Goal: Task Accomplishment & Management: Use online tool/utility

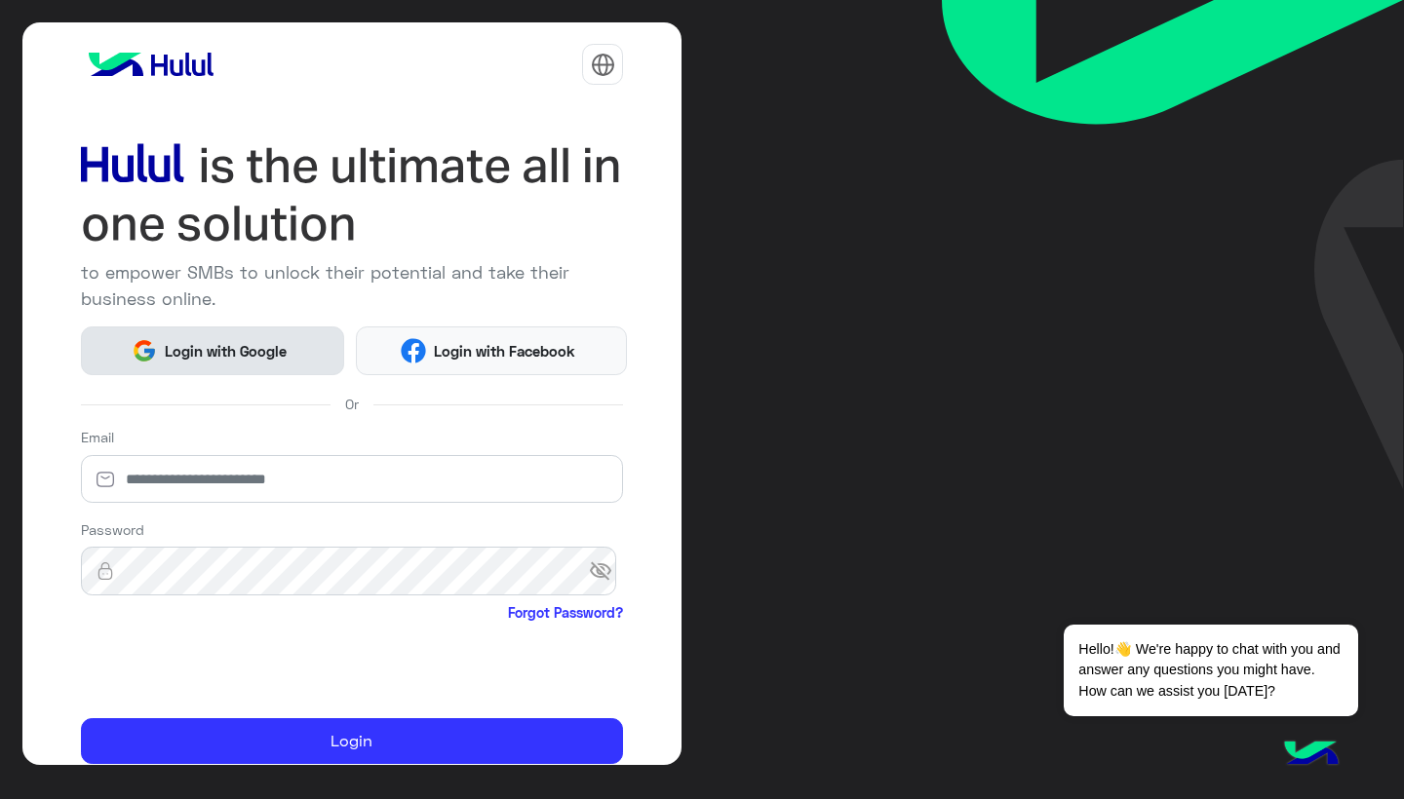
click at [279, 354] on span "Login with Google" at bounding box center [225, 351] width 136 height 22
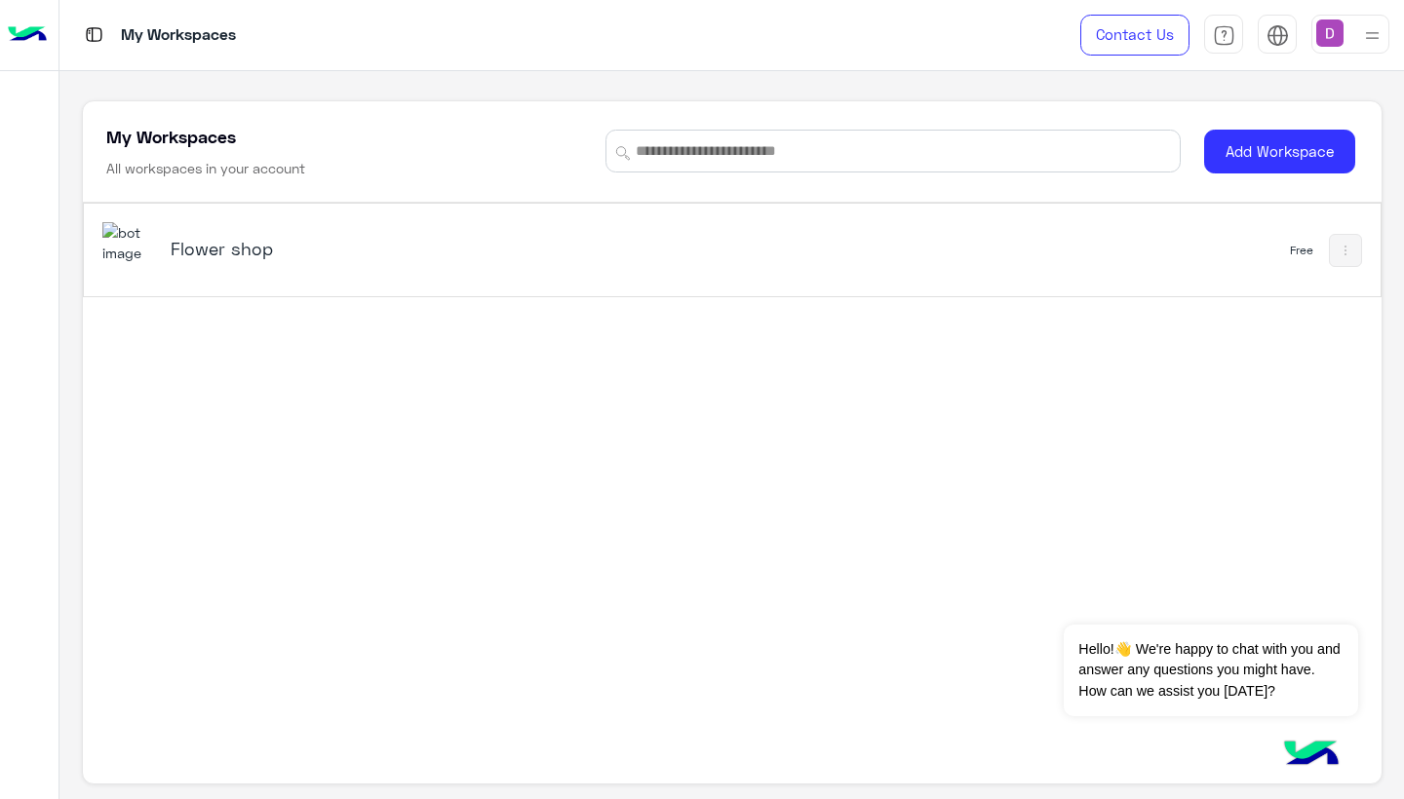
click at [265, 251] on h5 "Flower shop" at bounding box center [397, 248] width 453 height 23
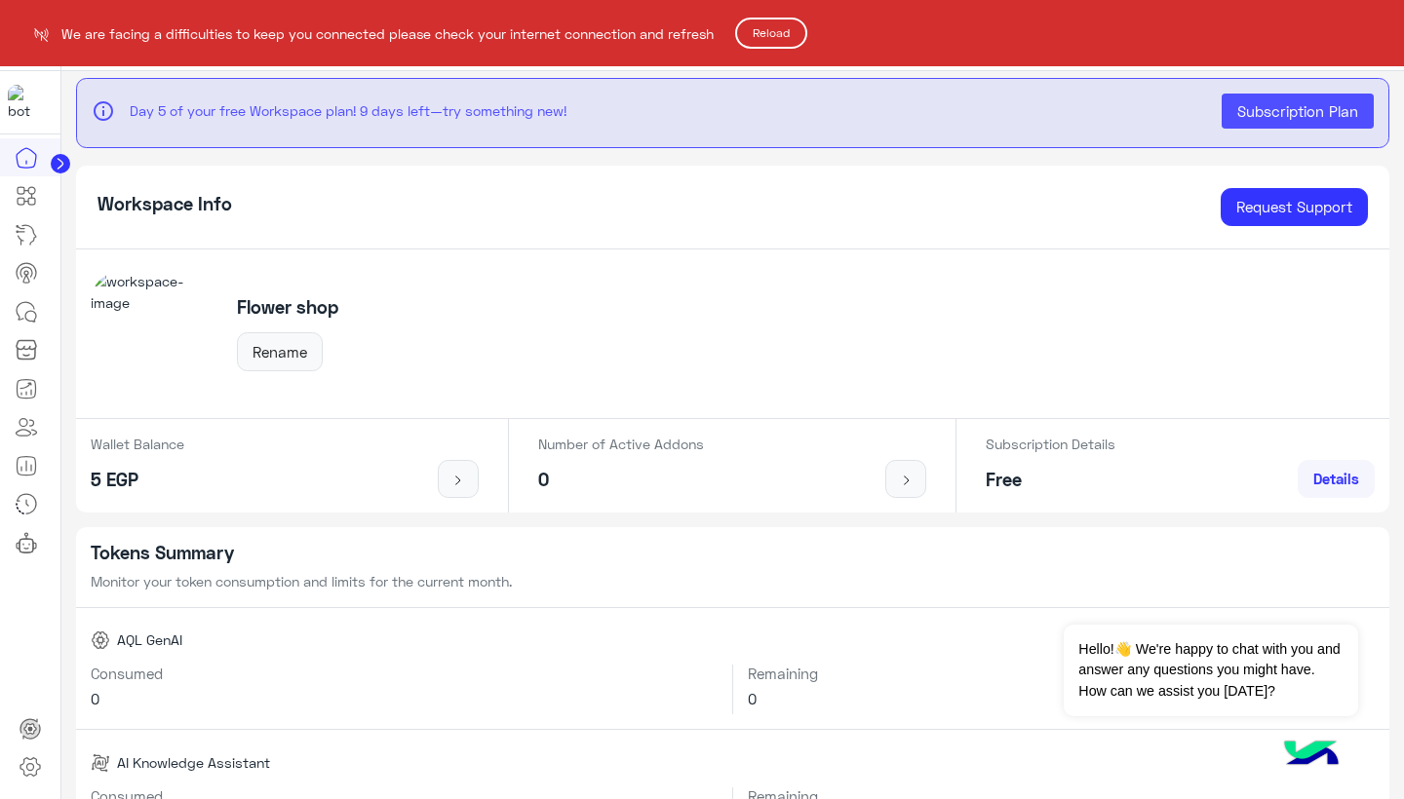
click at [778, 33] on button "Reload" at bounding box center [771, 33] width 72 height 31
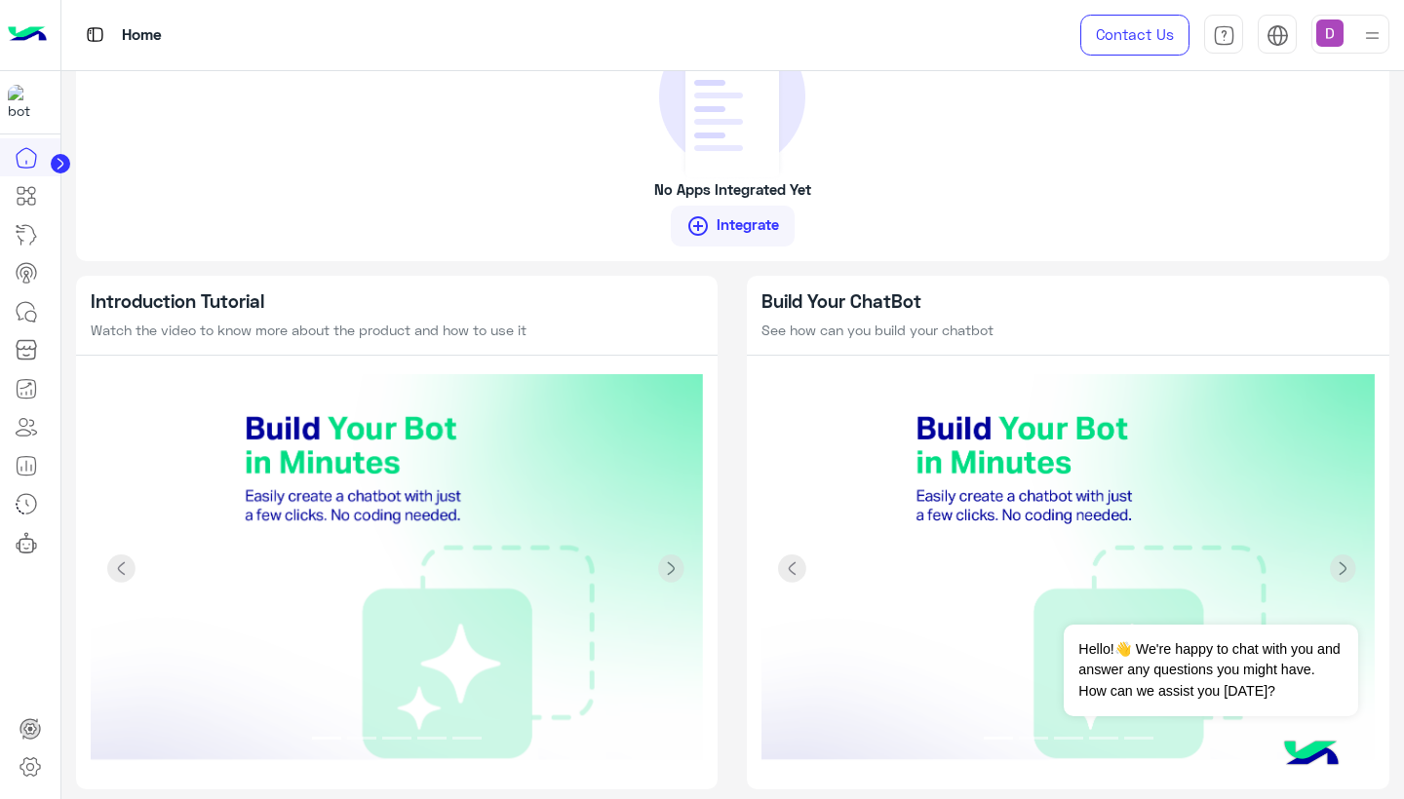
click at [366, 445] on img at bounding box center [397, 569] width 613 height 390
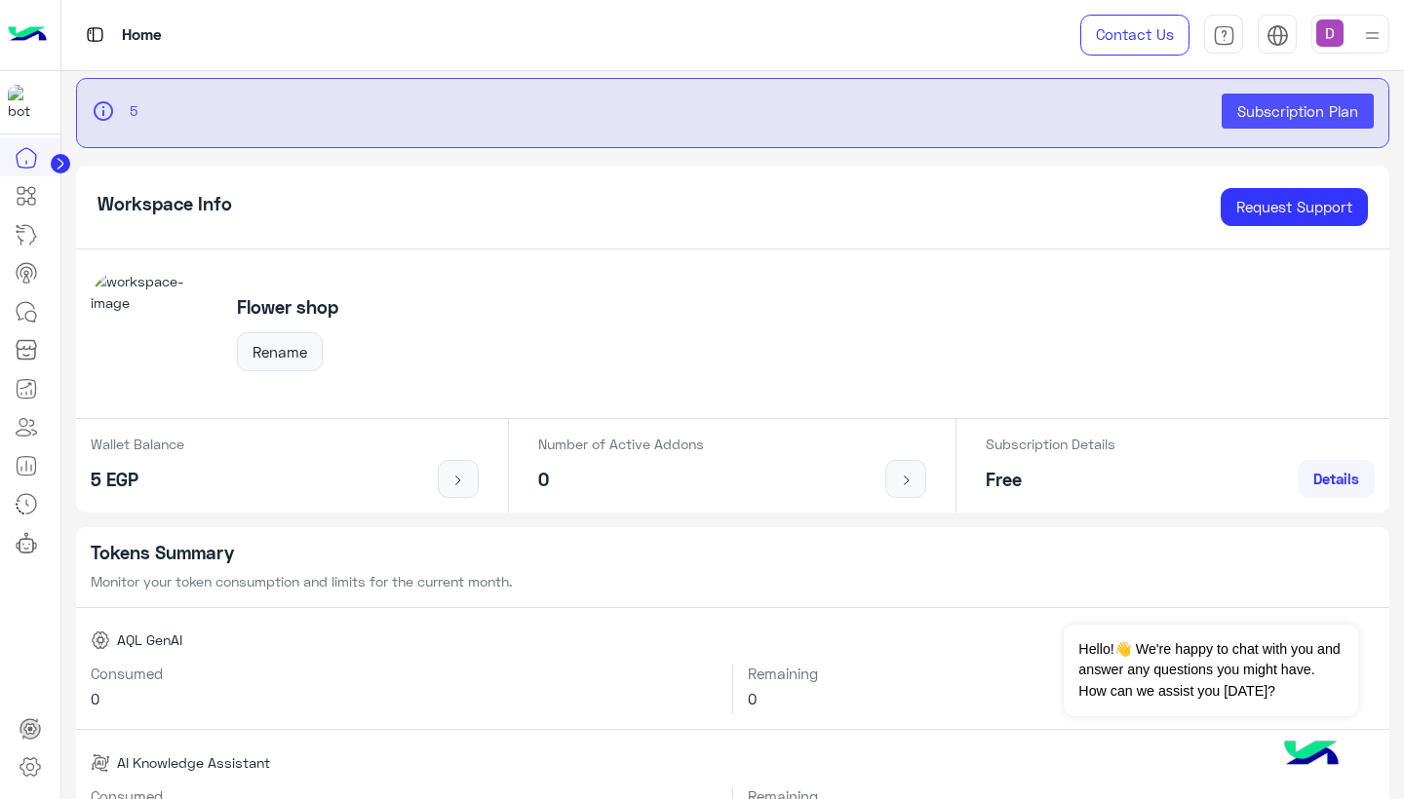
click at [58, 167] on icon at bounding box center [60, 164] width 5 height 10
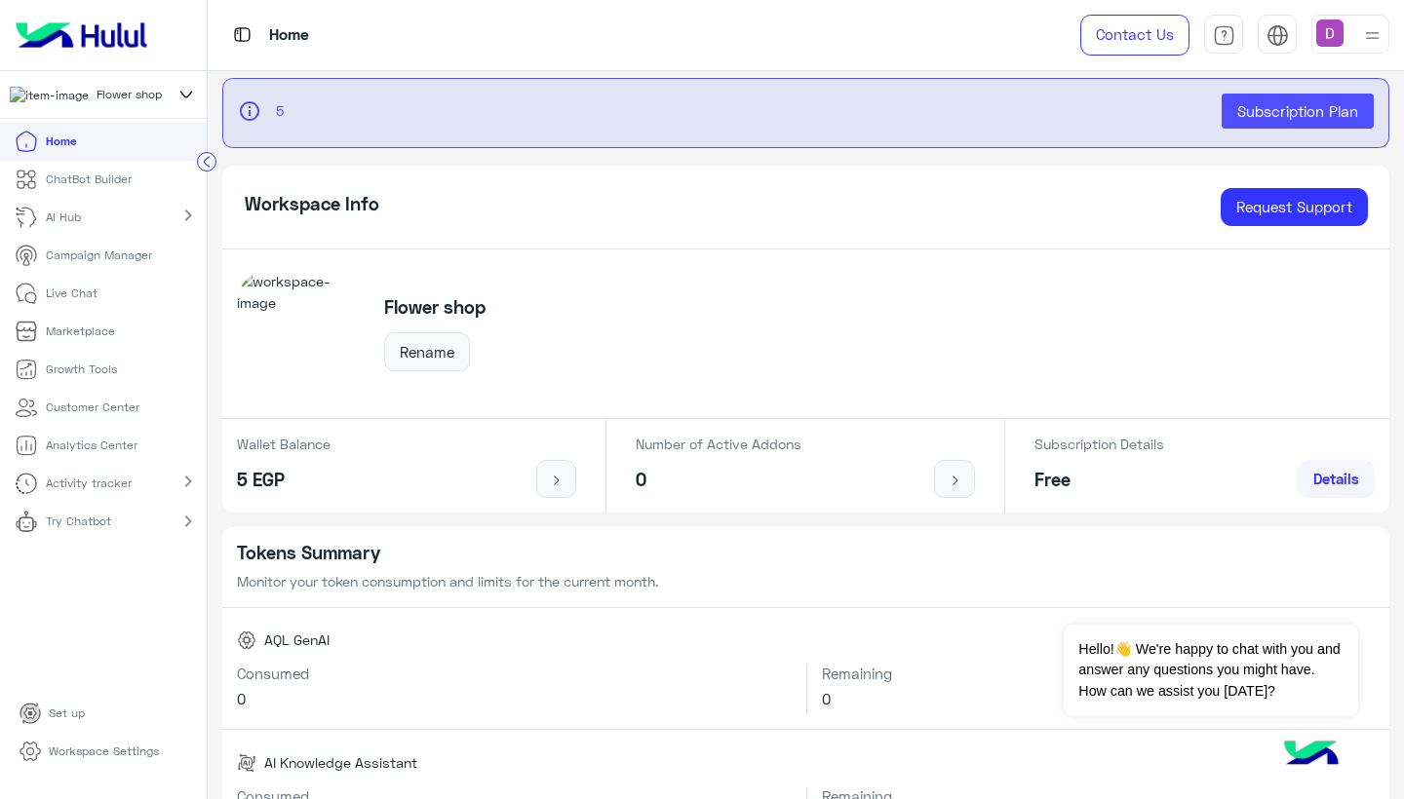
click at [96, 188] on p "ChatBot Builder" at bounding box center [89, 180] width 86 height 18
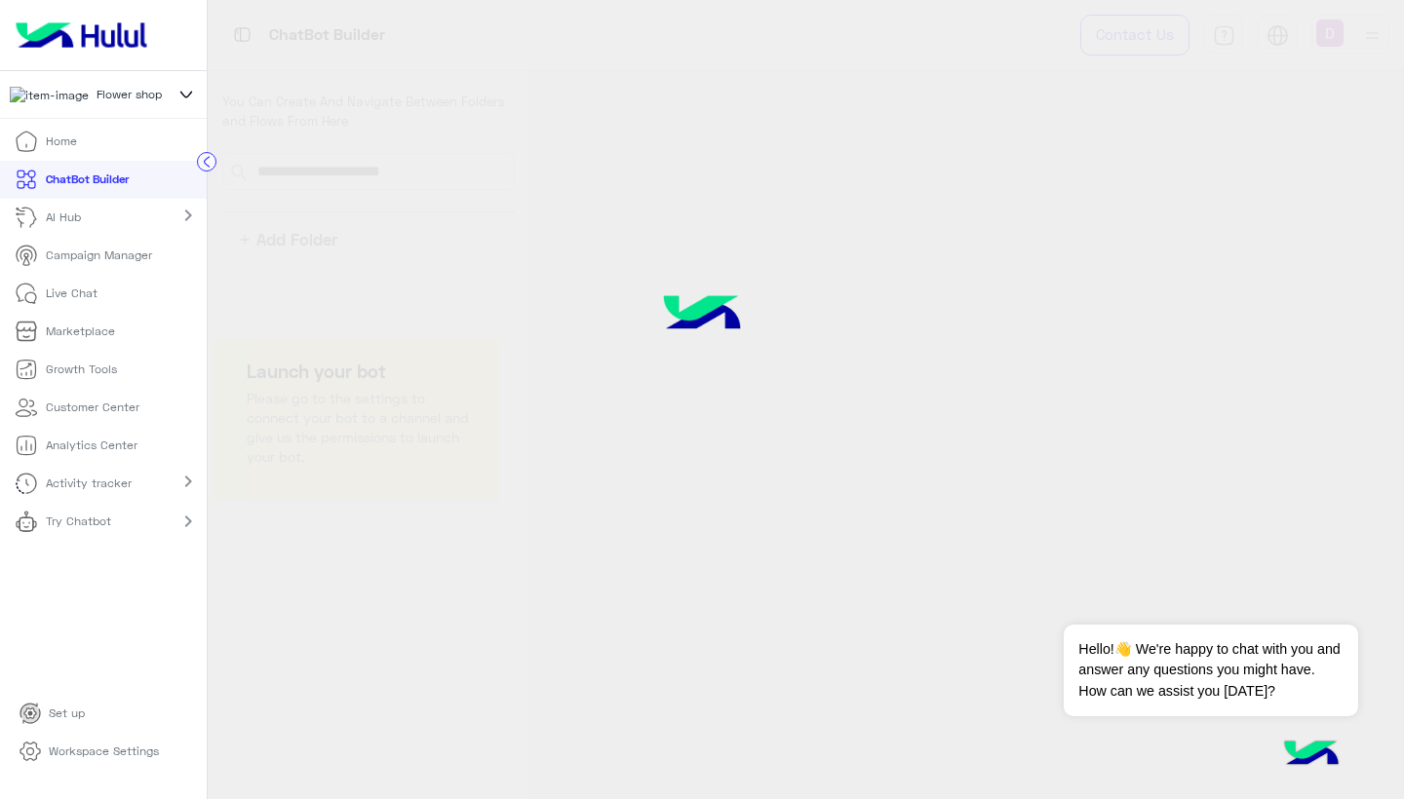
click at [59, 187] on p "ChatBot Builder" at bounding box center [87, 180] width 83 height 18
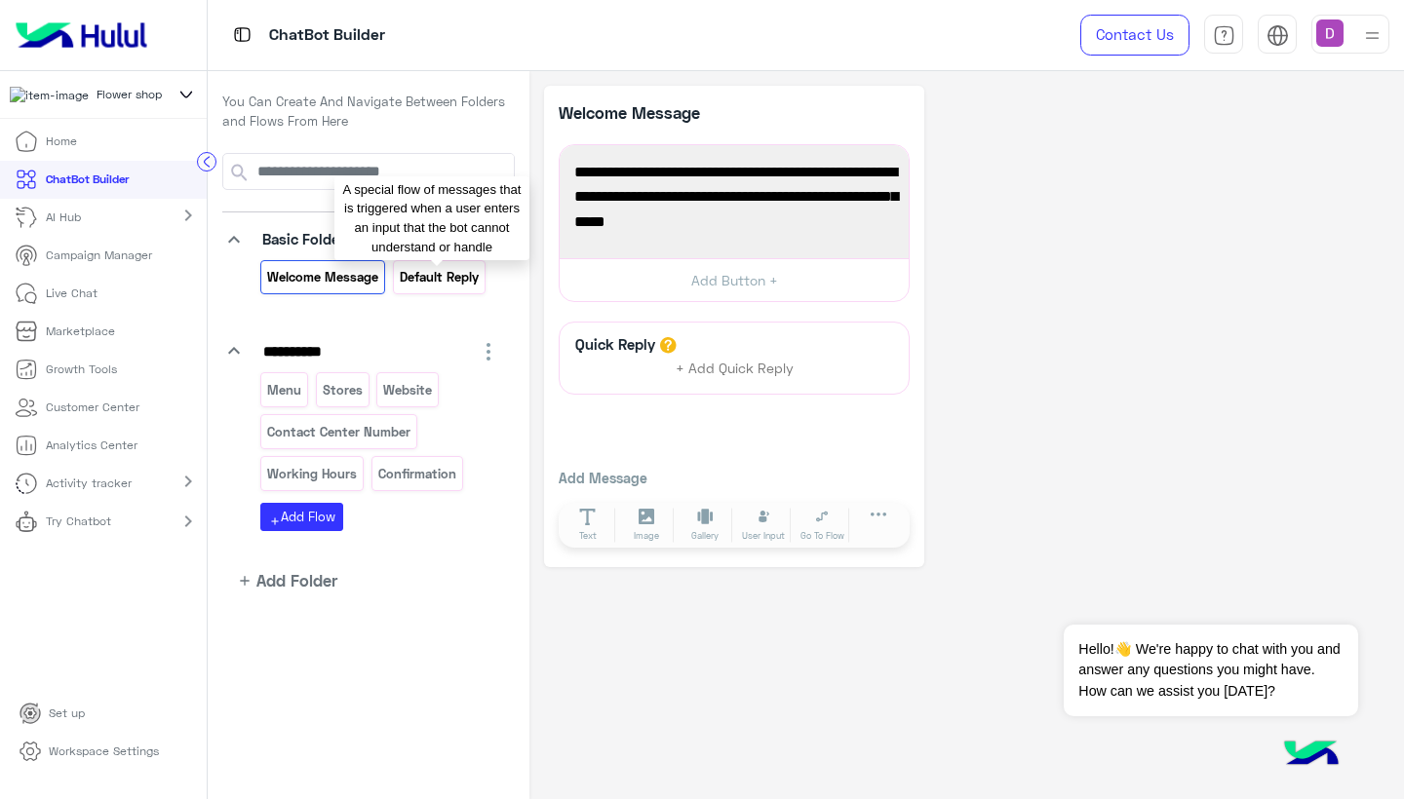
click at [457, 273] on p "Default reply" at bounding box center [439, 277] width 82 height 22
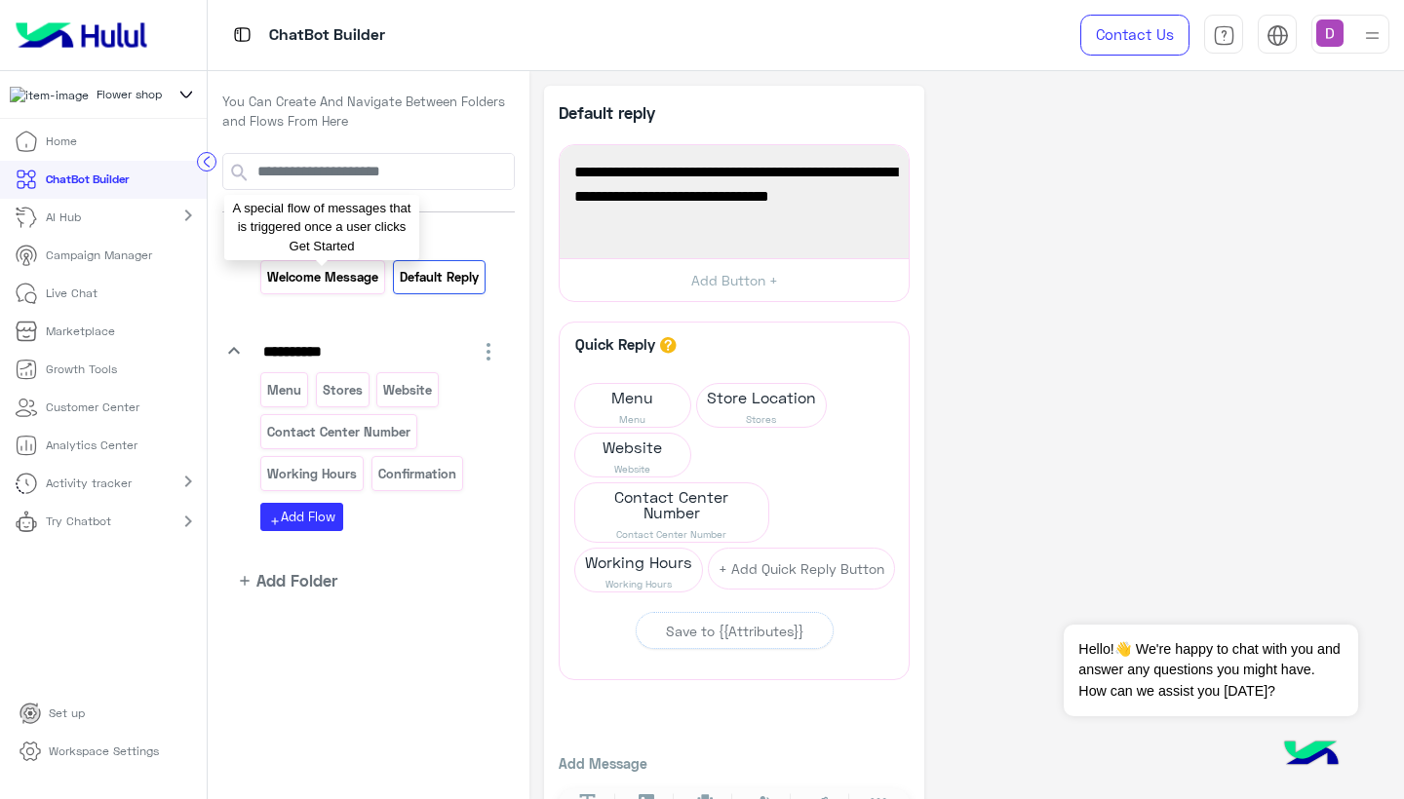
click at [340, 270] on p "Welcome Message" at bounding box center [323, 277] width 114 height 22
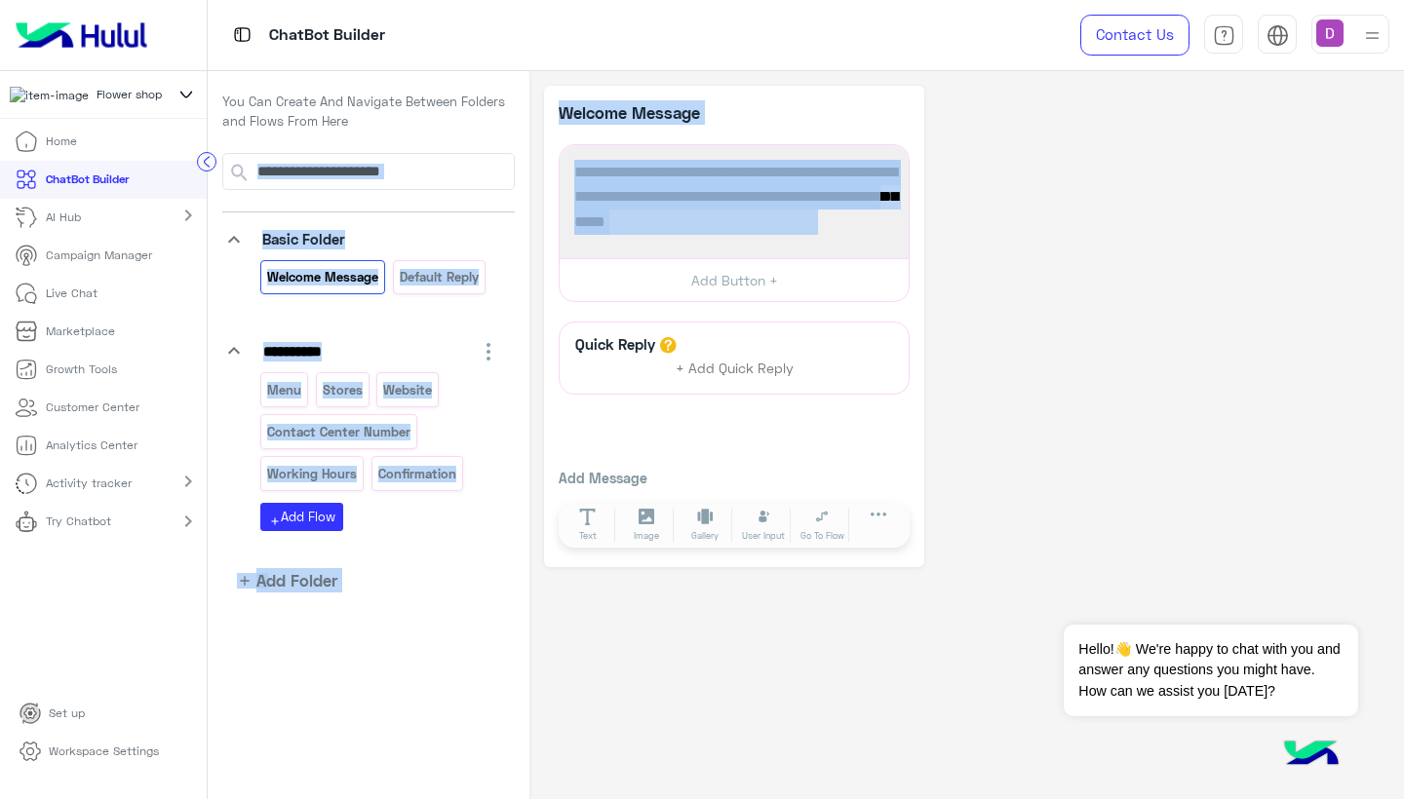
drag, startPoint x: 840, startPoint y: 232, endPoint x: 483, endPoint y: 149, distance: 367.3
click at [483, 149] on div "**********" at bounding box center [806, 435] width 1196 height 729
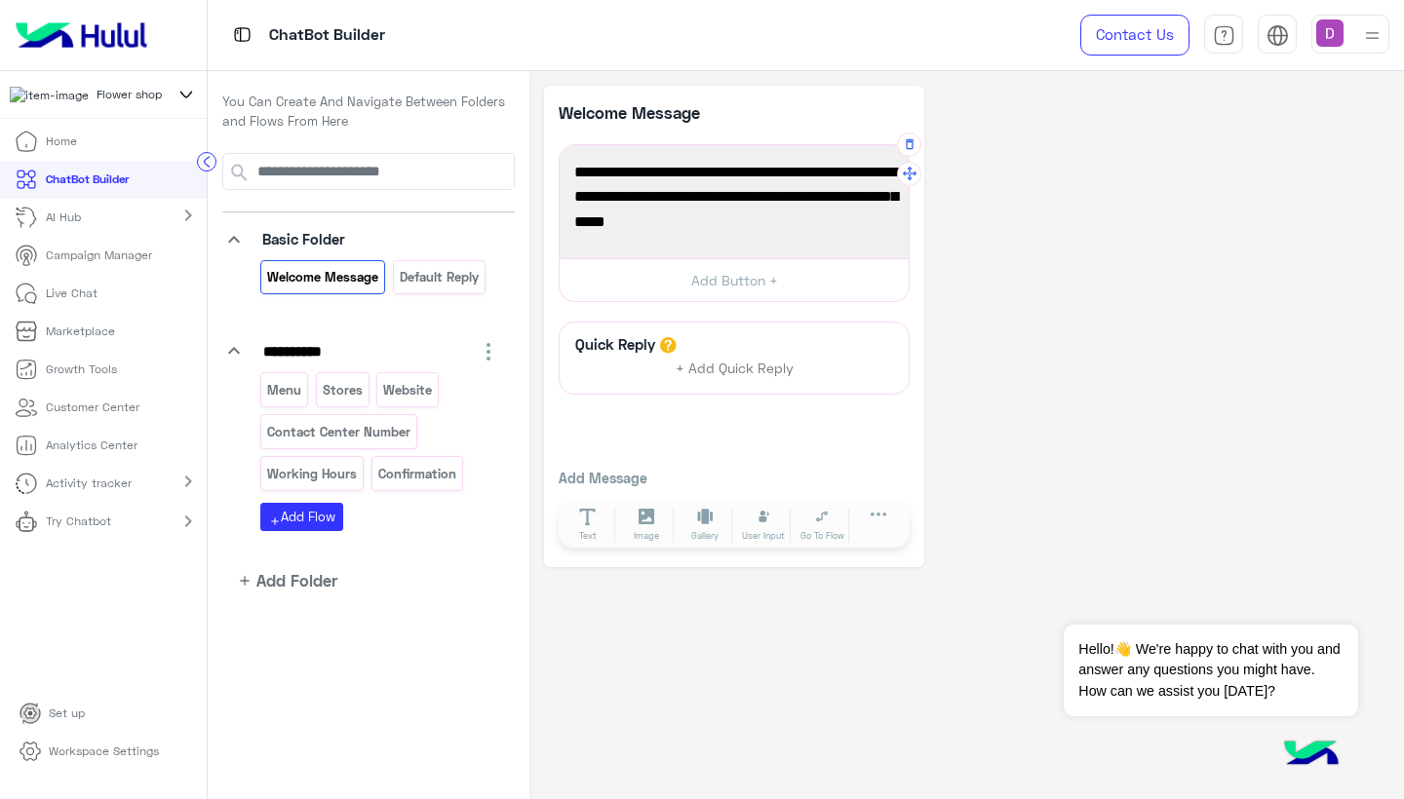
click at [585, 182] on span "Hey there! 🌸 Welcome to our Flower Shop, your one-stop destination for beautifu…" at bounding box center [734, 197] width 320 height 75
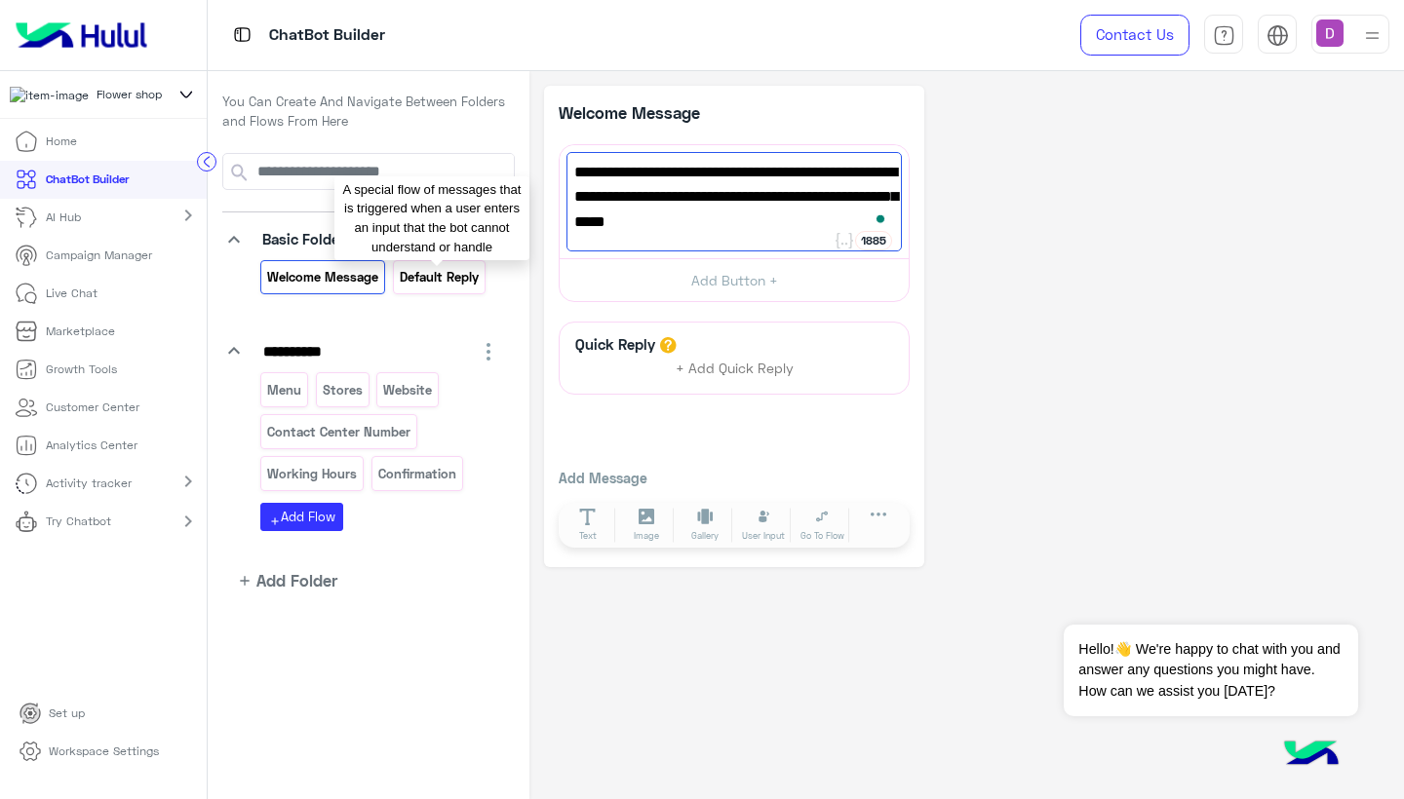
click at [442, 277] on p "Default reply" at bounding box center [439, 277] width 82 height 22
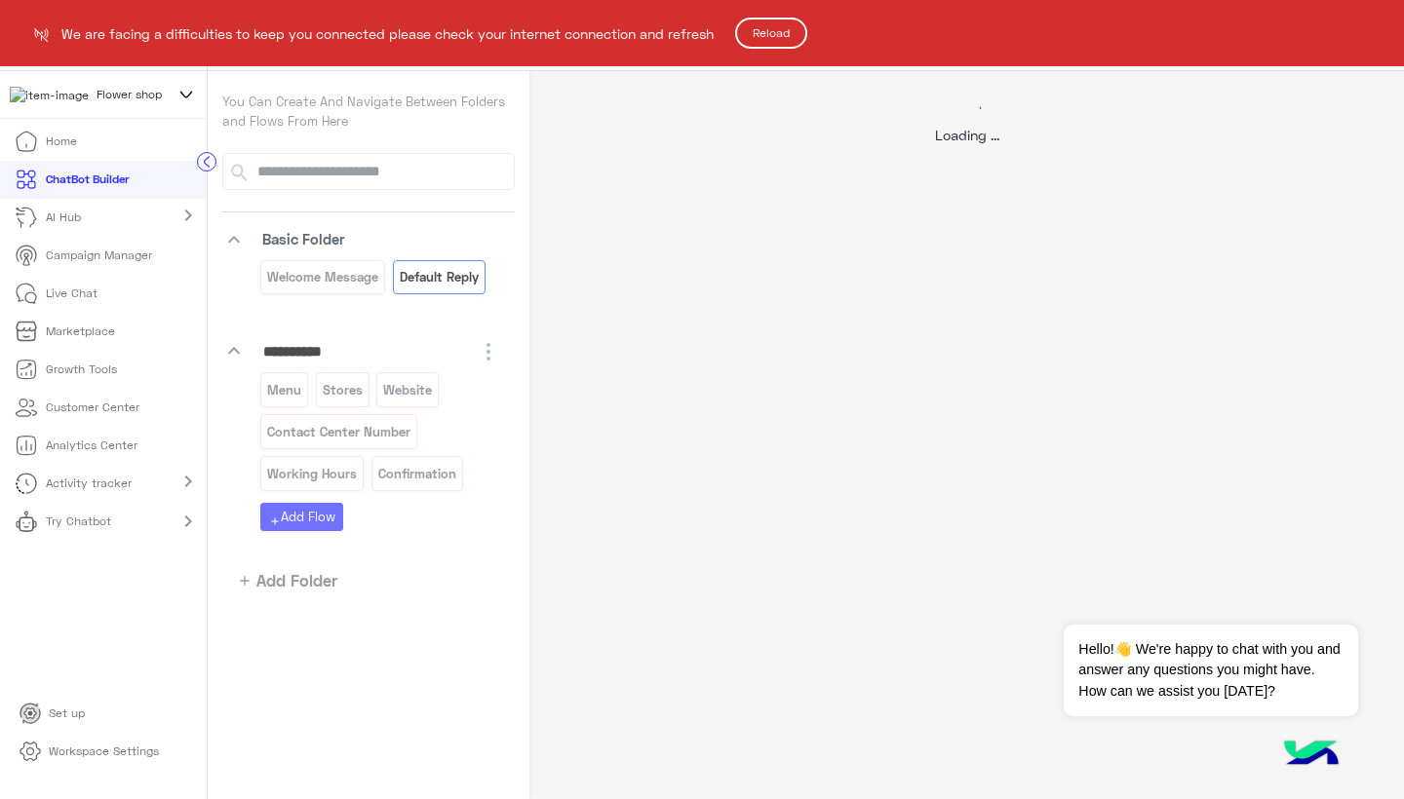
click at [781, 32] on button "Reload" at bounding box center [771, 33] width 72 height 31
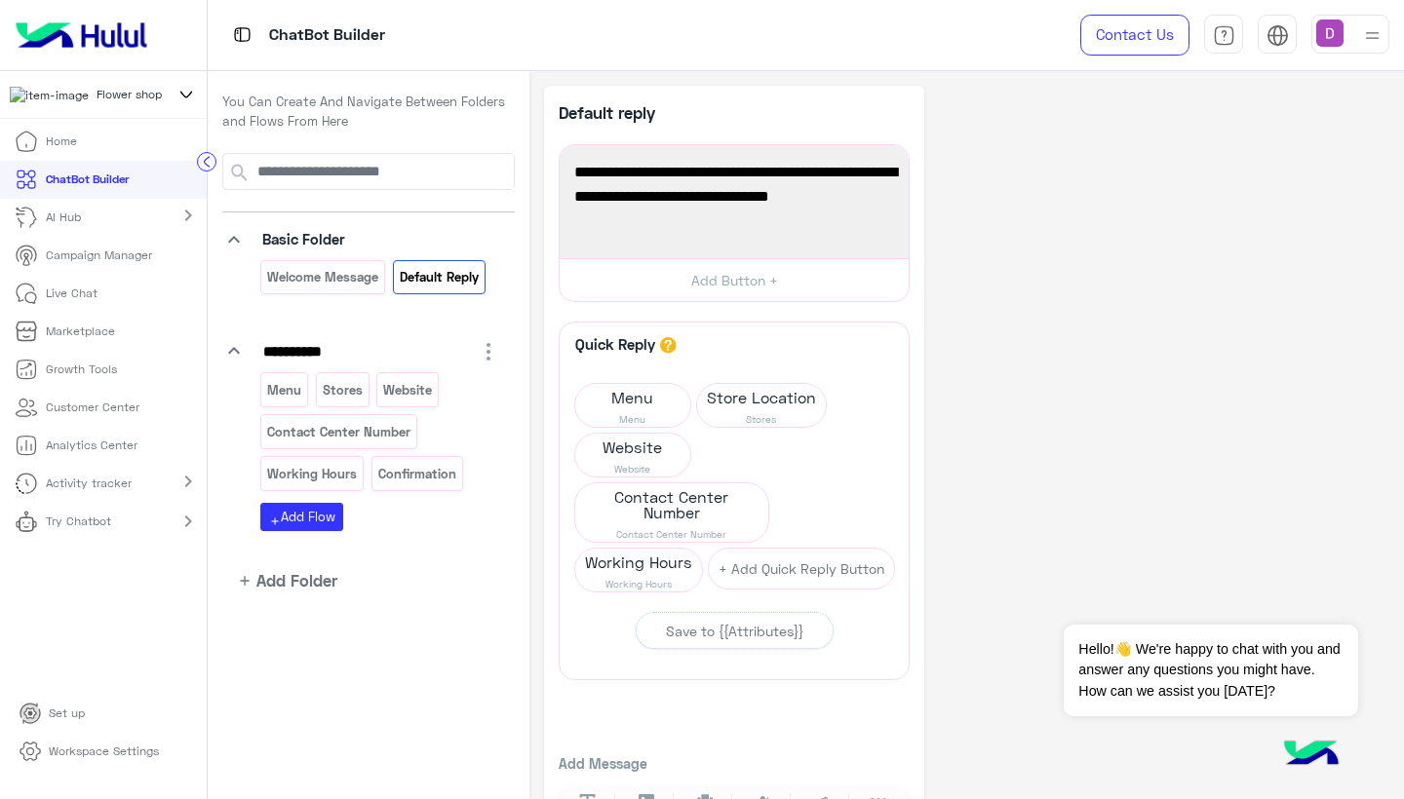
drag, startPoint x: 695, startPoint y: 236, endPoint x: 540, endPoint y: 135, distance: 185.2
click at [540, 135] on div "**********" at bounding box center [966, 506] width 875 height 871
click at [690, 217] on span "Hi there! 🌷 Thanks for reaching out to Flower Shop. How can we brighten your da…" at bounding box center [734, 197] width 320 height 75
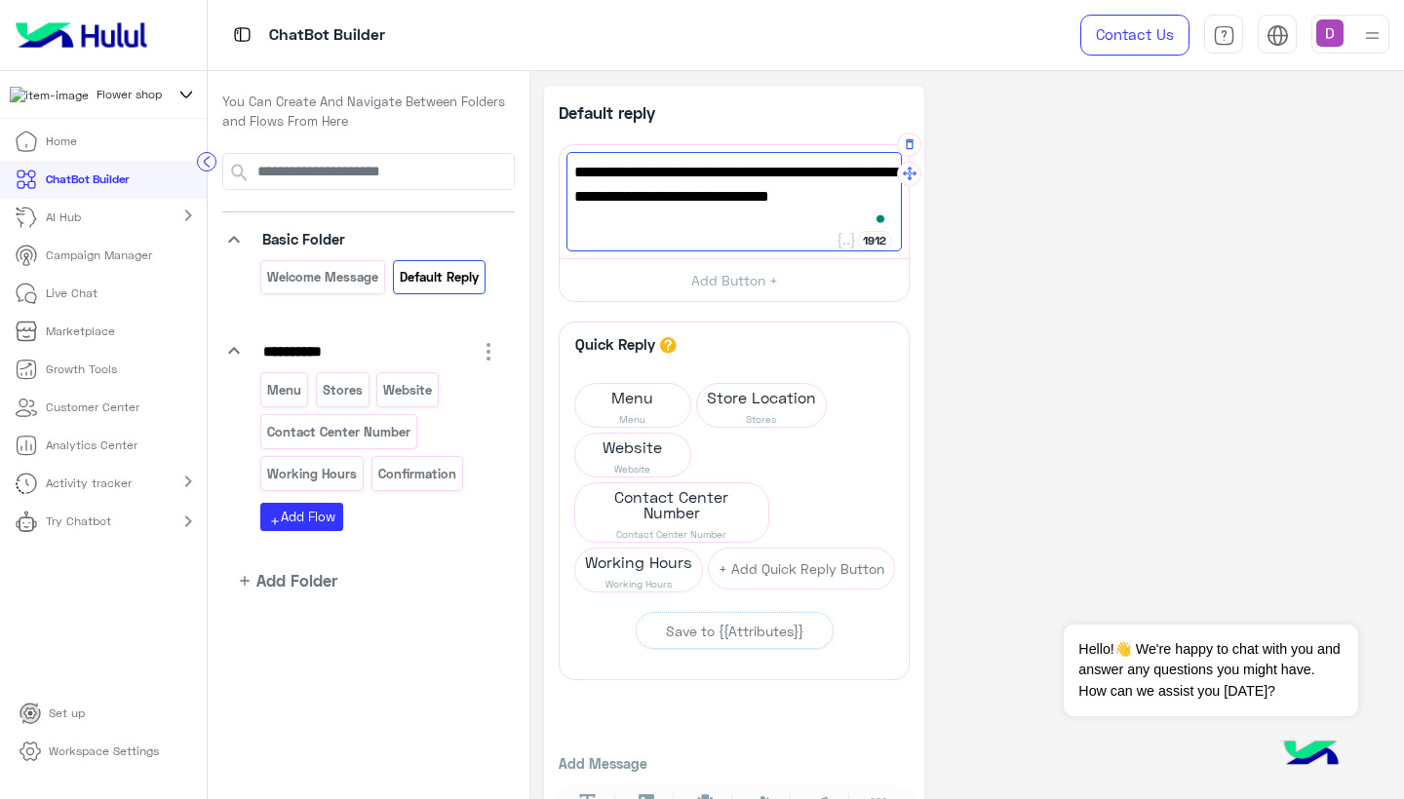
click at [712, 237] on div "Hi there! 🌷 Thanks for reaching out to Flower Shop. How can we brighten your da…" at bounding box center [733, 201] width 335 height 99
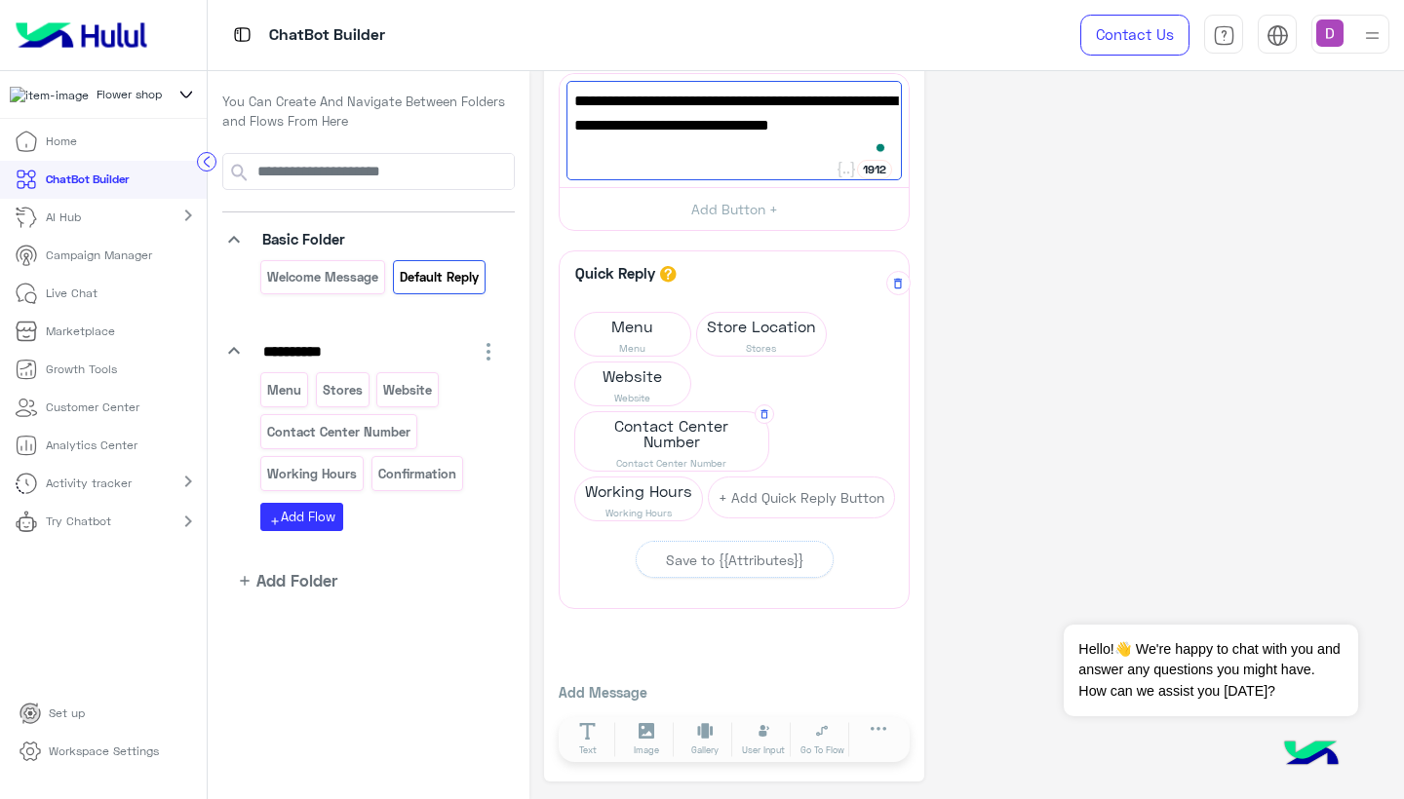
scroll to position [69, 0]
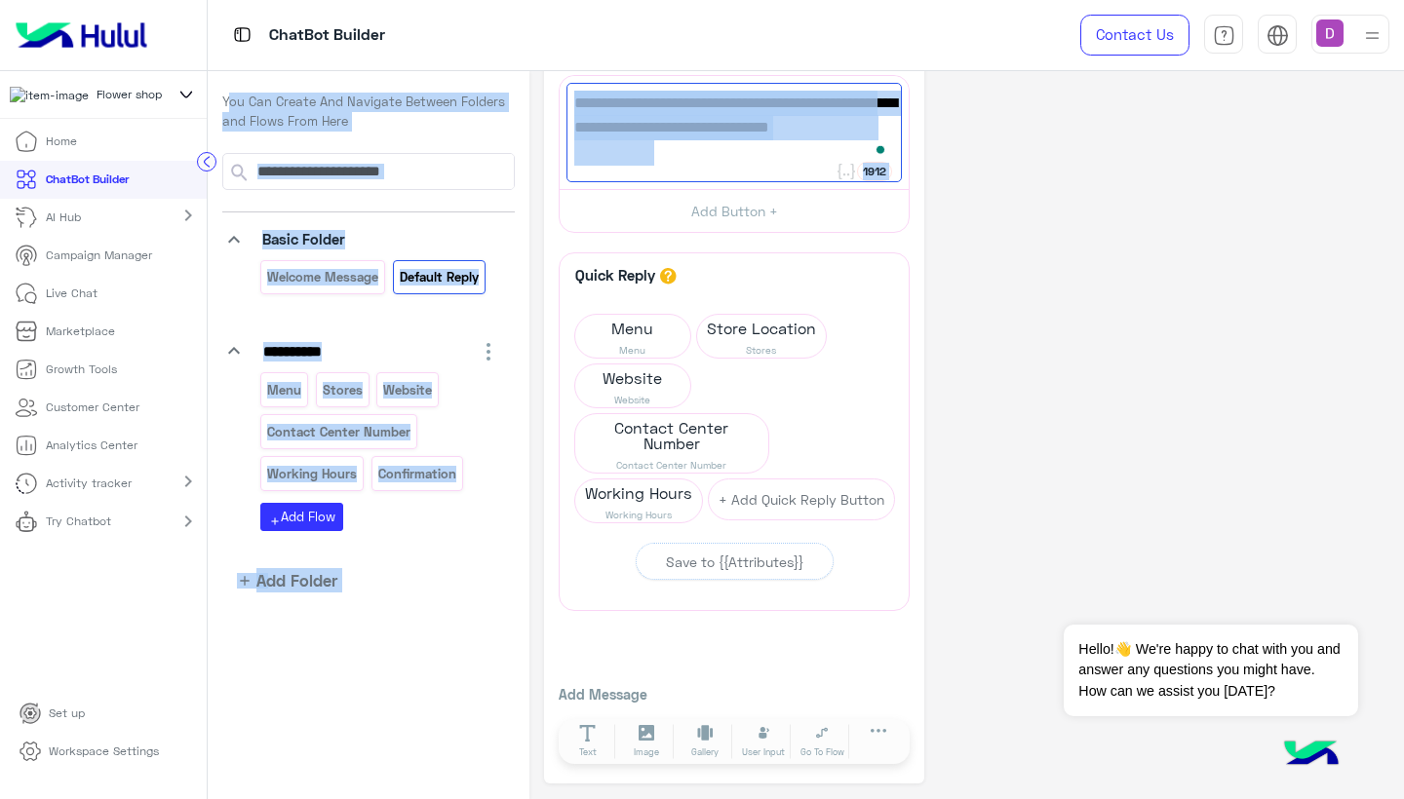
drag, startPoint x: 671, startPoint y: 152, endPoint x: 524, endPoint y: 78, distance: 164.8
click at [524, 78] on div "**********" at bounding box center [806, 435] width 1196 height 729
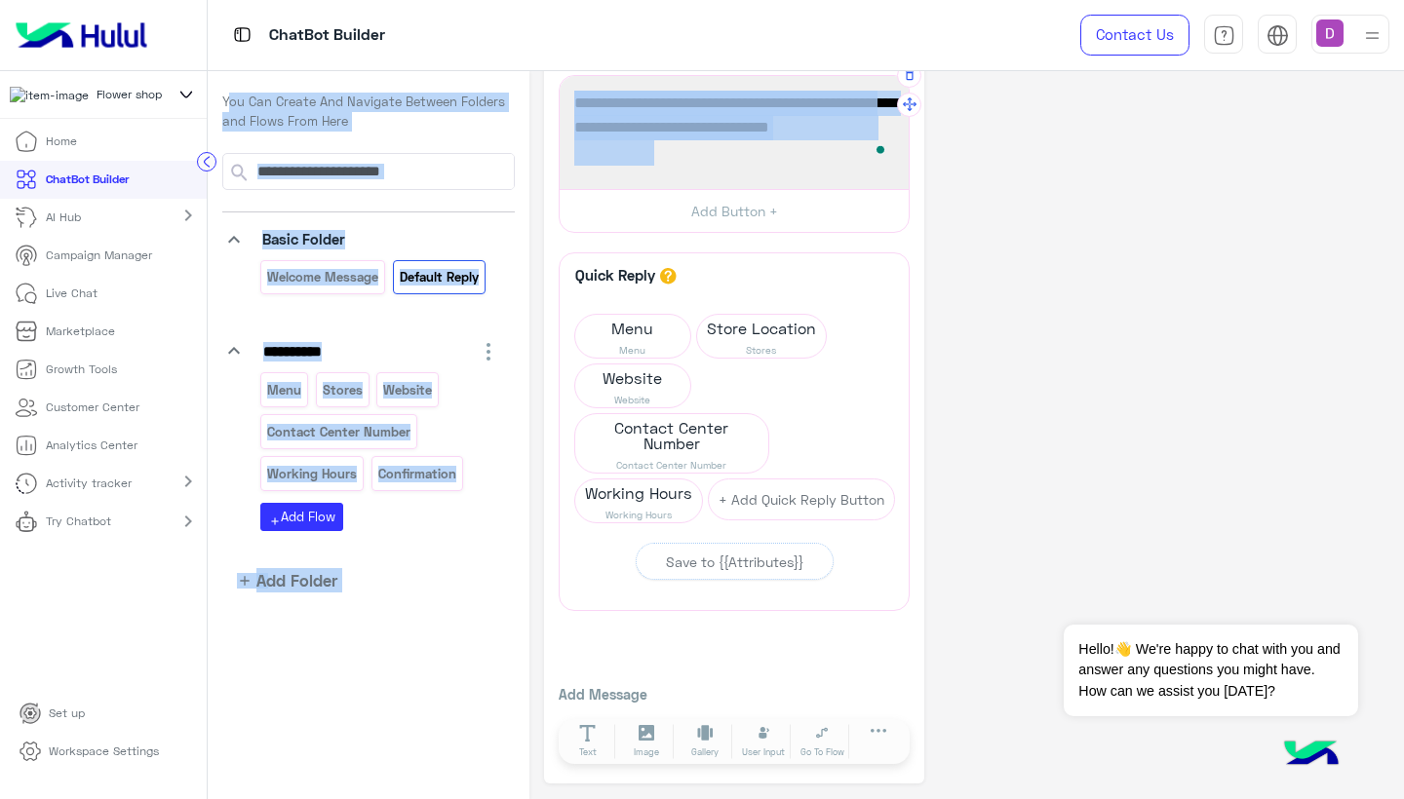
click at [640, 125] on span "Hi there! 🌷 Thanks for reaching out to Flower Shop. How can we brighten your da…" at bounding box center [734, 128] width 320 height 75
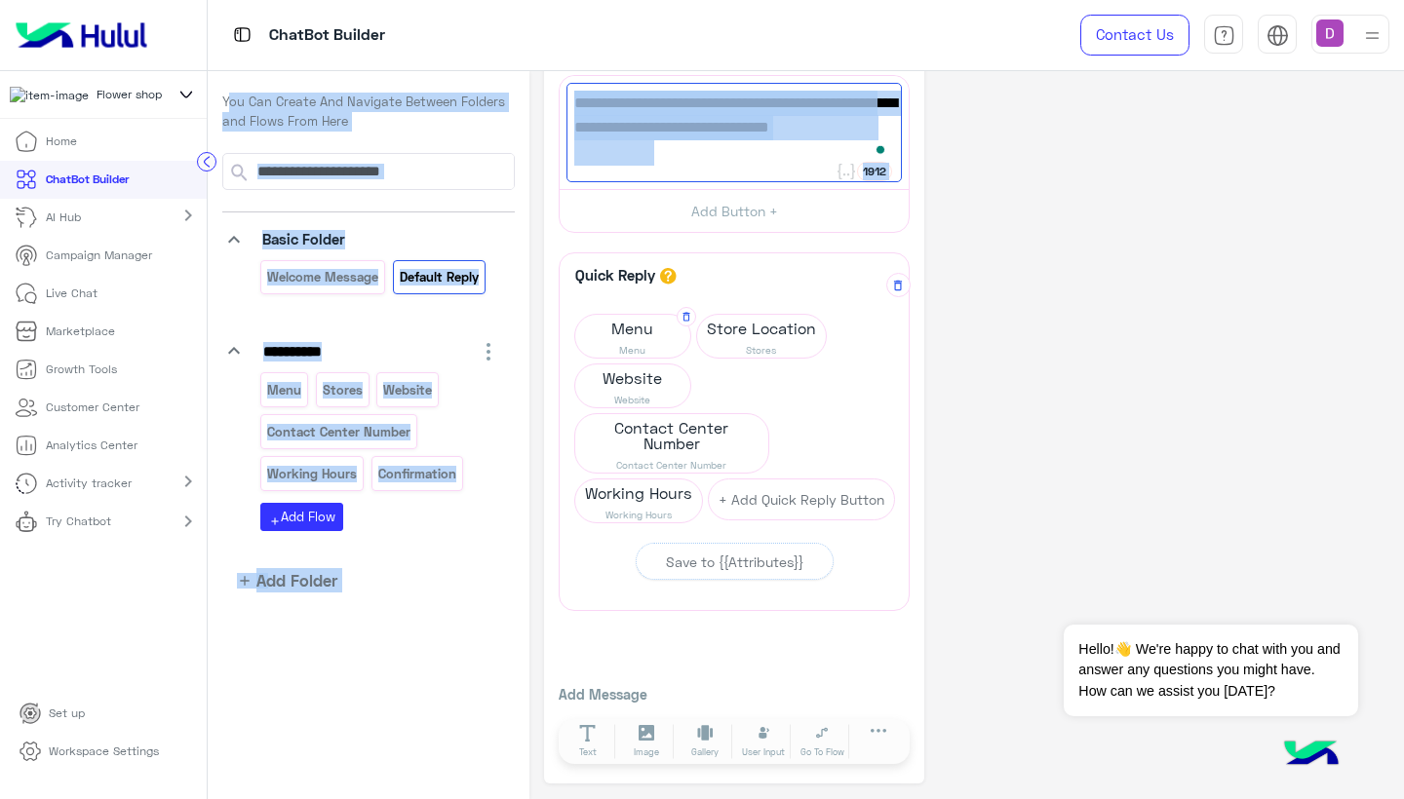
scroll to position [68, 0]
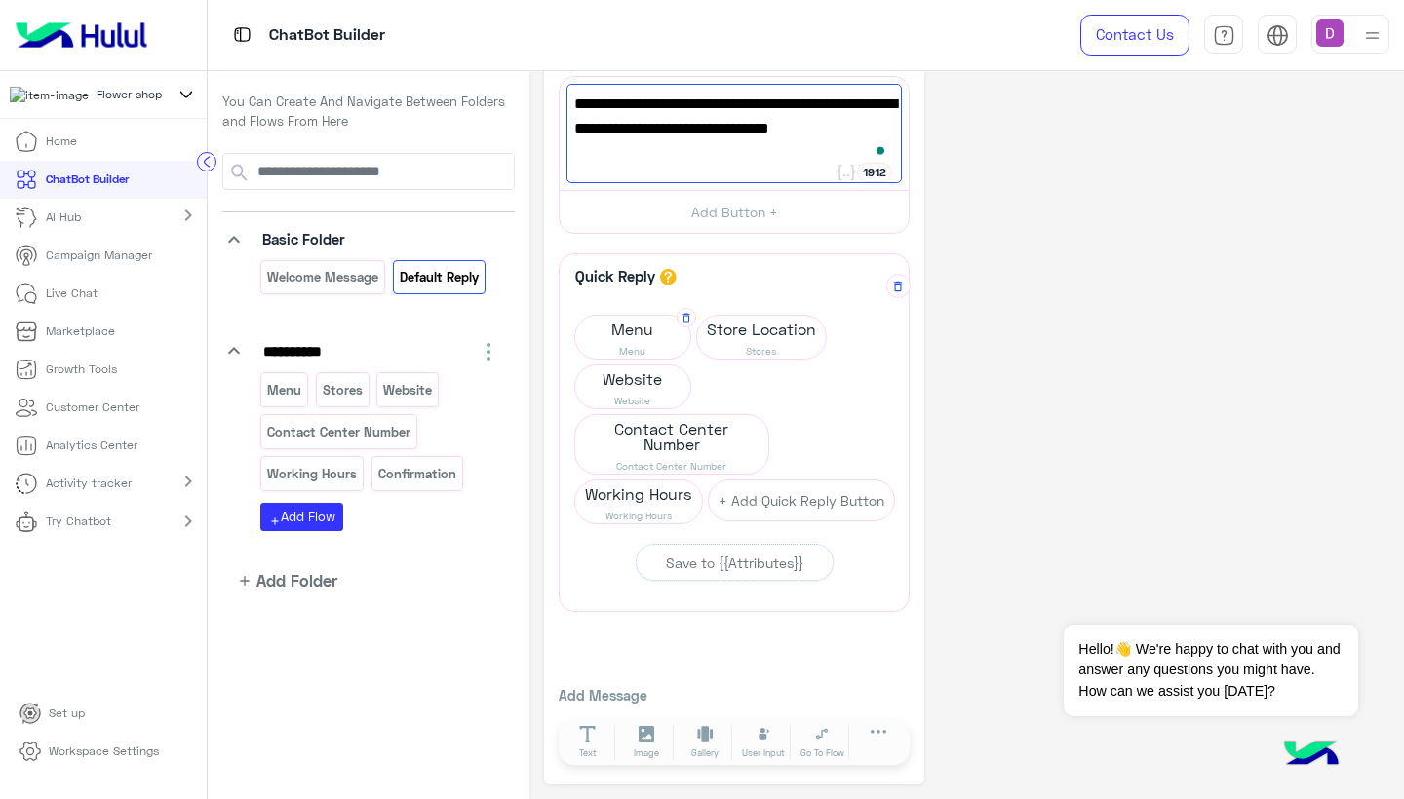
click at [630, 337] on span "Menu" at bounding box center [632, 329] width 115 height 27
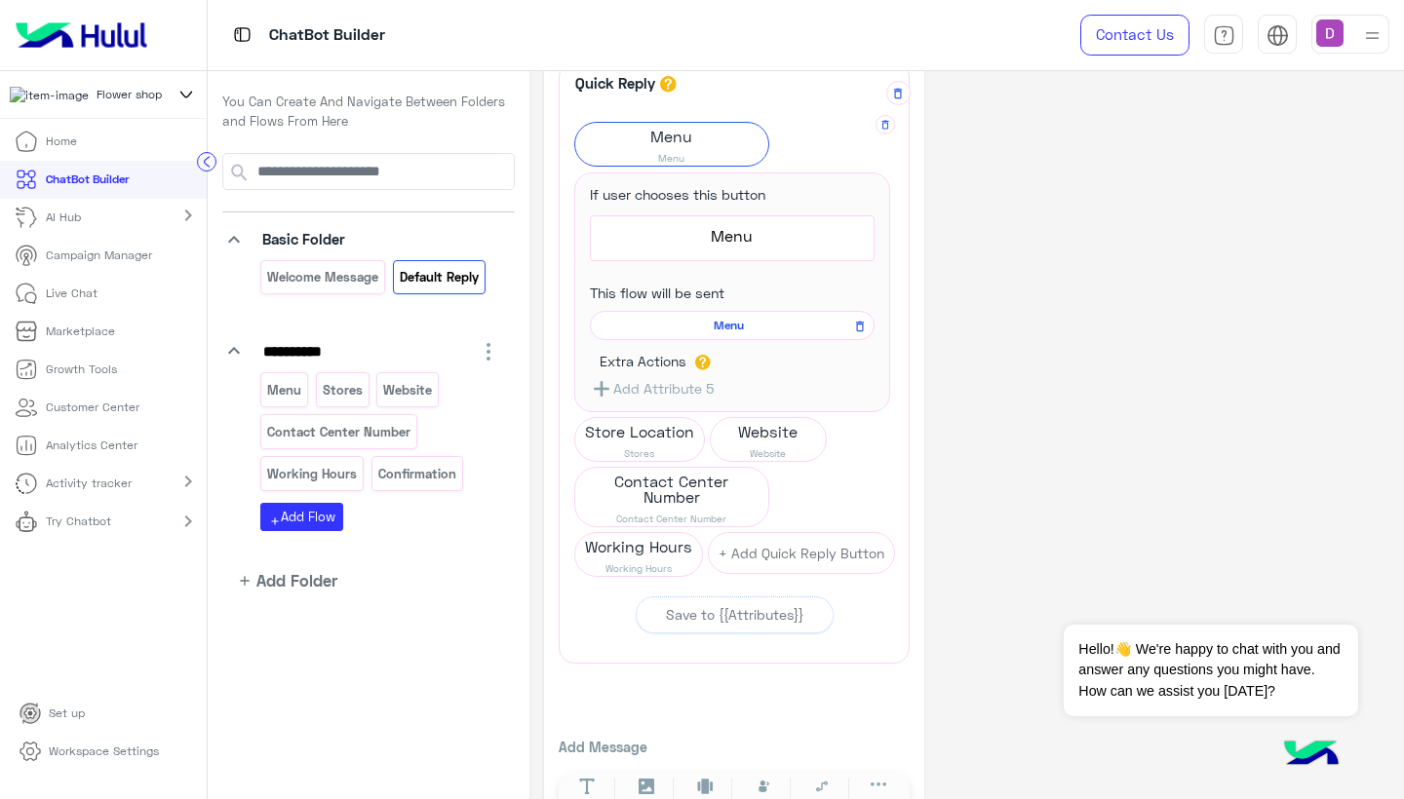
scroll to position [249, 0]
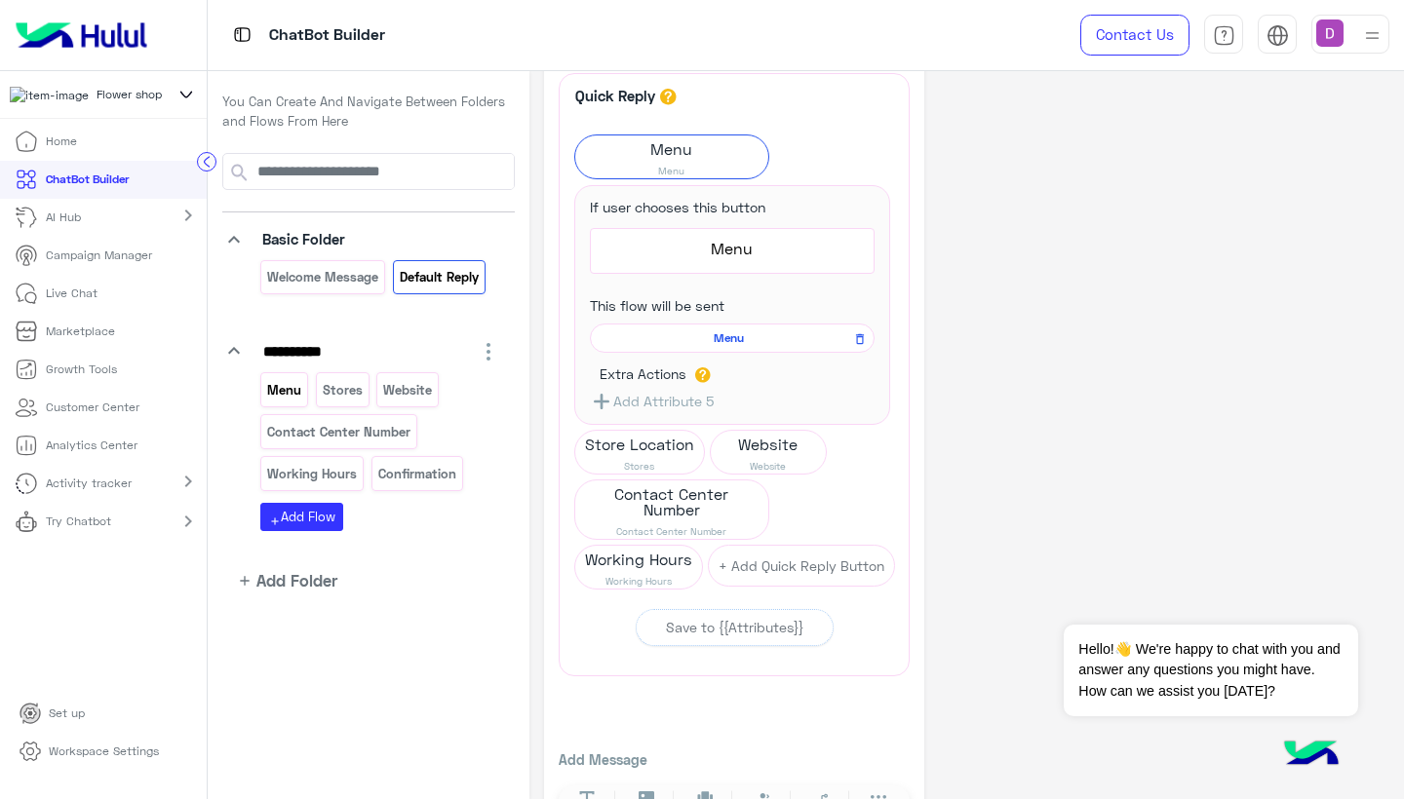
click at [285, 385] on p "Menu" at bounding box center [284, 390] width 37 height 22
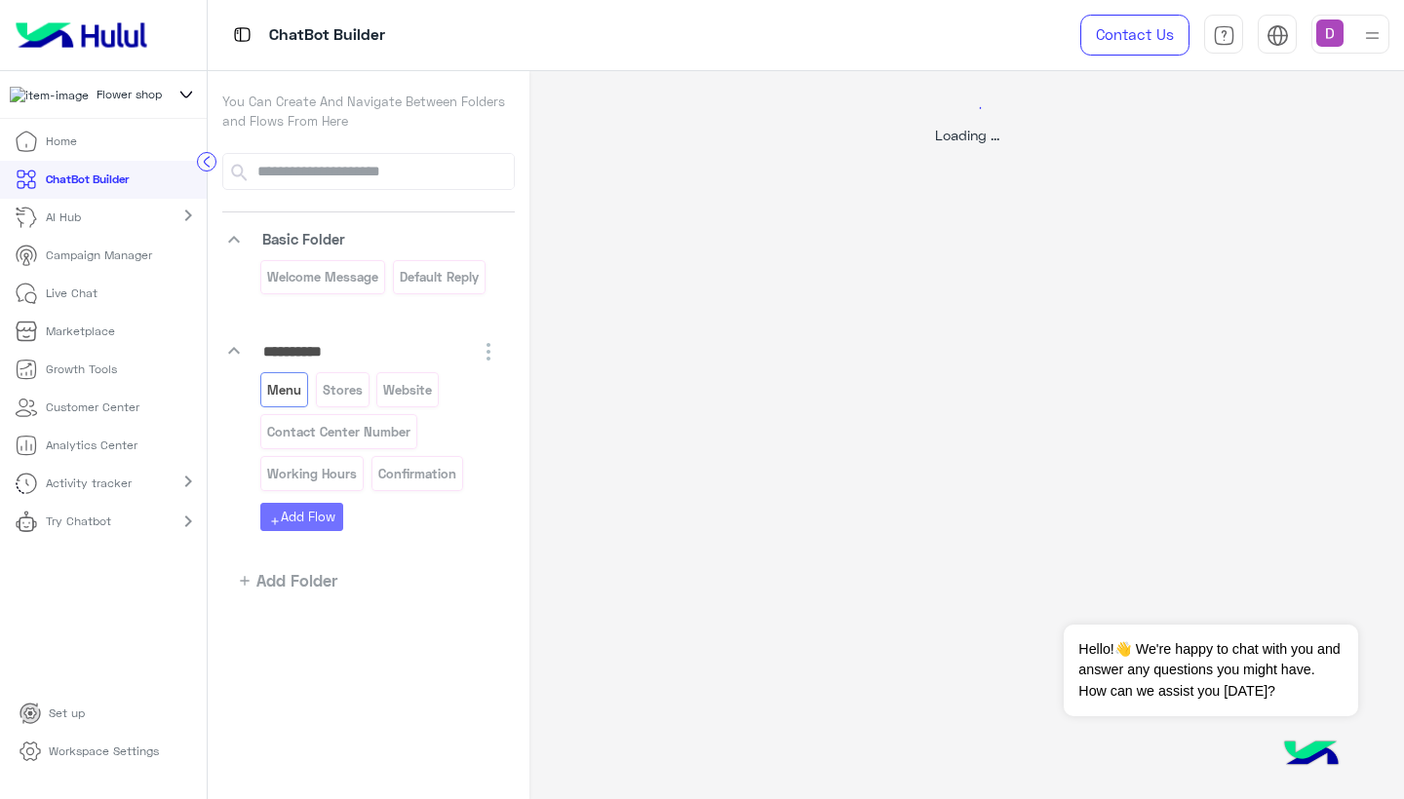
scroll to position [0, 0]
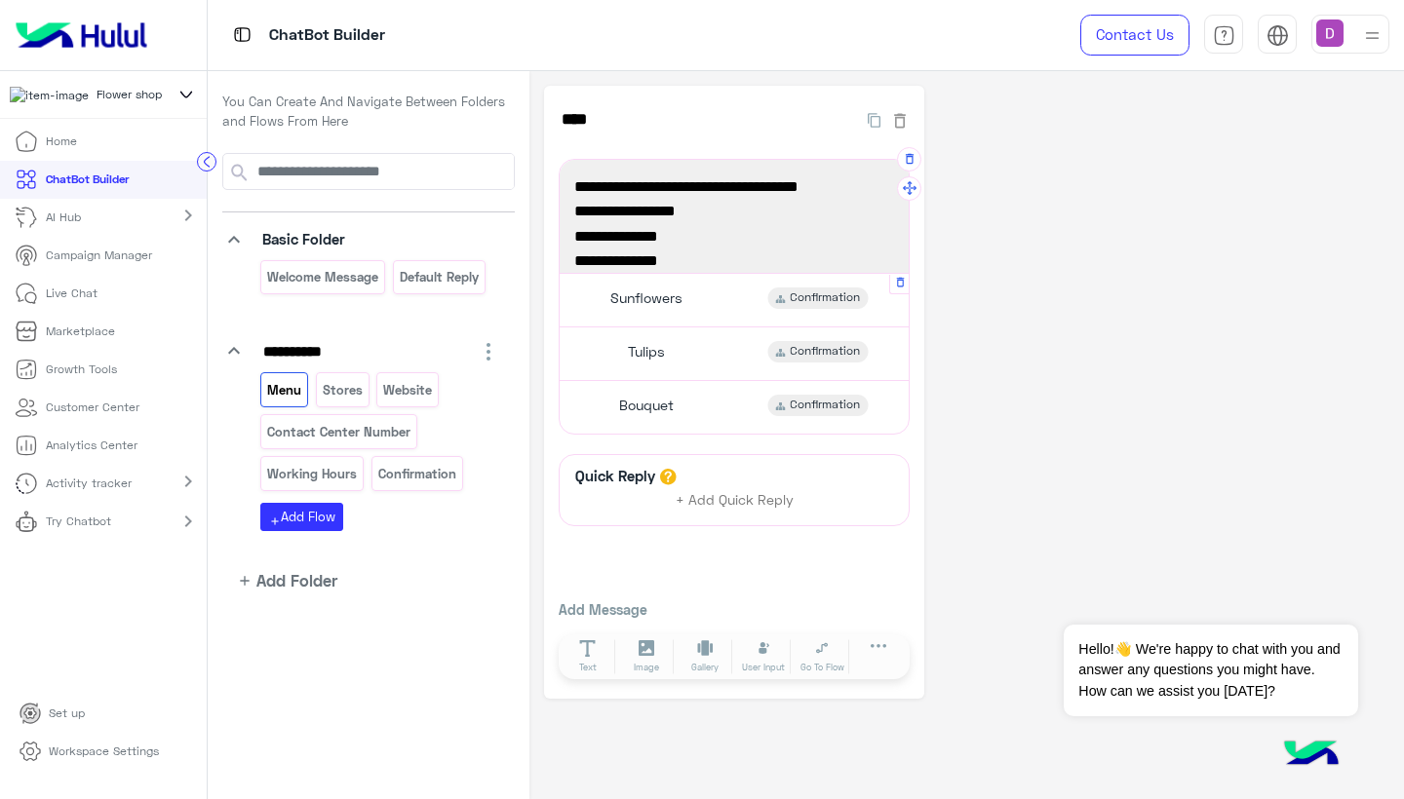
click at [703, 296] on div "Sunflowers Confirmation" at bounding box center [734, 300] width 334 height 38
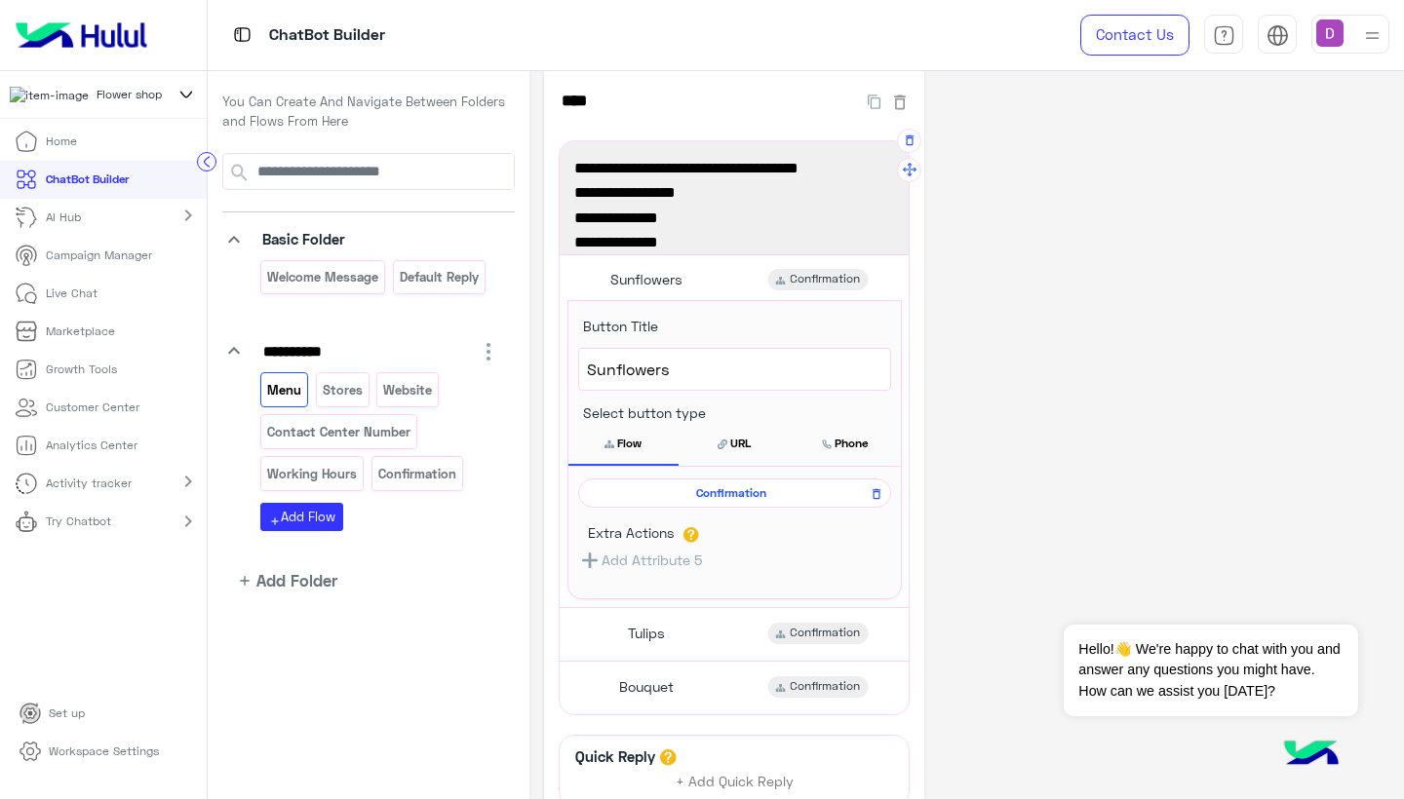
scroll to position [4, 0]
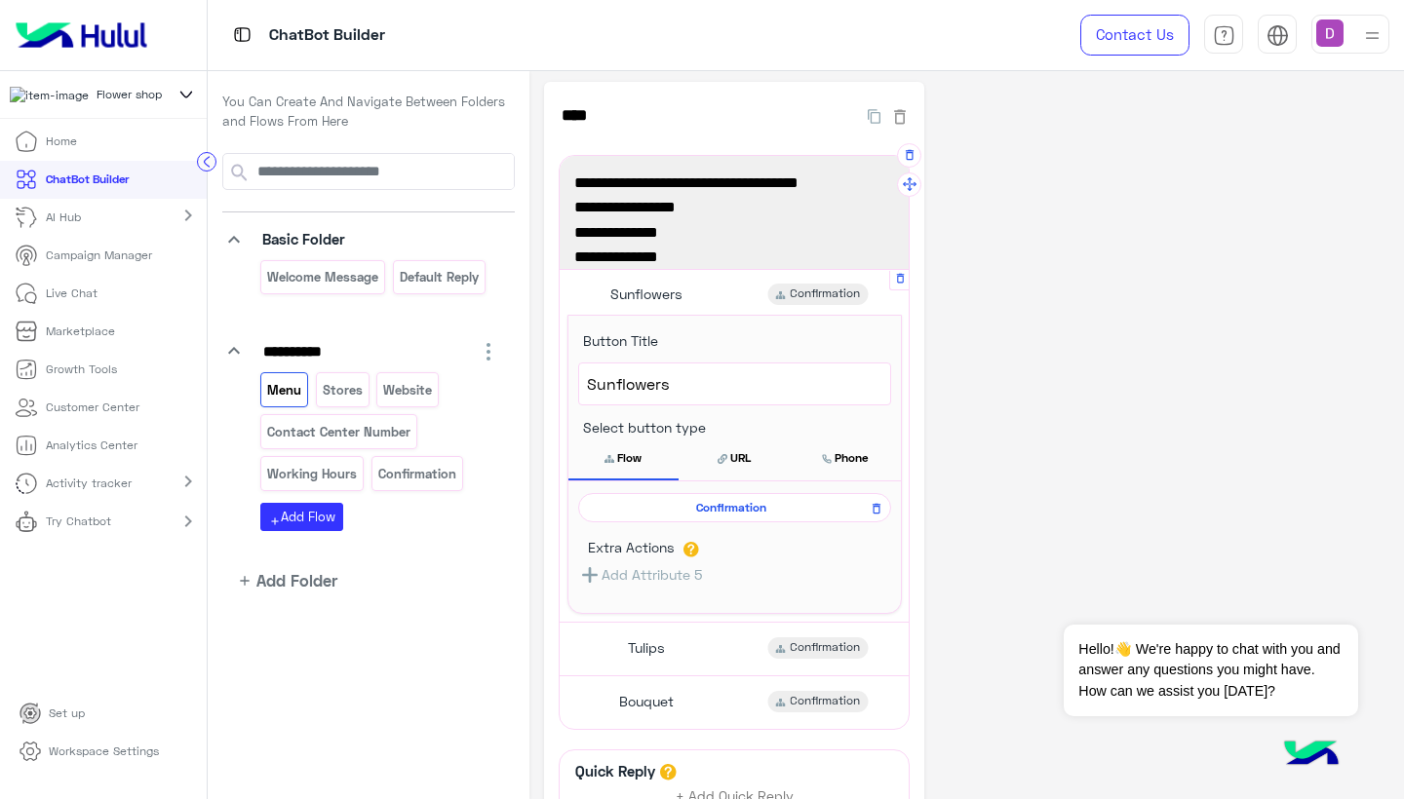
click at [661, 287] on span "Sunflowers" at bounding box center [646, 295] width 72 height 18
click at [802, 294] on span "Confirmation" at bounding box center [825, 295] width 70 height 18
click at [416, 469] on p "Confirmation" at bounding box center [416, 474] width 81 height 22
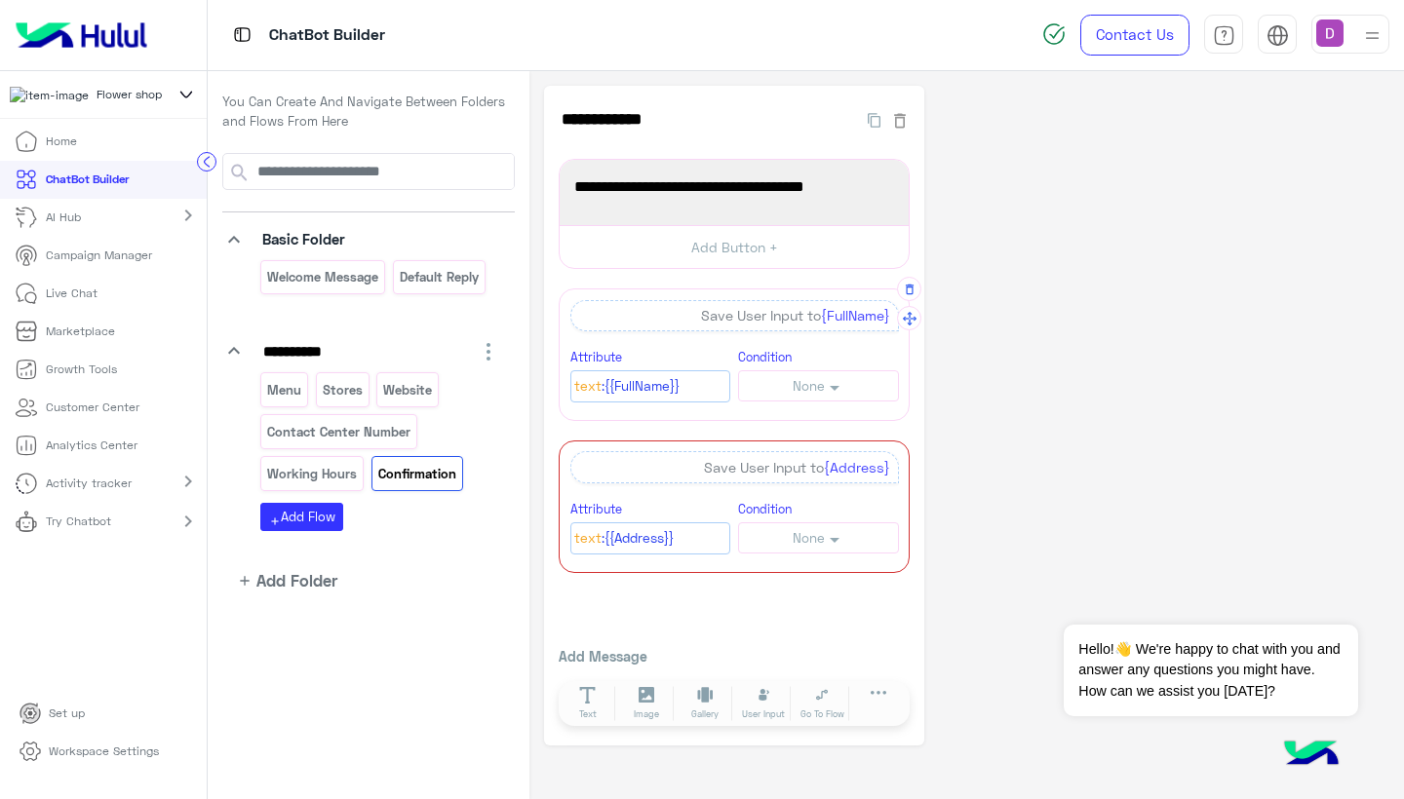
click at [709, 314] on div "Save User Input to {FullName}" at bounding box center [734, 315] width 329 height 31
drag, startPoint x: 673, startPoint y: 312, endPoint x: 829, endPoint y: 317, distance: 156.1
click at [829, 317] on div "Save User Input to {FullName}" at bounding box center [734, 315] width 329 height 31
drag, startPoint x: 570, startPoint y: 188, endPoint x: 848, endPoint y: 189, distance: 277.9
click at [848, 189] on div "Please enter your full name and address" at bounding box center [733, 193] width 335 height 52
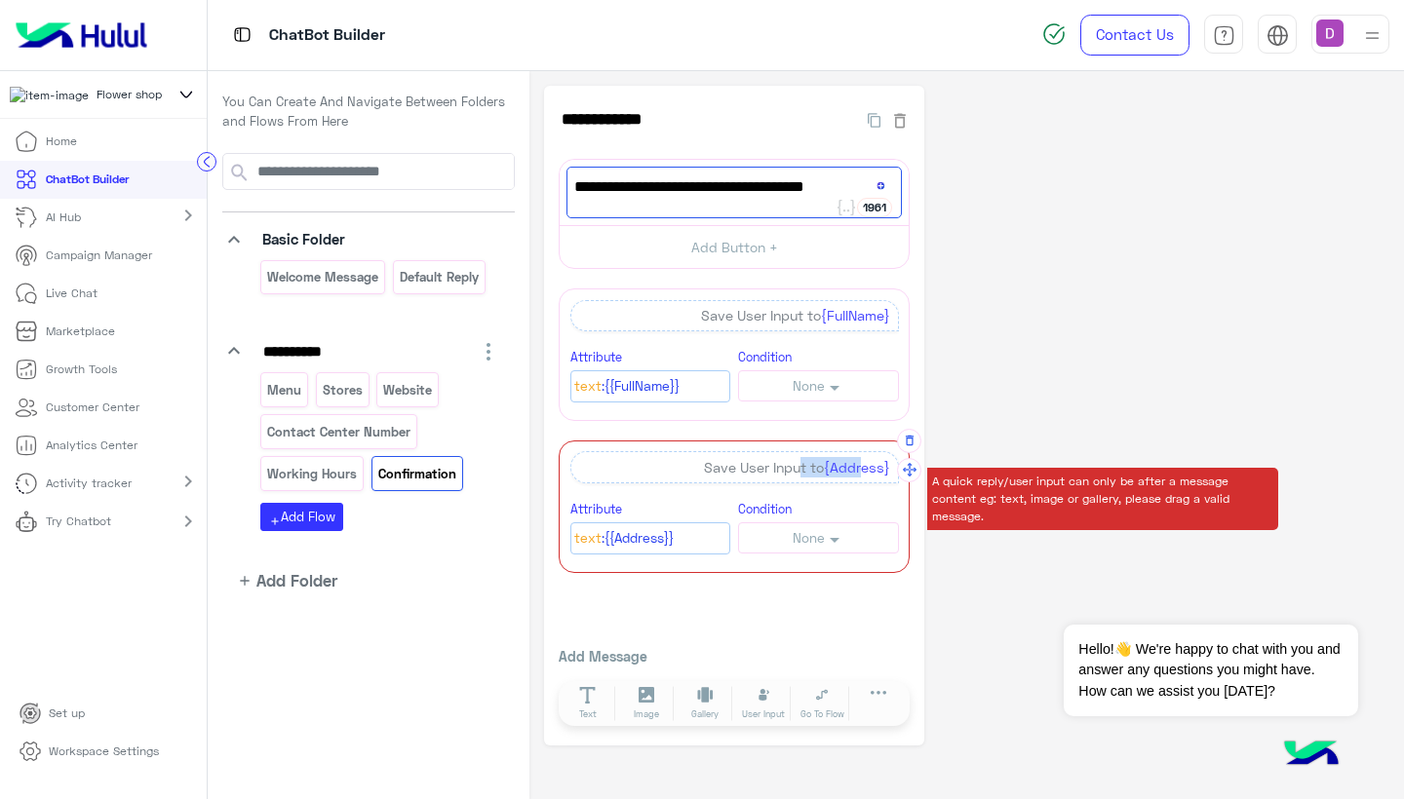
drag, startPoint x: 791, startPoint y: 463, endPoint x: 864, endPoint y: 462, distance: 73.1
click at [864, 462] on div "Save User Input to {Address}" at bounding box center [734, 466] width 329 height 31
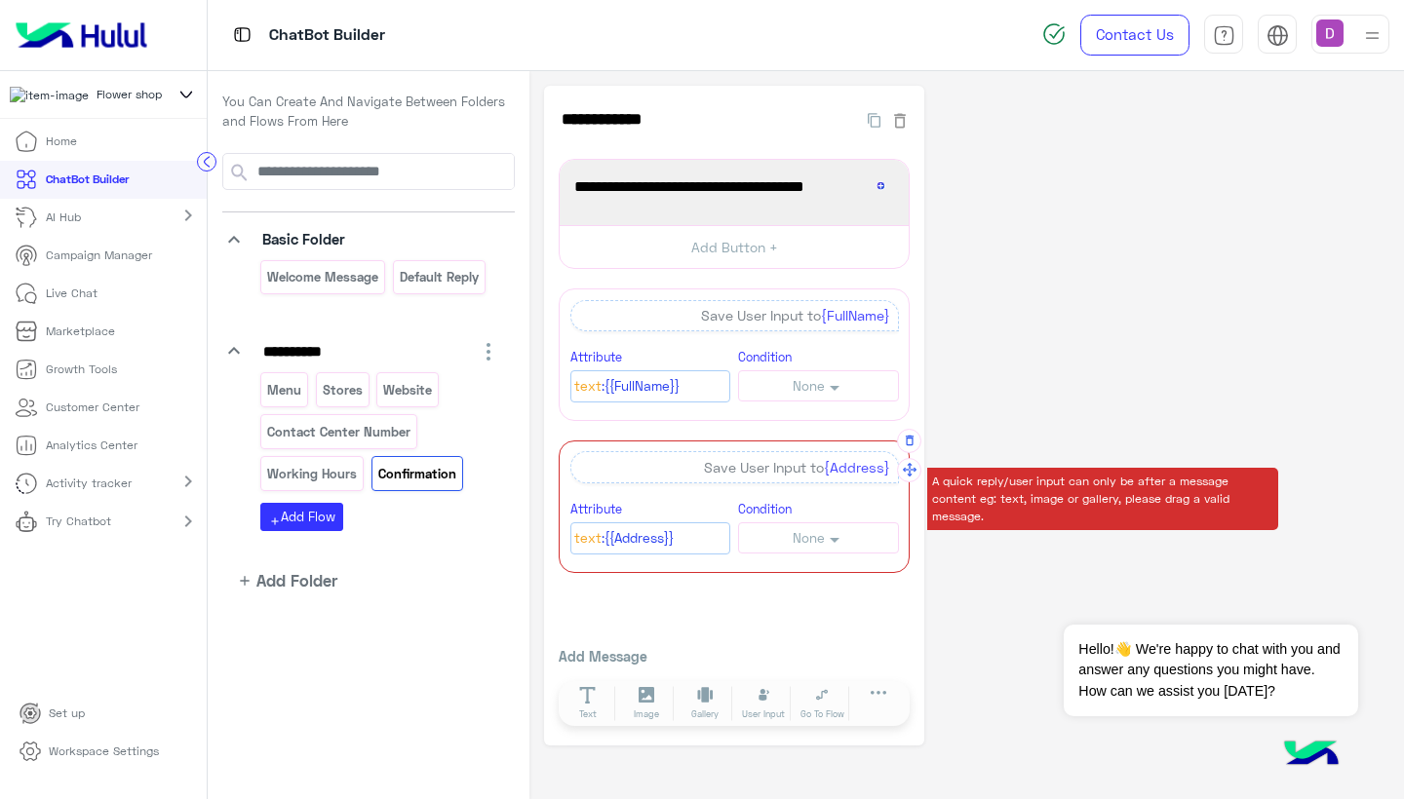
click at [687, 531] on div "Text :{{Address}}" at bounding box center [650, 538] width 159 height 21
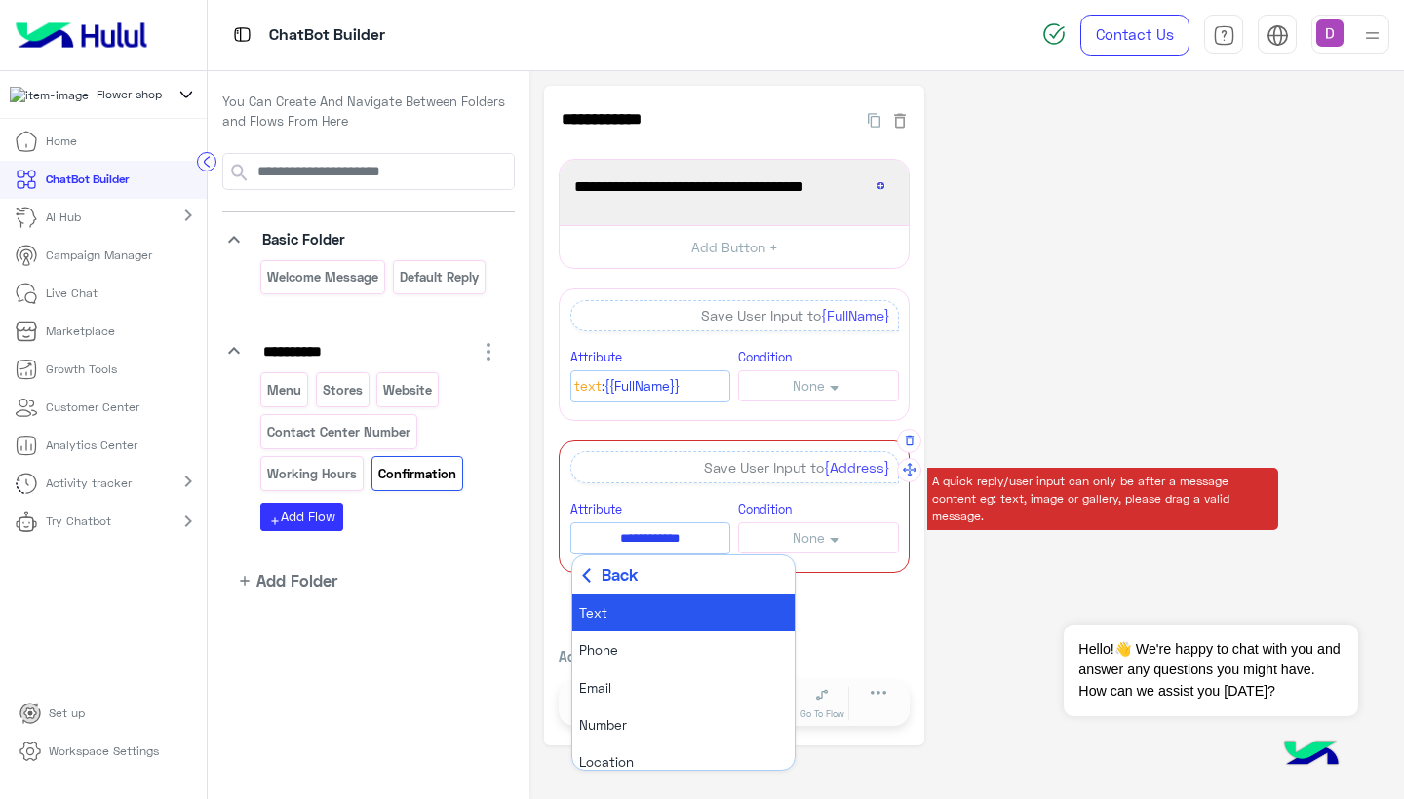
click at [858, 609] on div "**********" at bounding box center [734, 416] width 380 height 661
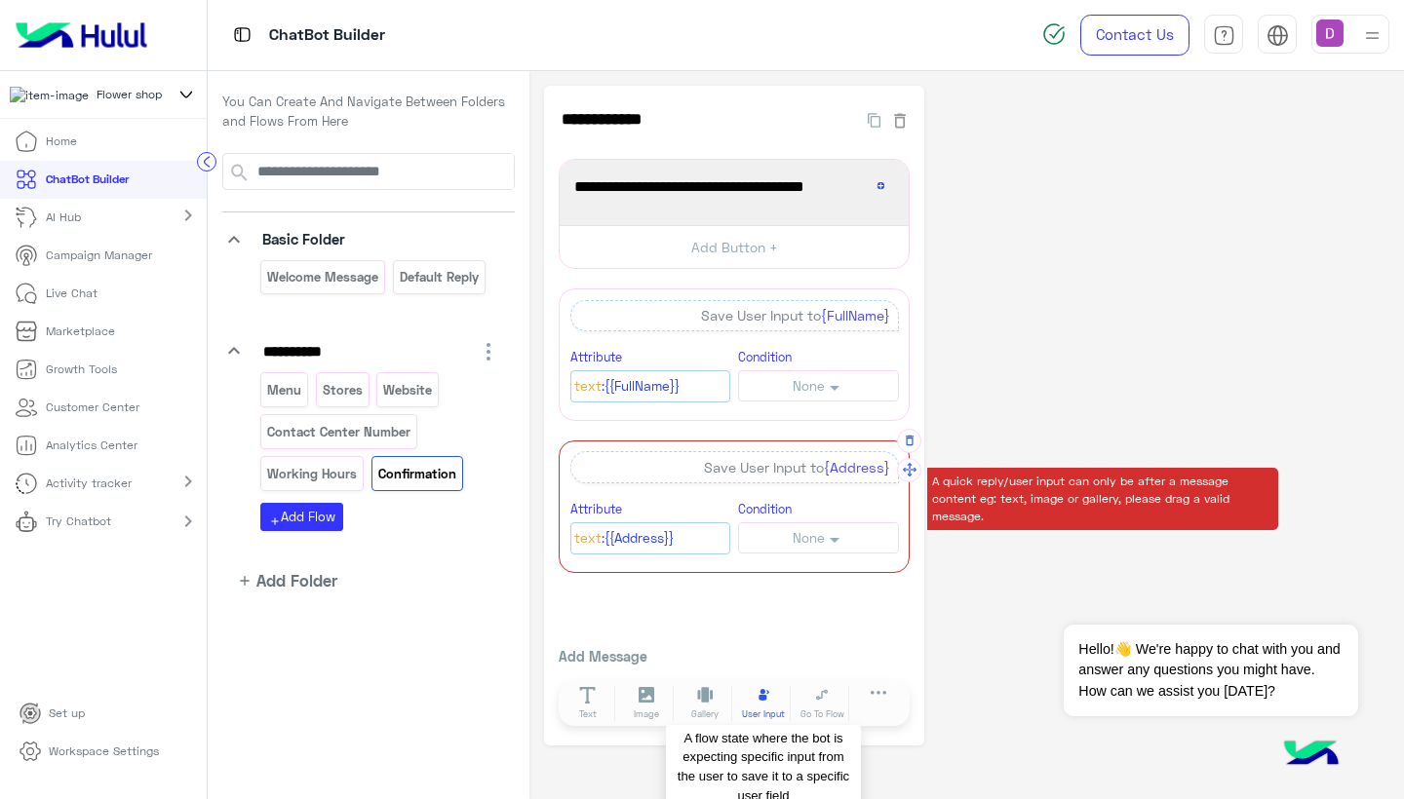
click at [760, 708] on span "User Input" at bounding box center [763, 715] width 43 height 14
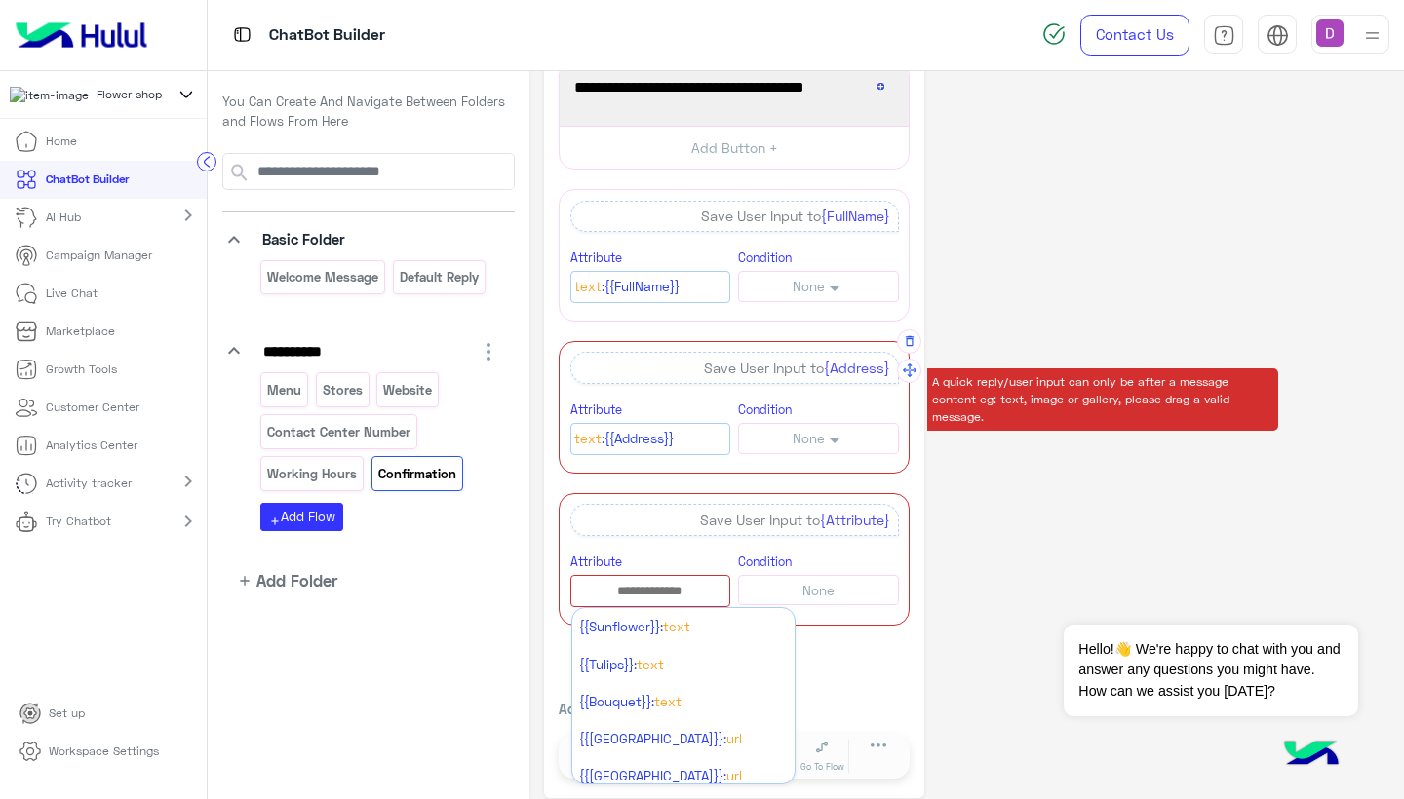
scroll to position [110, 0]
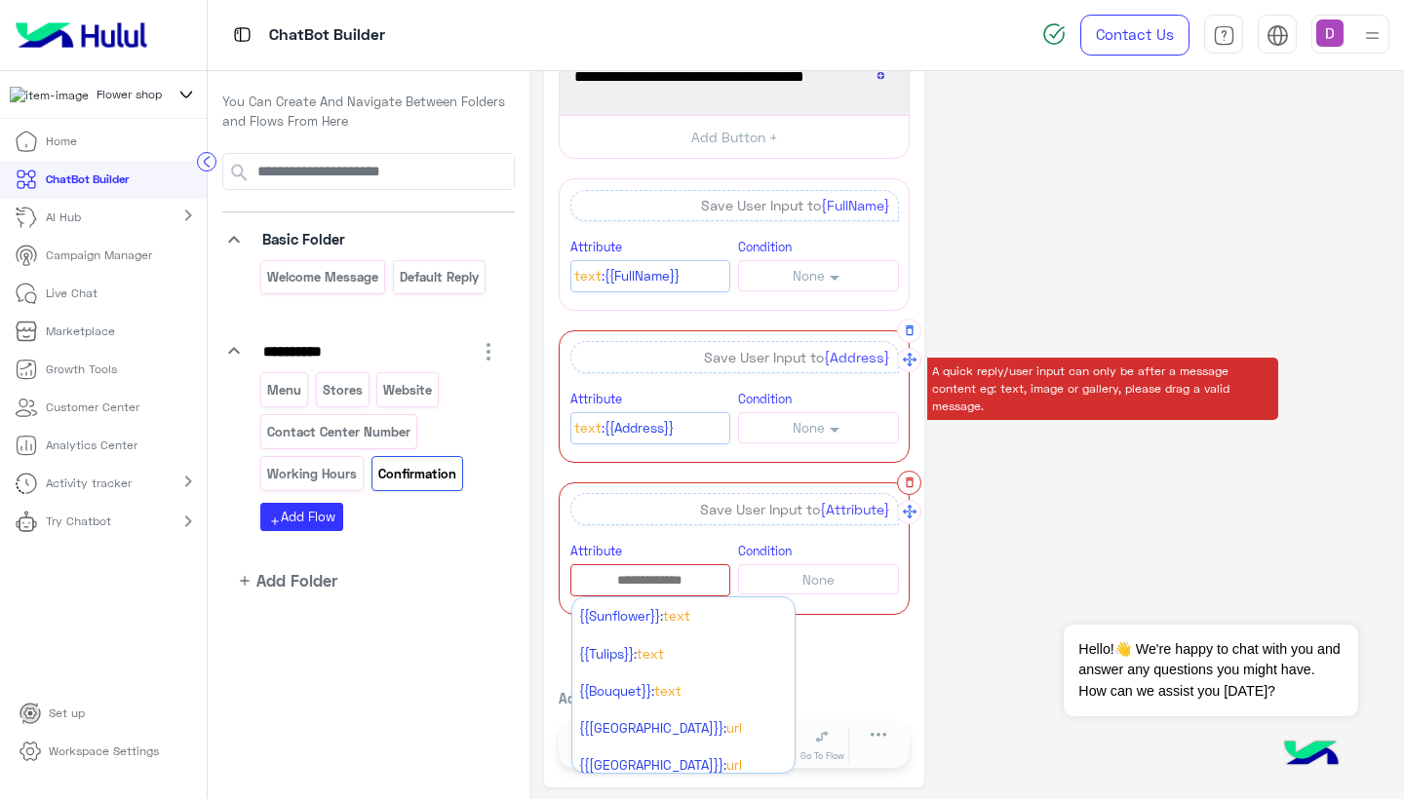
click at [908, 482] on icon "button" at bounding box center [910, 483] width 14 height 14
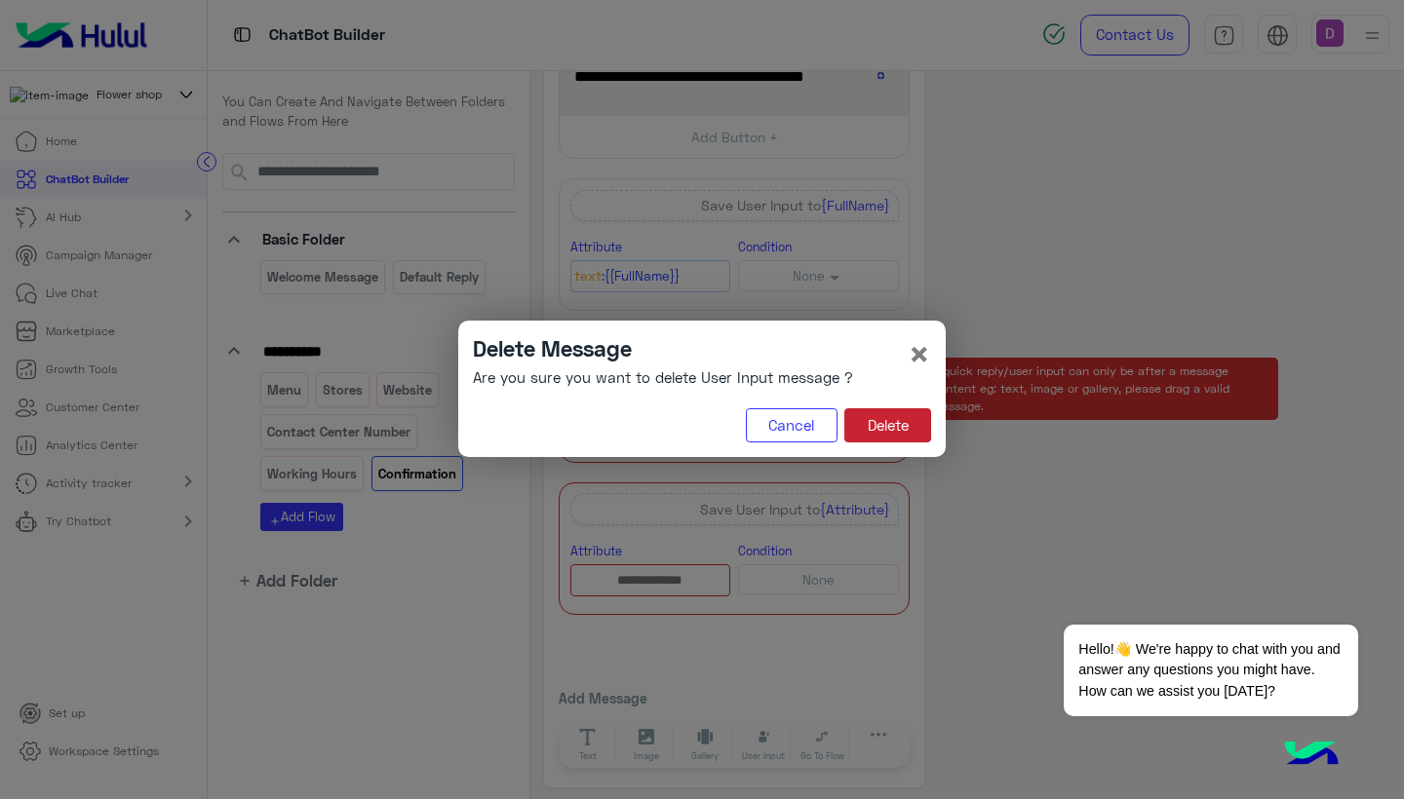
click at [876, 419] on button "Delete" at bounding box center [887, 426] width 87 height 35
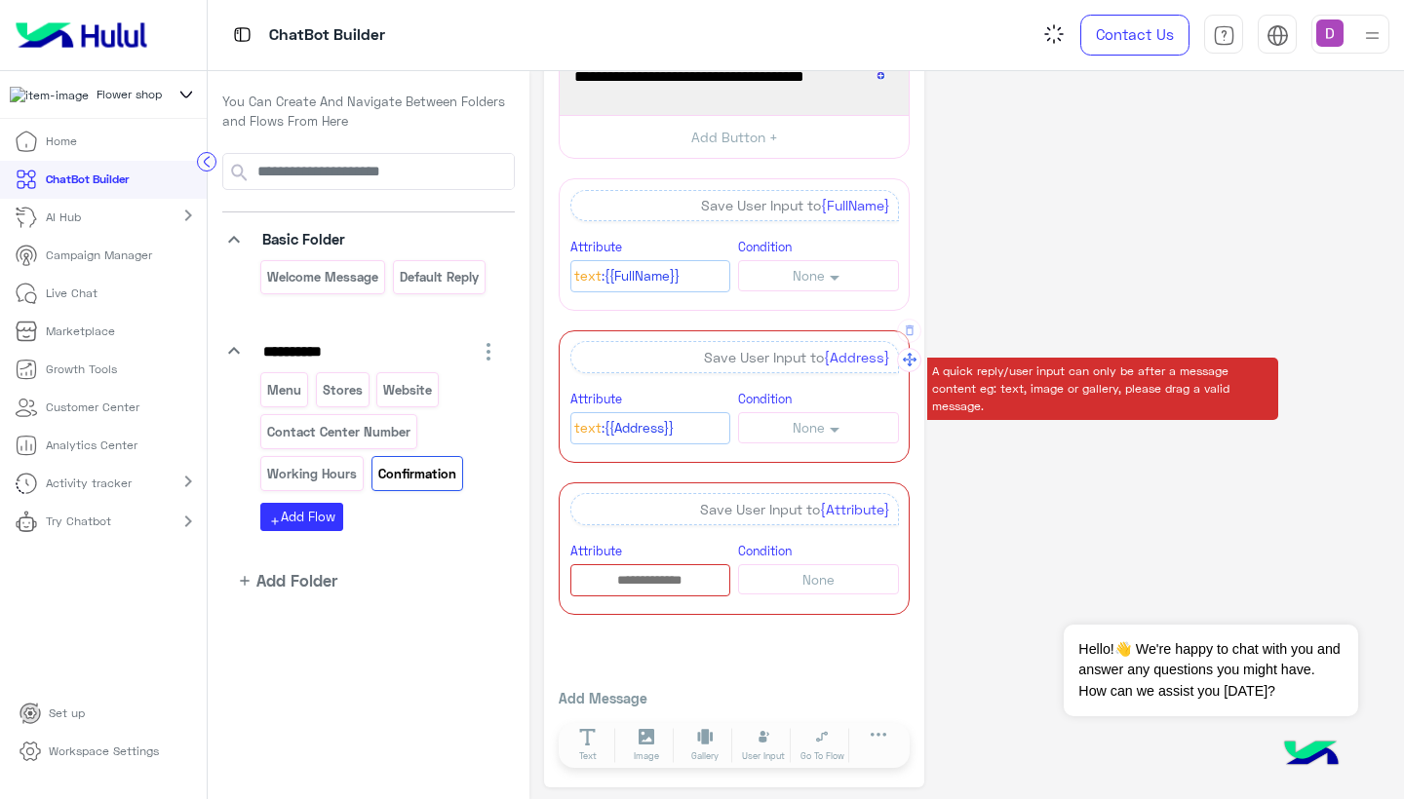
scroll to position [0, 0]
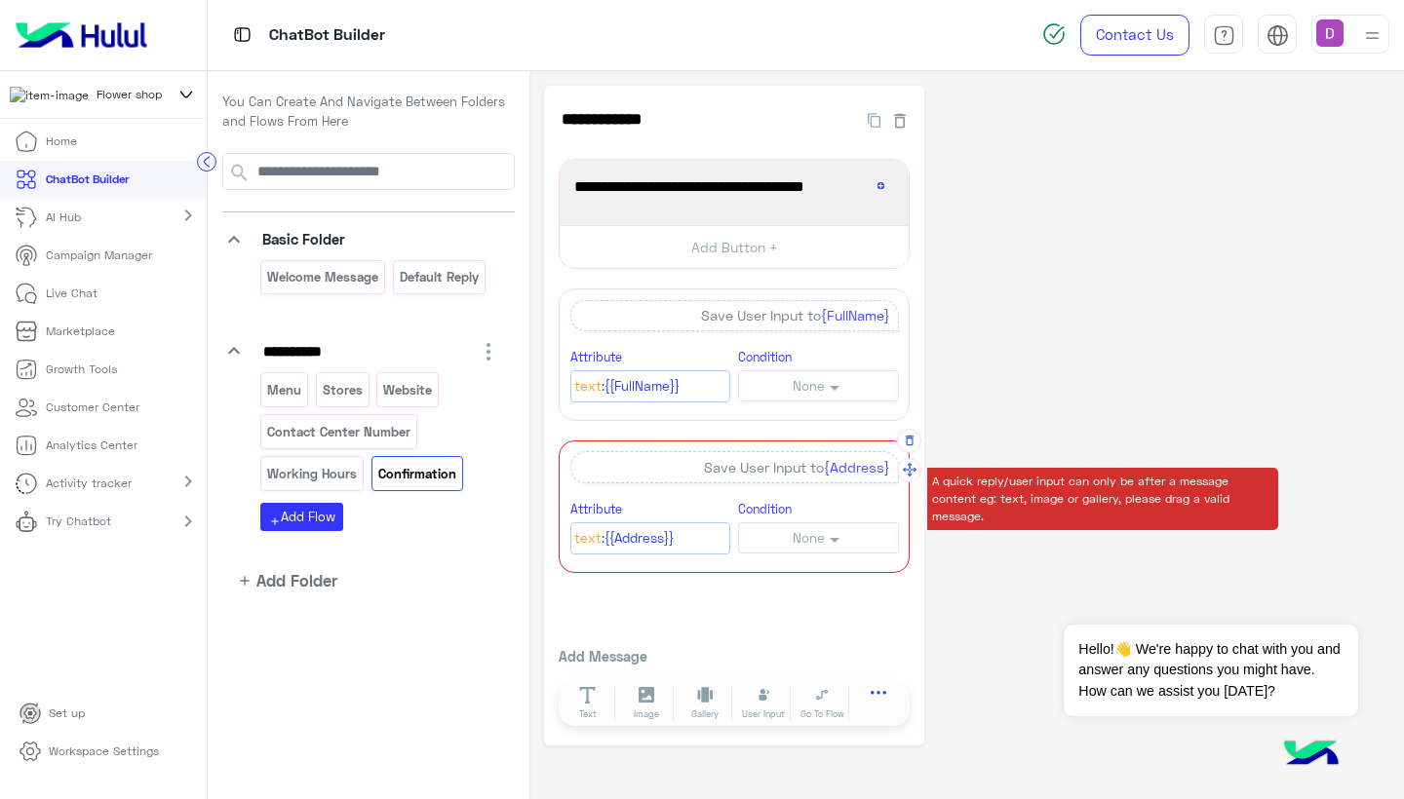
click at [875, 695] on icon at bounding box center [879, 699] width 17 height 17
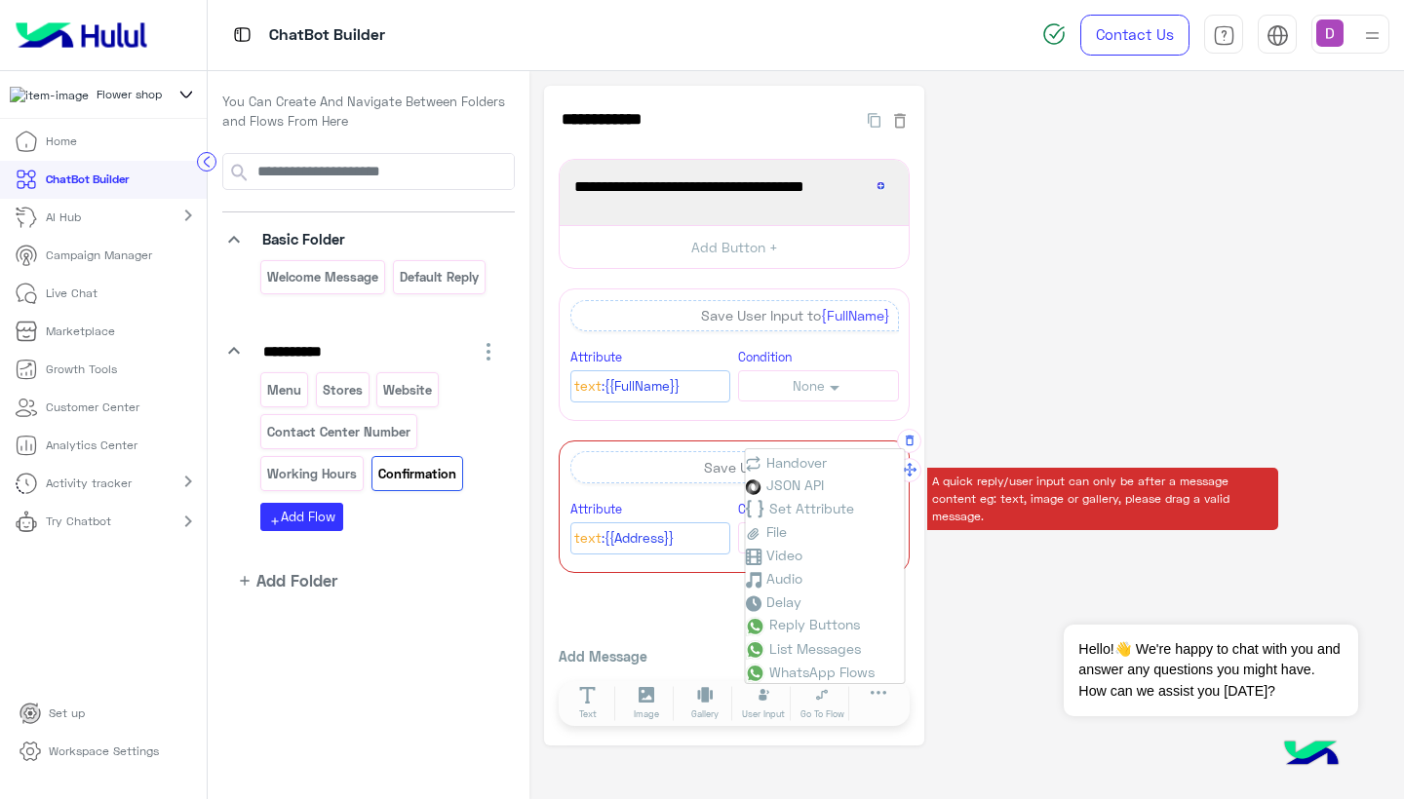
click at [962, 636] on div "**********" at bounding box center [966, 416] width 845 height 661
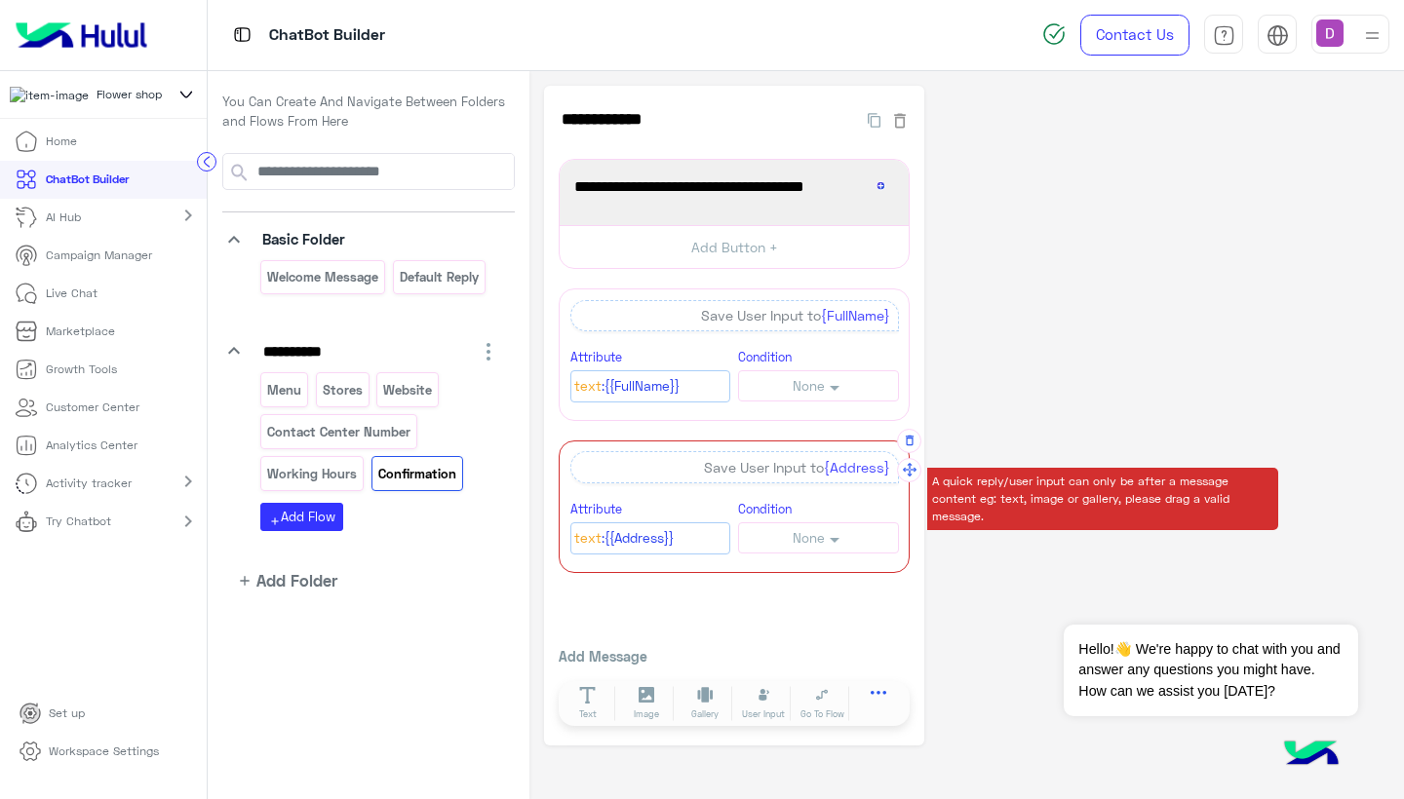
click at [883, 696] on icon at bounding box center [879, 699] width 17 height 17
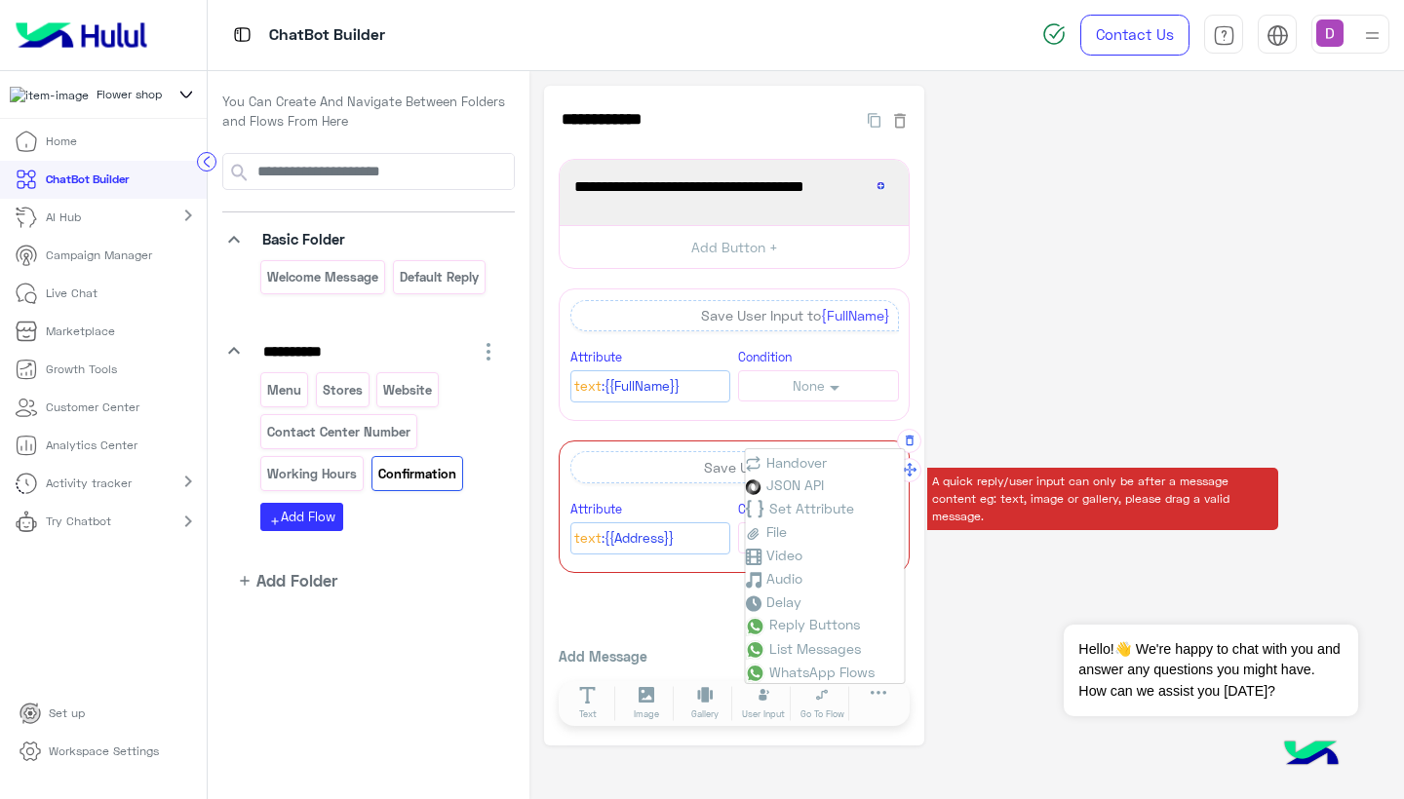
click at [665, 603] on div "**********" at bounding box center [734, 416] width 380 height 661
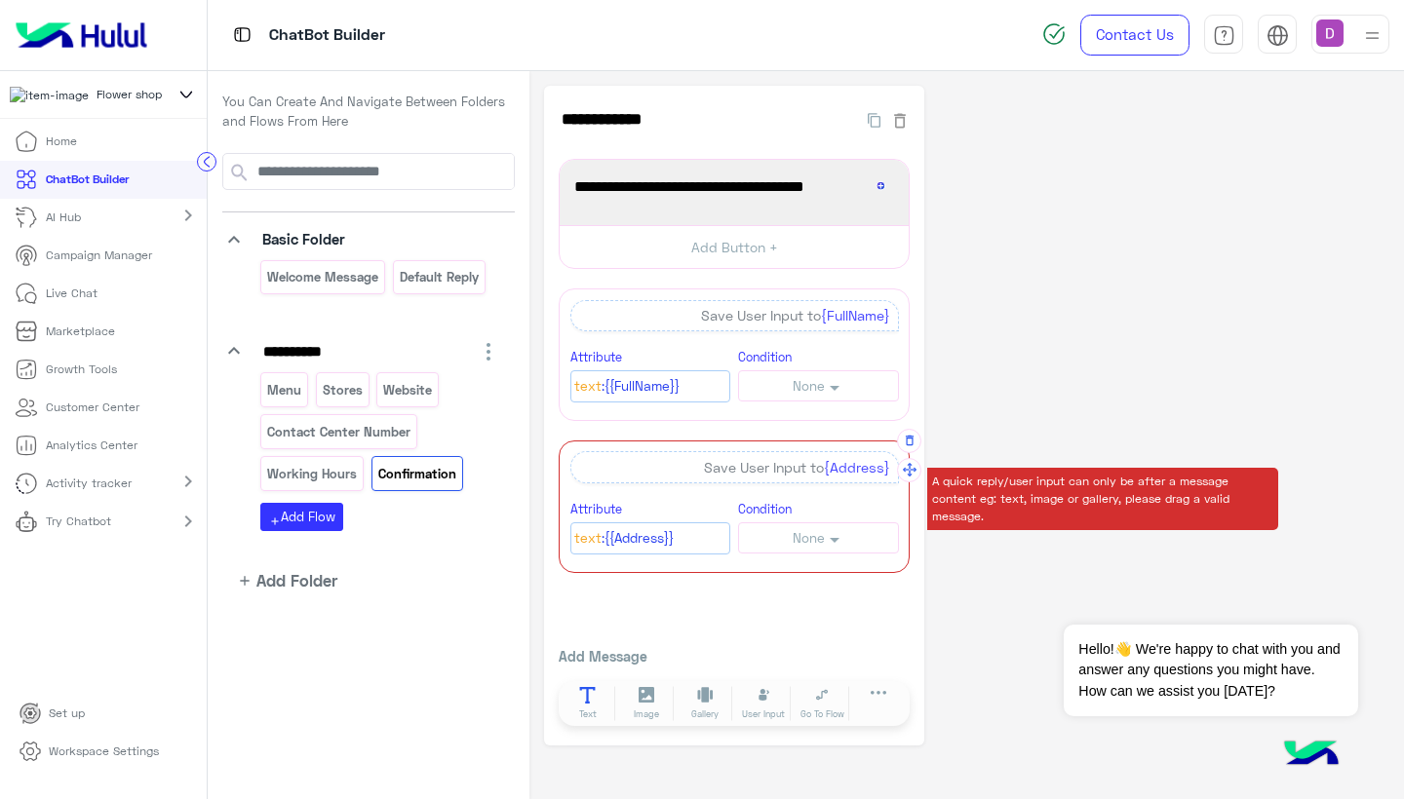
click at [592, 692] on icon at bounding box center [587, 695] width 17 height 17
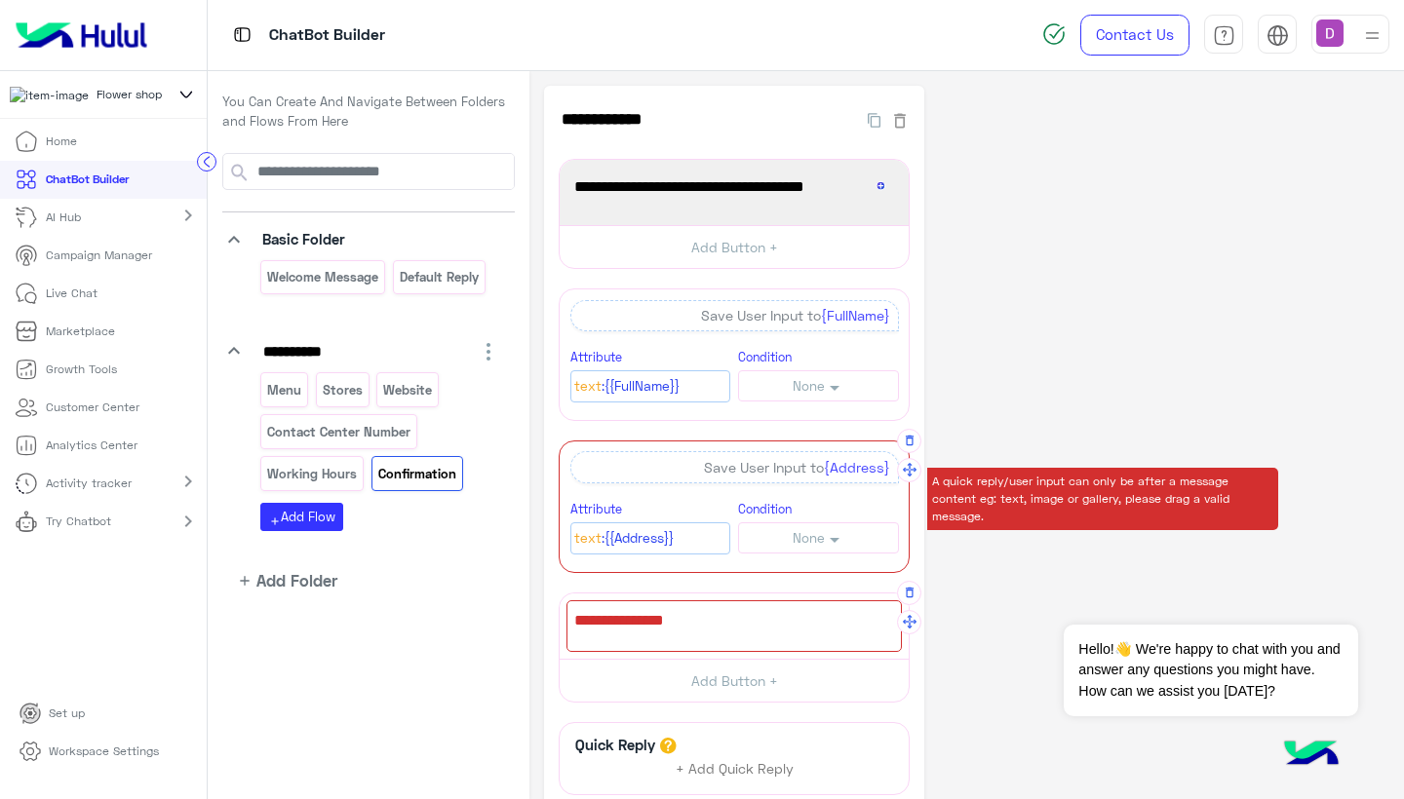
click at [671, 617] on div at bounding box center [733, 627] width 335 height 52
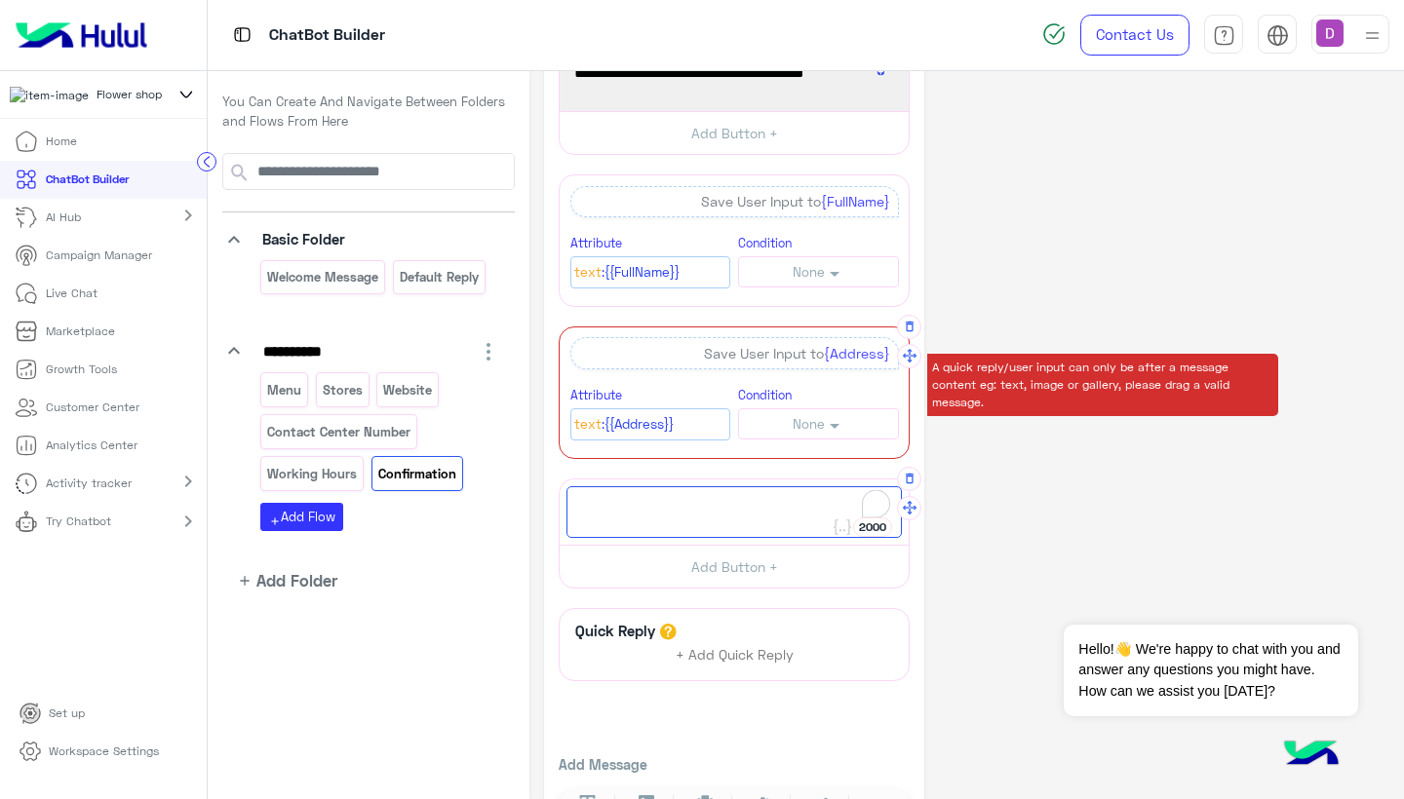
scroll to position [112, 0]
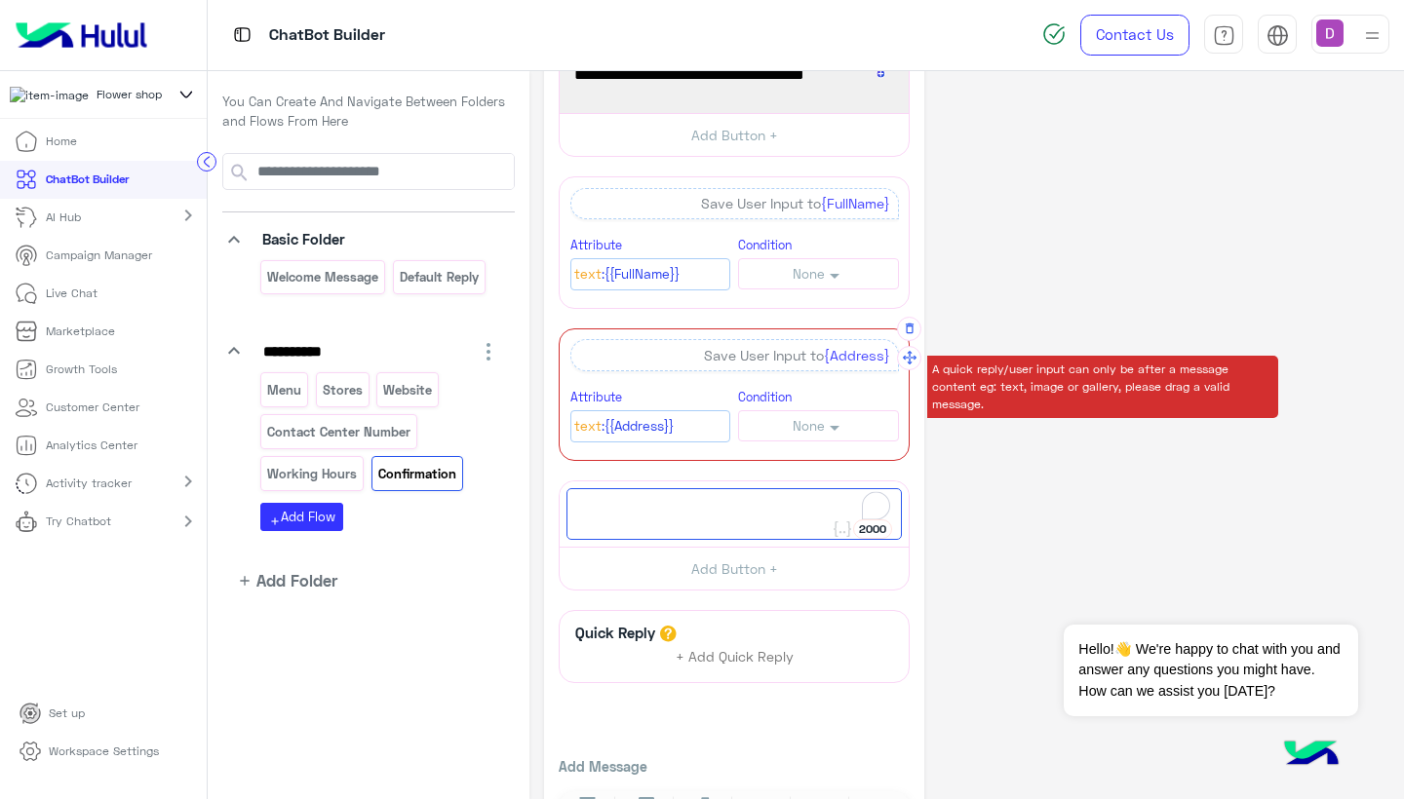
type textarea "*"
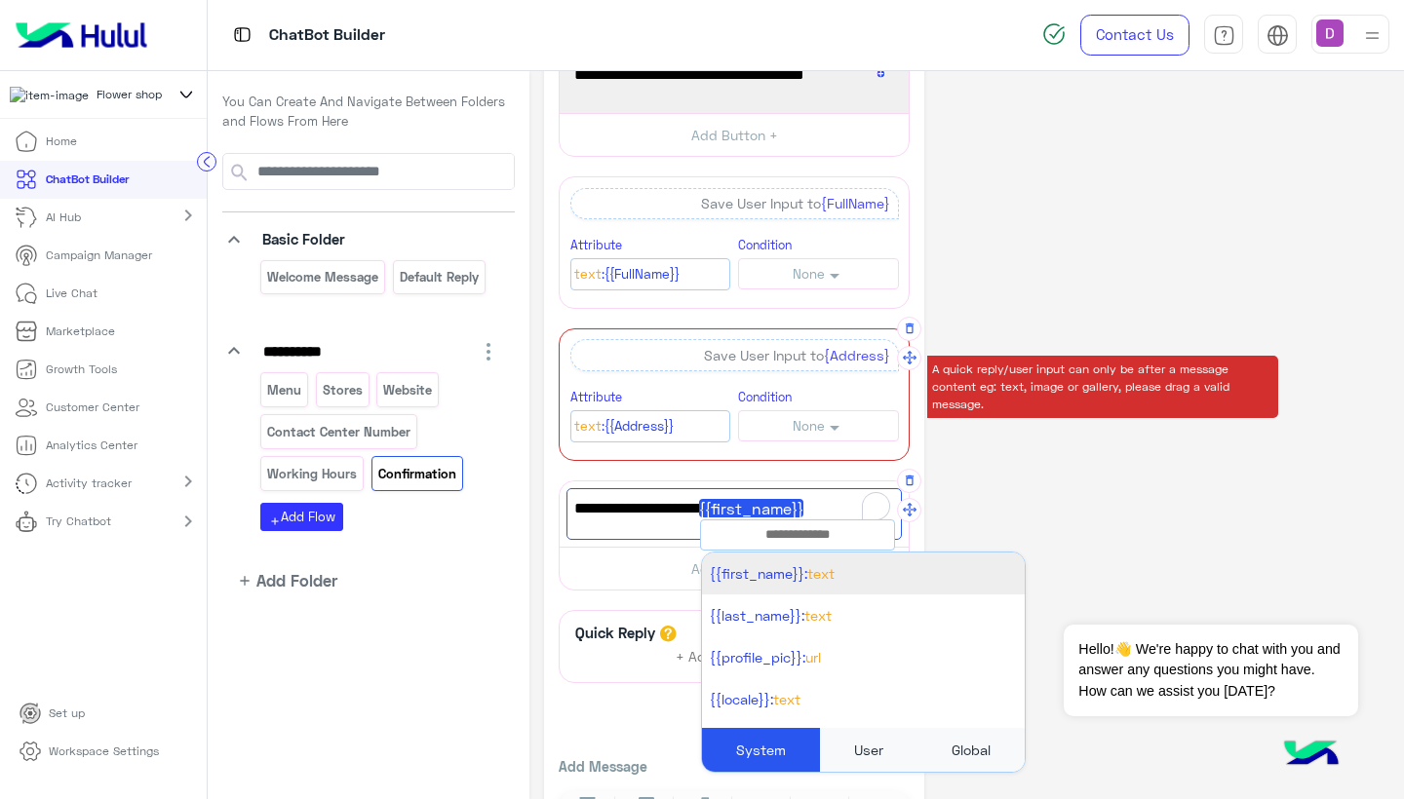
click at [781, 567] on span "{{first_name}}:" at bounding box center [758, 573] width 97 height 17
click at [821, 576] on span "Text" at bounding box center [820, 573] width 27 height 17
click at [752, 576] on span "{{first_name}}:" at bounding box center [758, 573] width 97 height 17
click at [889, 585] on li "{{first_name}}: Text" at bounding box center [863, 574] width 323 height 42
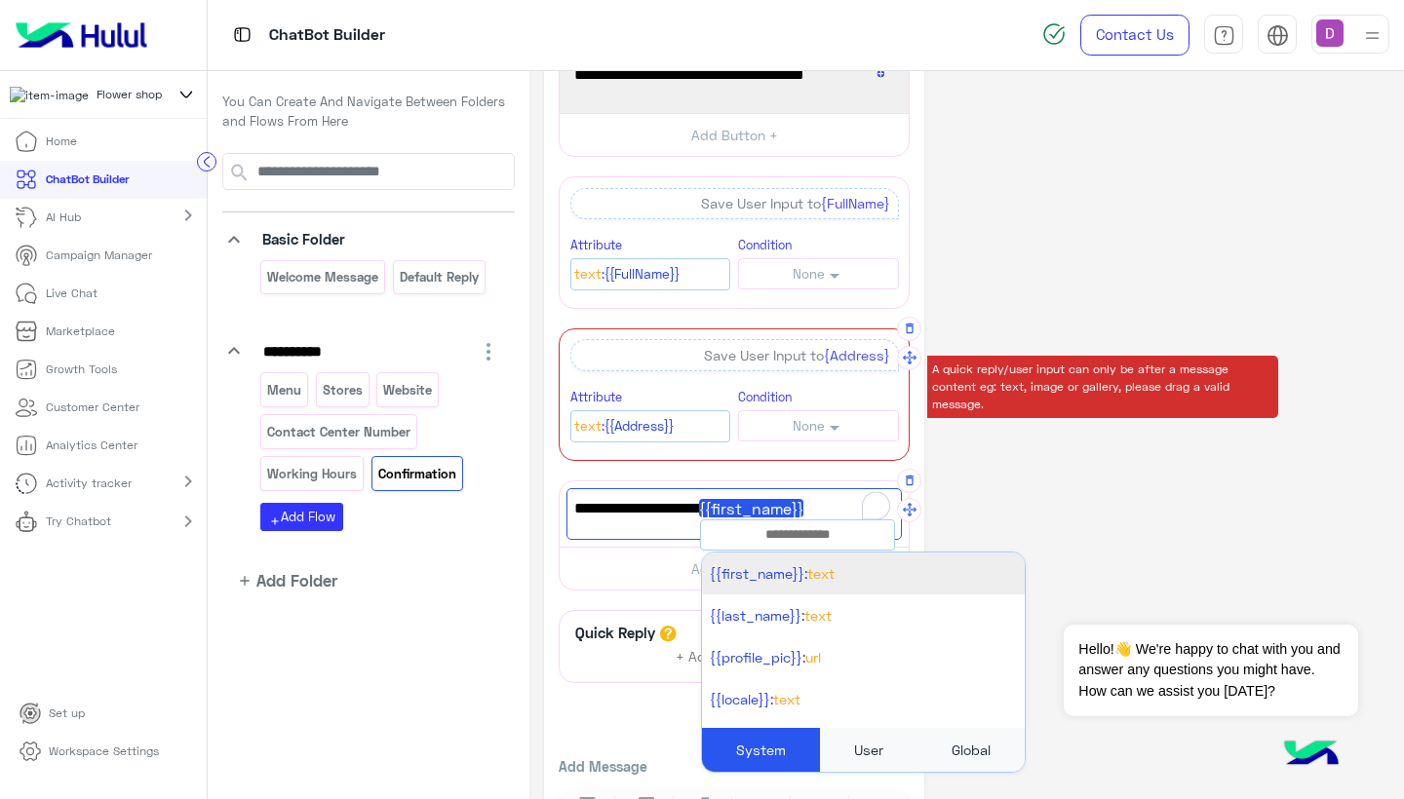
click at [651, 525] on div "Your full name is {{first_name}}" at bounding box center [733, 514] width 335 height 52
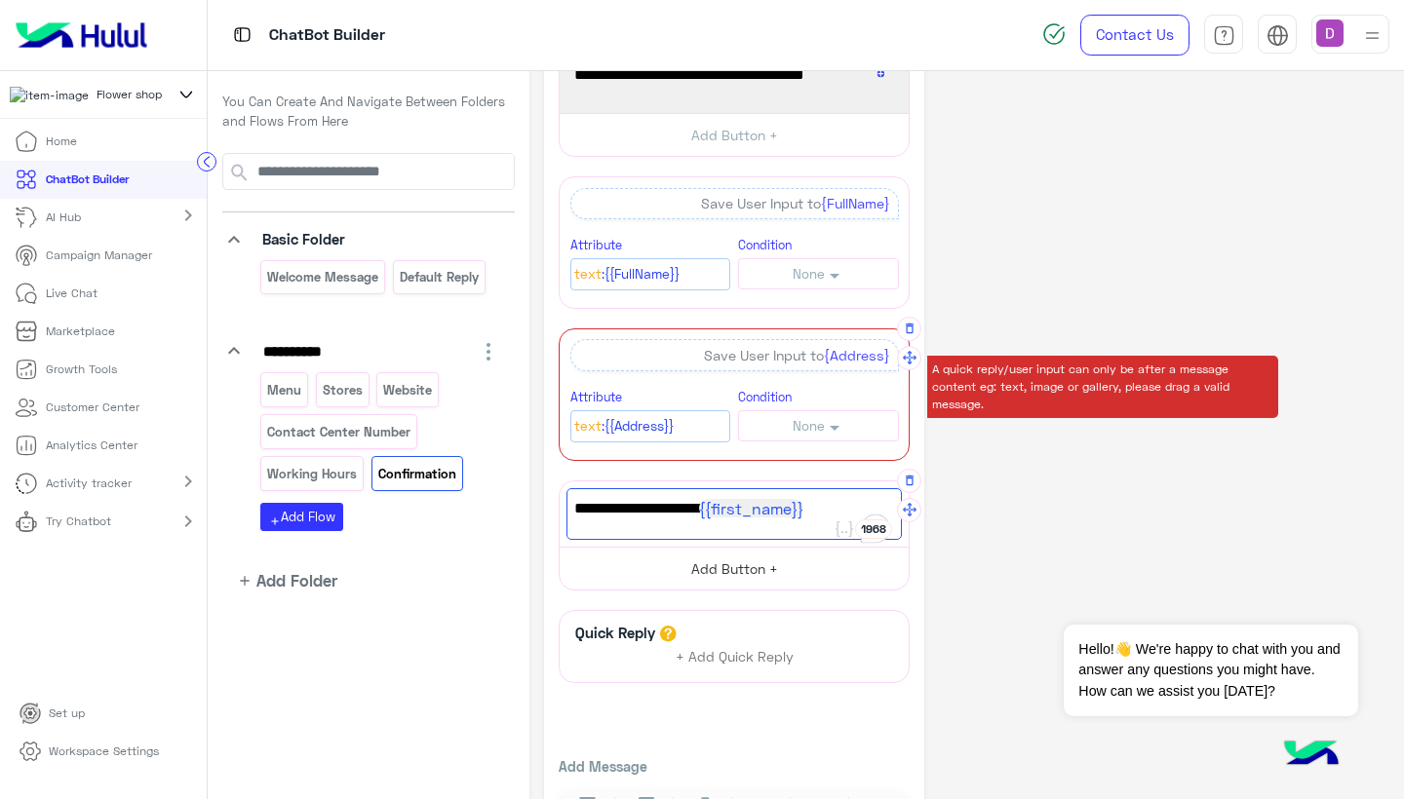
scroll to position [0, 0]
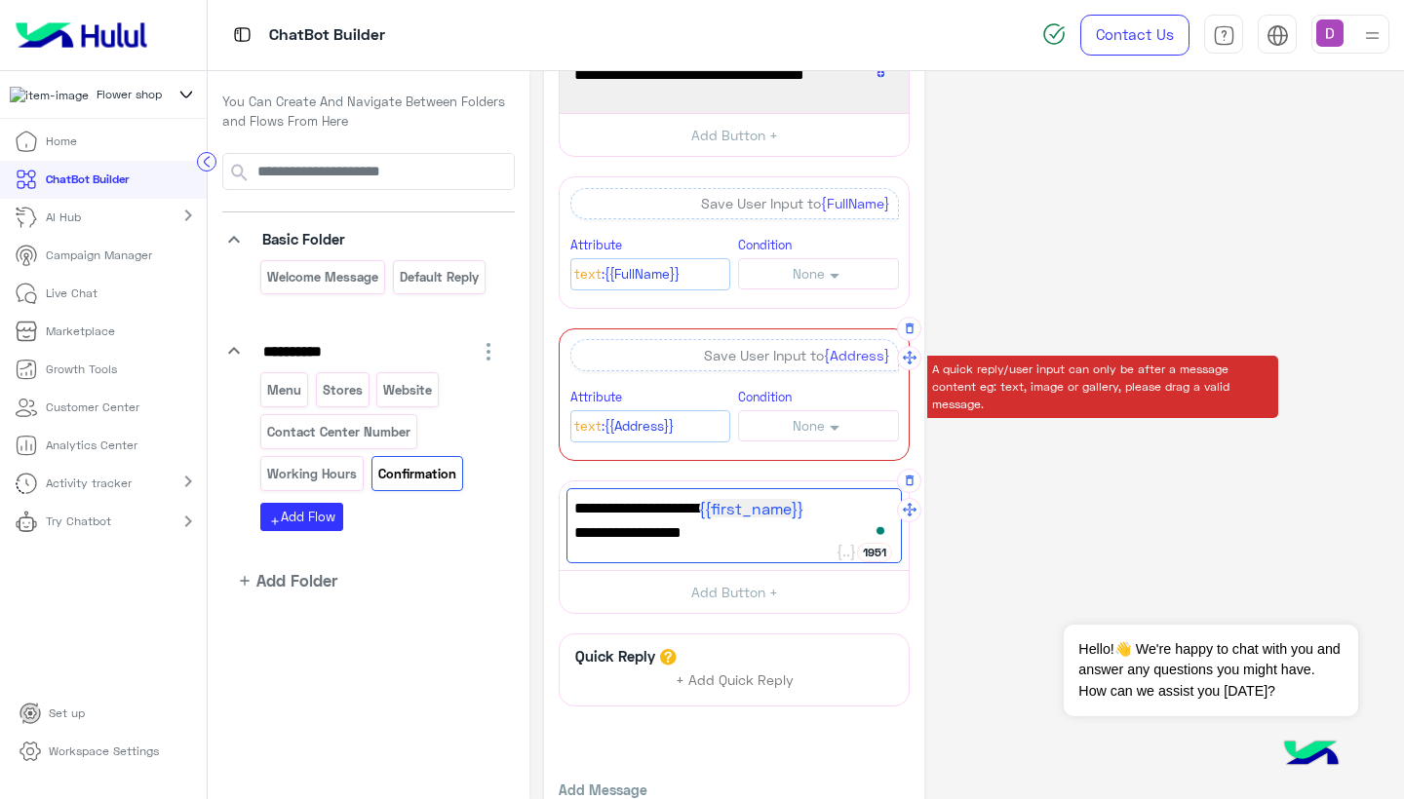
type textarea "**********"
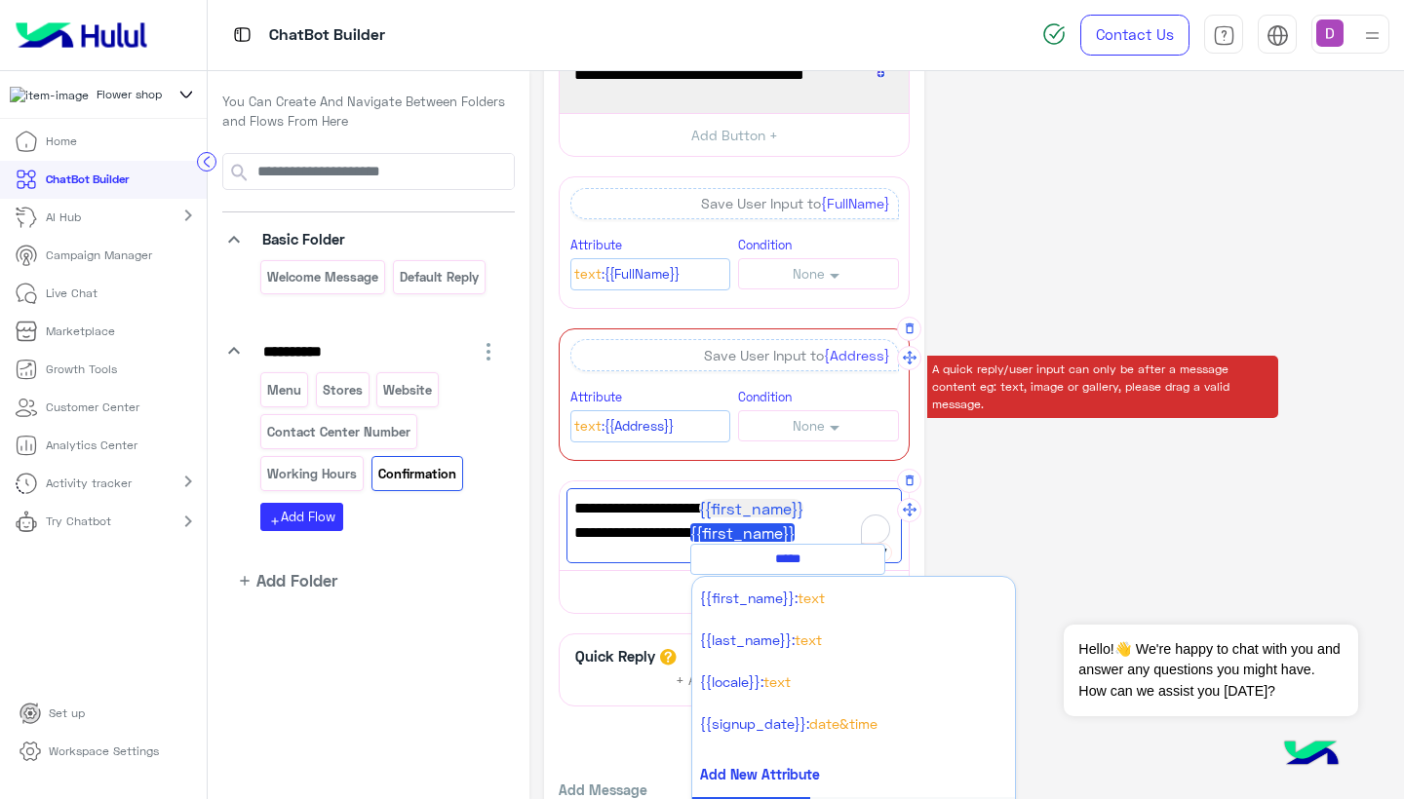
type input "****"
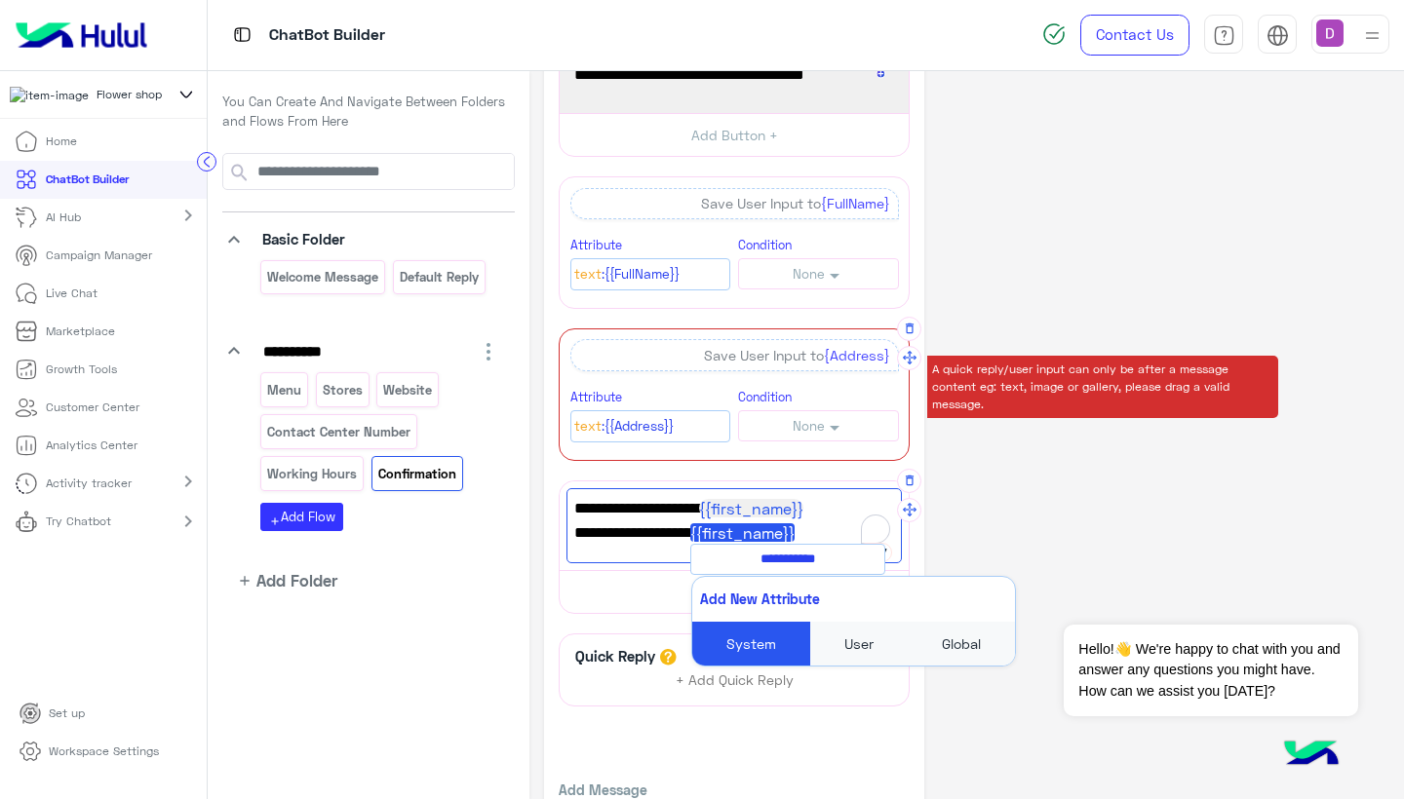
type input "**********"
click at [858, 646] on div "User" at bounding box center [858, 644] width 97 height 44
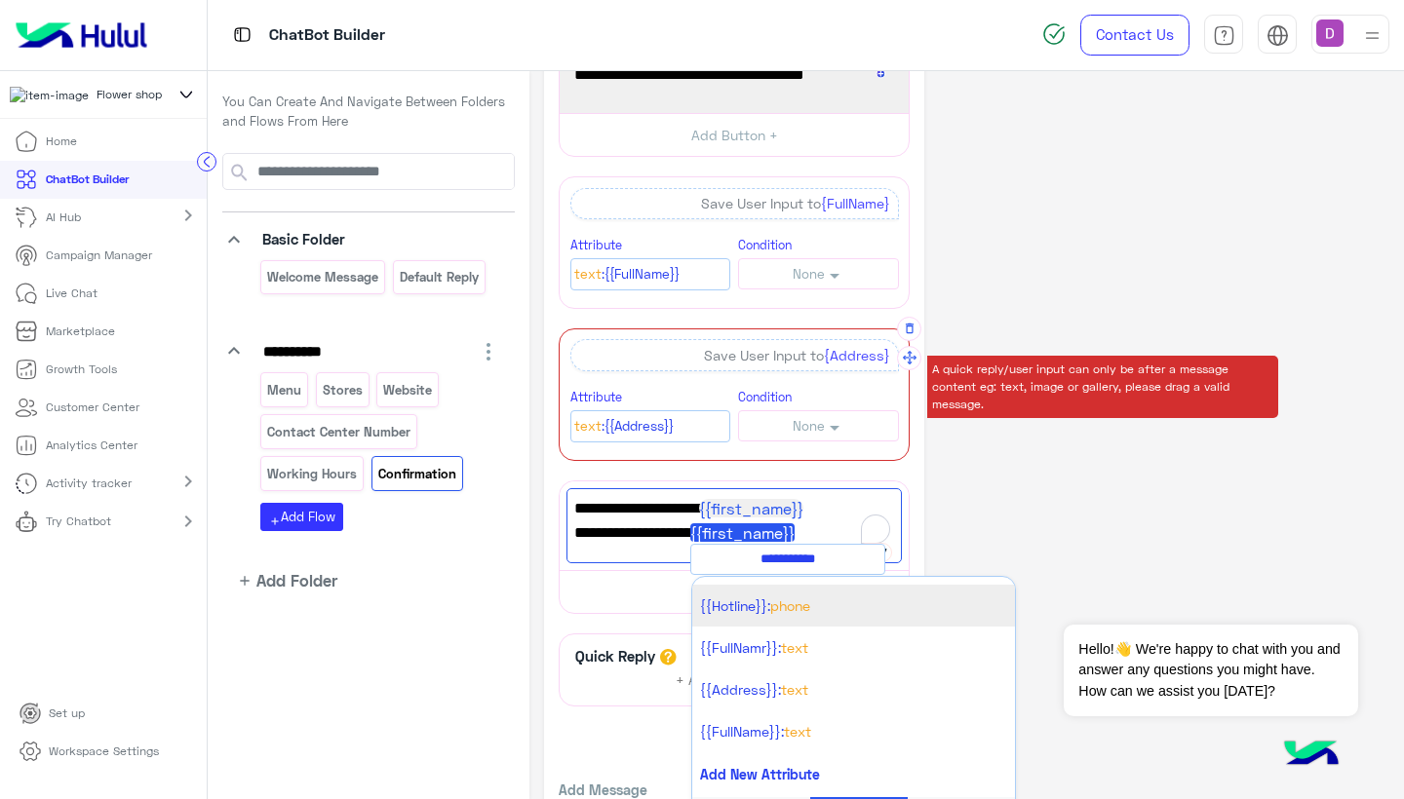
scroll to position [244, 0]
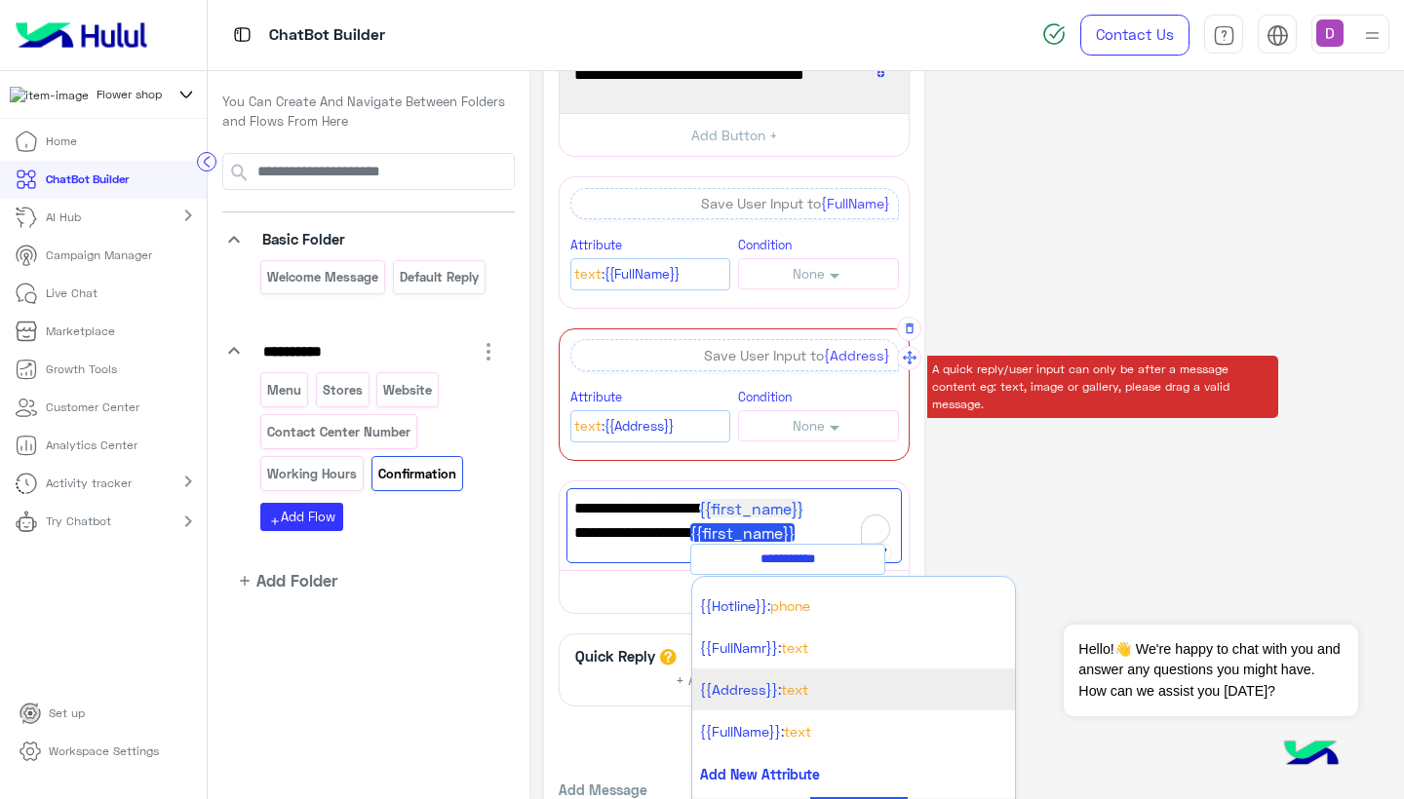
click at [822, 687] on li "{{Address}}: Text" at bounding box center [853, 690] width 323 height 42
type textarea "**********"
click at [805, 534] on span "Your address is {{Address}}" at bounding box center [734, 533] width 320 height 25
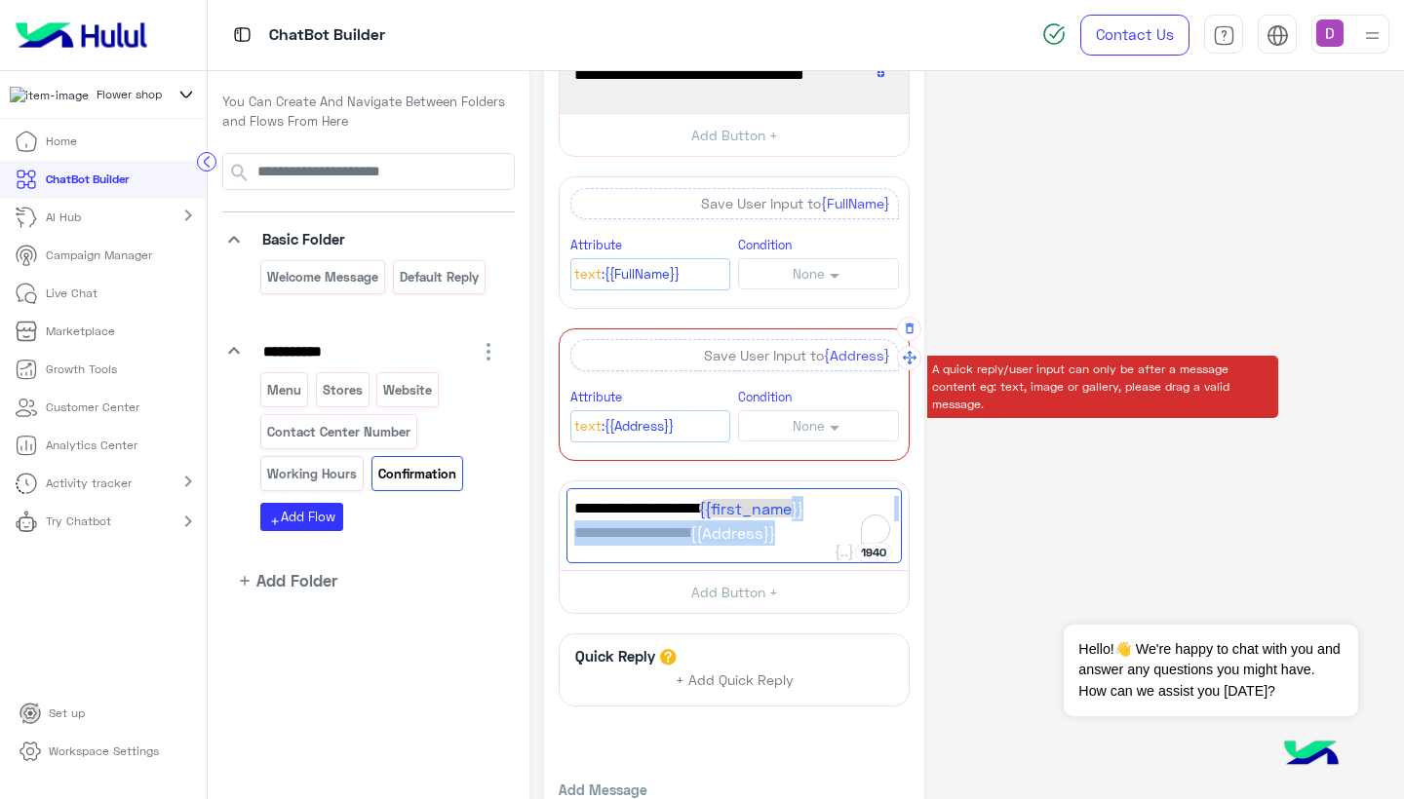
drag, startPoint x: 800, startPoint y: 541, endPoint x: 790, endPoint y: 504, distance: 38.6
click at [790, 504] on div "Your full name is {{first_name}} Your address is {{Address}}" at bounding box center [733, 525] width 335 height 75
click at [907, 330] on icon "button" at bounding box center [909, 329] width 8 height 11
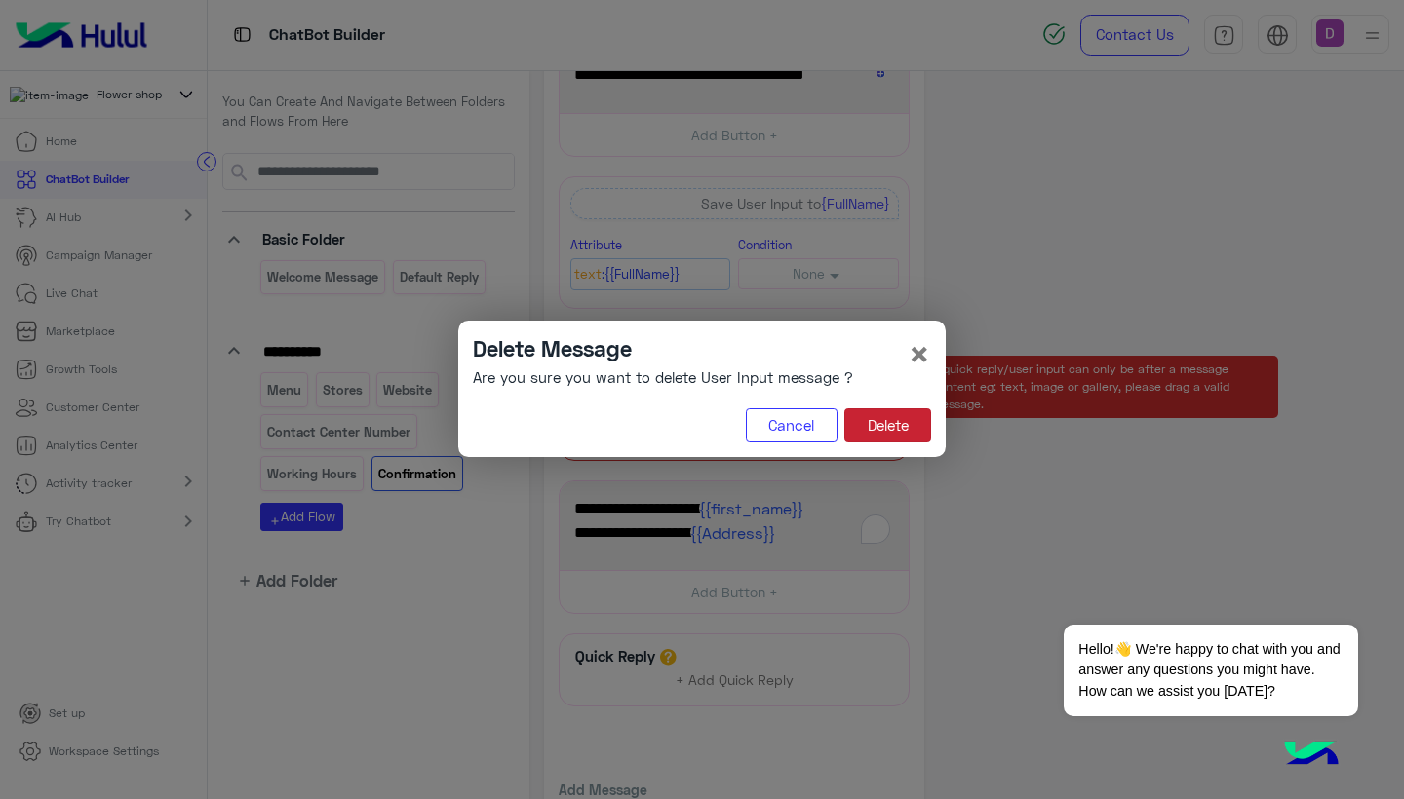
click at [889, 423] on button "Delete" at bounding box center [887, 426] width 87 height 35
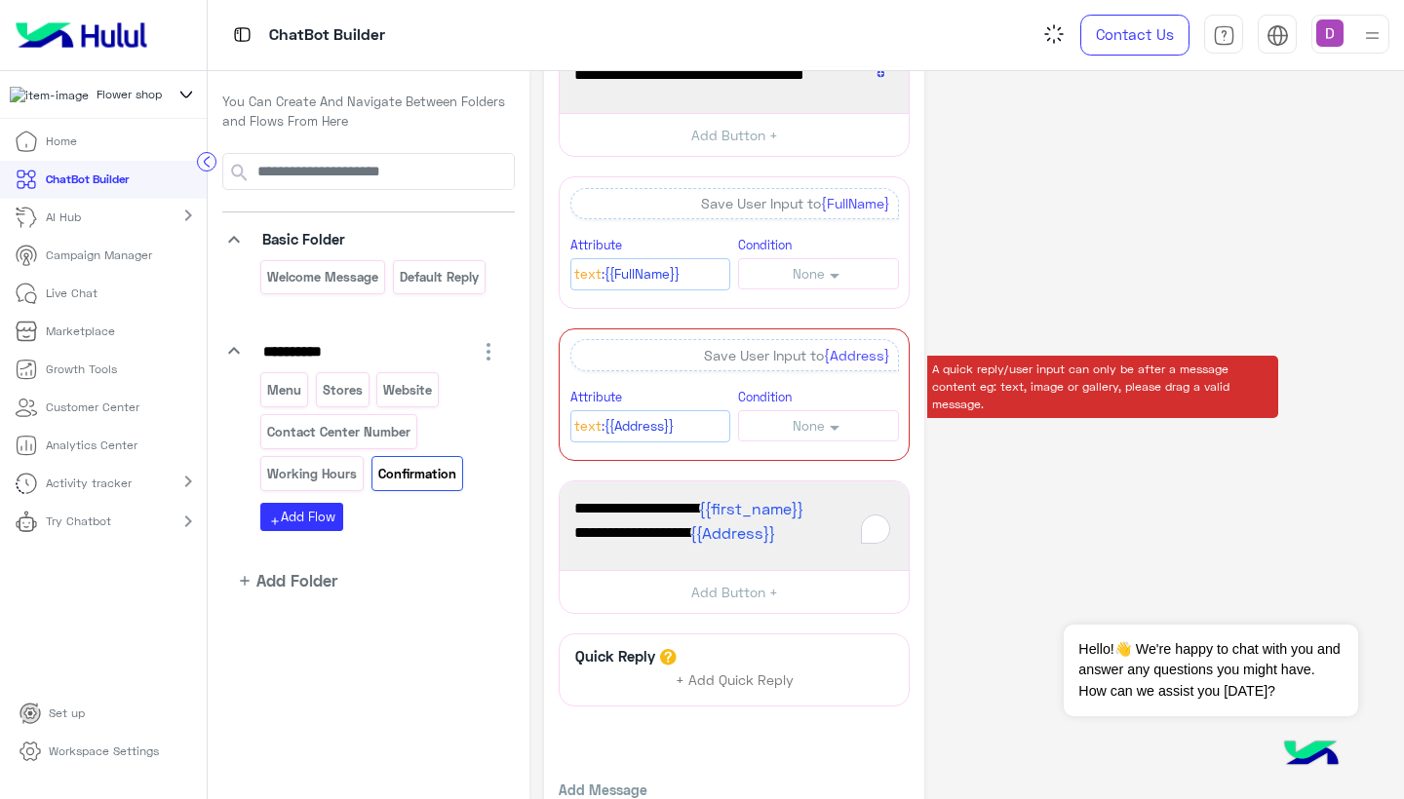
scroll to position [56, 0]
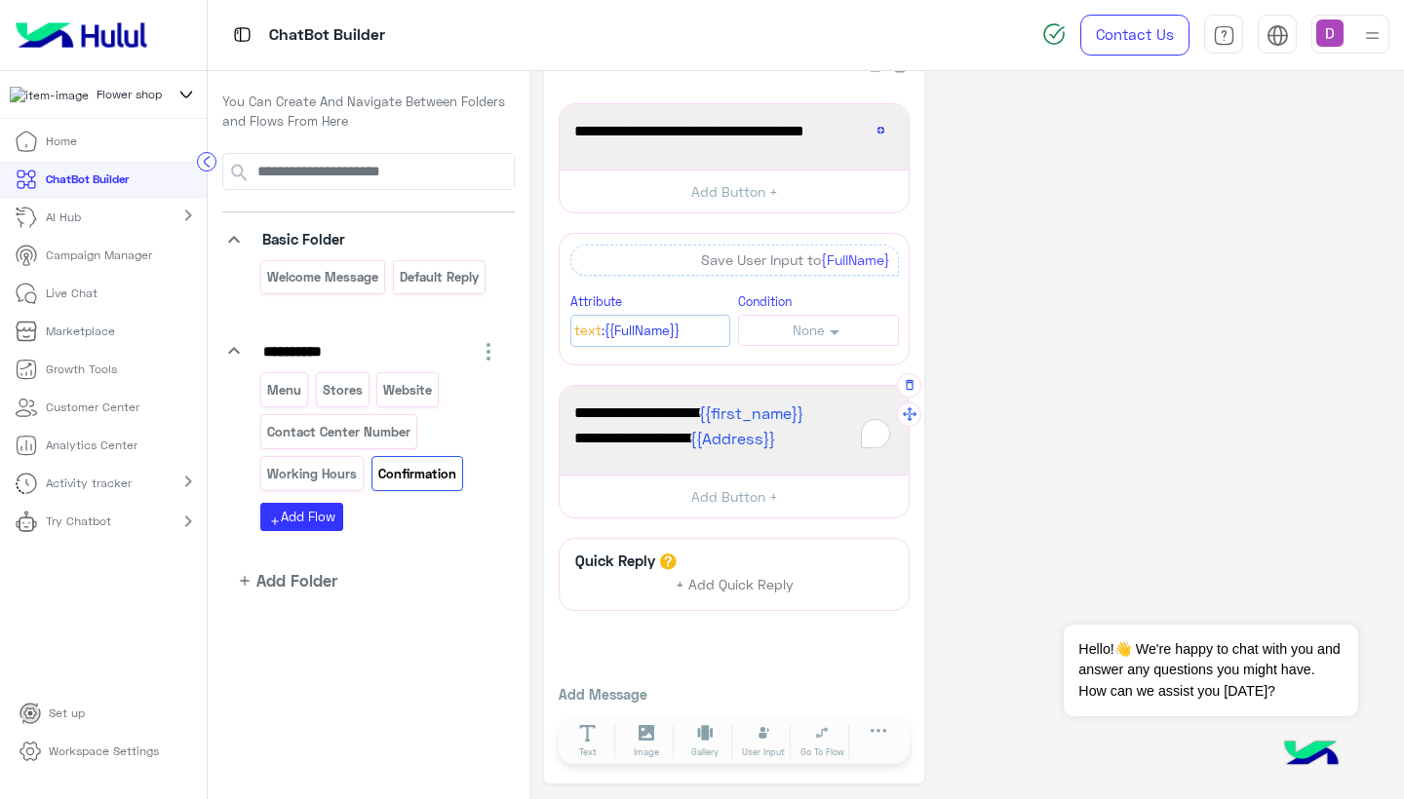
click at [791, 443] on span "Your address is {{Address}}" at bounding box center [734, 438] width 320 height 25
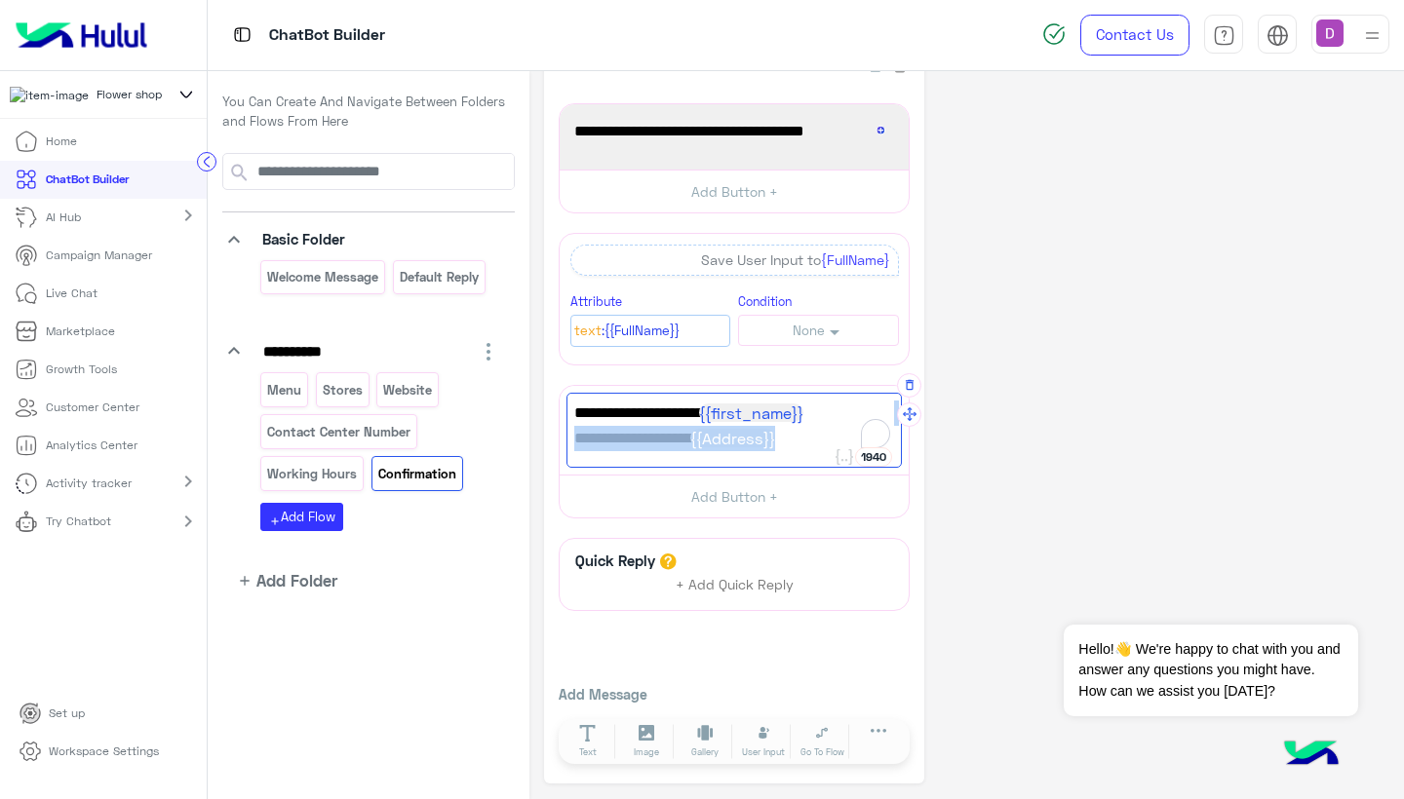
drag, startPoint x: 792, startPoint y: 443, endPoint x: 811, endPoint y: 408, distance: 40.2
click at [811, 408] on div "Your full name is {{first_name}} Your address is {{Address}}" at bounding box center [733, 430] width 335 height 75
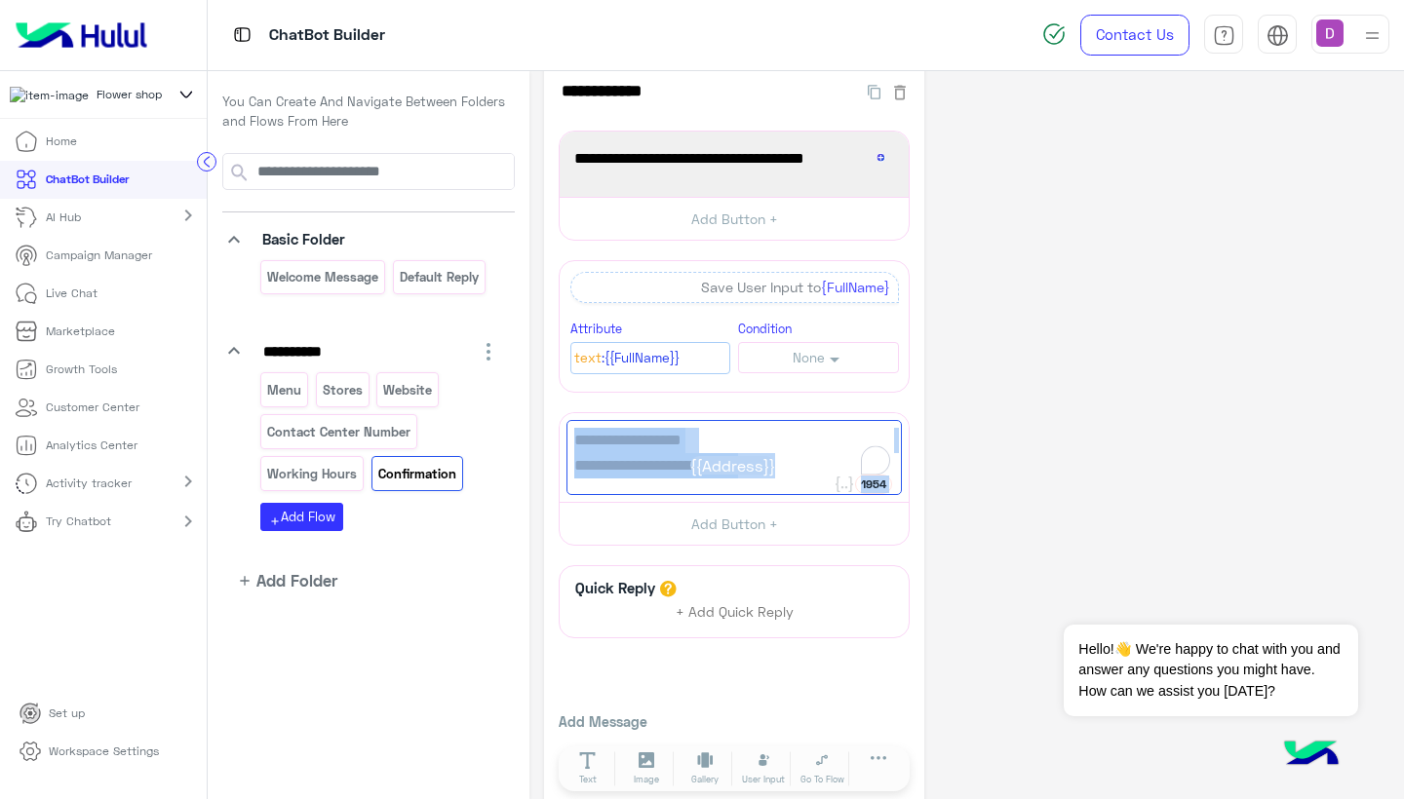
drag, startPoint x: 789, startPoint y: 469, endPoint x: 555, endPoint y: 406, distance: 242.4
click at [555, 406] on div "**********" at bounding box center [734, 435] width 380 height 755
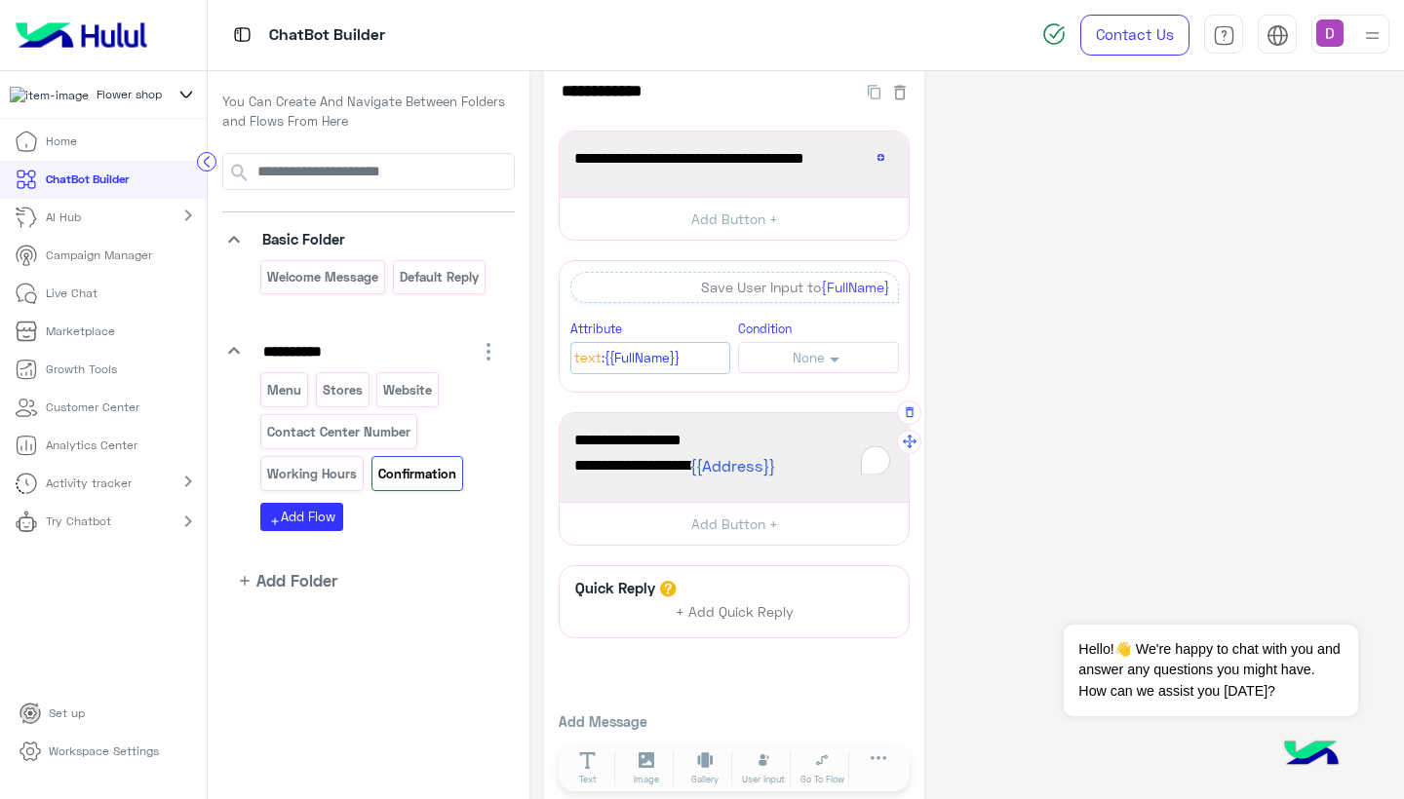
click at [799, 190] on div "Your full name is Your address is {{Address}}" at bounding box center [733, 164] width 335 height 52
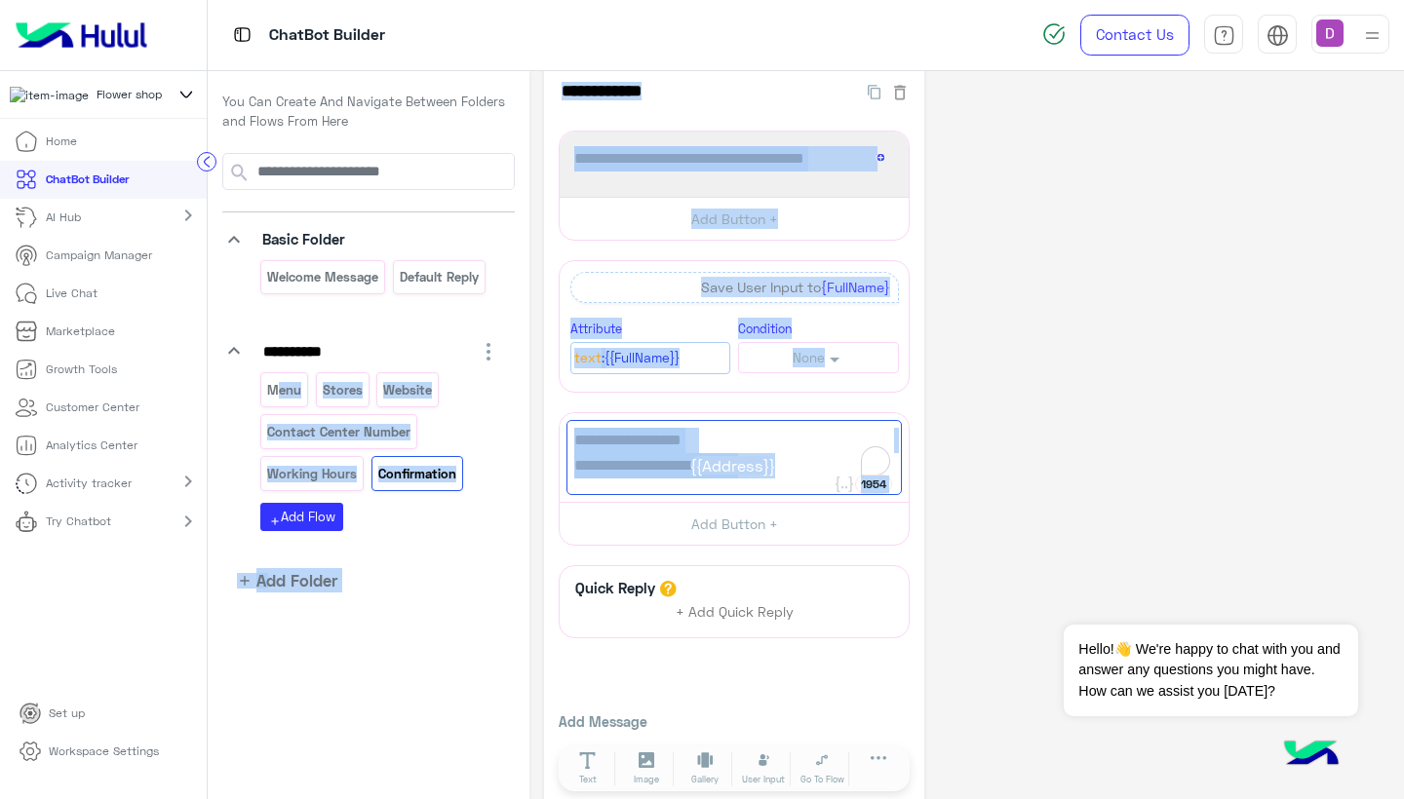
drag, startPoint x: 785, startPoint y: 463, endPoint x: 491, endPoint y: 434, distance: 294.9
click at [491, 434] on div "**********" at bounding box center [806, 435] width 1196 height 729
click at [621, 454] on span "Your address is {{Address}}" at bounding box center [734, 465] width 320 height 25
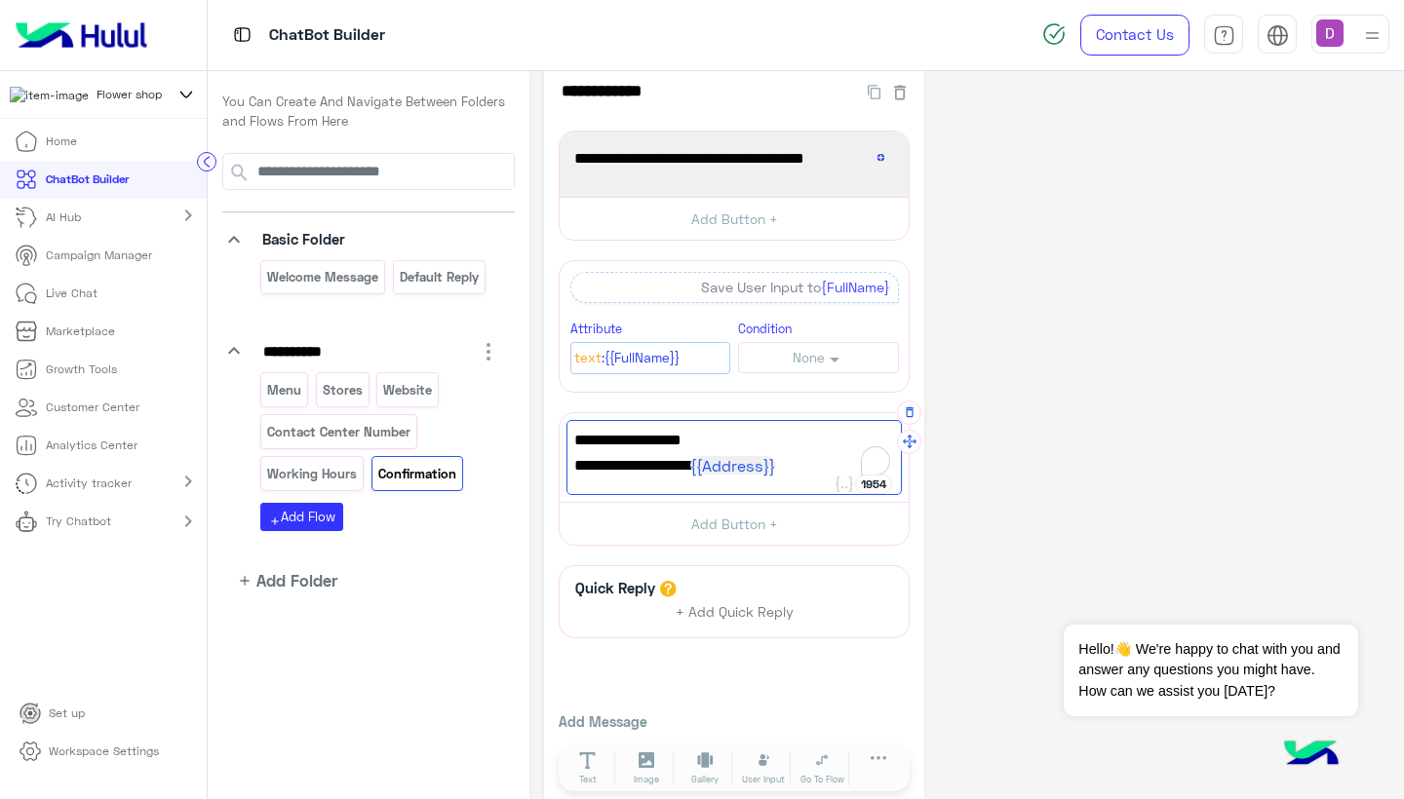
click at [667, 462] on span "Your address is {{Address}}" at bounding box center [734, 465] width 320 height 25
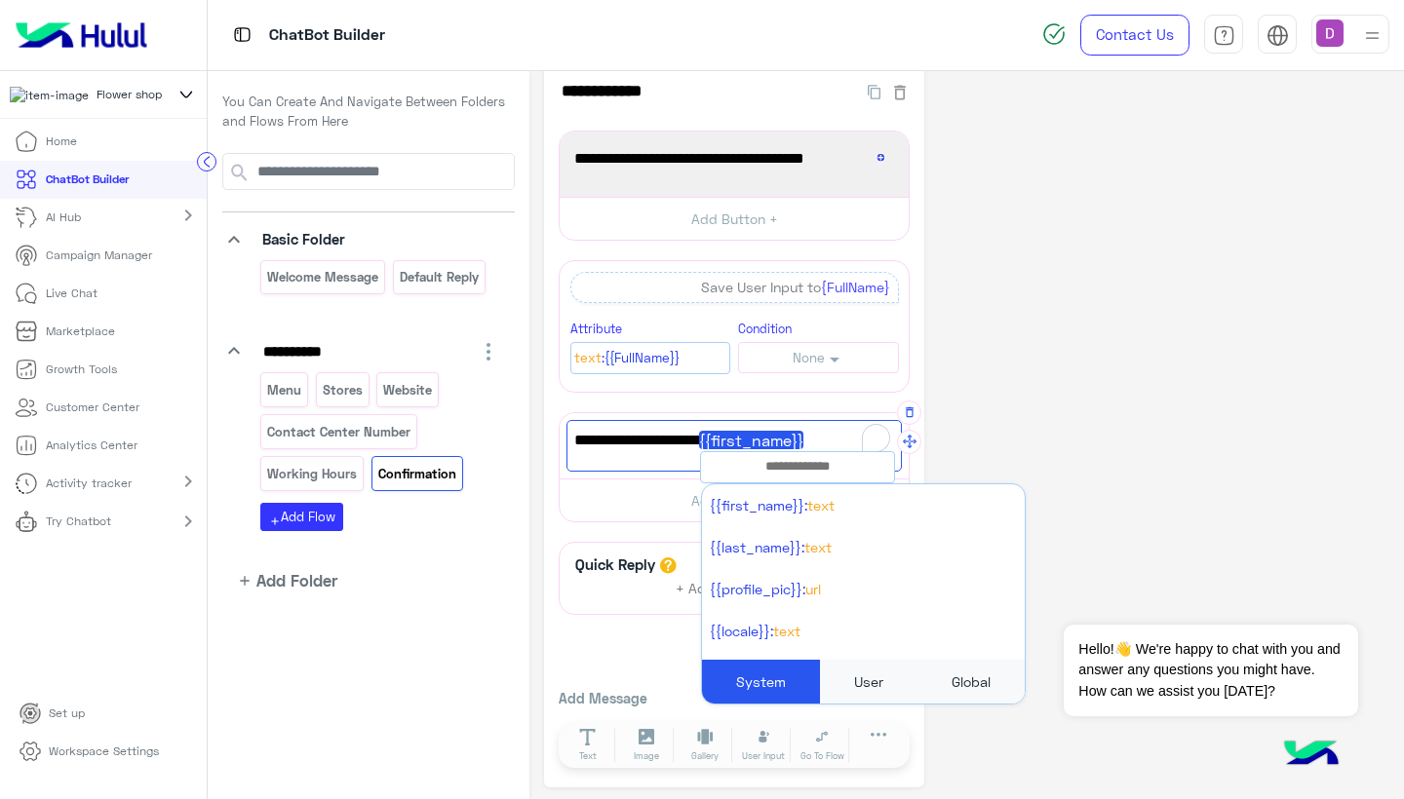
click at [864, 679] on div "User" at bounding box center [868, 682] width 97 height 44
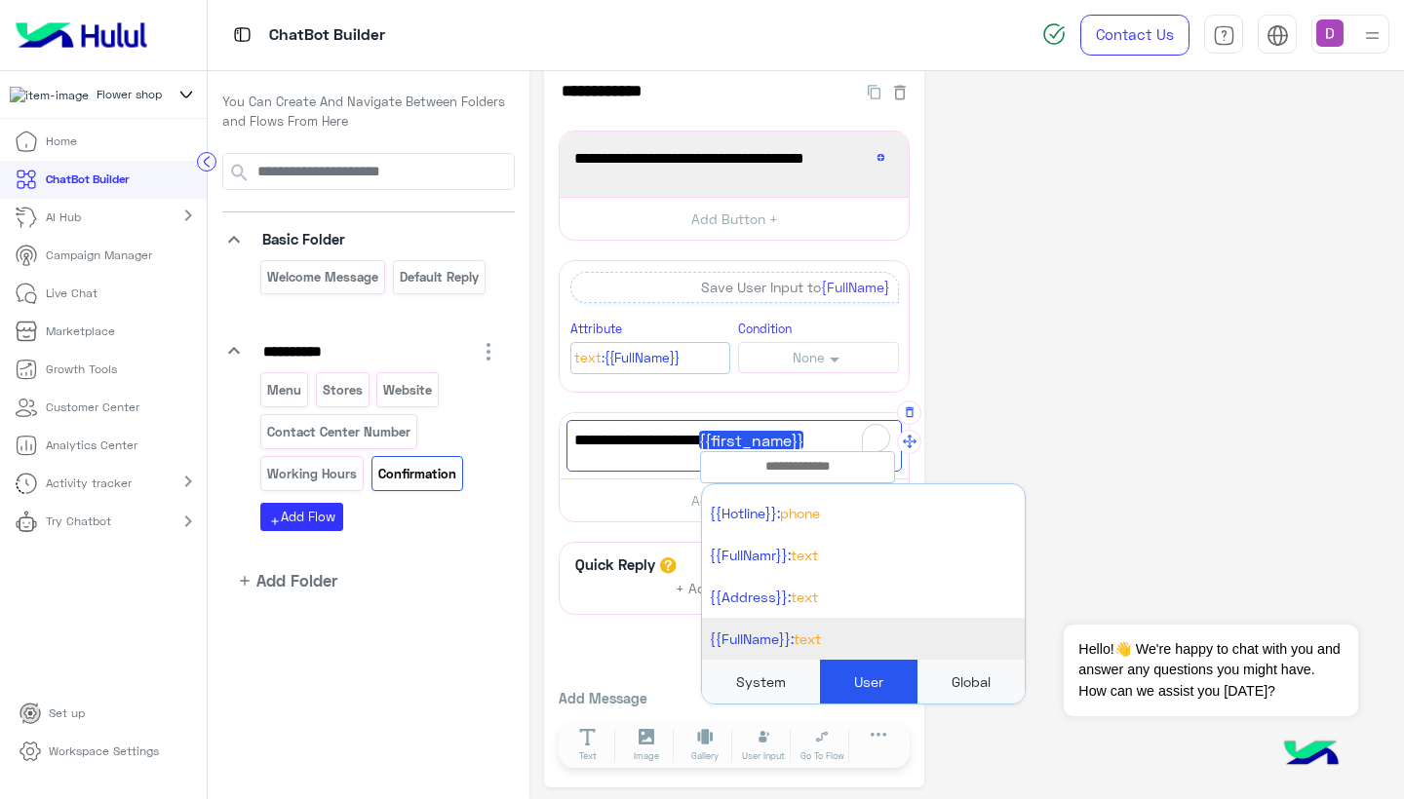
scroll to position [244, 0]
click at [840, 625] on li "{{FullName}}: Text" at bounding box center [863, 639] width 323 height 42
type textarea "**********"
click at [652, 506] on button "Add Button +" at bounding box center [734, 501] width 349 height 44
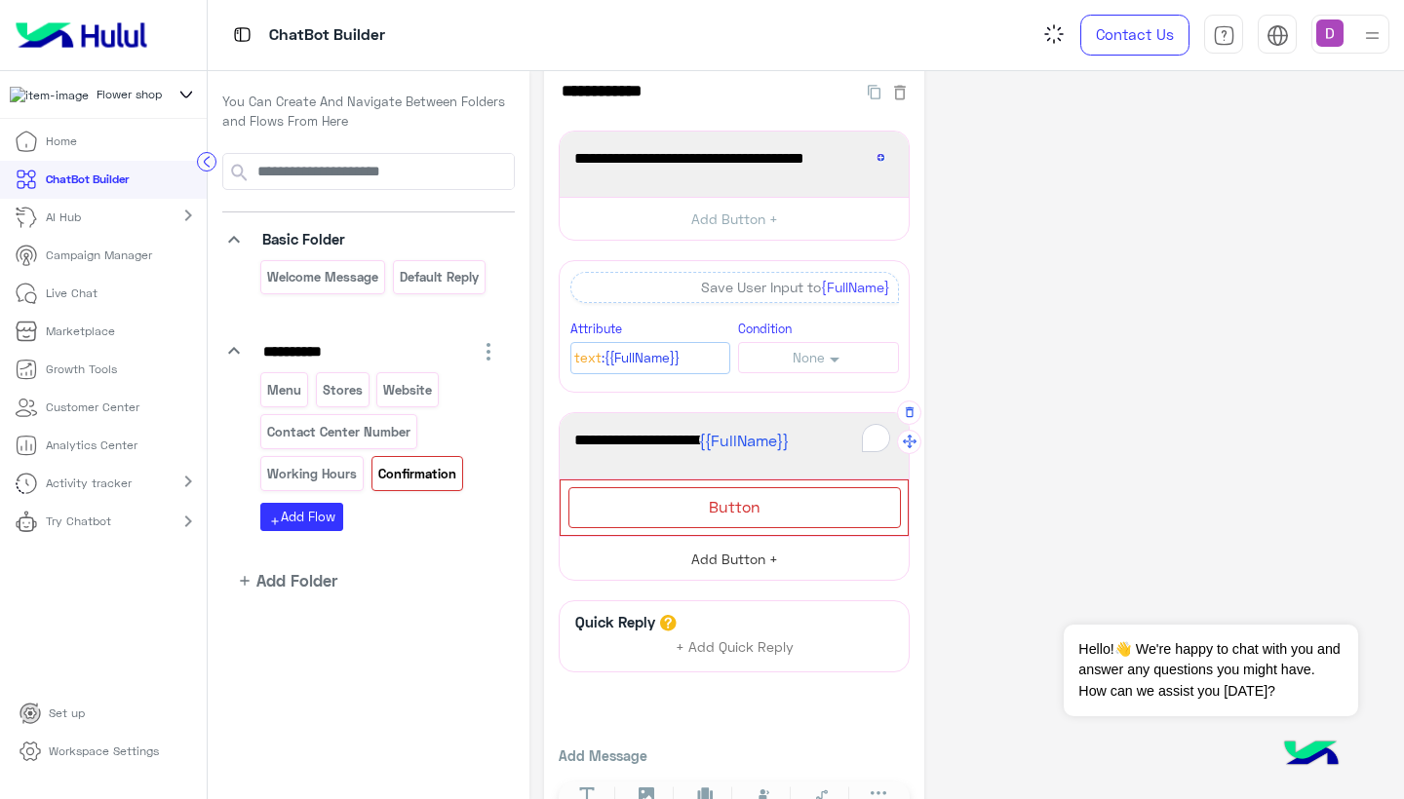
click at [899, 557] on button "Add Button +" at bounding box center [734, 558] width 349 height 44
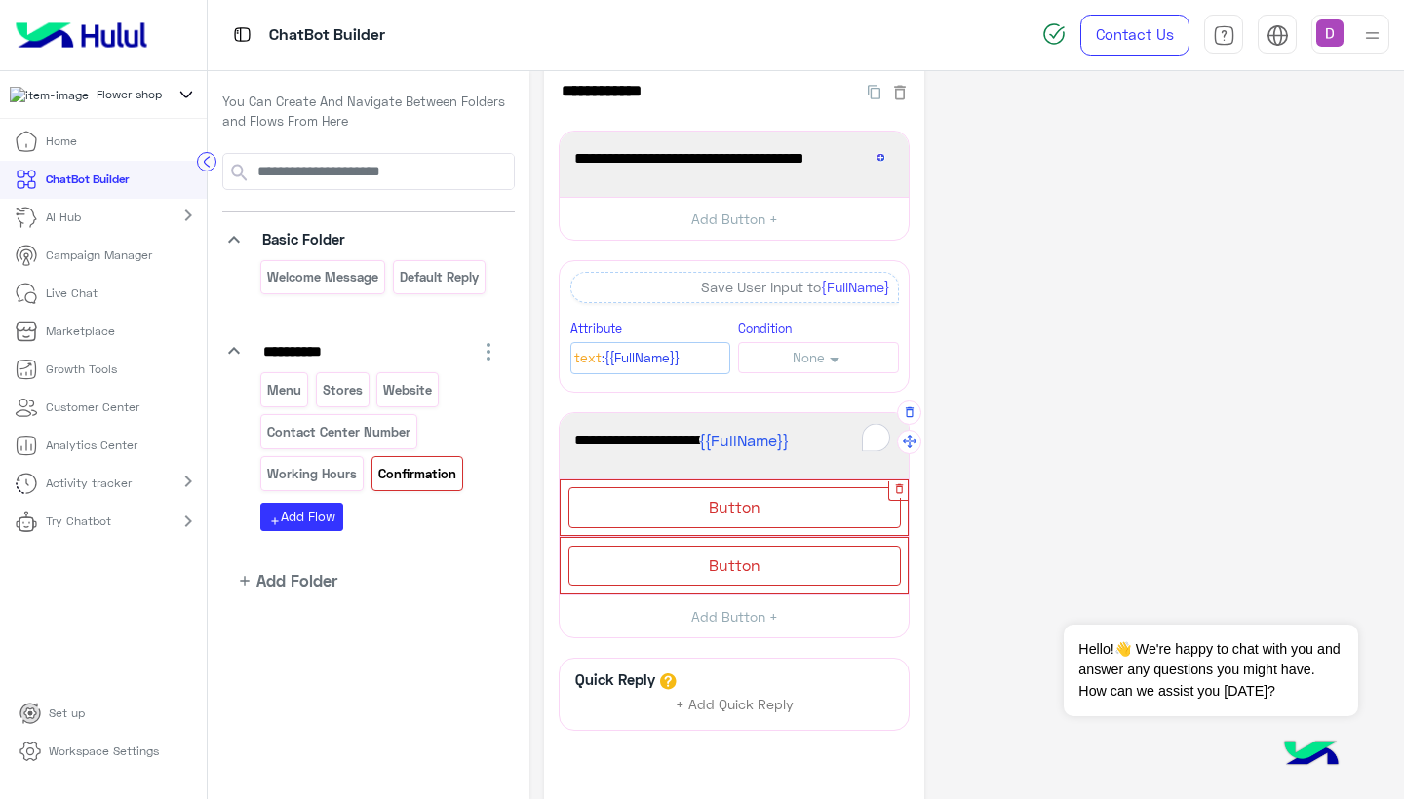
click at [898, 491] on icon "button" at bounding box center [899, 490] width 8 height 10
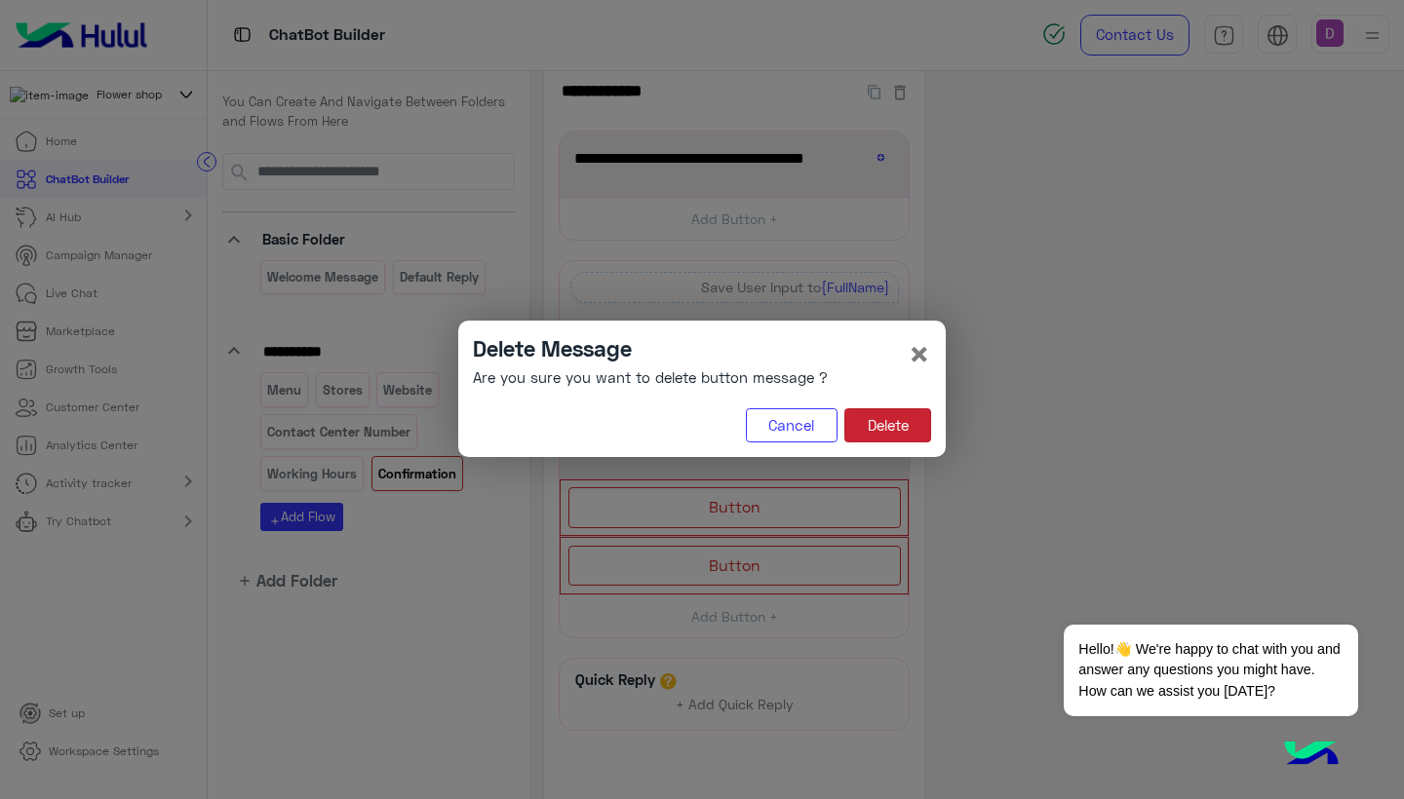
click at [882, 422] on button "Delete" at bounding box center [887, 426] width 87 height 35
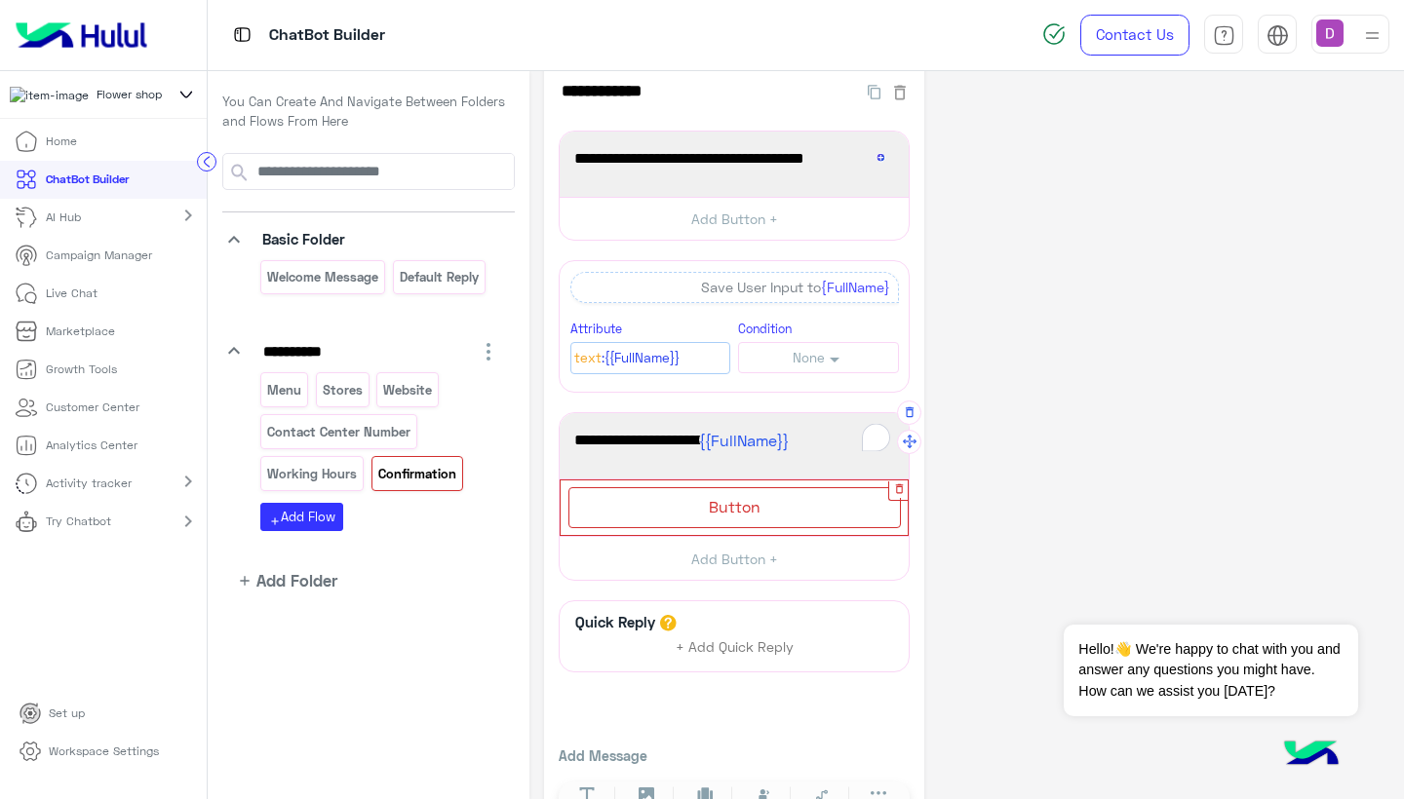
click at [898, 491] on icon "button" at bounding box center [899, 490] width 8 height 10
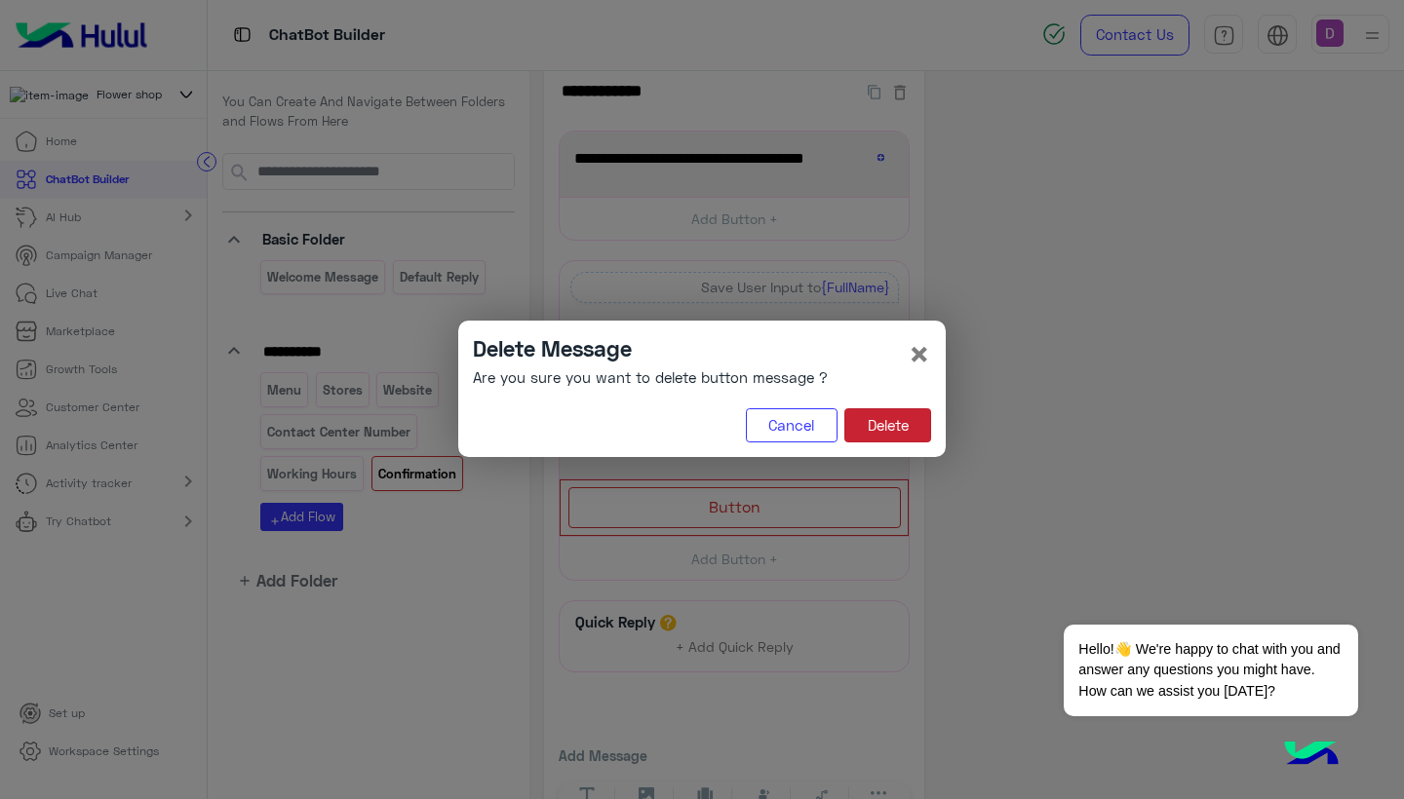
click at [882, 424] on button "Delete" at bounding box center [887, 426] width 87 height 35
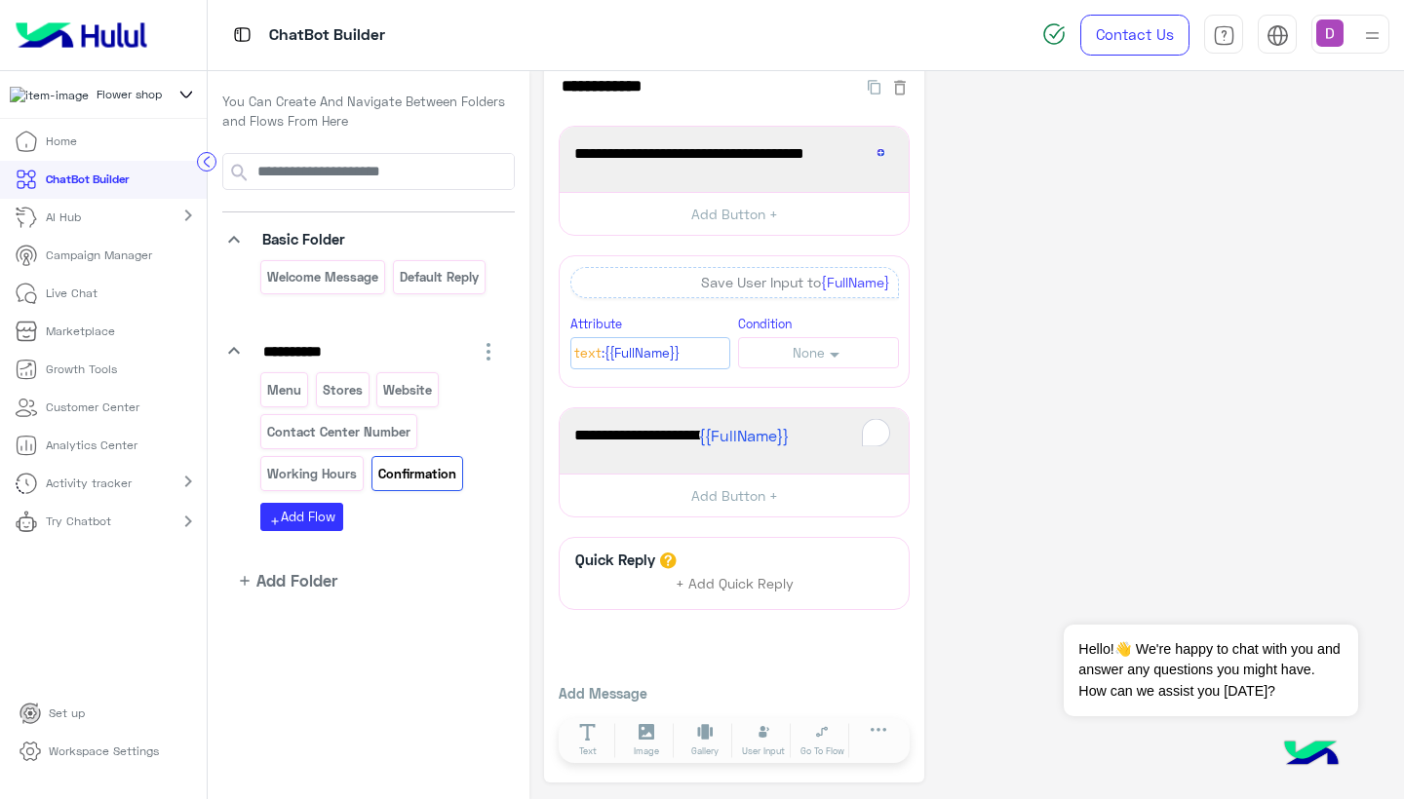
scroll to position [32, 0]
click at [409, 386] on p "Website" at bounding box center [408, 390] width 52 height 22
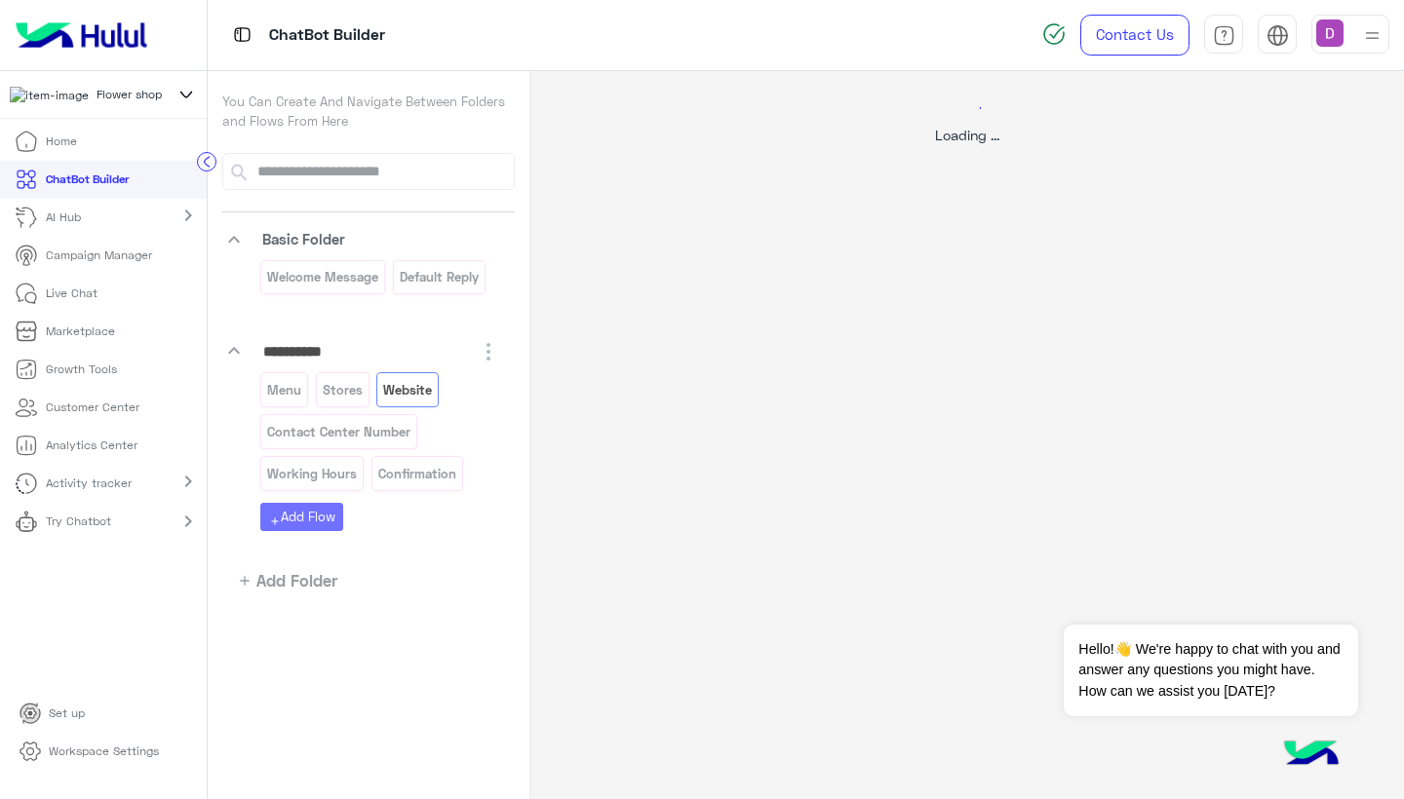
scroll to position [0, 0]
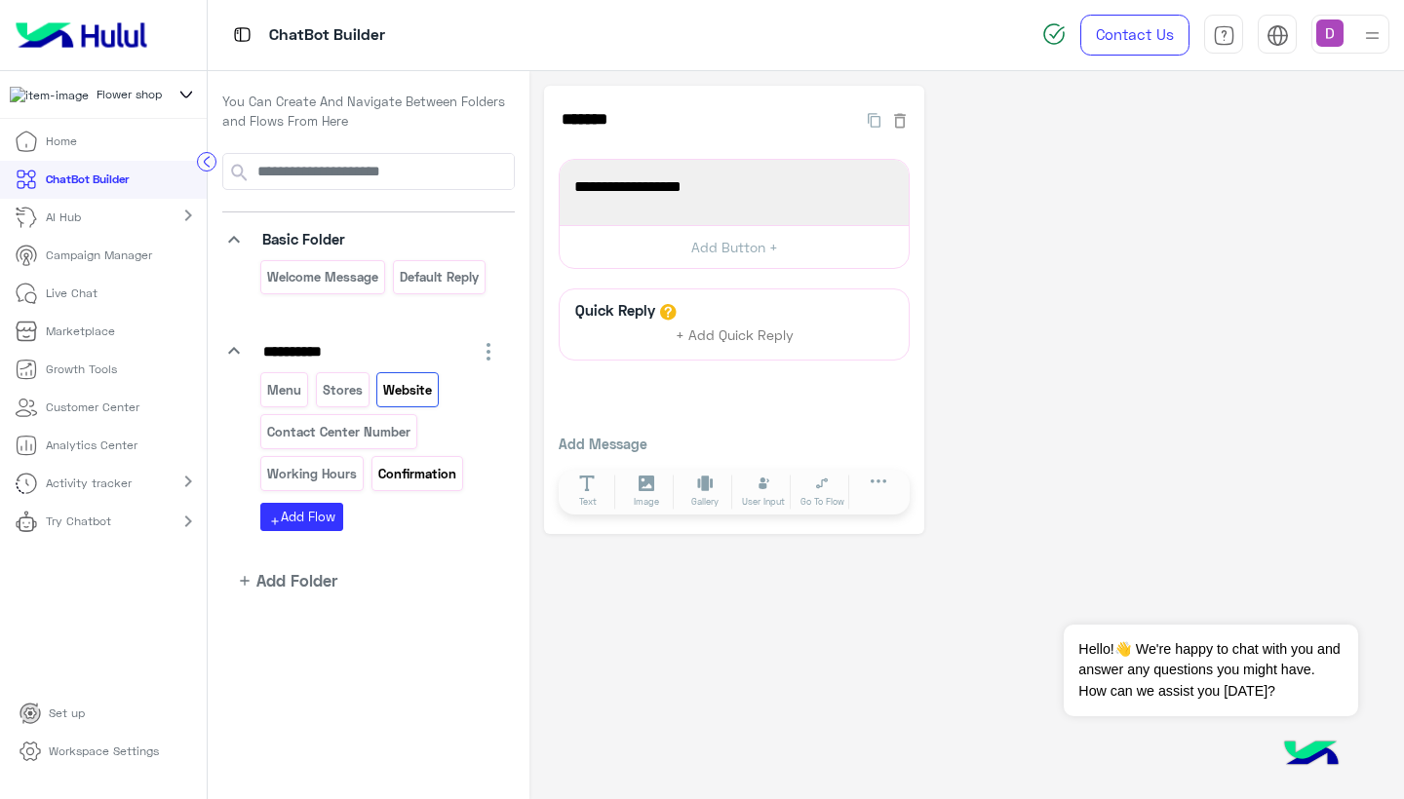
click at [417, 465] on p "Confirmation" at bounding box center [416, 474] width 81 height 22
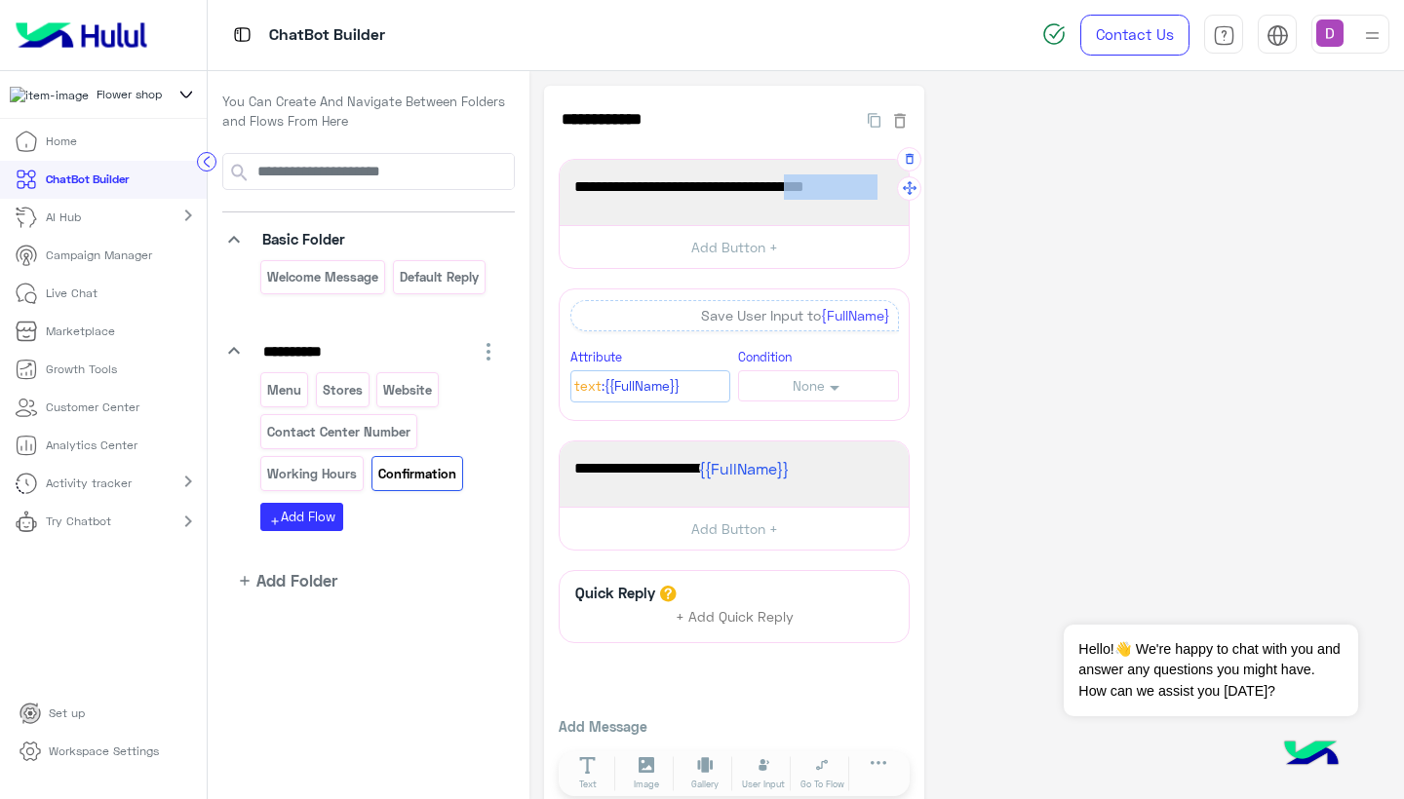
drag, startPoint x: 782, startPoint y: 185, endPoint x: 886, endPoint y: 185, distance: 104.3
click at [886, 185] on span "Please enter your full name and address" at bounding box center [734, 187] width 320 height 25
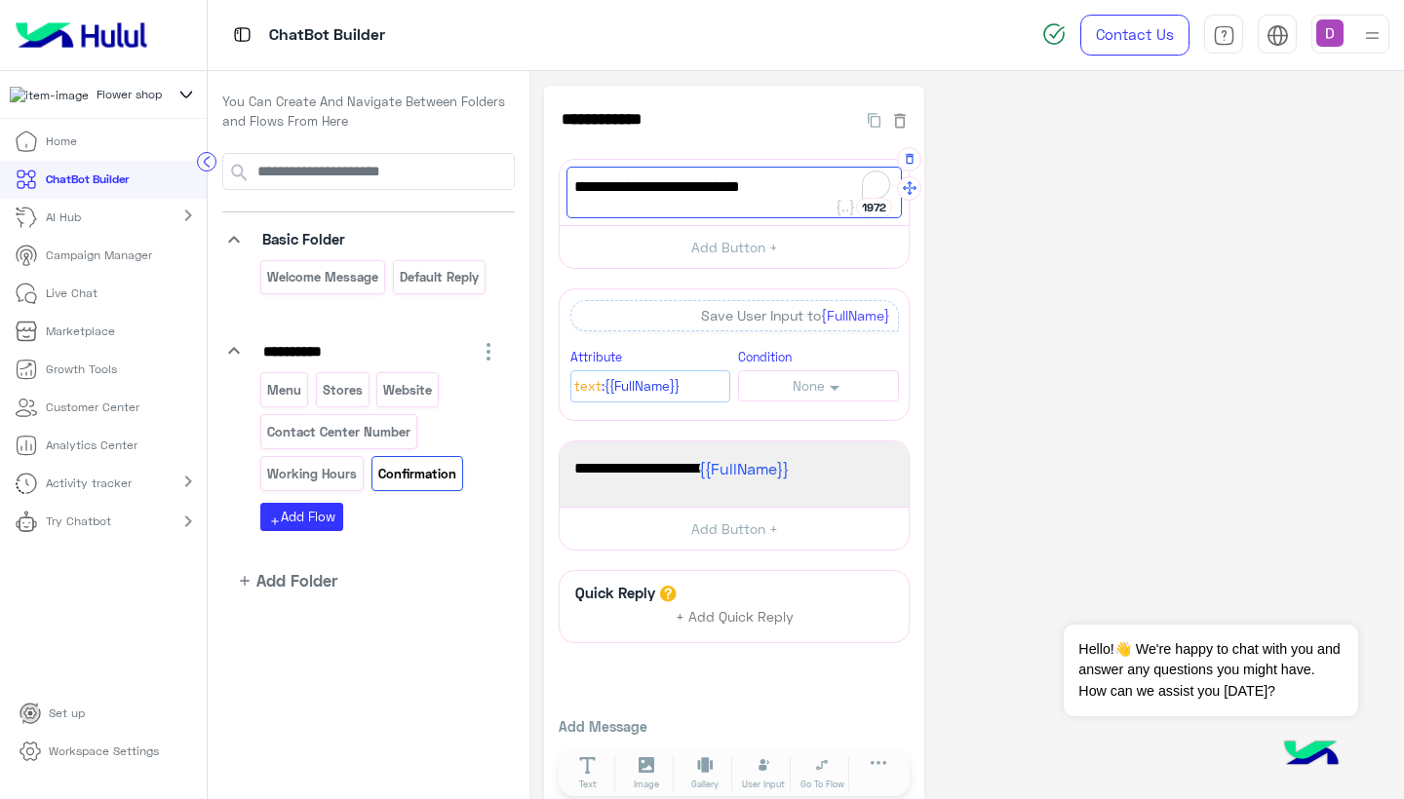
type textarea "**********"
click at [841, 557] on div "**********" at bounding box center [734, 451] width 380 height 731
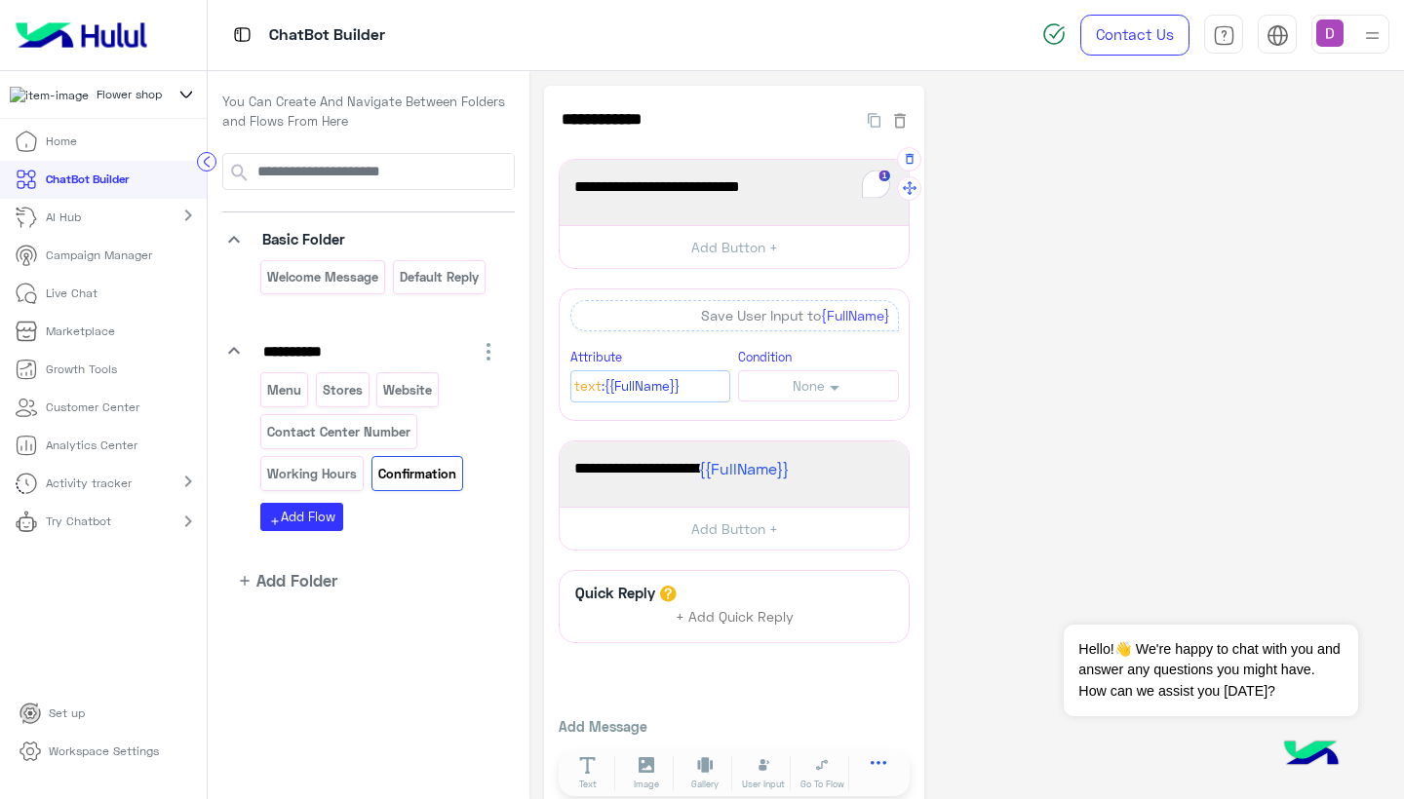
click at [878, 768] on icon at bounding box center [879, 769] width 17 height 17
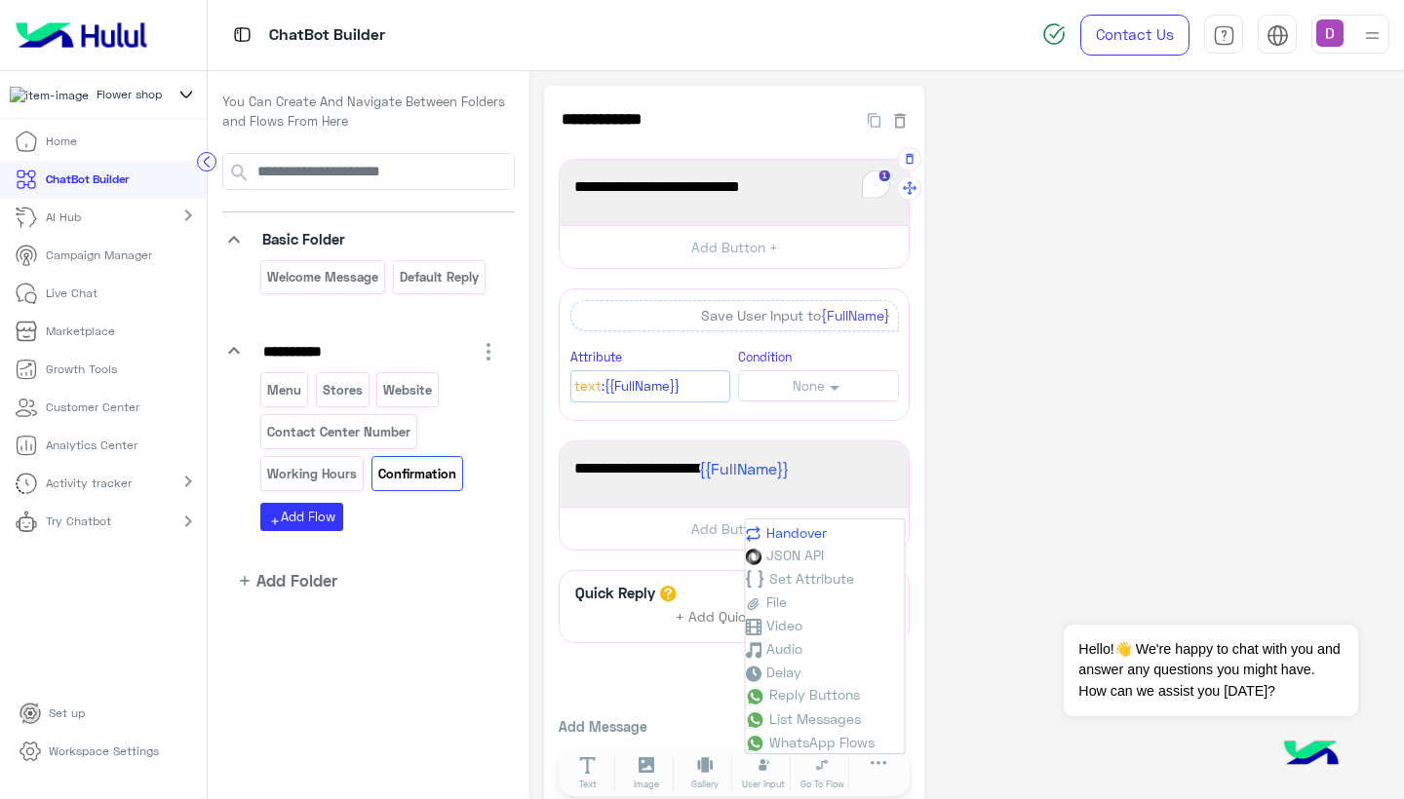
click at [820, 529] on span "Handover" at bounding box center [796, 533] width 60 height 17
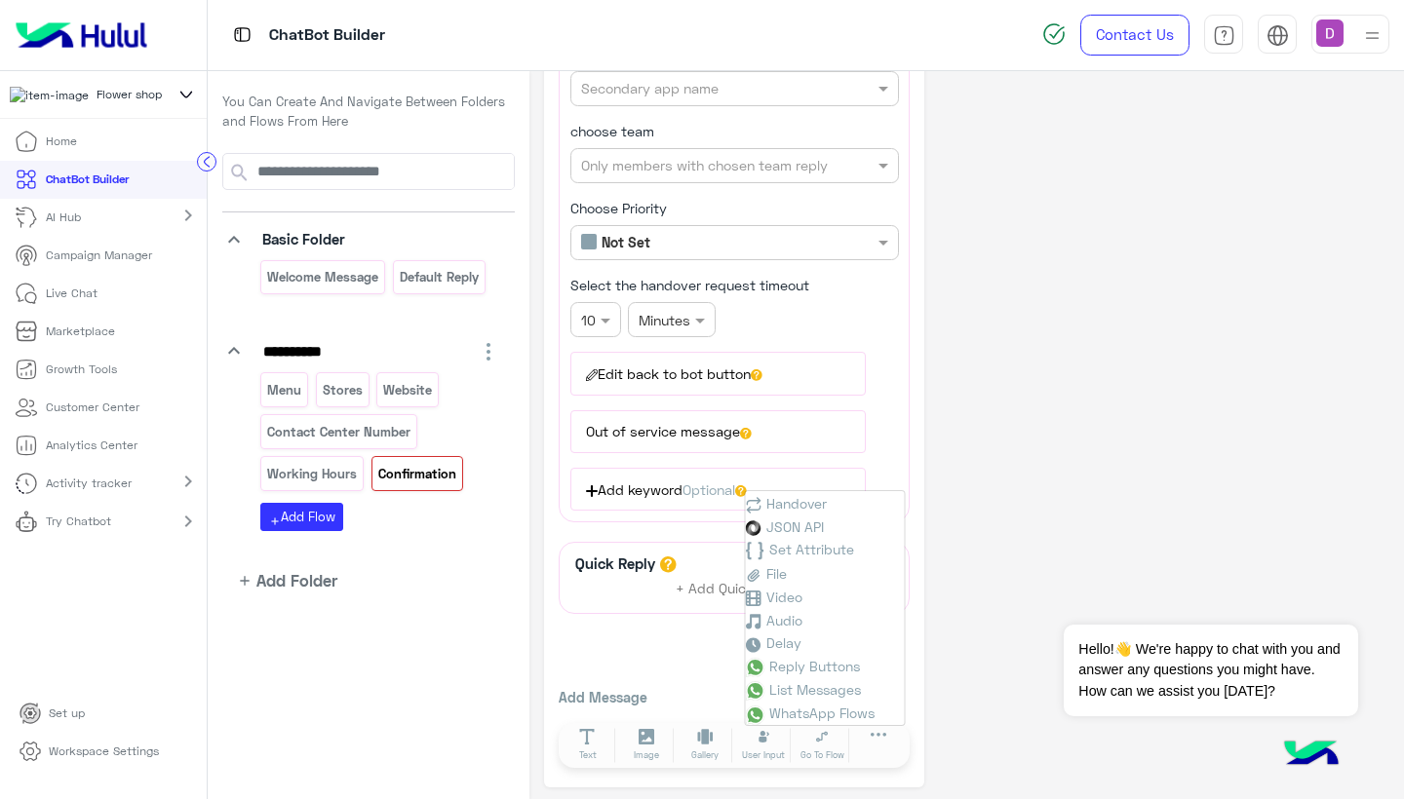
scroll to position [594, 0]
click at [670, 624] on div "Quick Reply + Add Quick Reply Add Message Text Image Gallery File Audio Video G…" at bounding box center [734, 658] width 351 height 231
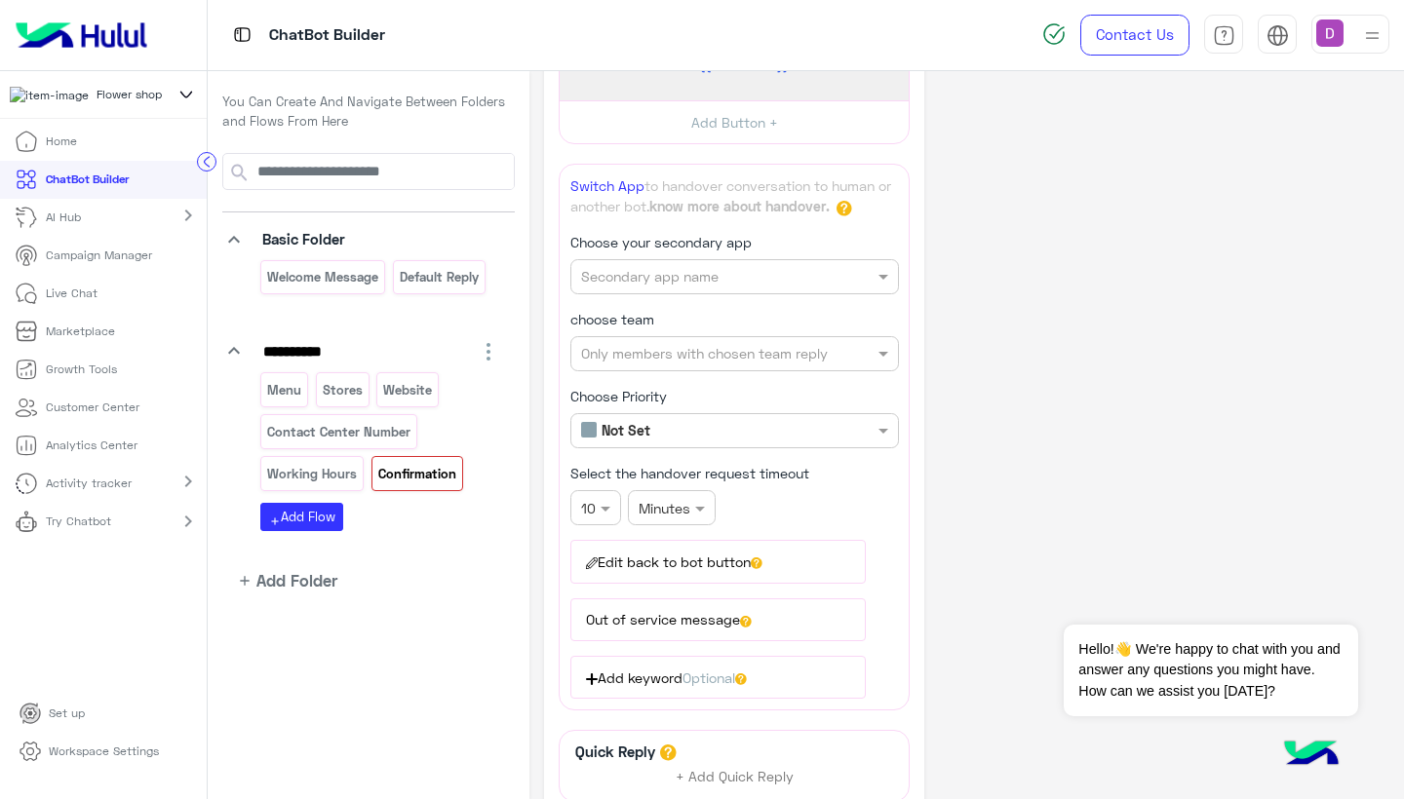
scroll to position [344, 0]
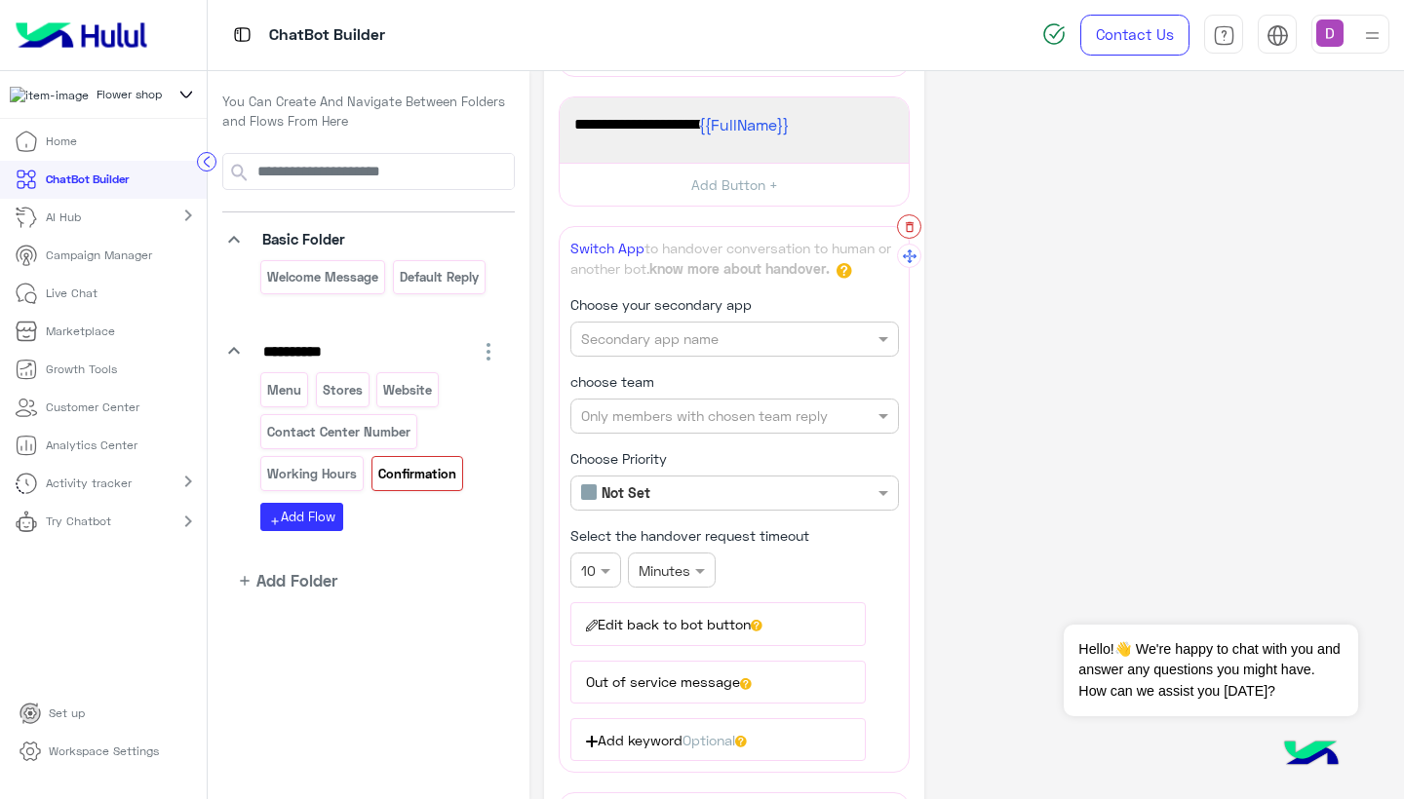
click at [913, 228] on icon "button" at bounding box center [909, 227] width 8 height 11
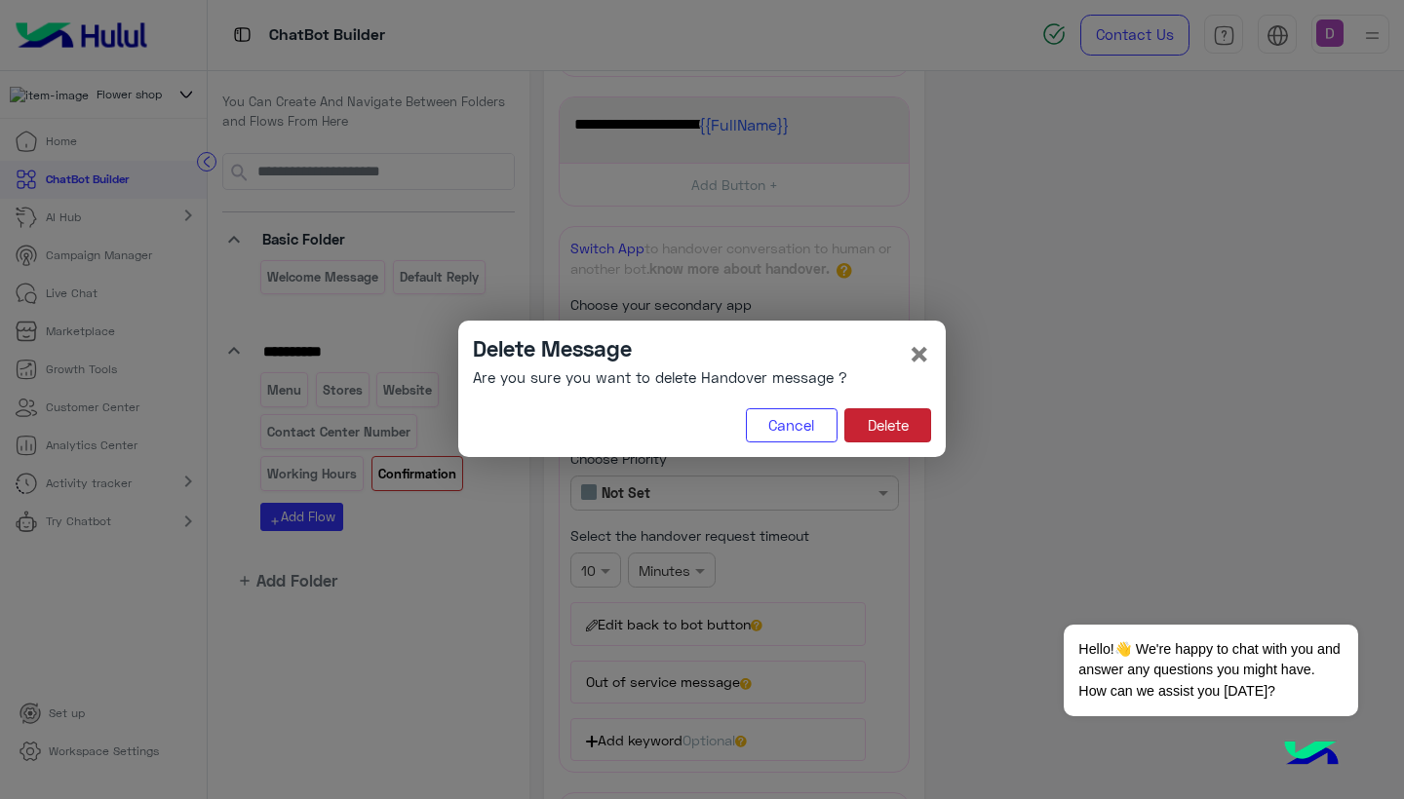
click at [888, 423] on button "Delete" at bounding box center [887, 426] width 87 height 35
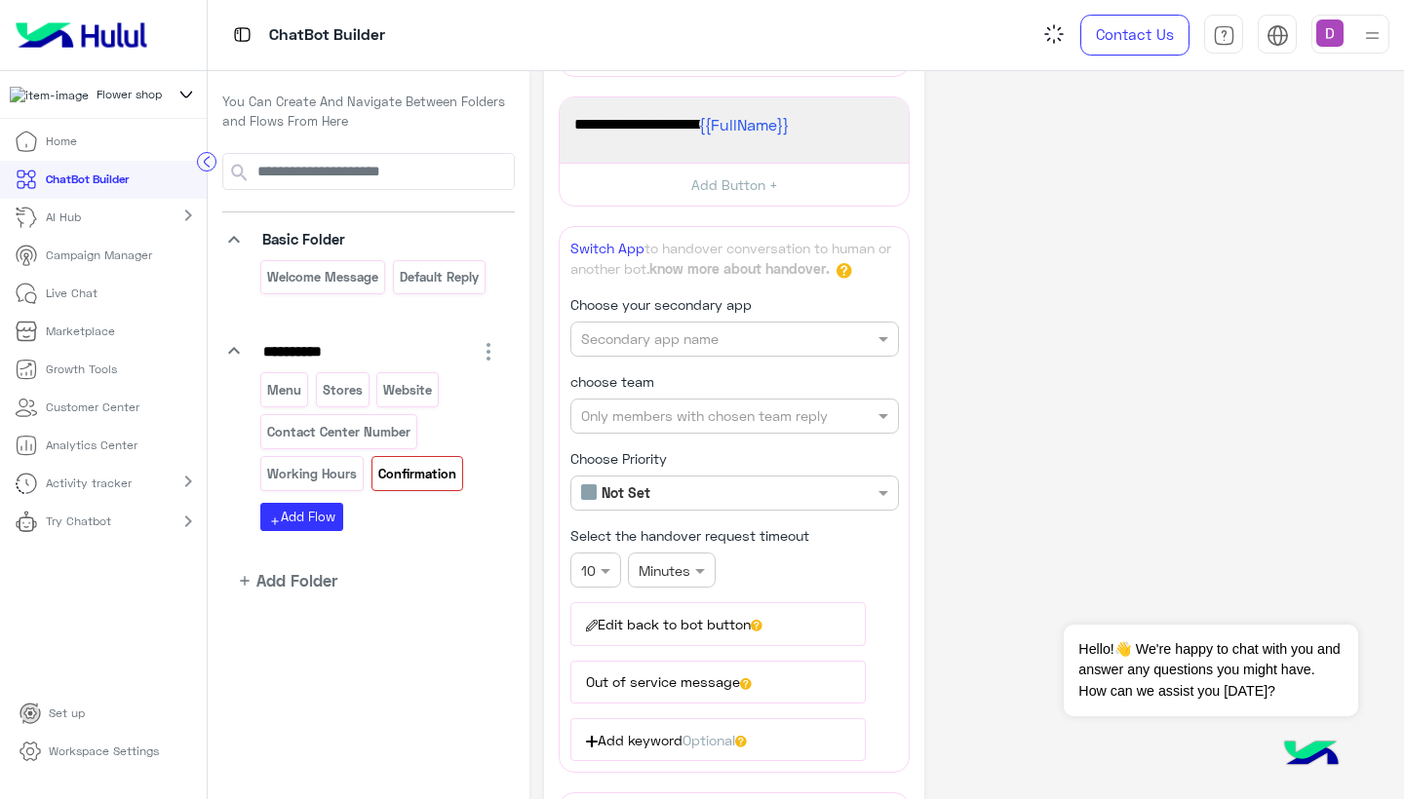
scroll to position [32, 0]
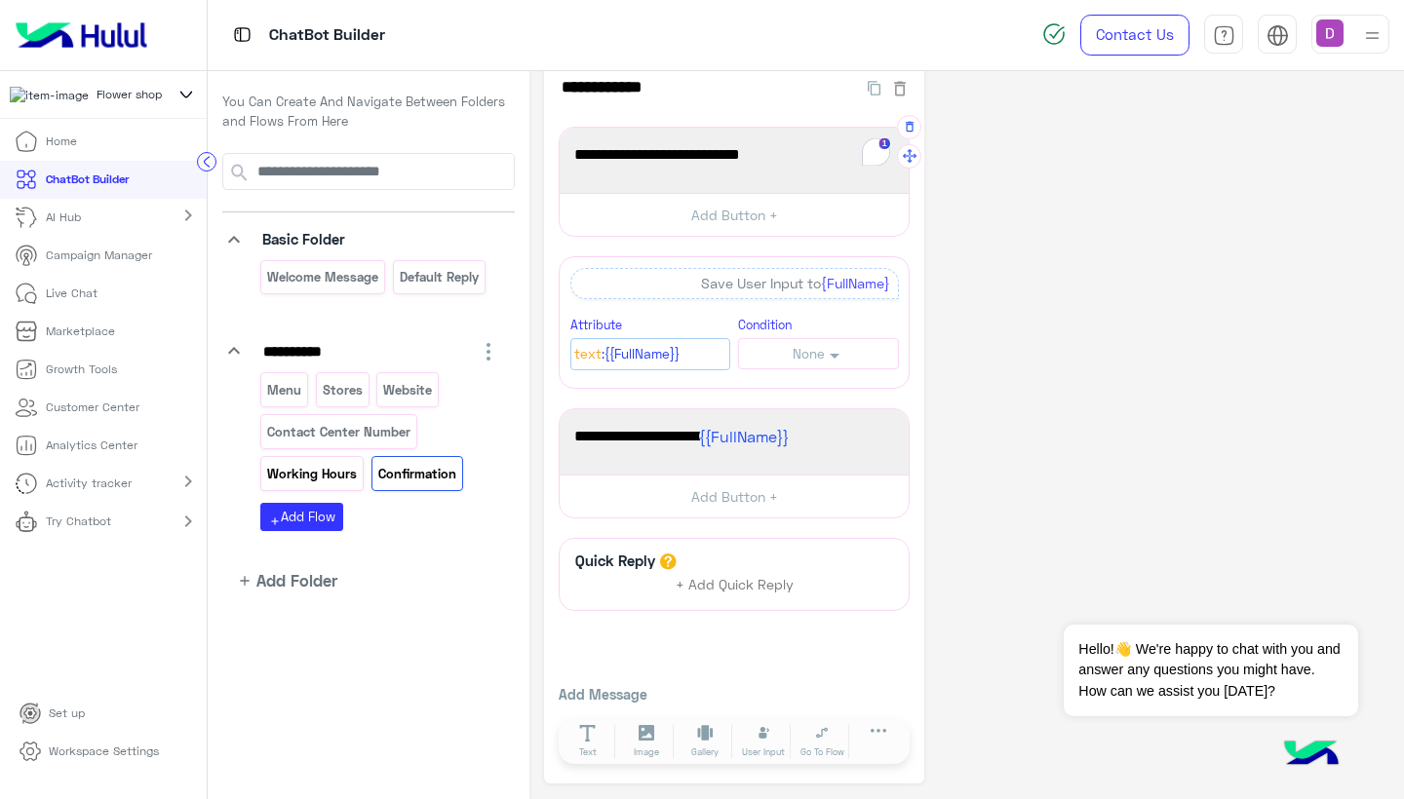
click at [338, 479] on p "Working Hours" at bounding box center [312, 474] width 93 height 22
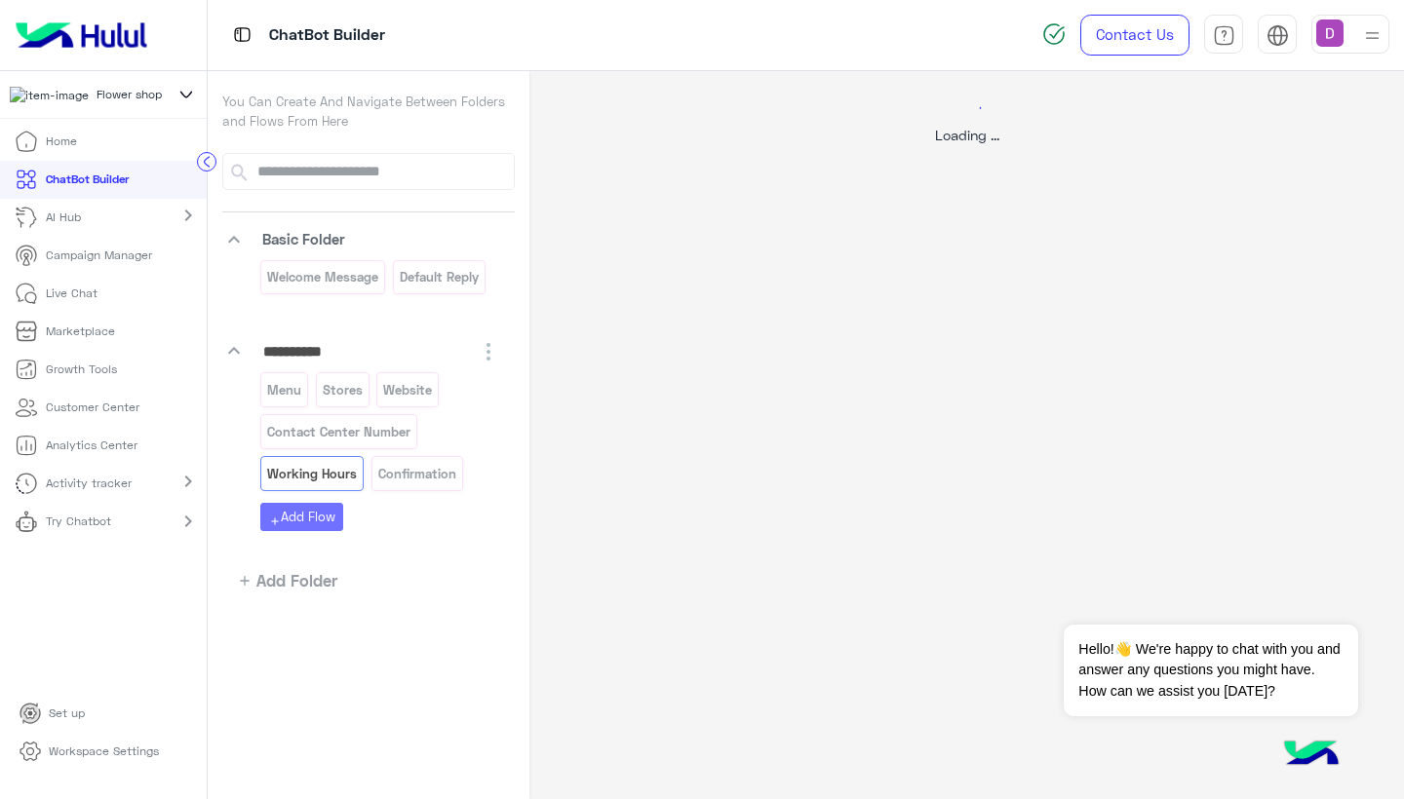
scroll to position [0, 0]
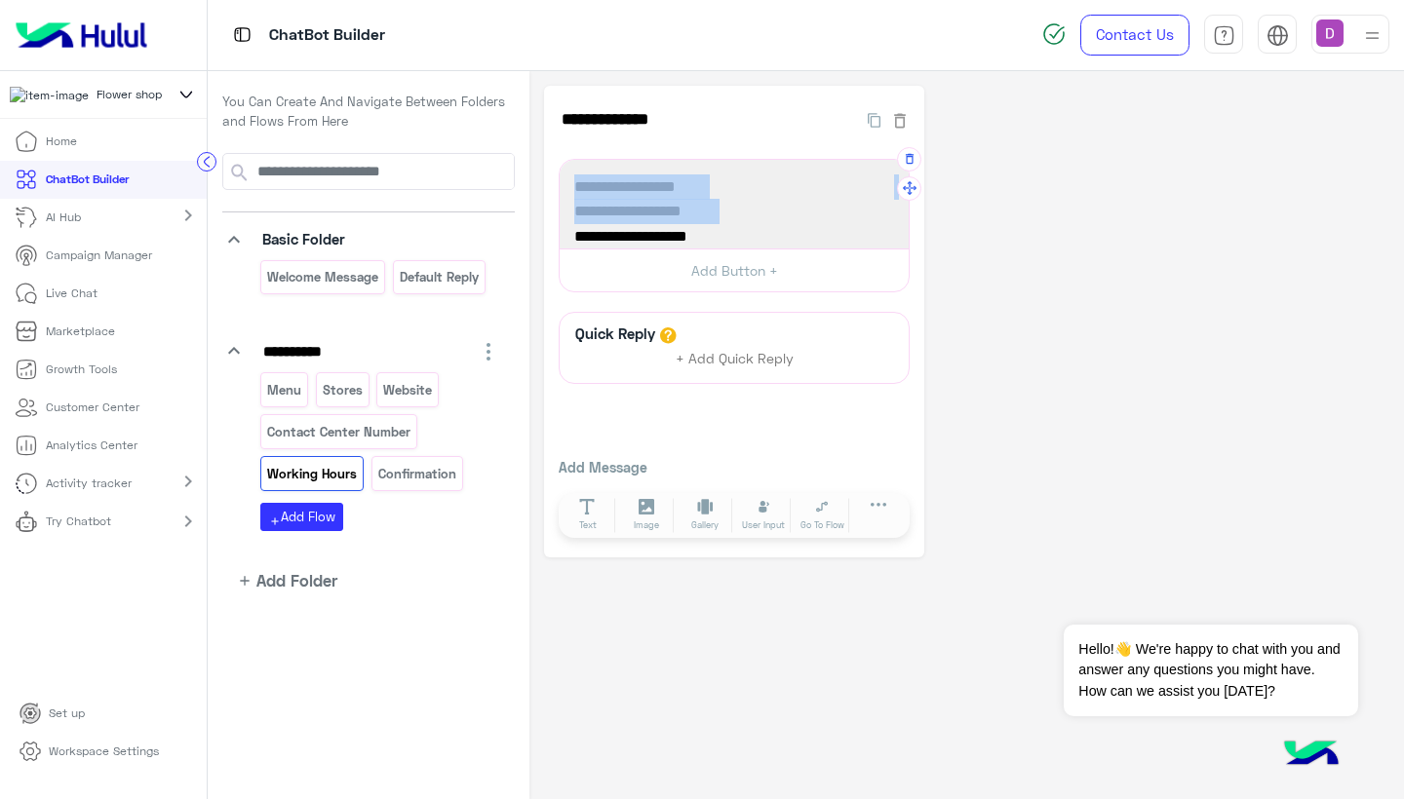
drag, startPoint x: 575, startPoint y: 183, endPoint x: 887, endPoint y: 221, distance: 314.3
click at [887, 221] on div "Working Hours are 8:00 AM To 3:00 PM 5:00 PM To 10:00 PM 11:00 PM To 4:00 AM" at bounding box center [733, 204] width 335 height 75
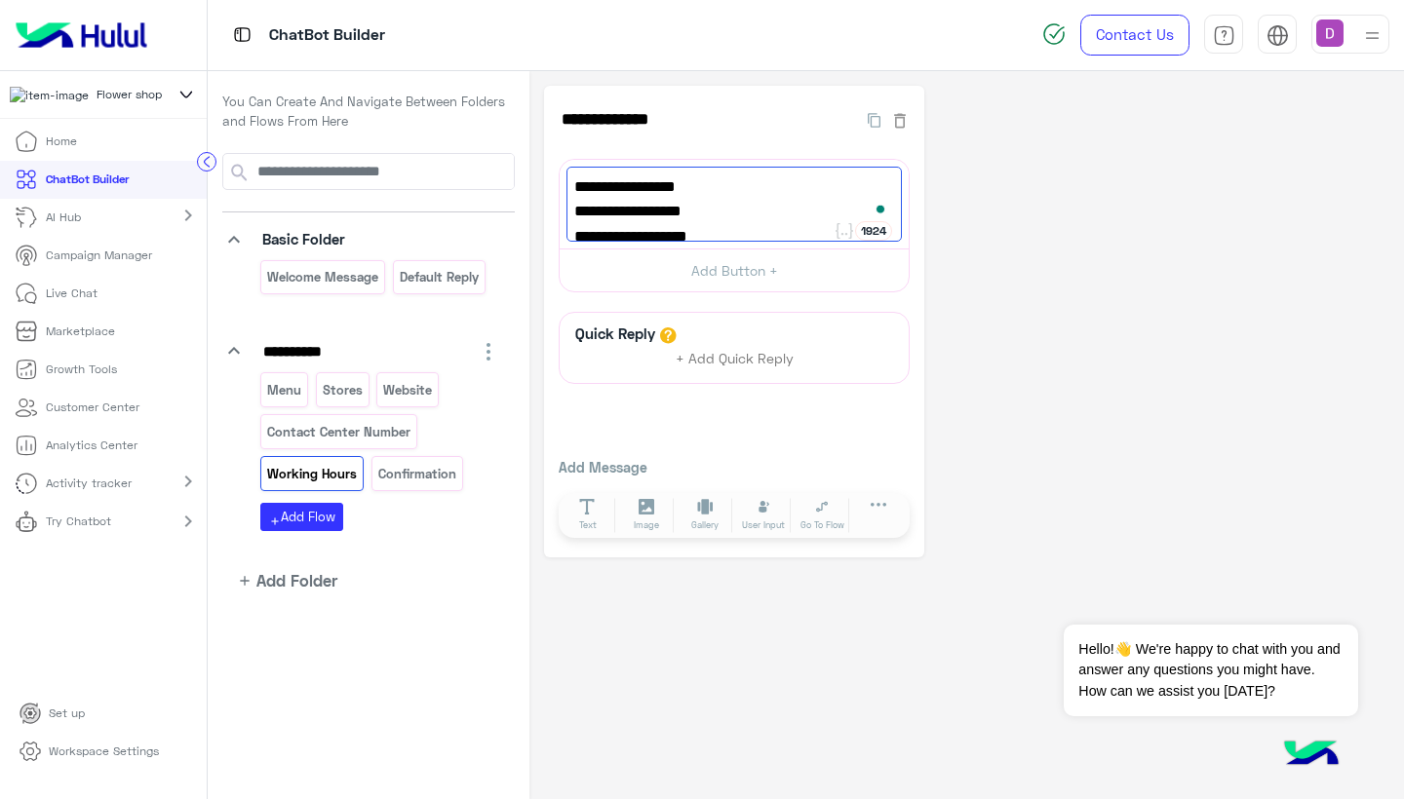
click at [920, 247] on div "**********" at bounding box center [734, 322] width 380 height 472
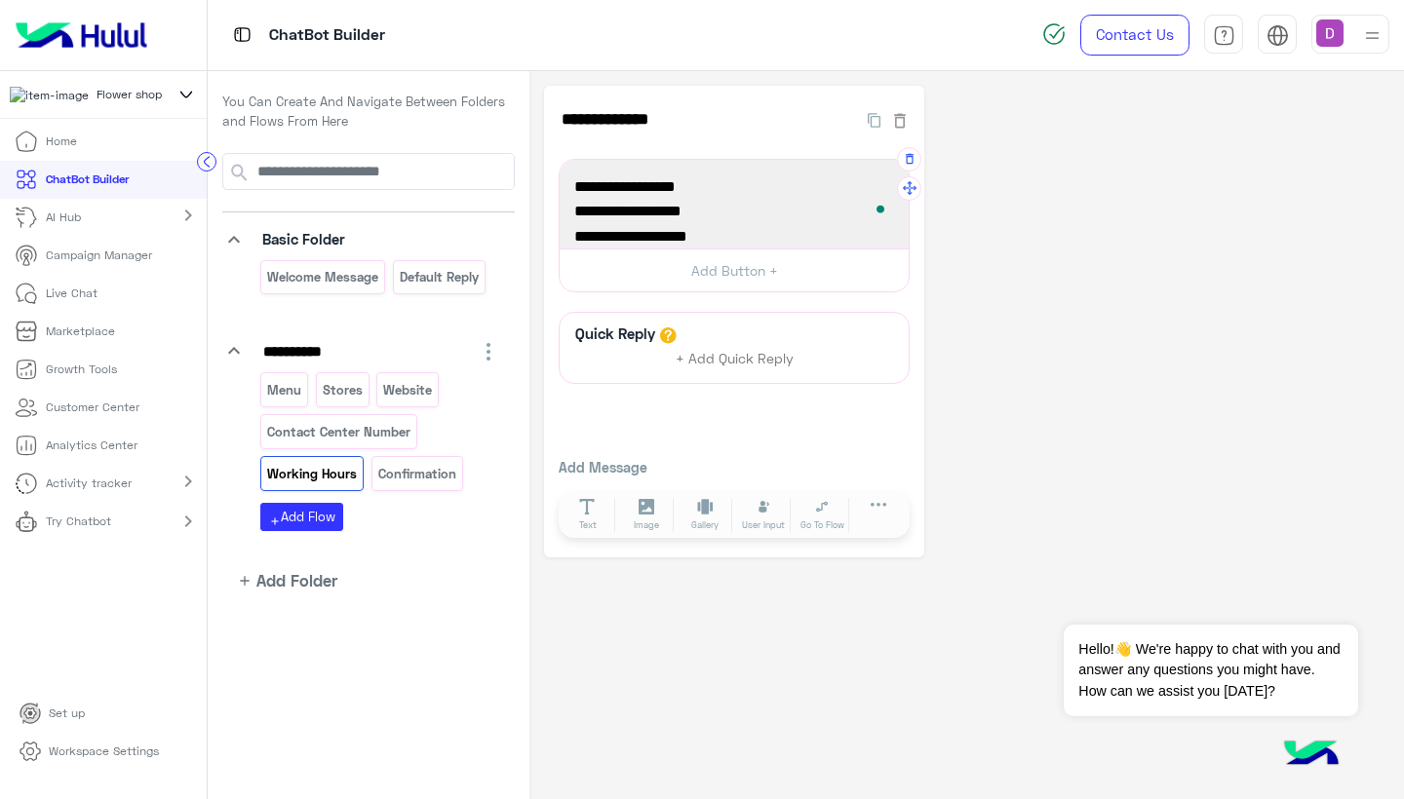
scroll to position [46, 0]
click at [397, 467] on p "Confirmation" at bounding box center [416, 474] width 81 height 22
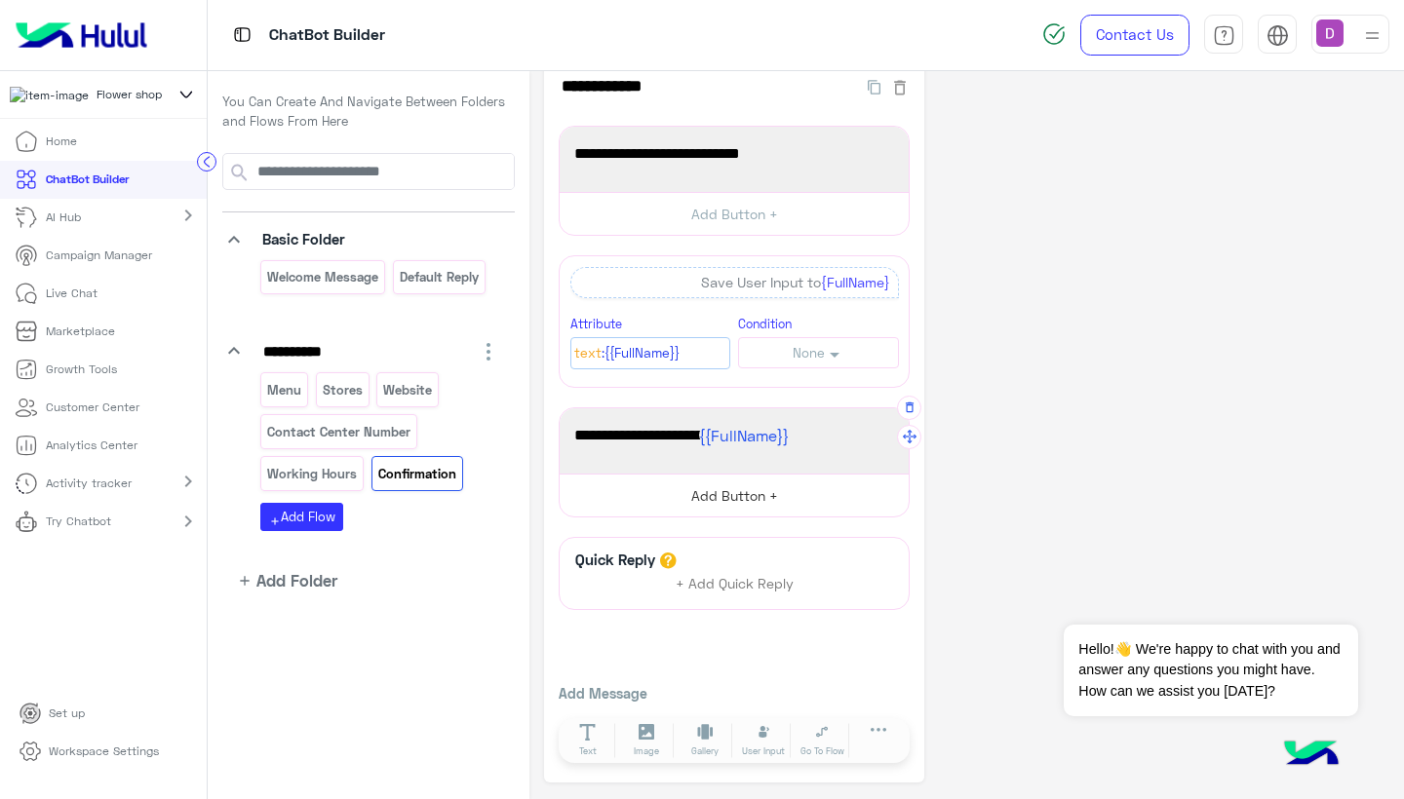
scroll to position [32, 0]
click at [1326, 602] on button "Dismiss ✕" at bounding box center [1299, 600] width 117 height 39
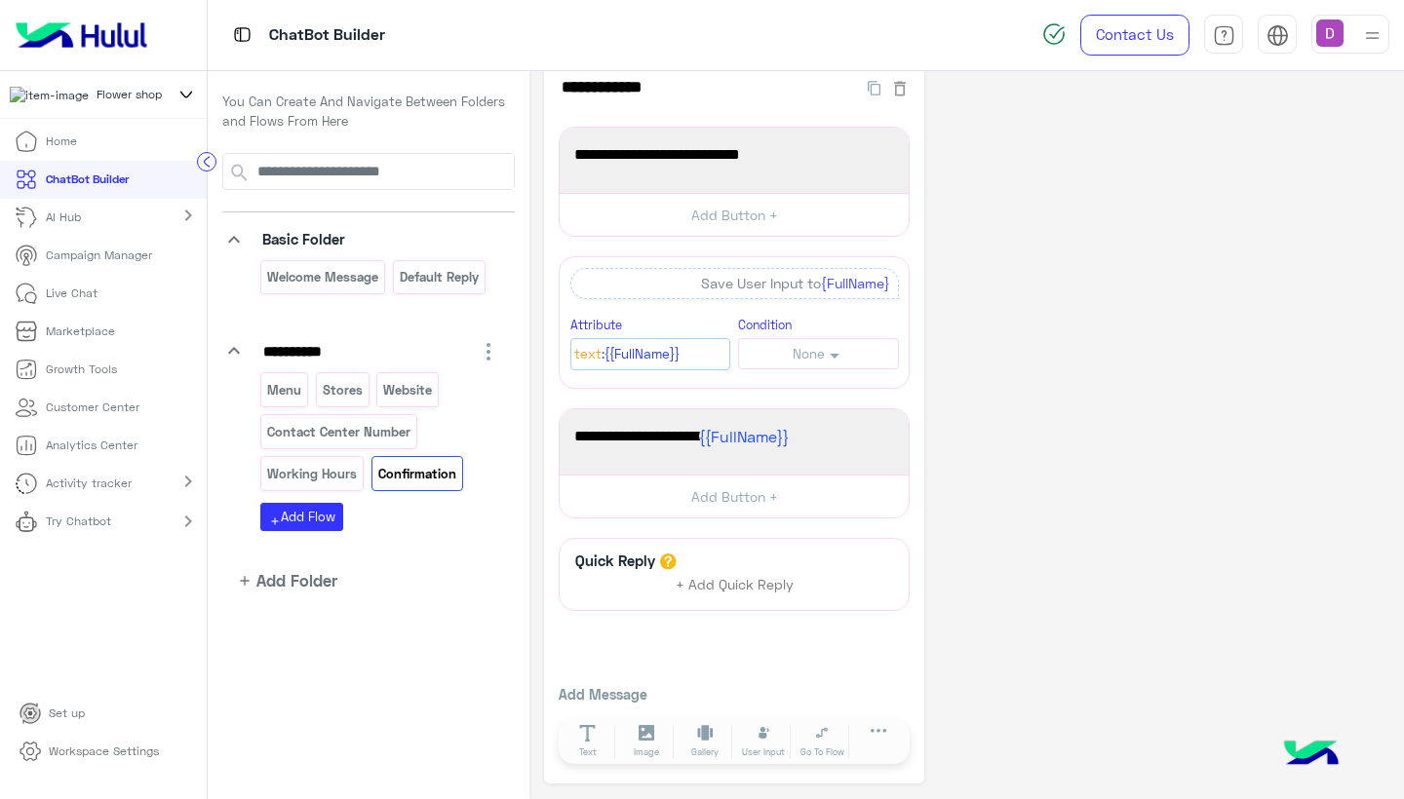
click at [85, 45] on img at bounding box center [81, 35] width 147 height 41
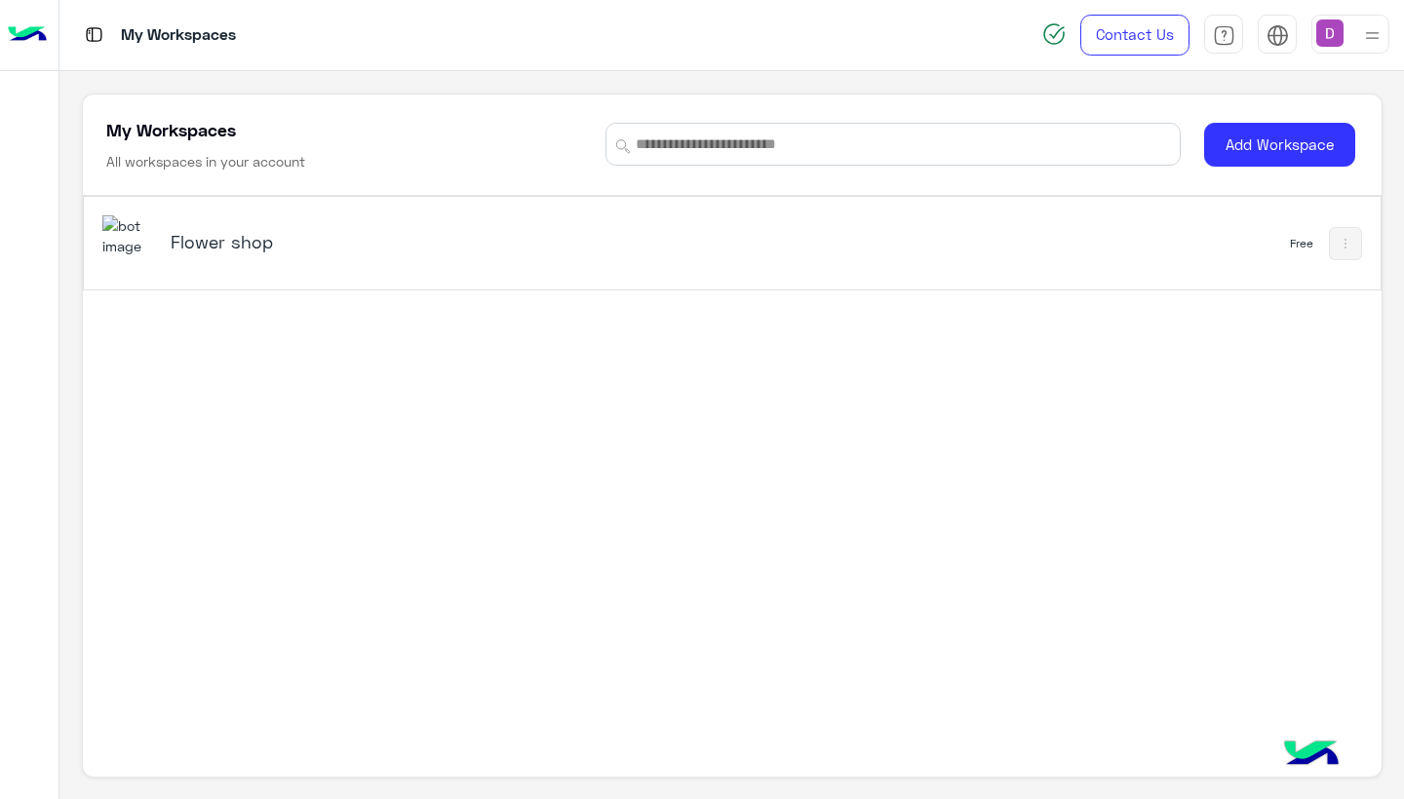
scroll to position [7, 0]
click at [37, 31] on img at bounding box center [27, 35] width 39 height 41
click at [90, 39] on img at bounding box center [94, 34] width 24 height 24
click at [34, 34] on img at bounding box center [27, 35] width 39 height 41
click at [34, 47] on img at bounding box center [27, 35] width 39 height 41
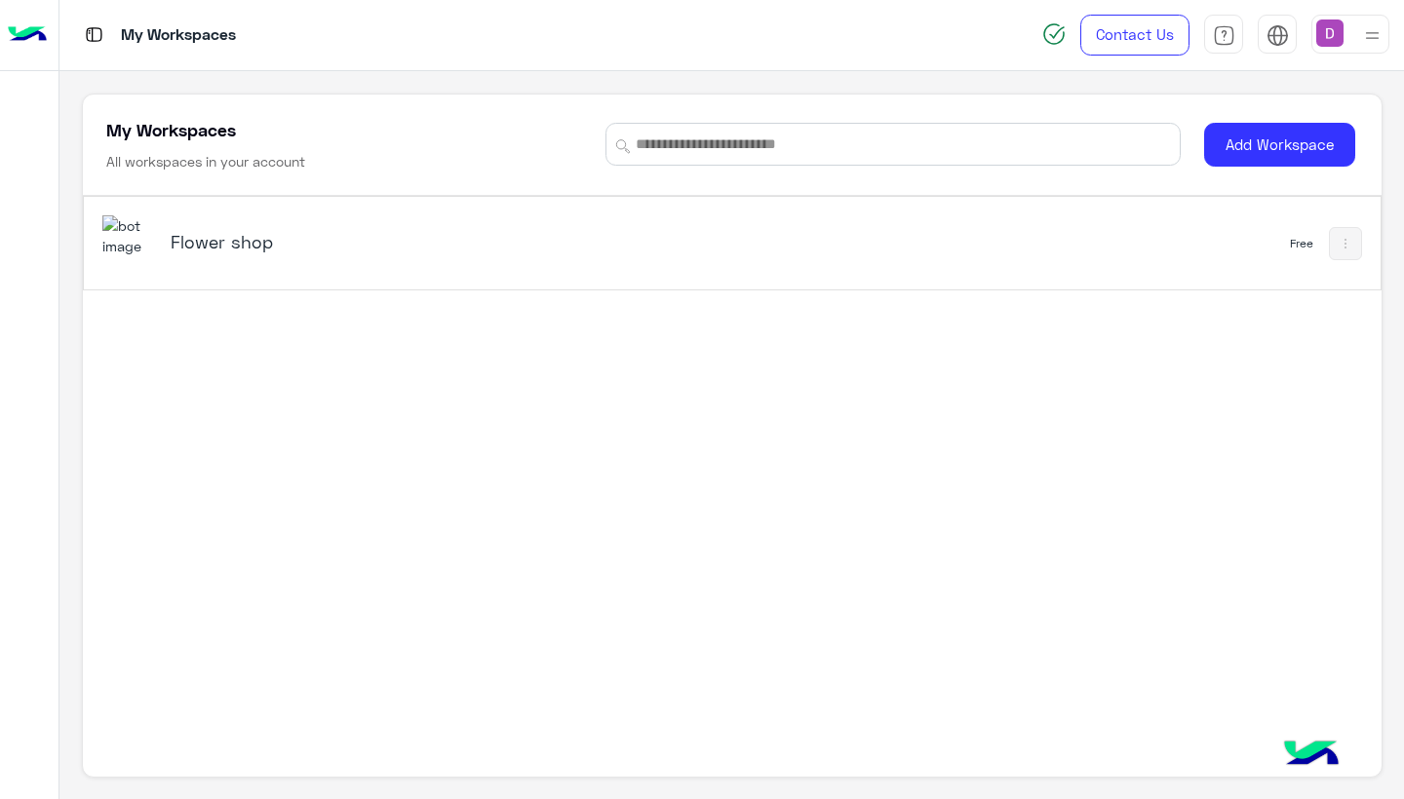
click at [201, 263] on div "Flower shop" at bounding box center [480, 243] width 756 height 57
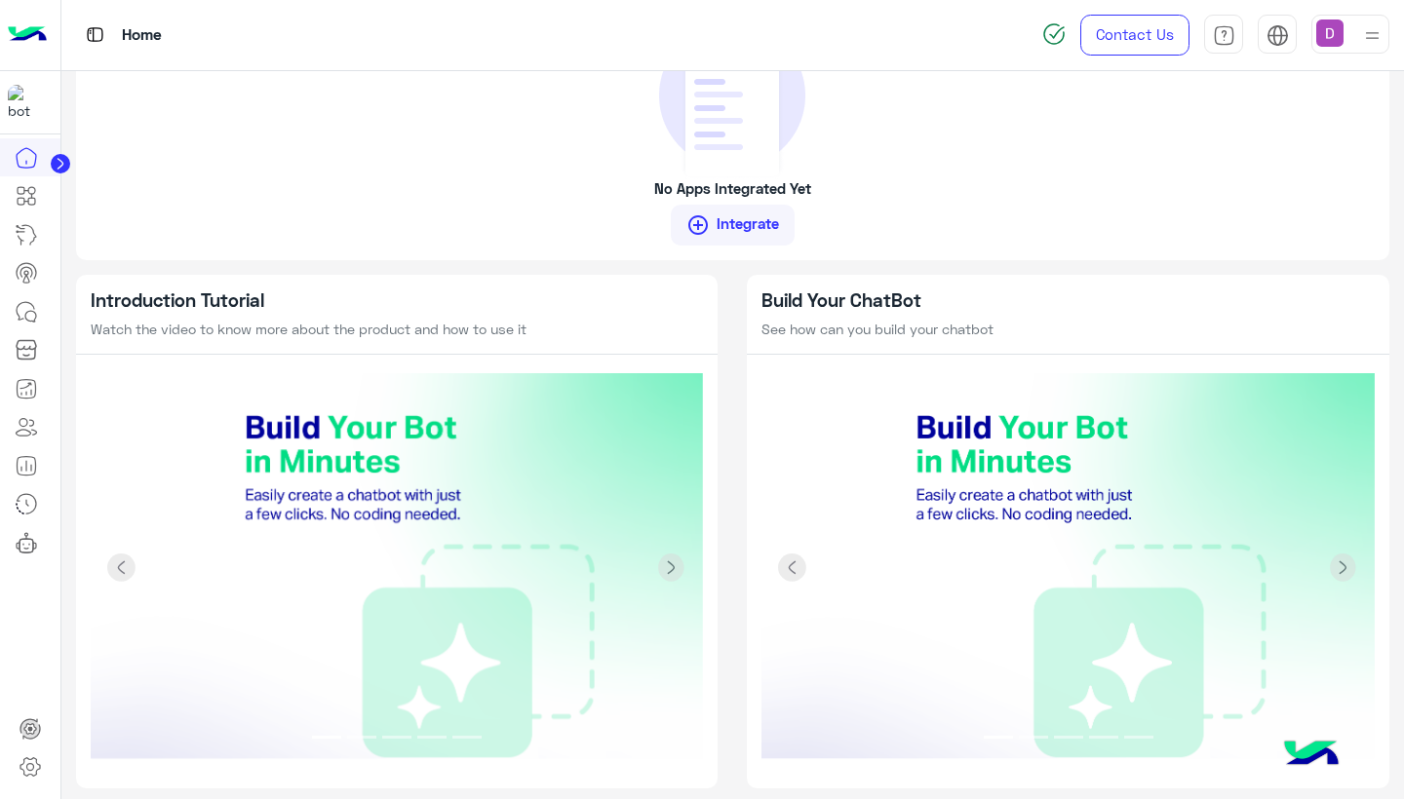
scroll to position [1667, 0]
click at [410, 482] on img at bounding box center [397, 569] width 613 height 390
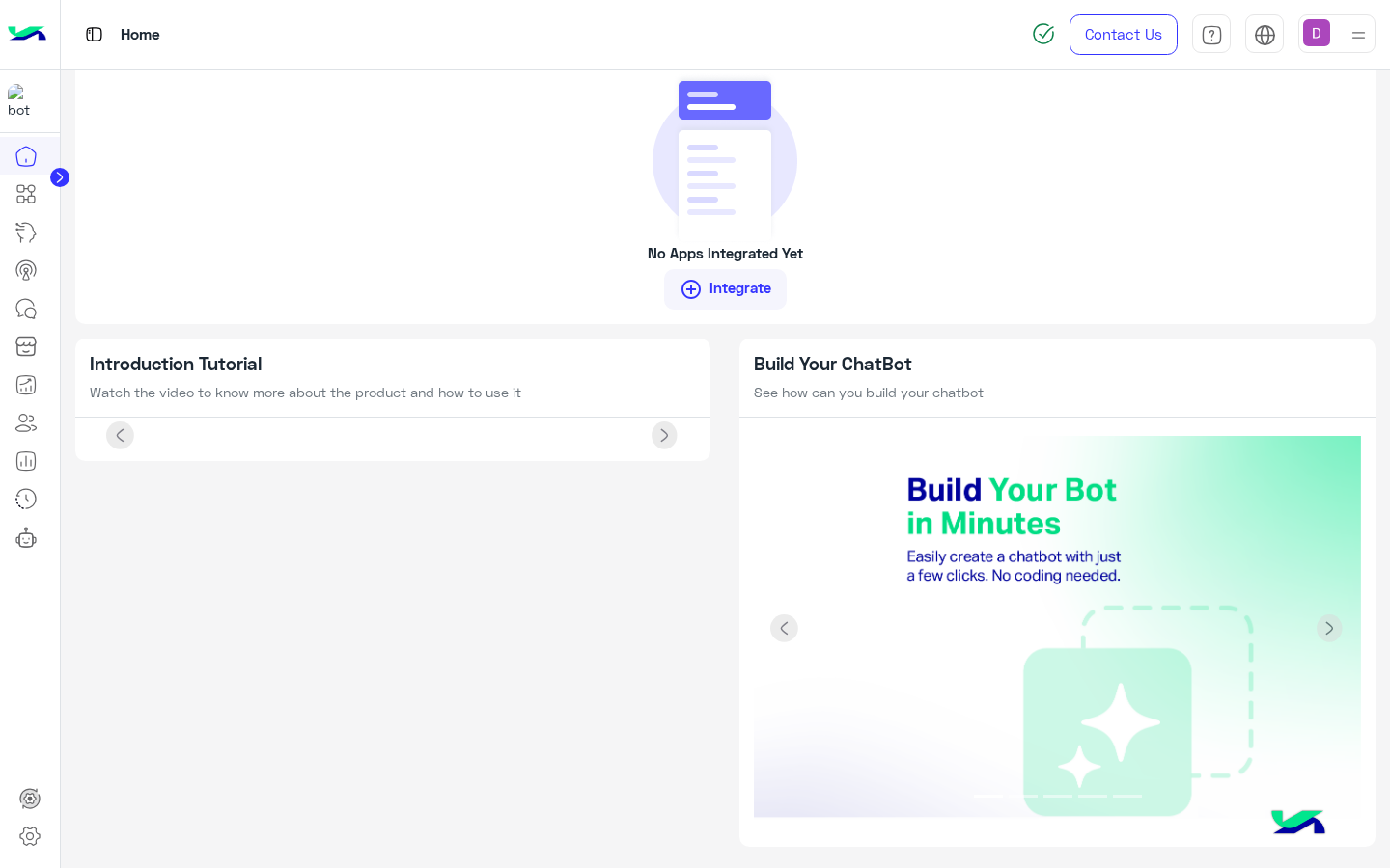
click at [697, 436] on img at bounding box center [393, 436] width 607 height 0
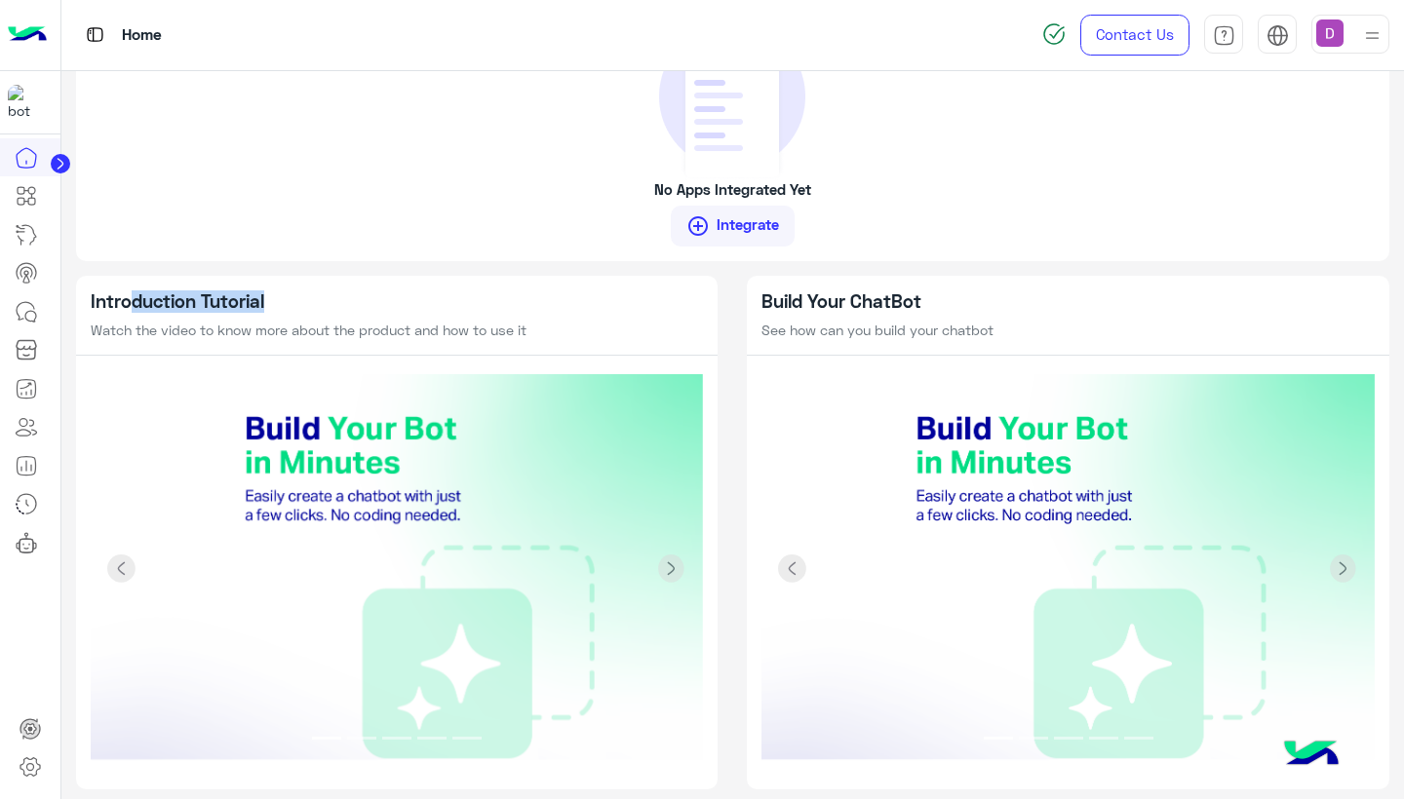
drag, startPoint x: 129, startPoint y: 287, endPoint x: 275, endPoint y: 287, distance: 146.2
click at [275, 291] on h5 "Introduction Tutorial" at bounding box center [397, 302] width 613 height 22
click at [328, 302] on h5 "Introduction Tutorial" at bounding box center [397, 302] width 613 height 22
click at [1342, 564] on span at bounding box center [1343, 569] width 29 height 29
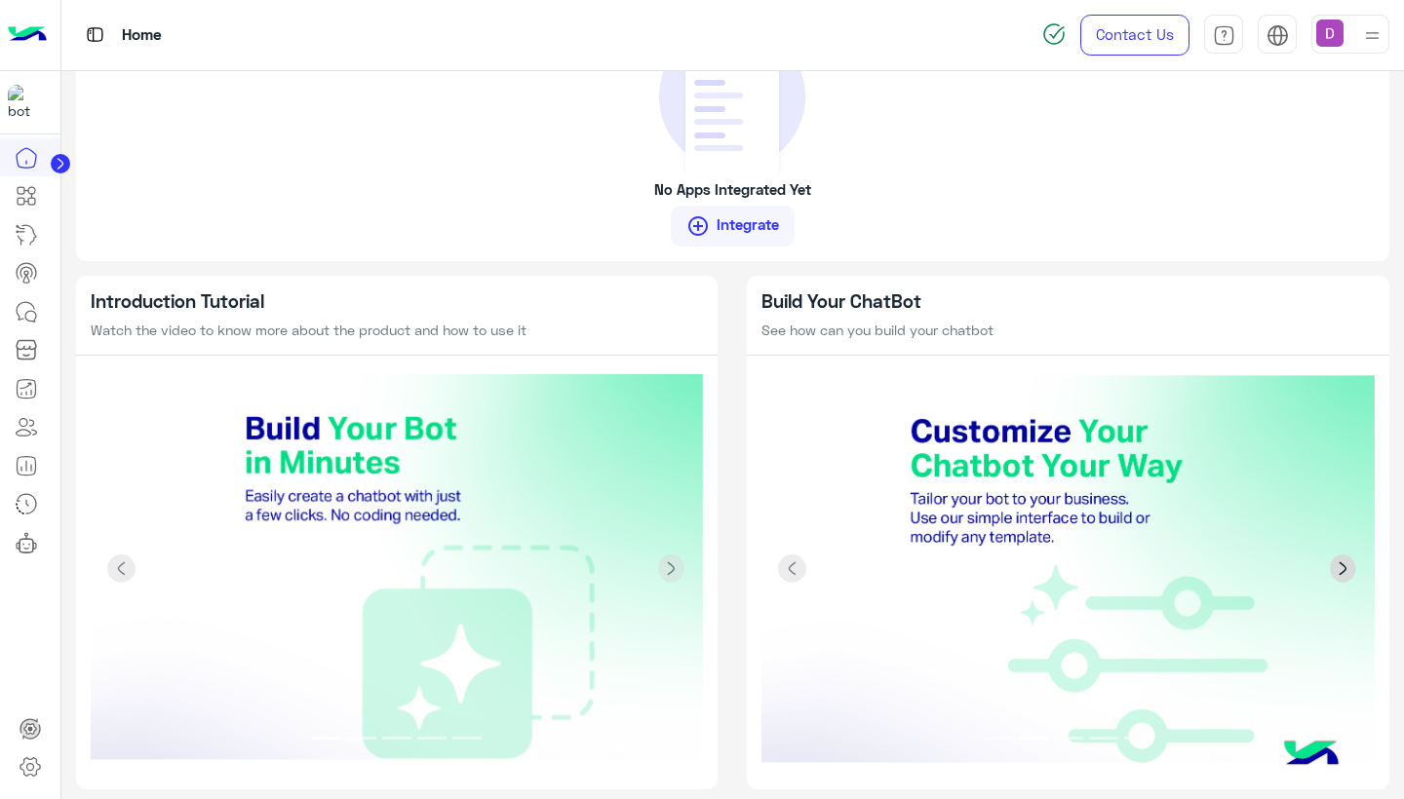
click at [1342, 564] on span at bounding box center [1343, 569] width 29 height 29
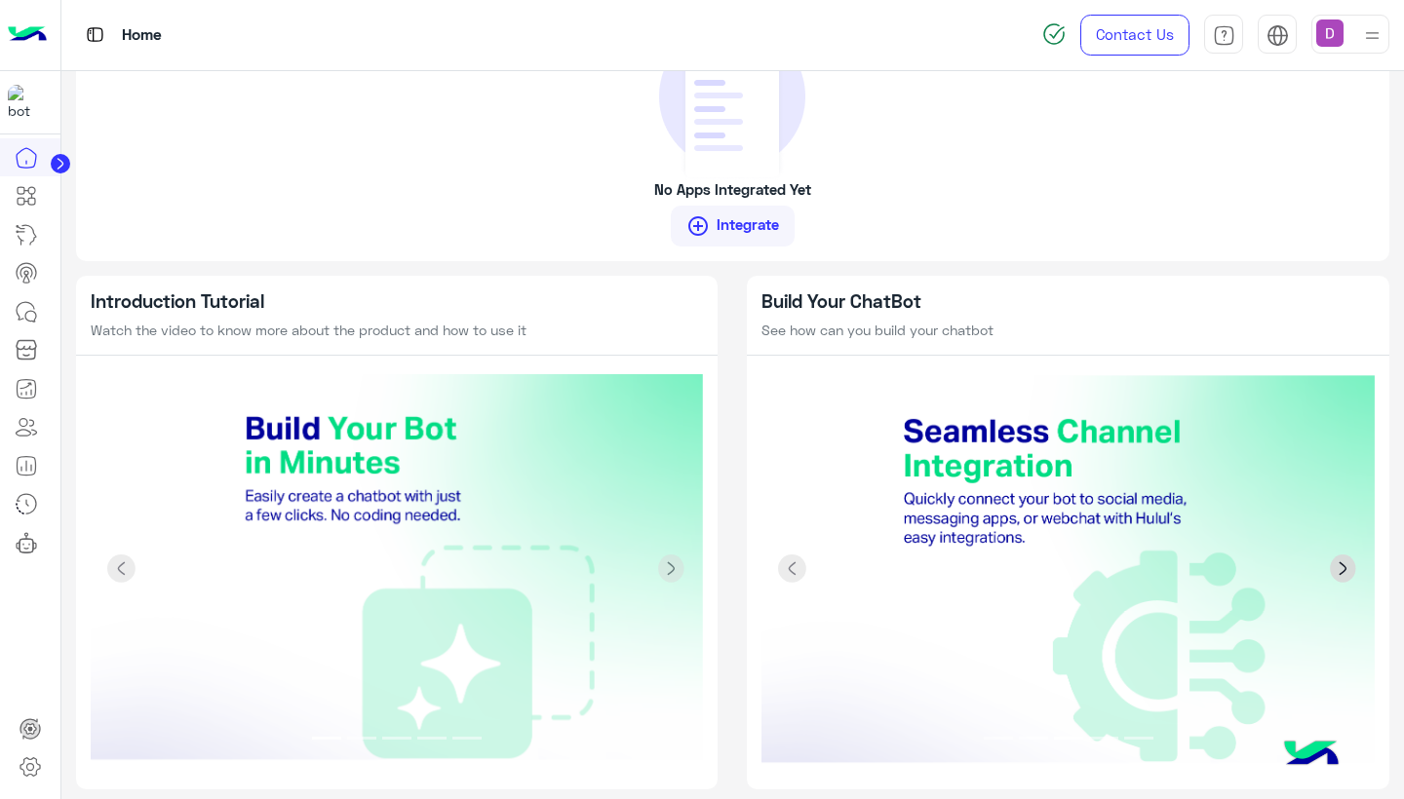
click at [1342, 564] on span at bounding box center [1343, 569] width 29 height 29
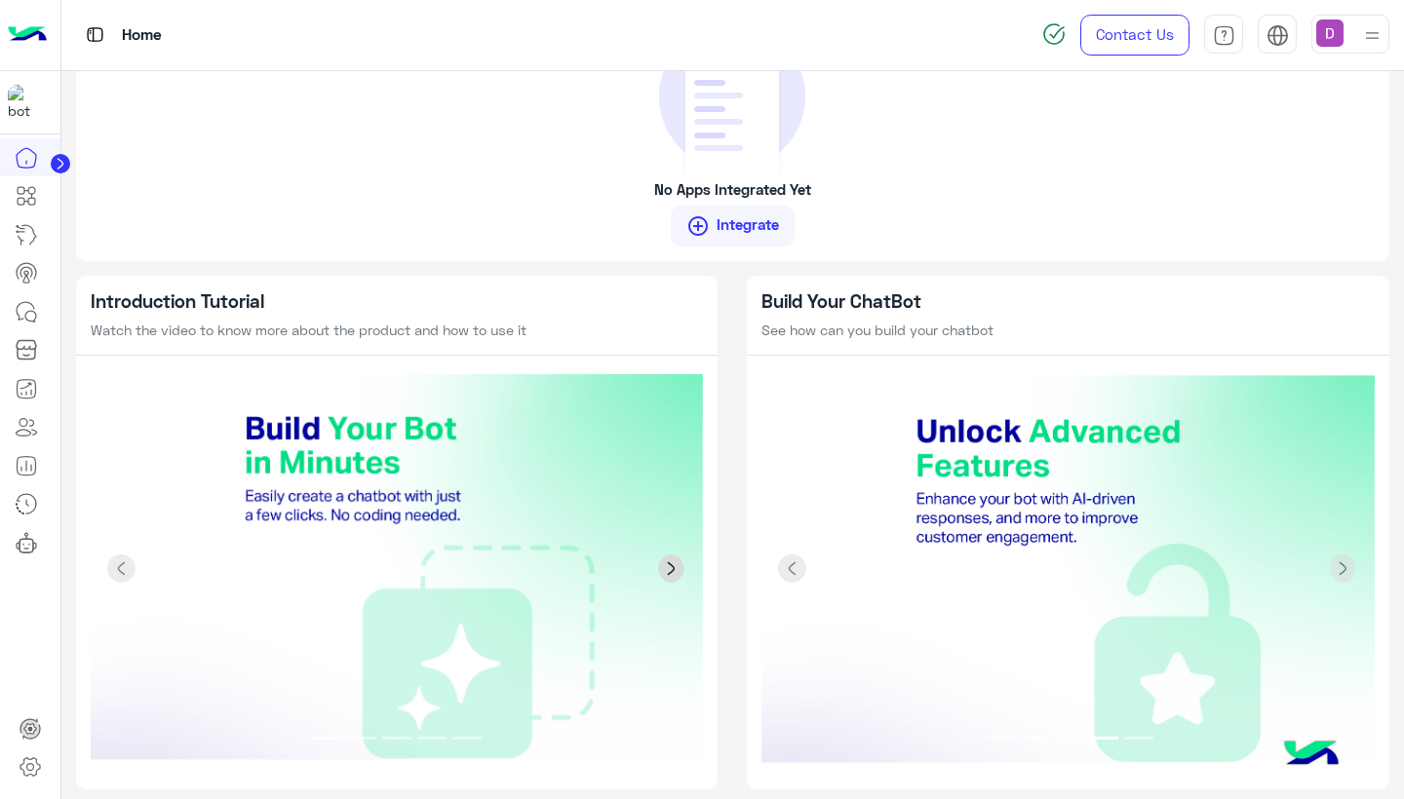
click at [666, 562] on span at bounding box center [671, 569] width 29 height 29
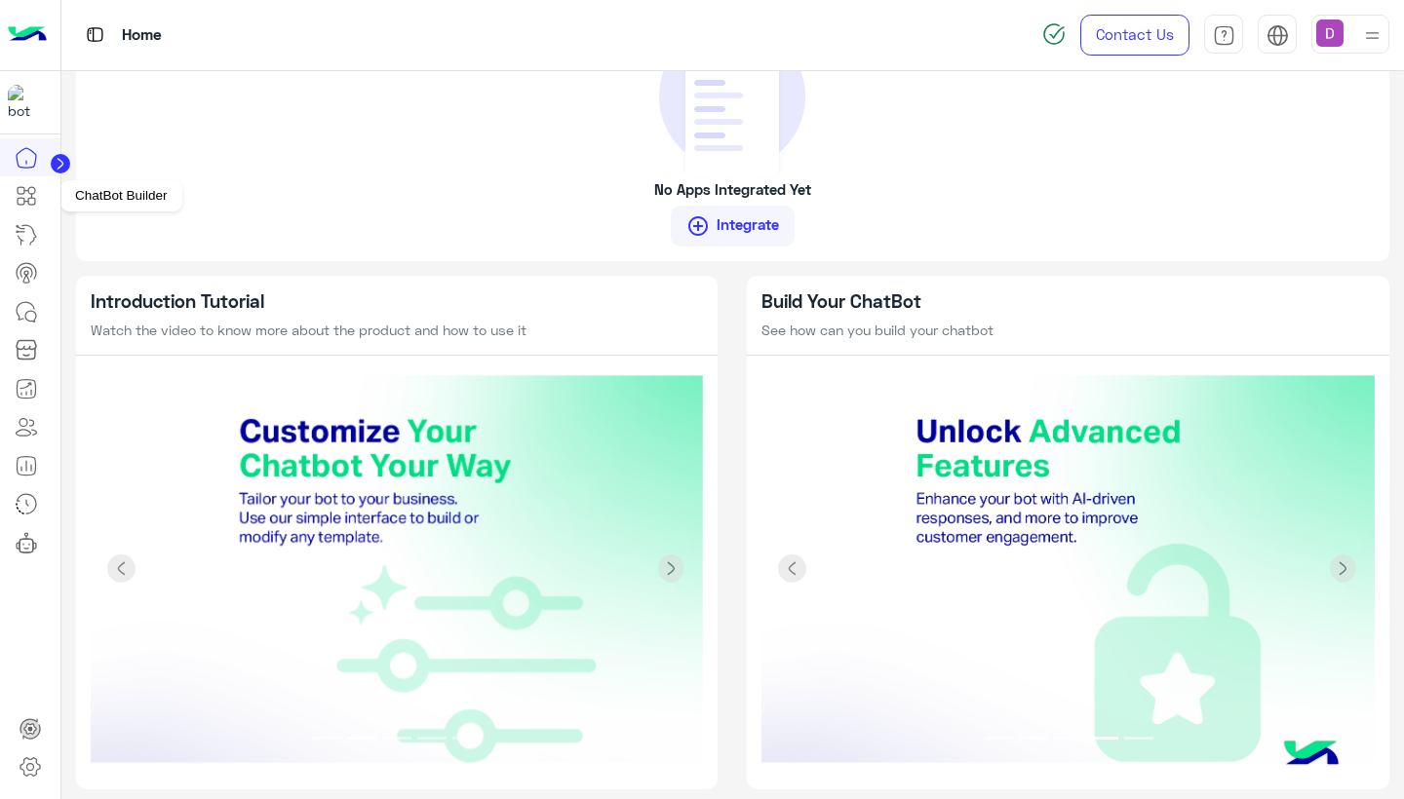
click at [32, 189] on icon at bounding box center [26, 195] width 23 height 23
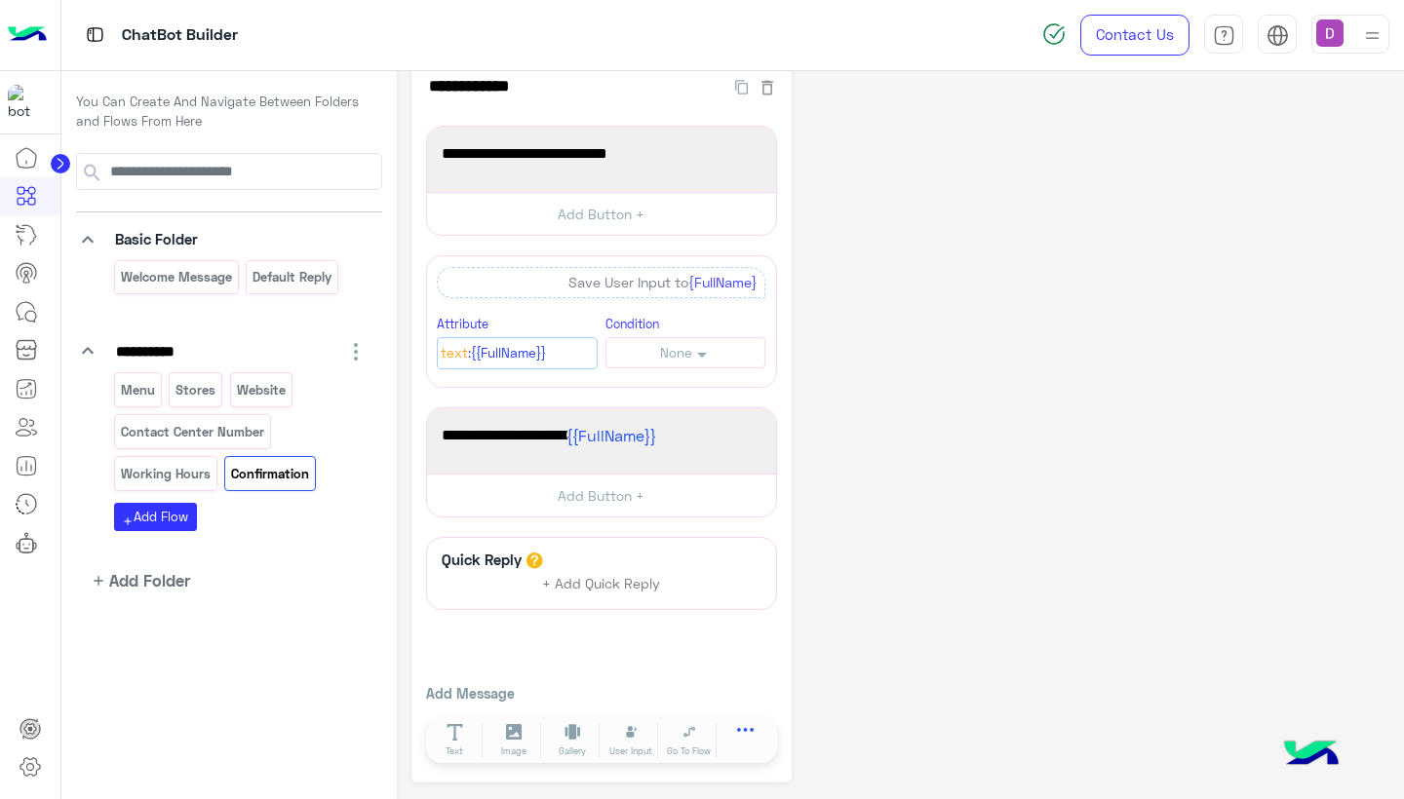
scroll to position [32, 0]
click at [739, 733] on icon at bounding box center [745, 737] width 17 height 17
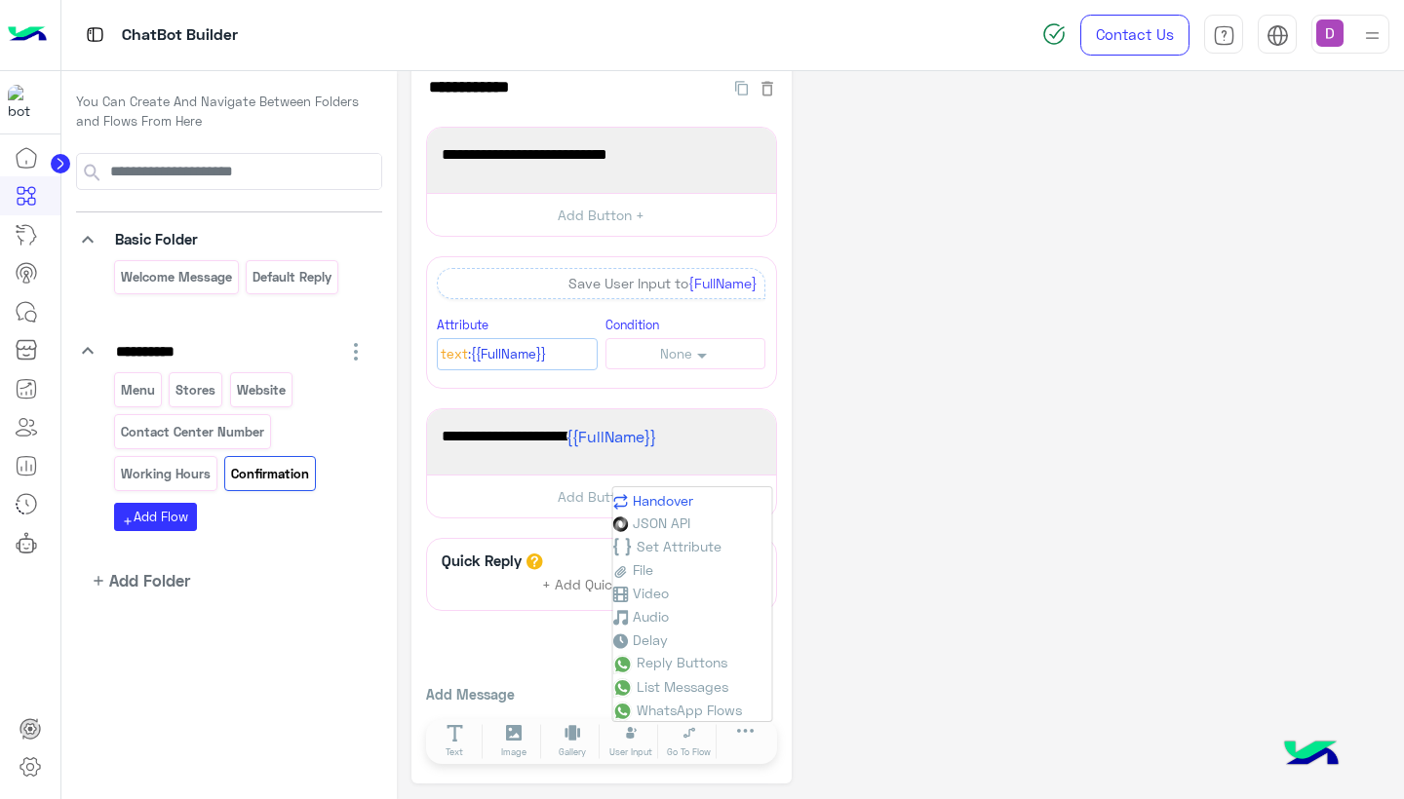
click at [676, 499] on span "Handover" at bounding box center [663, 500] width 60 height 17
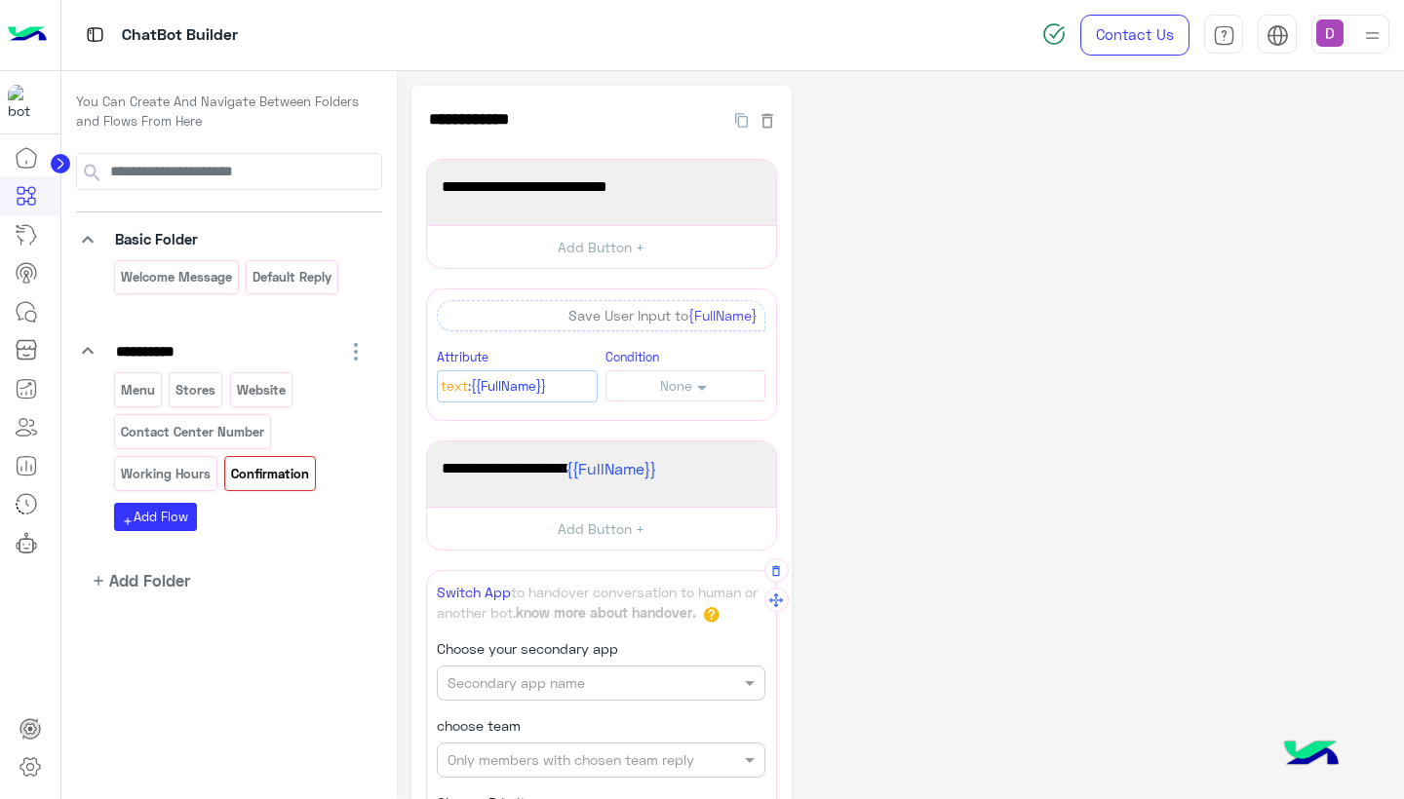
scroll to position [0, 0]
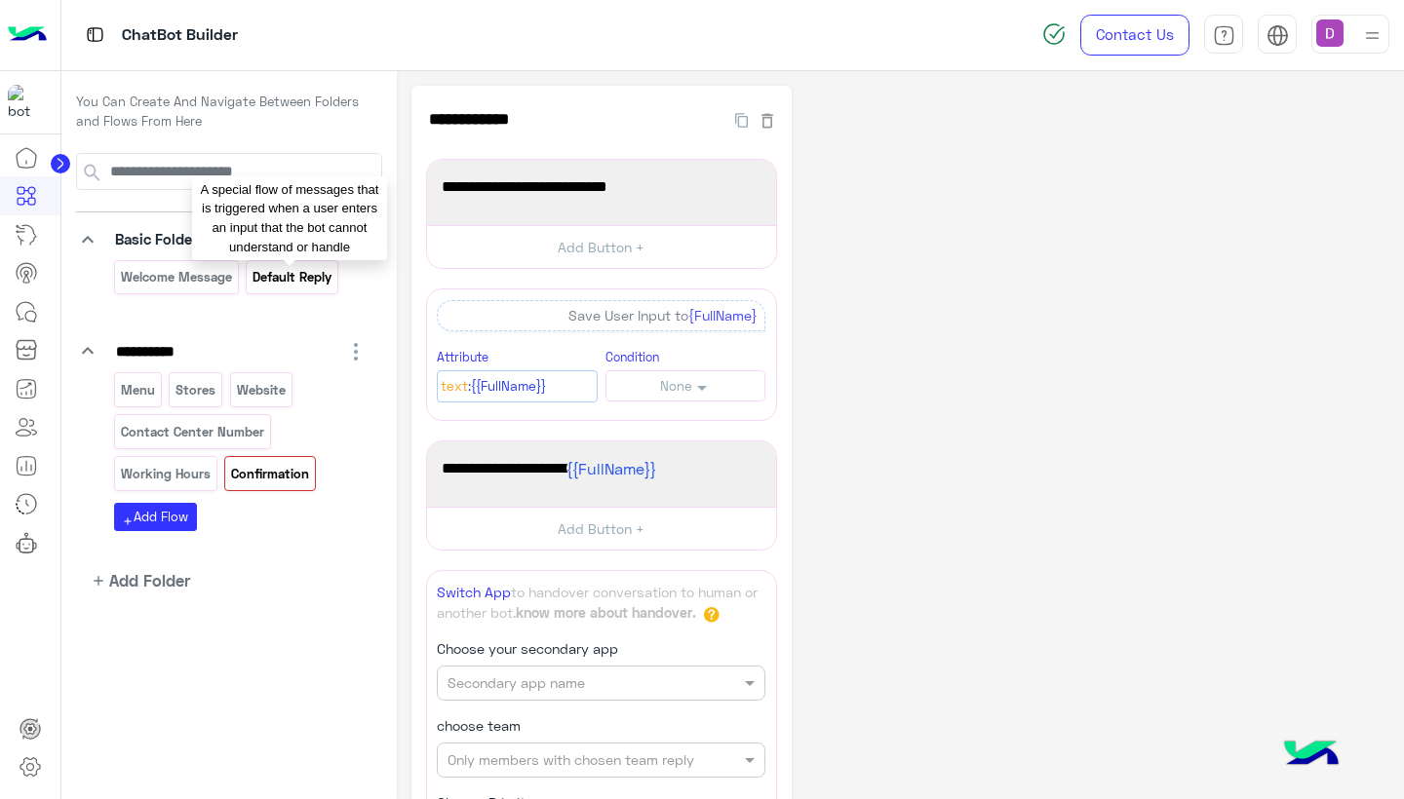
click at [299, 266] on p "Default reply" at bounding box center [293, 277] width 82 height 22
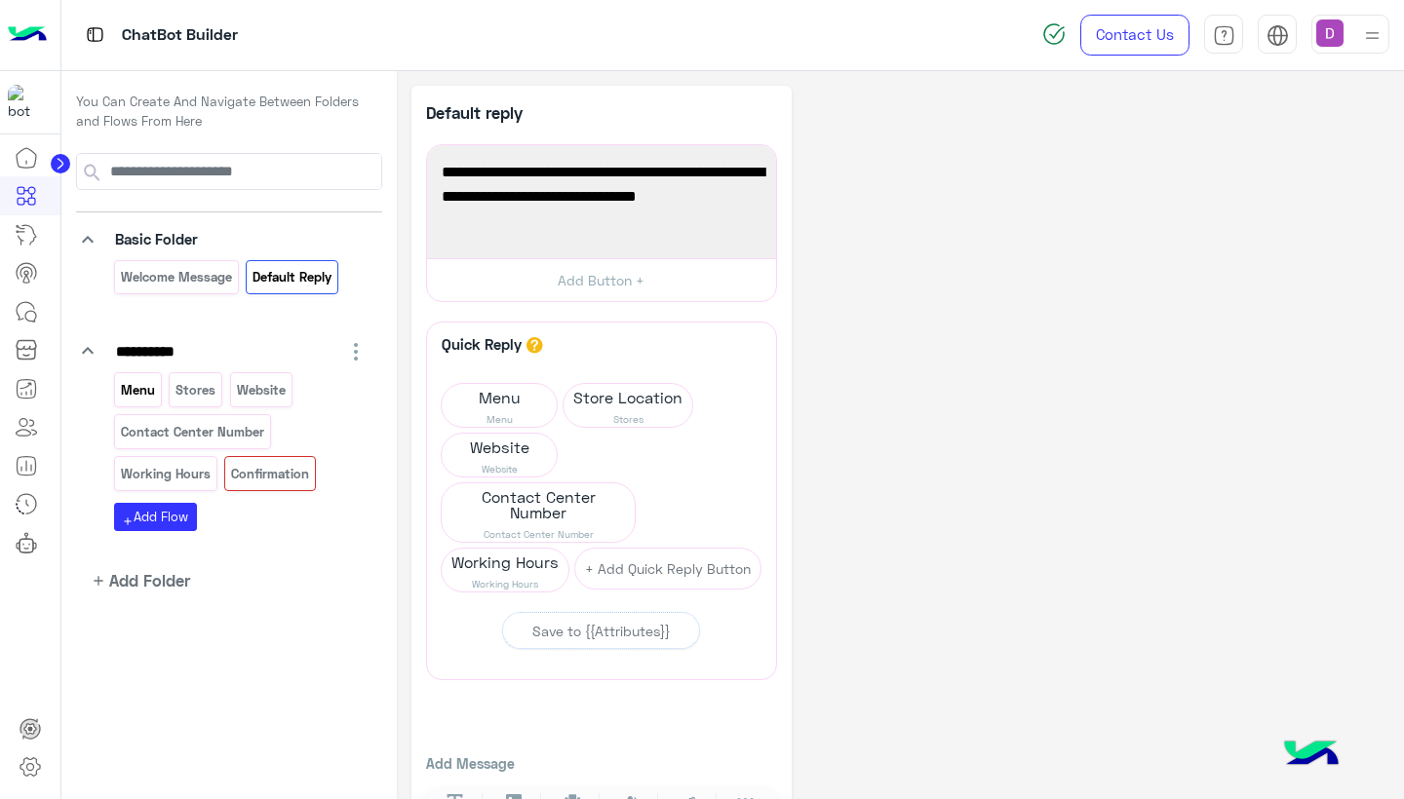
click at [132, 388] on p "Menu" at bounding box center [137, 390] width 37 height 22
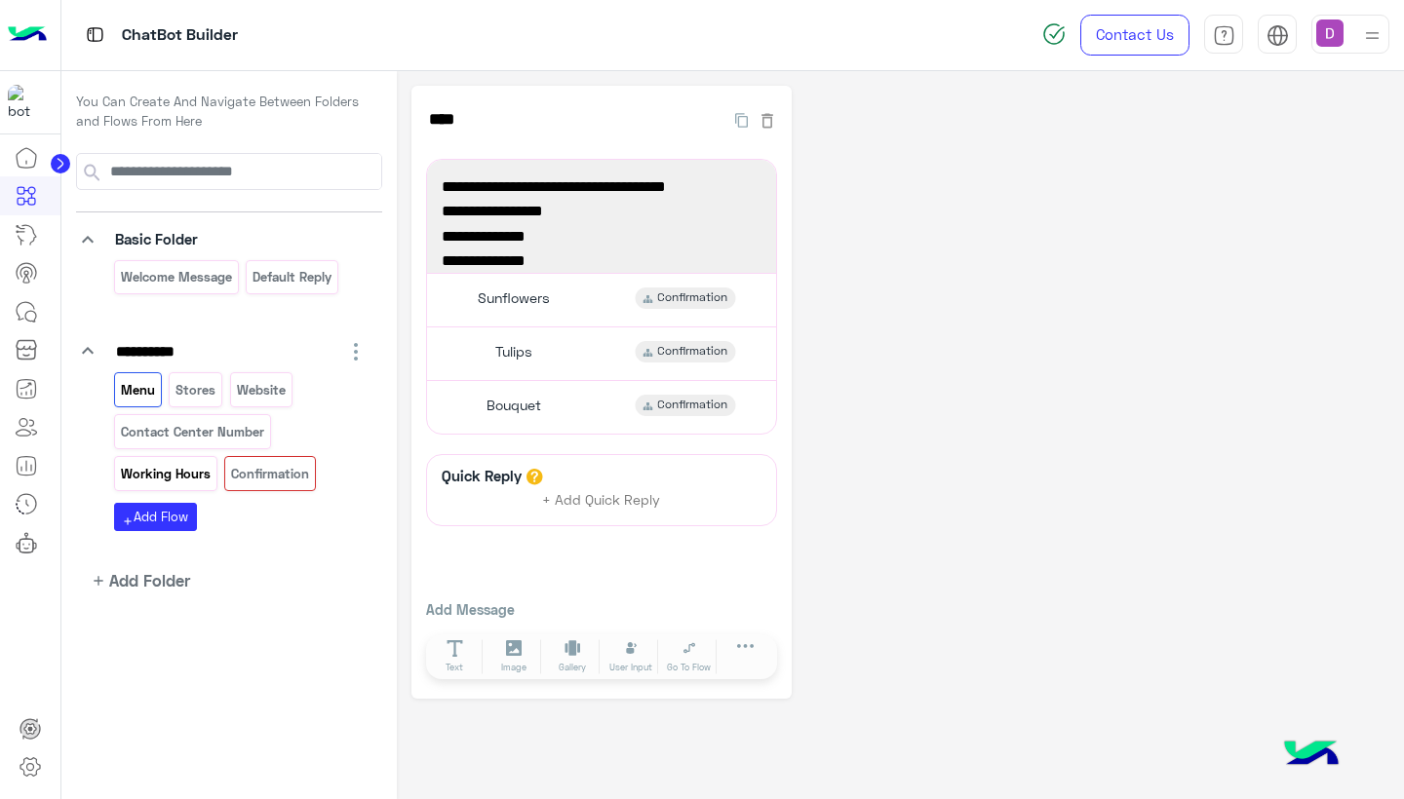
click at [164, 472] on p "Working Hours" at bounding box center [165, 474] width 93 height 22
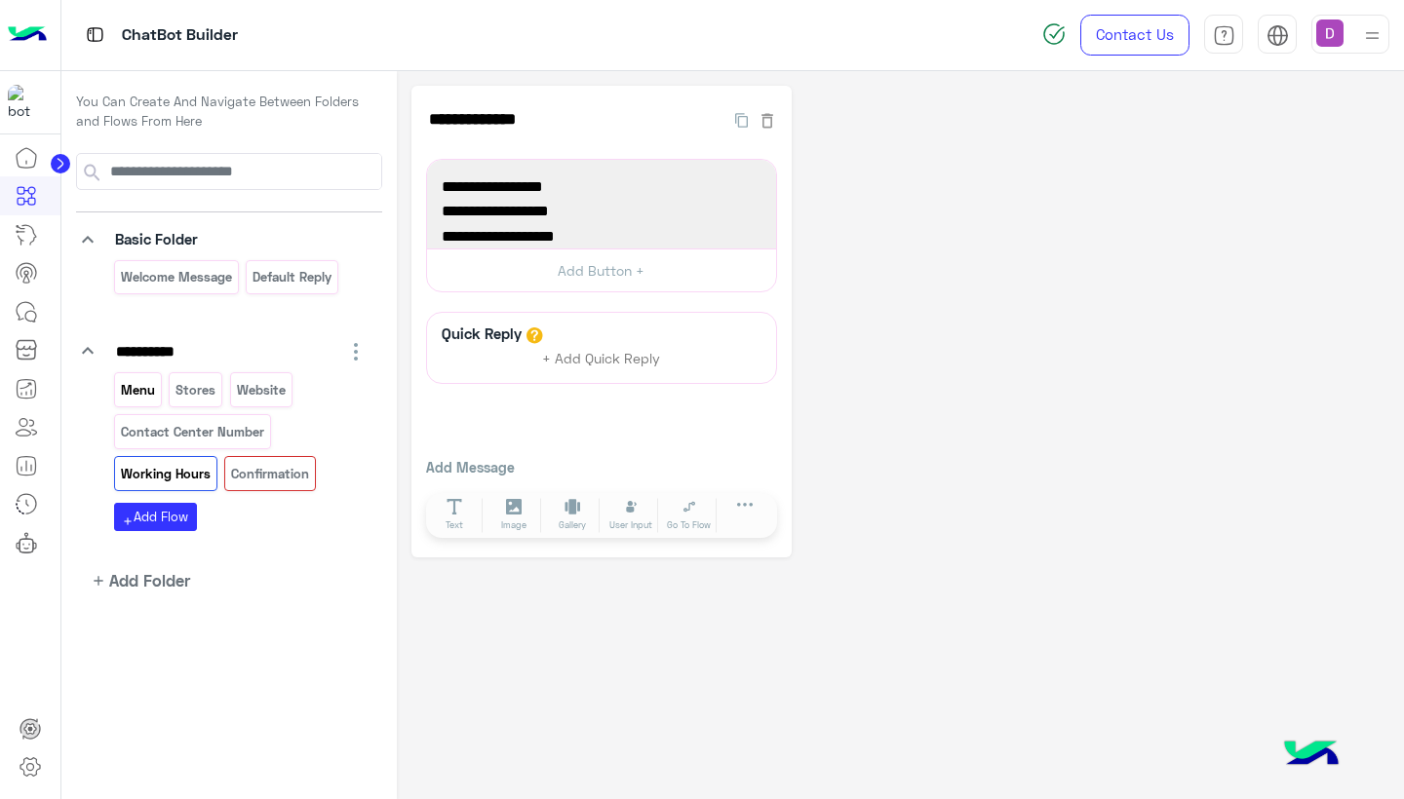
click at [127, 384] on p "Menu" at bounding box center [137, 390] width 37 height 22
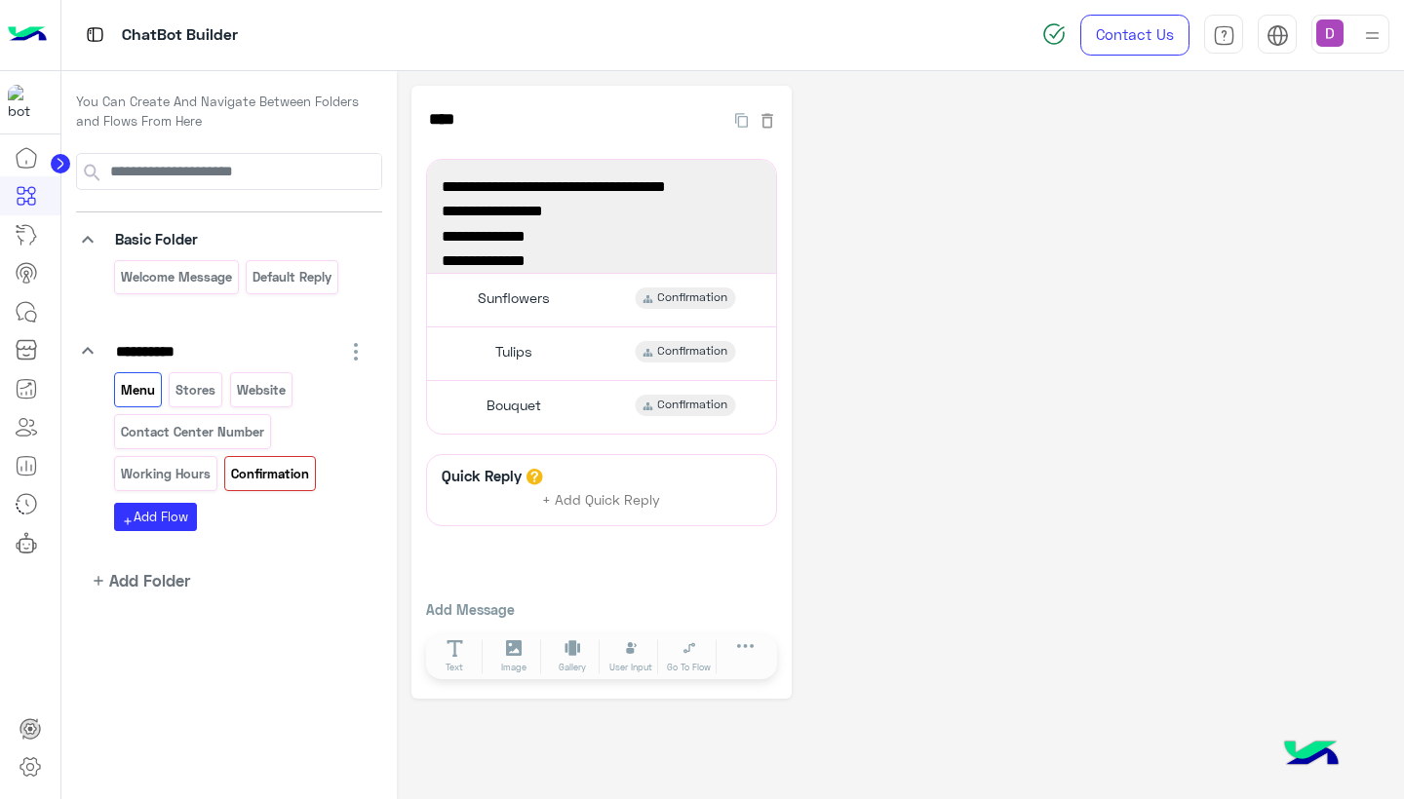
click at [285, 463] on p "Confirmation" at bounding box center [270, 474] width 81 height 22
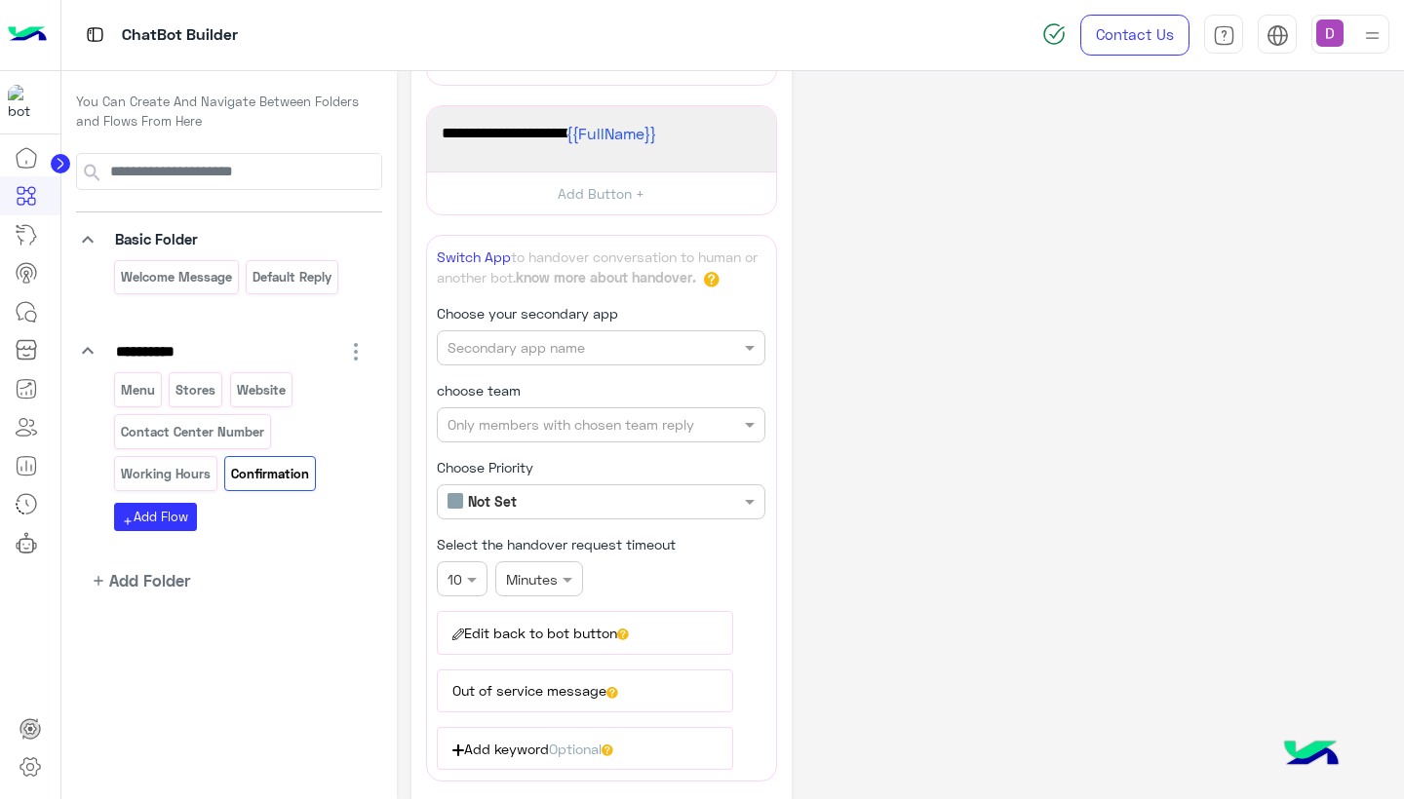
scroll to position [363, 0]
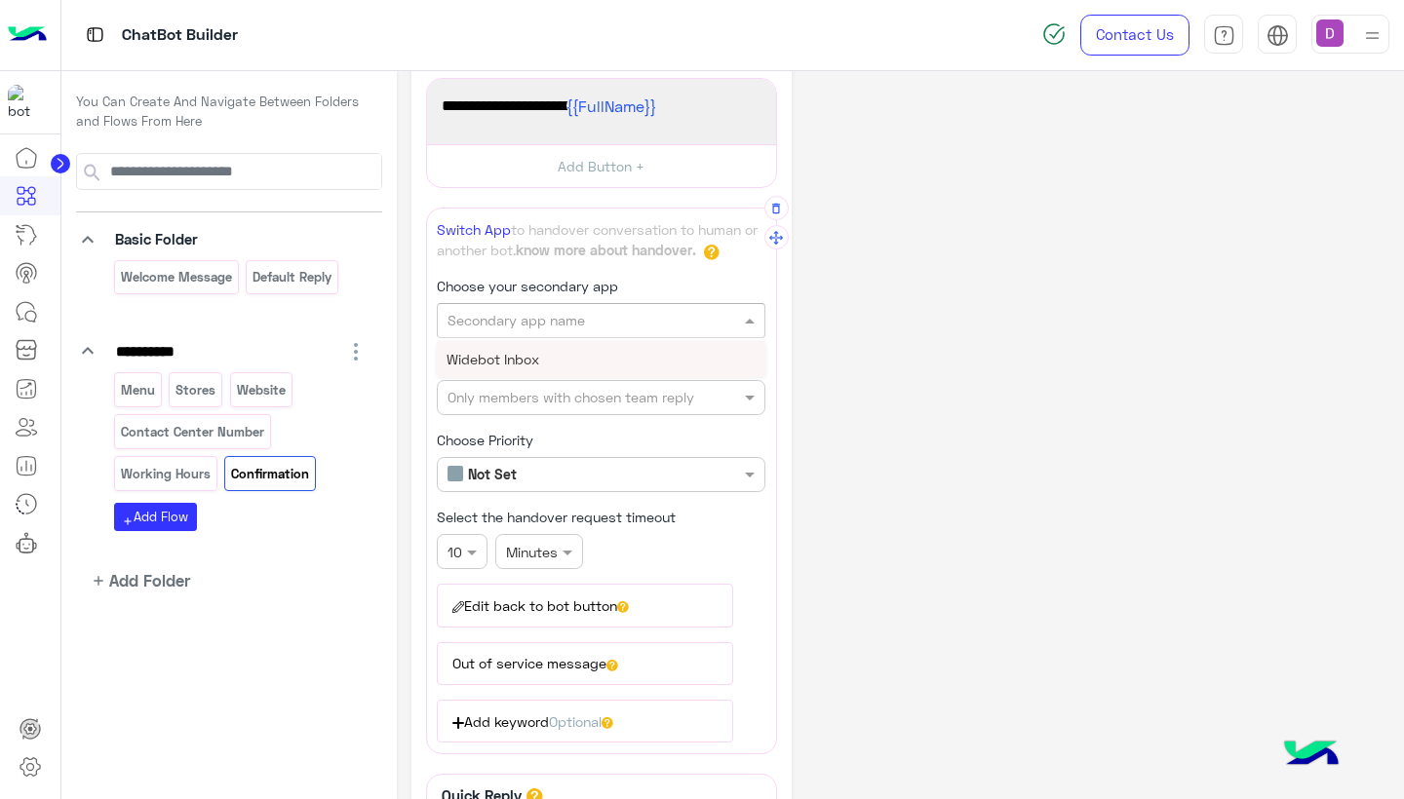
click at [593, 324] on input "text" at bounding box center [568, 321] width 242 height 20
click at [564, 358] on div "Widebot Inbox" at bounding box center [601, 359] width 329 height 36
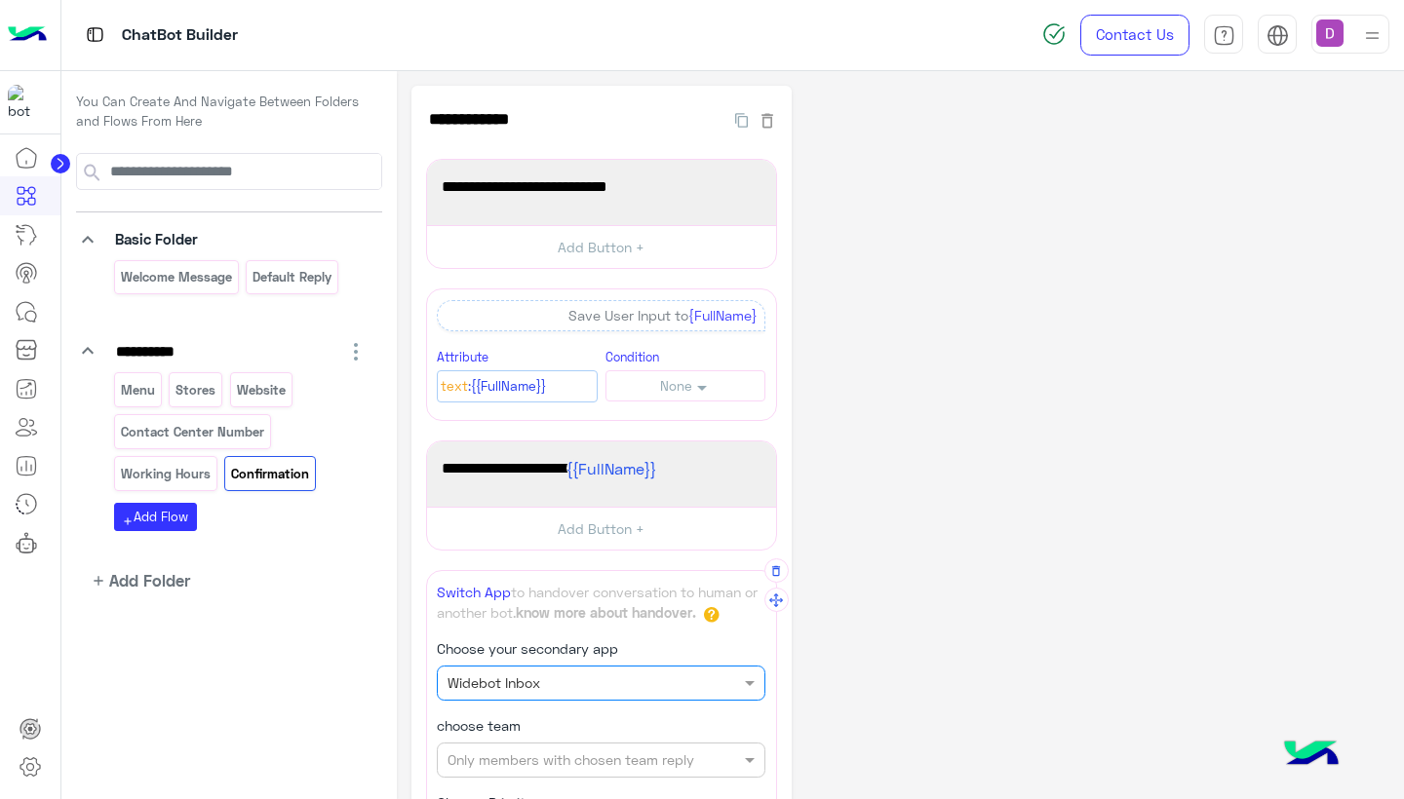
click at [573, 384] on div "**********" at bounding box center [601, 638] width 351 height 958
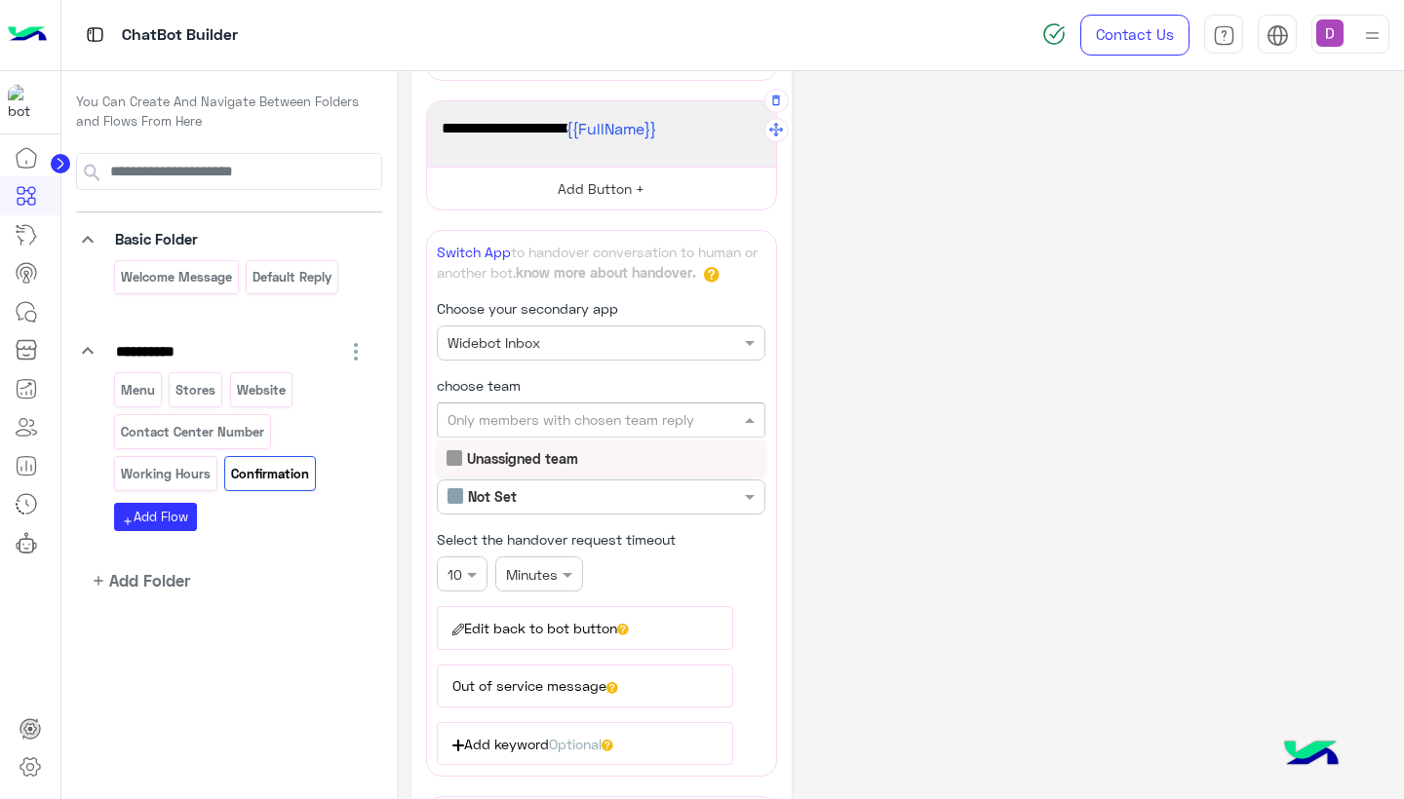
scroll to position [344, 0]
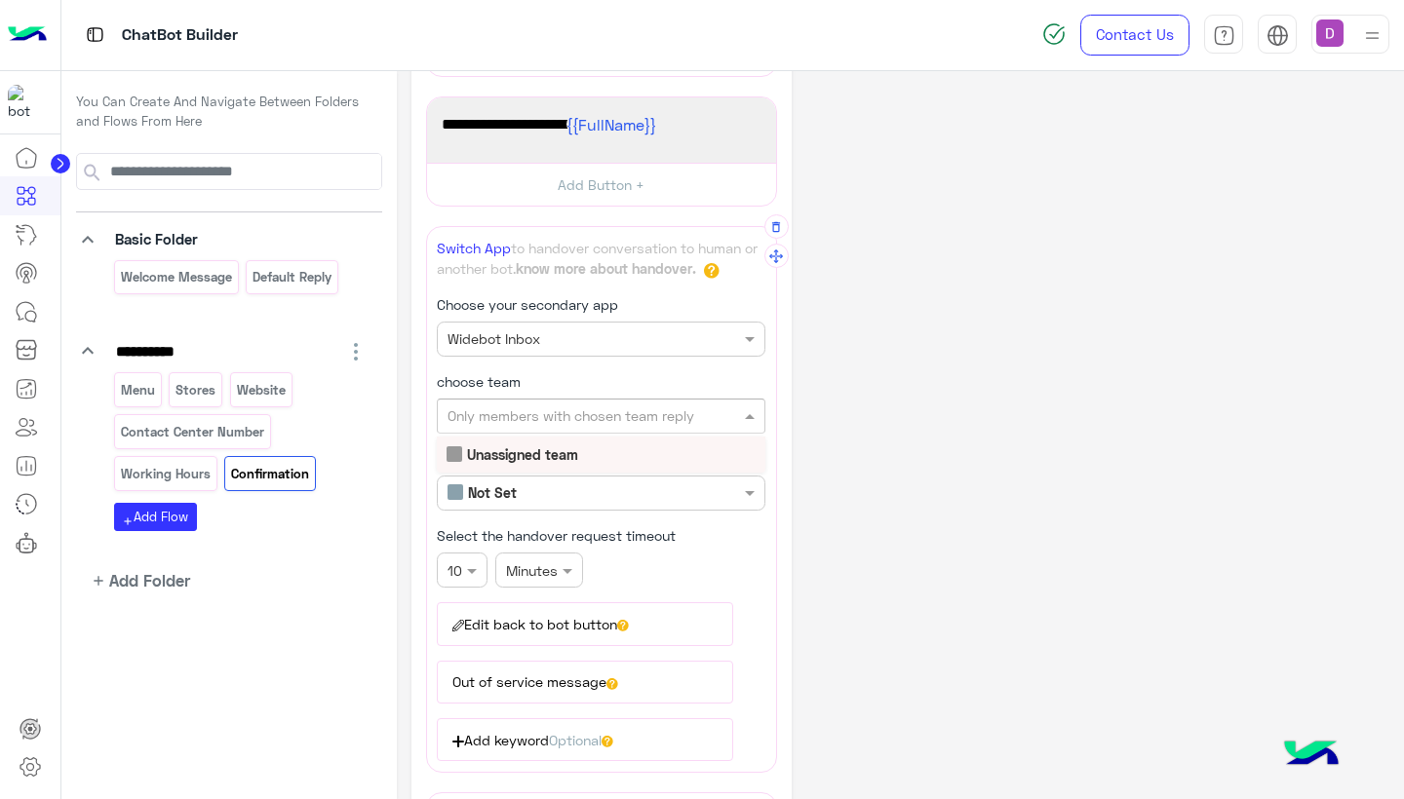
click at [509, 454] on b "Unassigned team" at bounding box center [522, 455] width 111 height 17
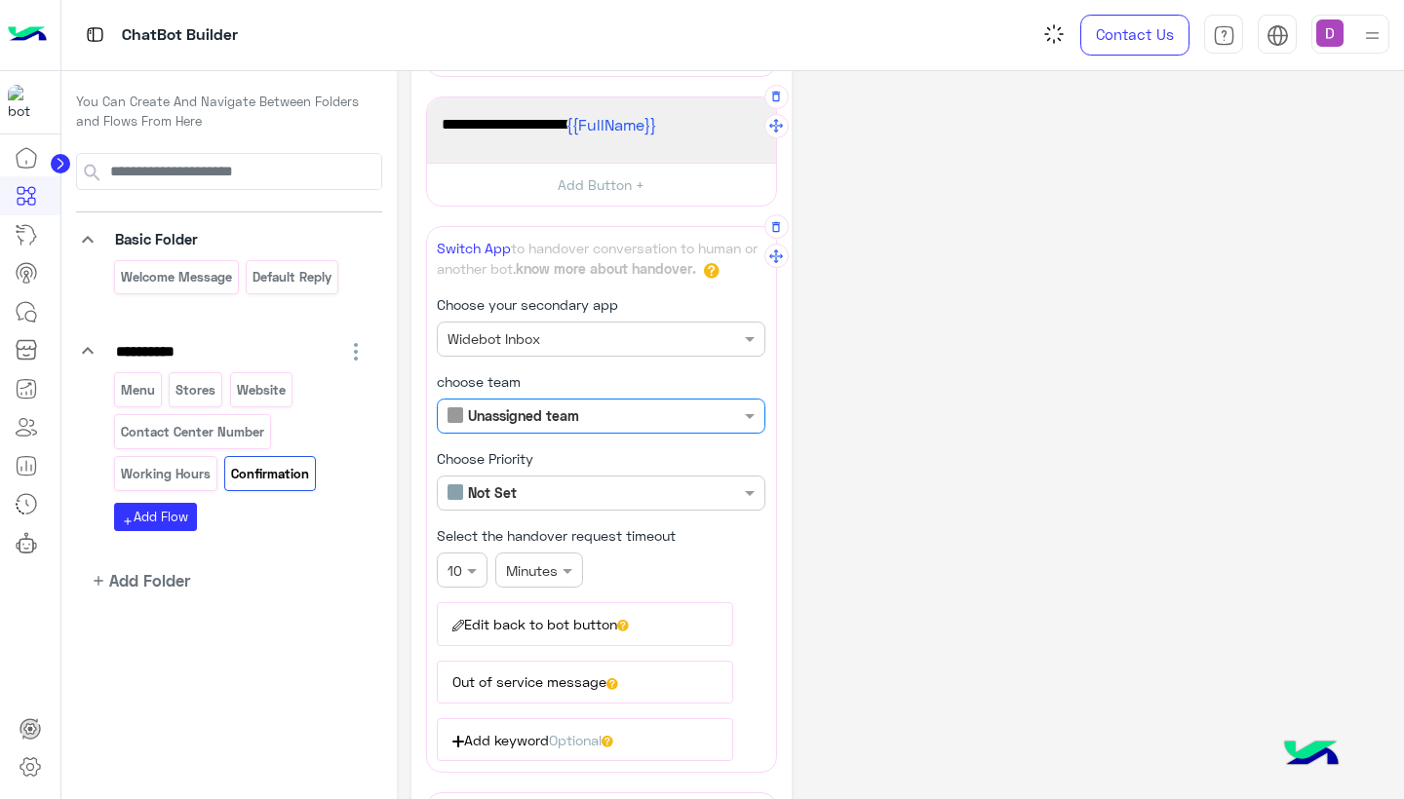
click at [573, 485] on div "**********" at bounding box center [601, 294] width 351 height 958
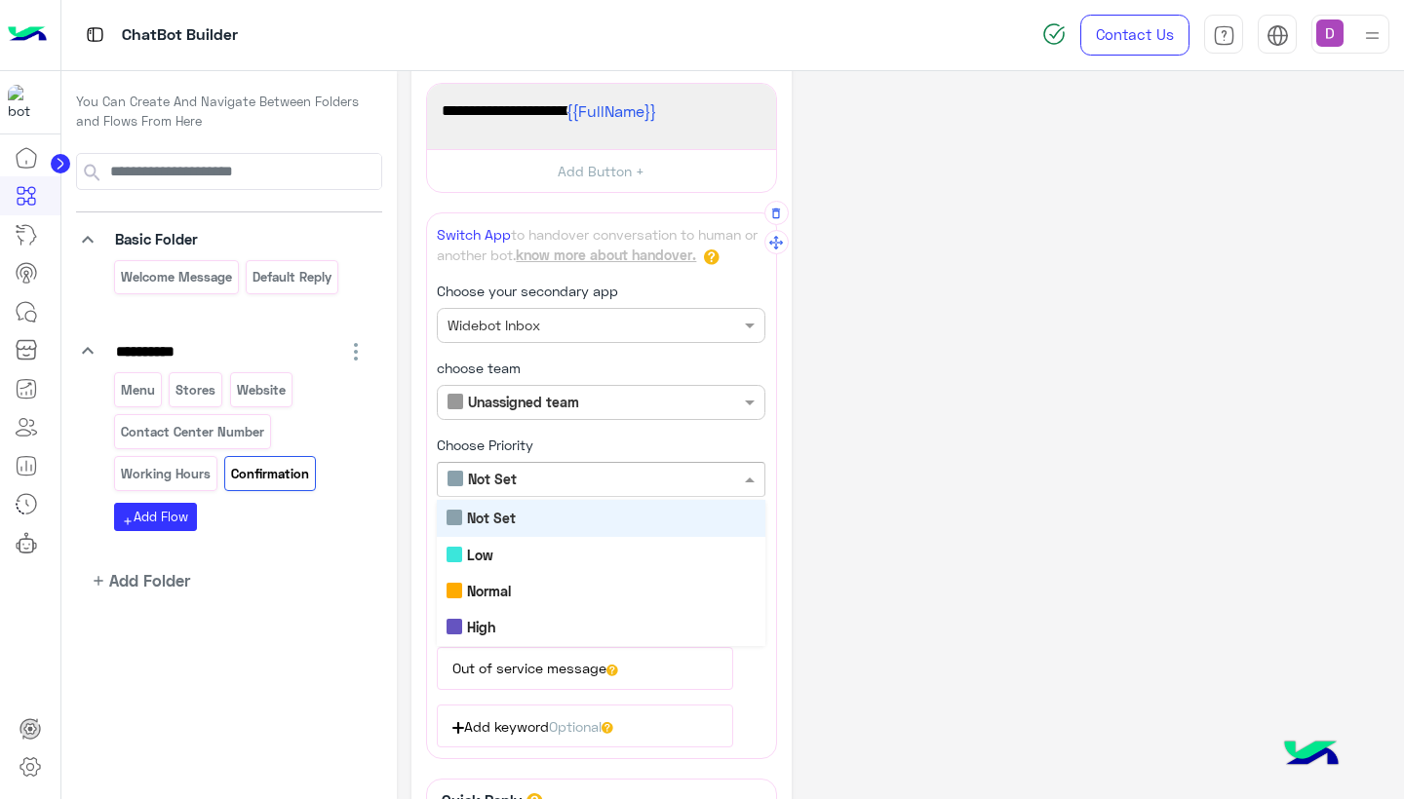
scroll to position [373, 0]
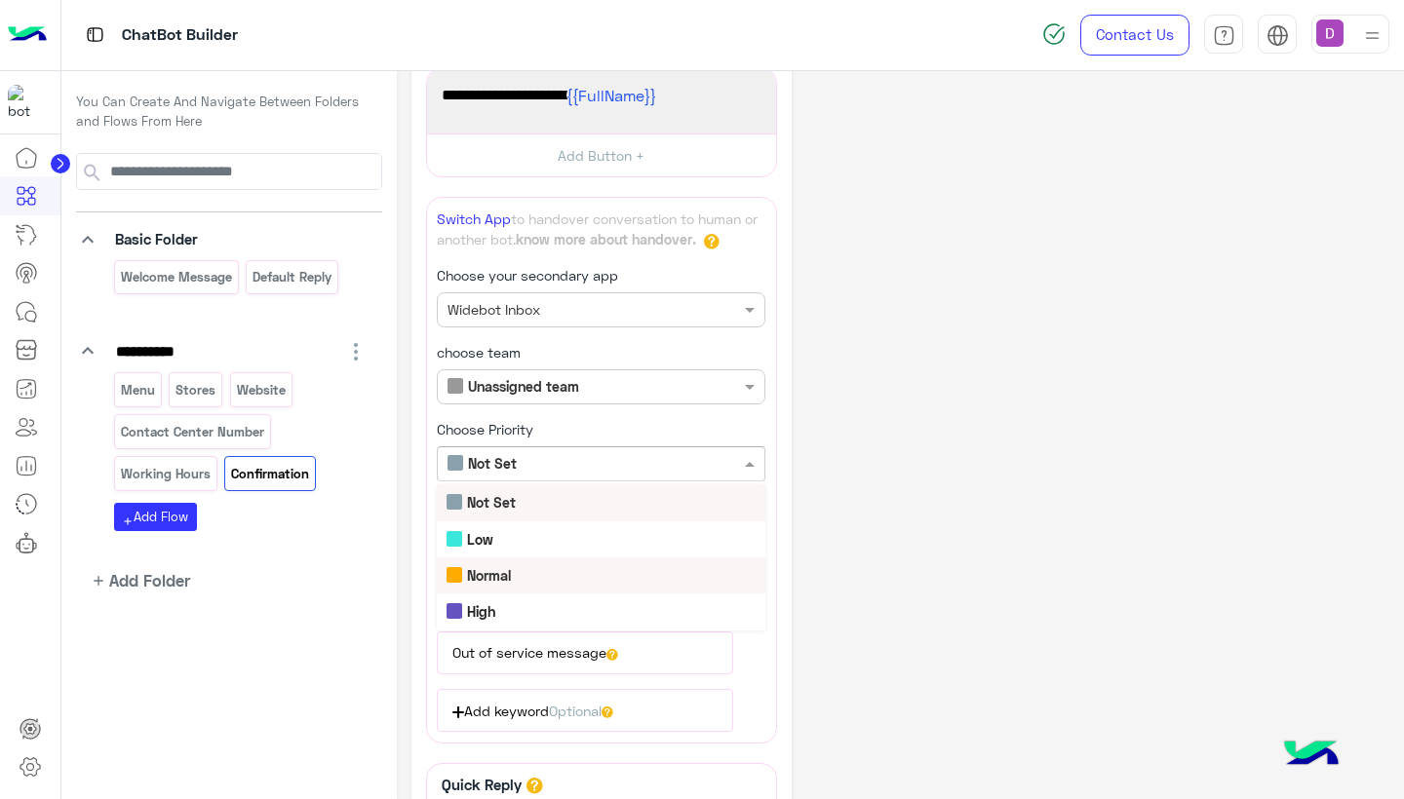
click at [542, 567] on div "Normal" at bounding box center [601, 576] width 329 height 36
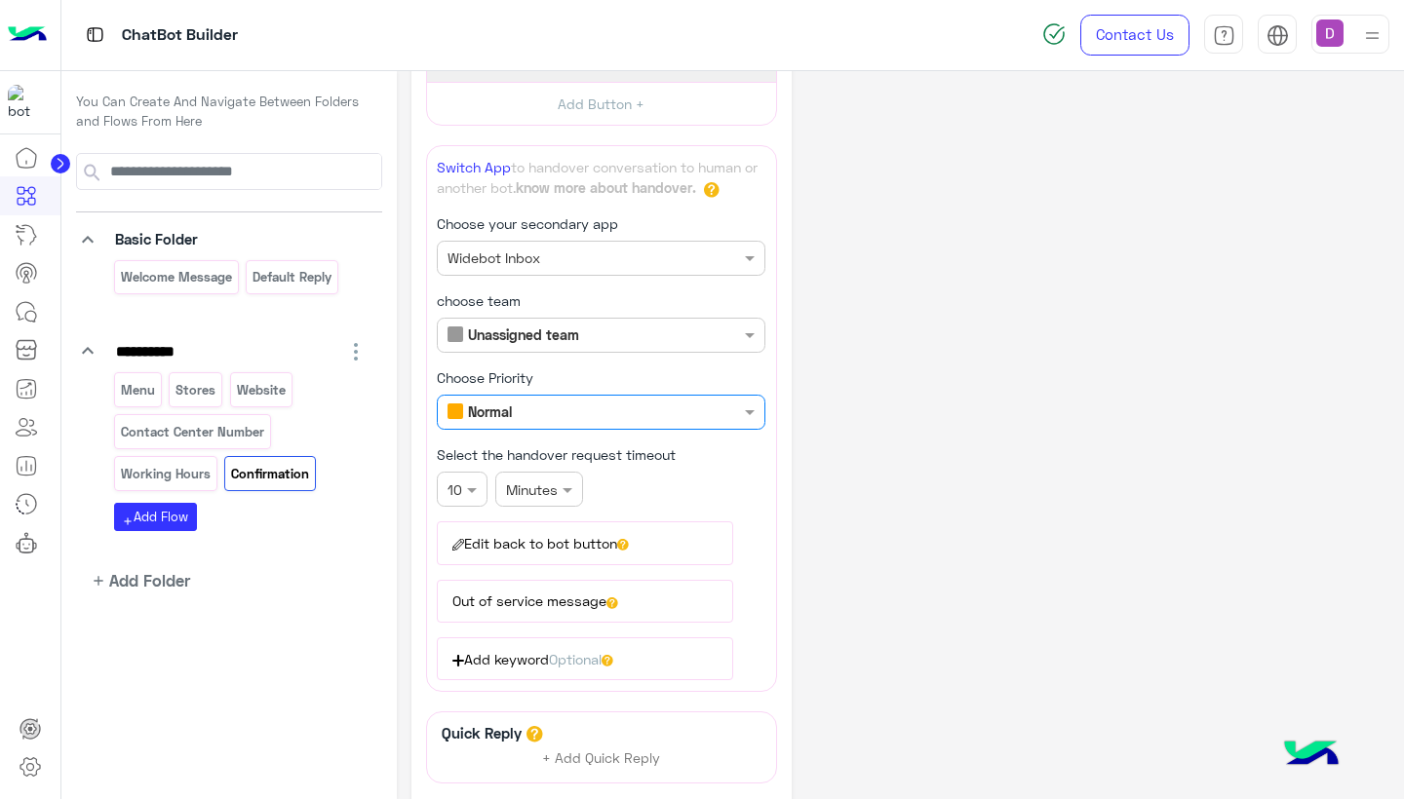
scroll to position [423, 0]
drag, startPoint x: 435, startPoint y: 168, endPoint x: 559, endPoint y: 170, distance: 123.8
click at [559, 170] on div "**********" at bounding box center [601, 420] width 351 height 547
click at [559, 170] on p "Switch App to handover conversation to human or another bot. know more about ha…" at bounding box center [601, 180] width 329 height 42
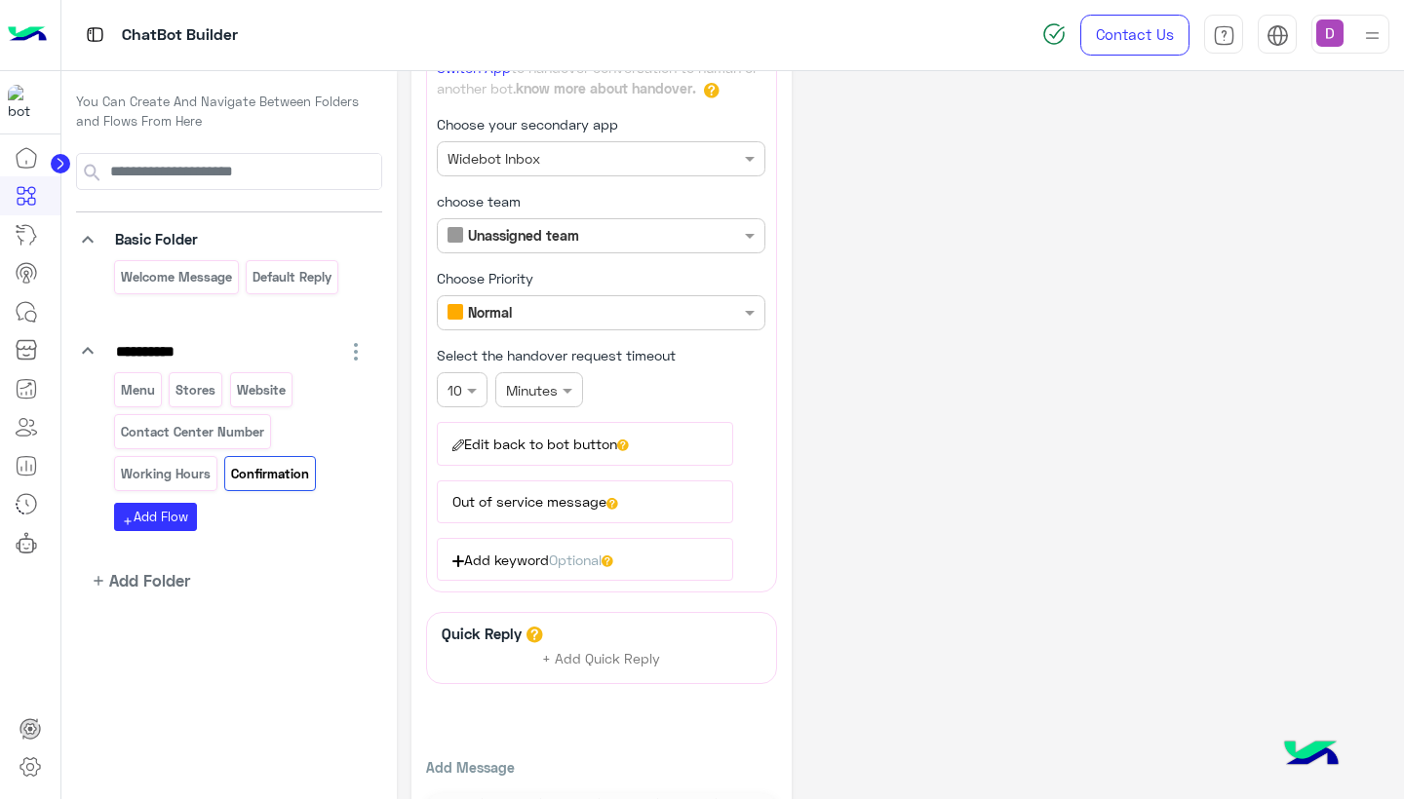
scroll to position [527, 0]
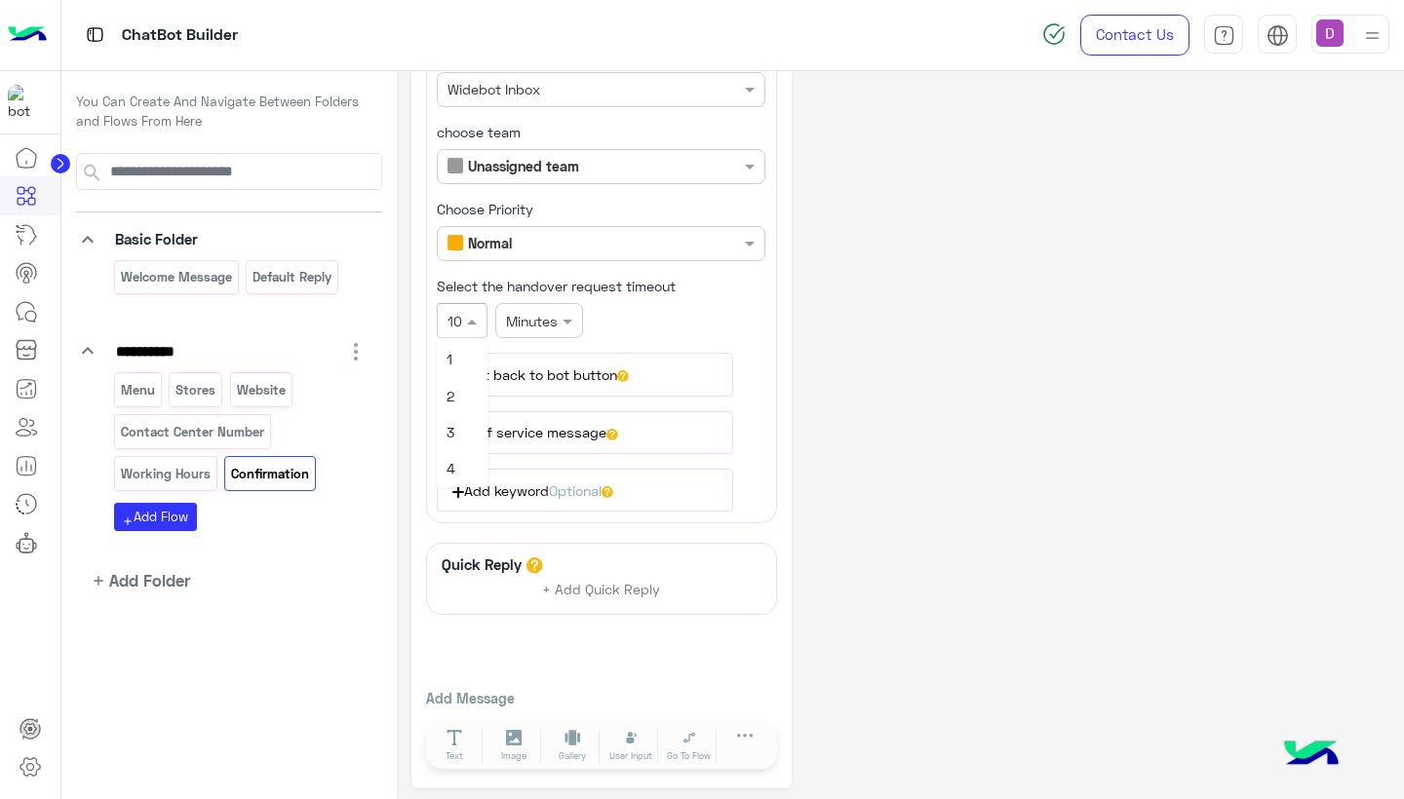
click at [471, 309] on div "**********" at bounding box center [601, 44] width 351 height 958
click at [456, 361] on span "10" at bounding box center [454, 363] width 15 height 17
click at [462, 316] on span at bounding box center [474, 321] width 24 height 20
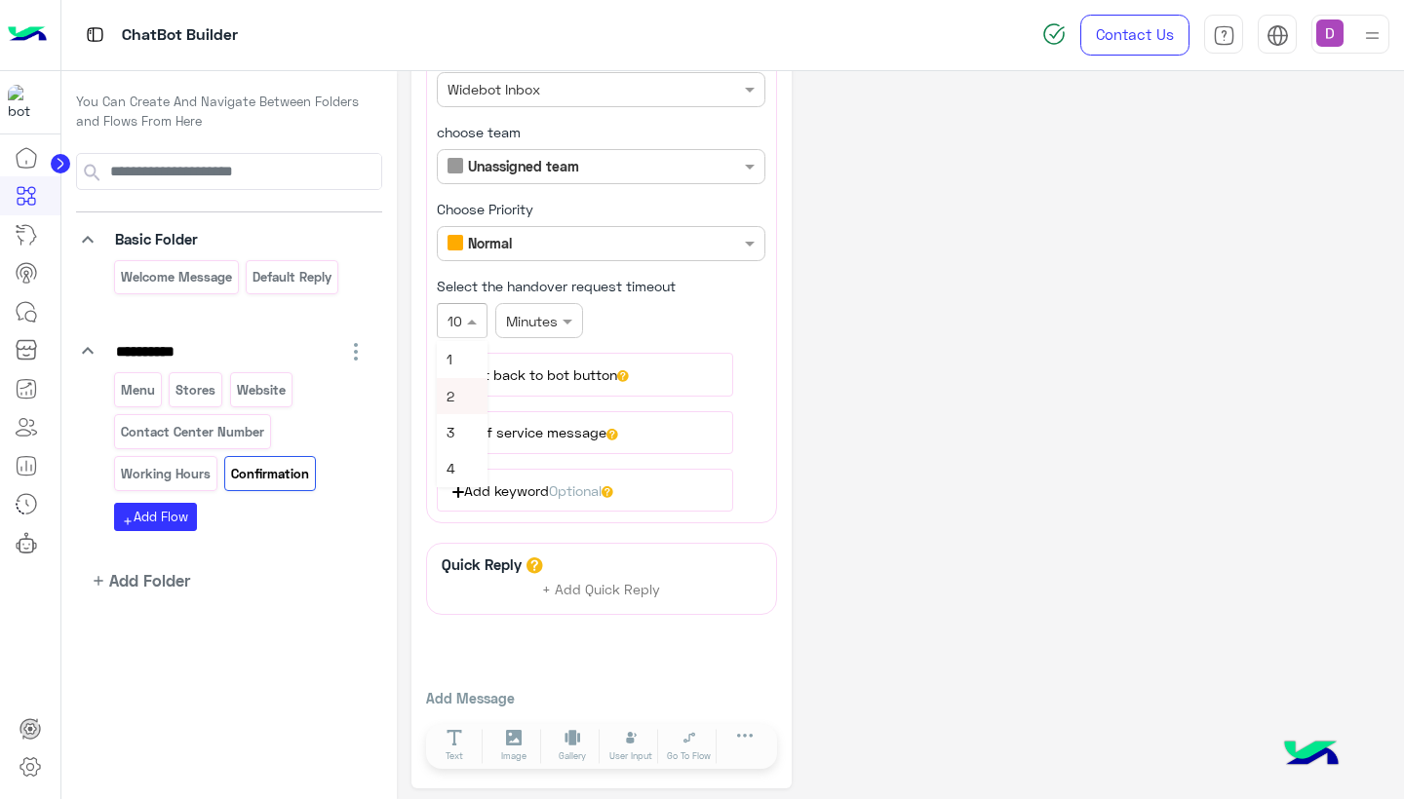
click at [451, 388] on span "2" at bounding box center [451, 396] width 8 height 17
click at [750, 529] on div "**********" at bounding box center [601, 140] width 380 height 1297
click at [462, 311] on div "**********" at bounding box center [601, 44] width 351 height 958
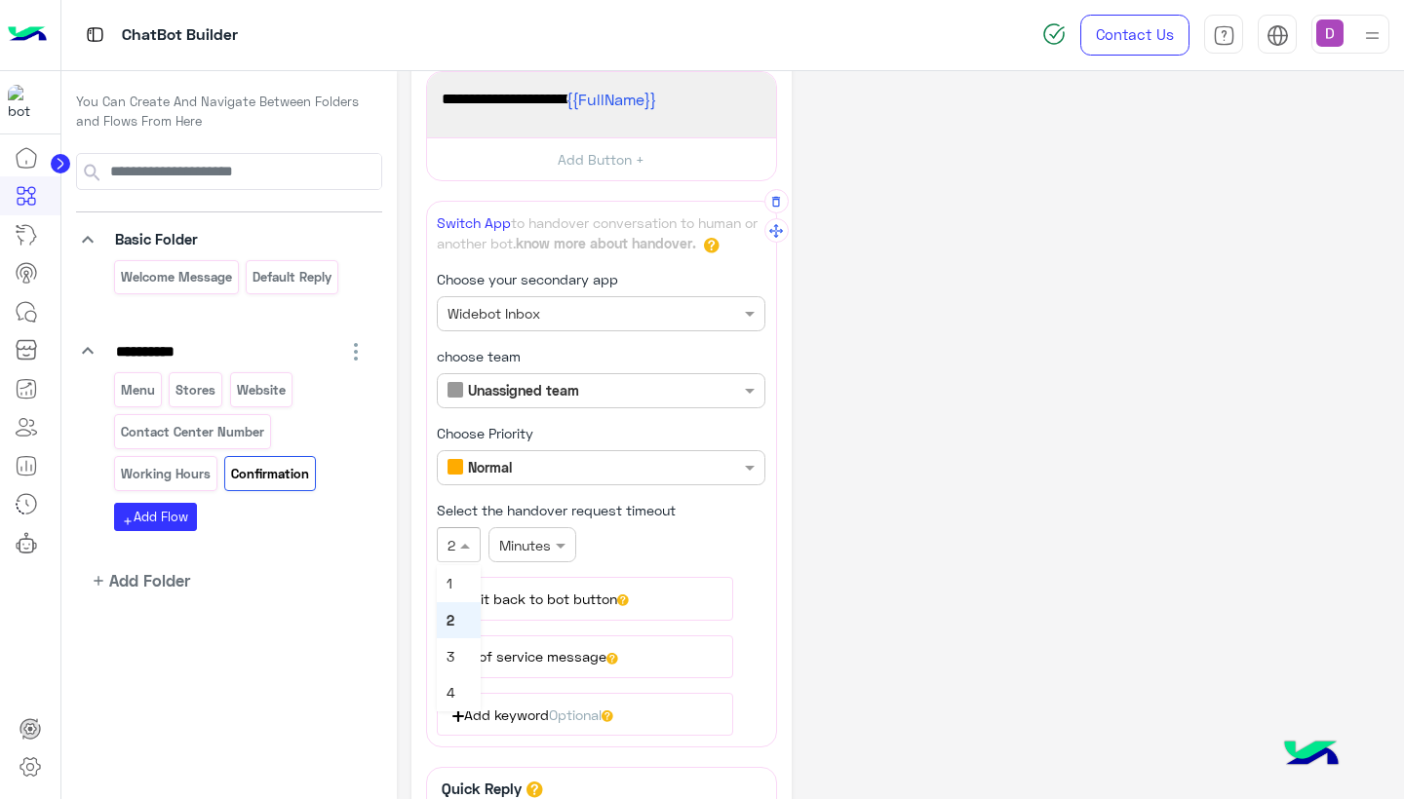
scroll to position [359, 0]
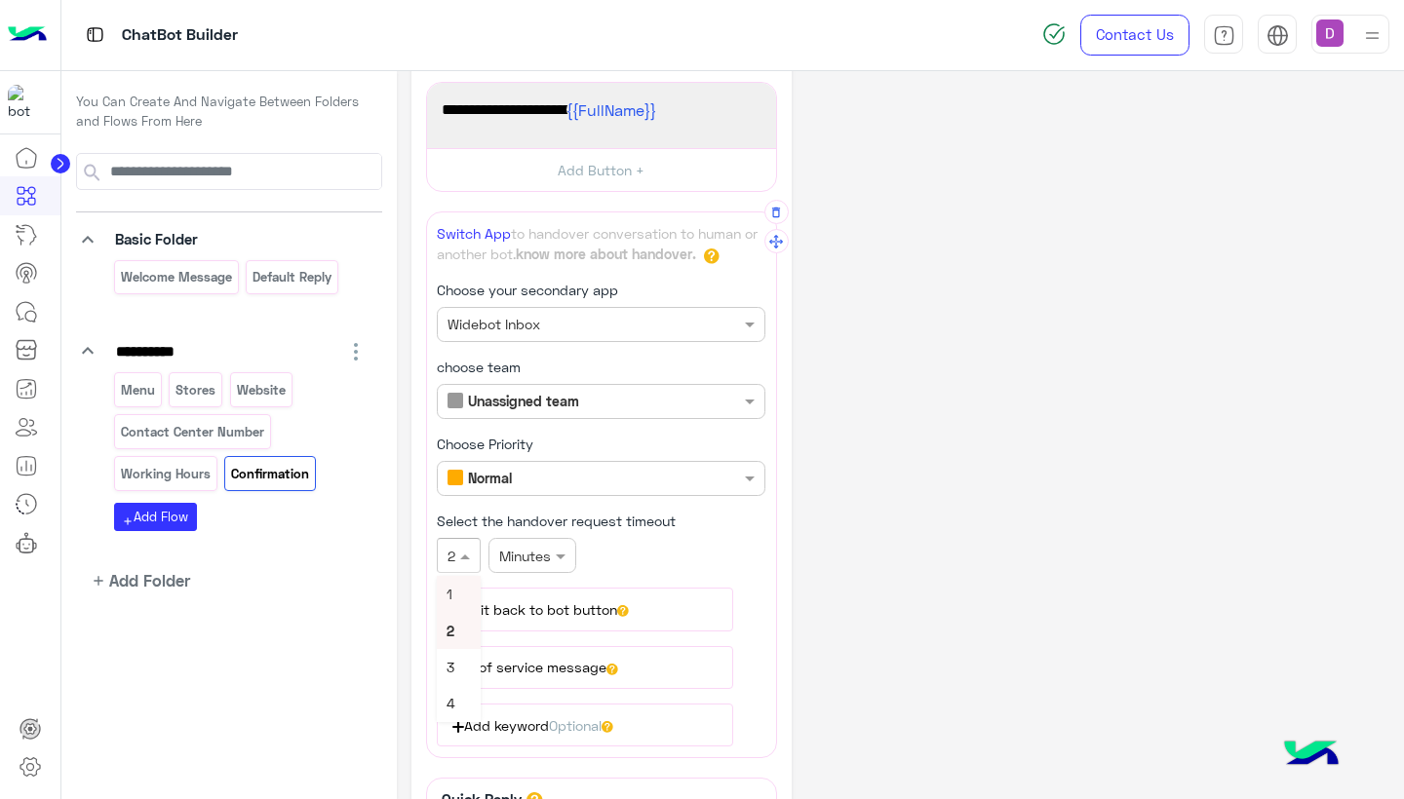
click at [520, 557] on div "**********" at bounding box center [601, 279] width 351 height 958
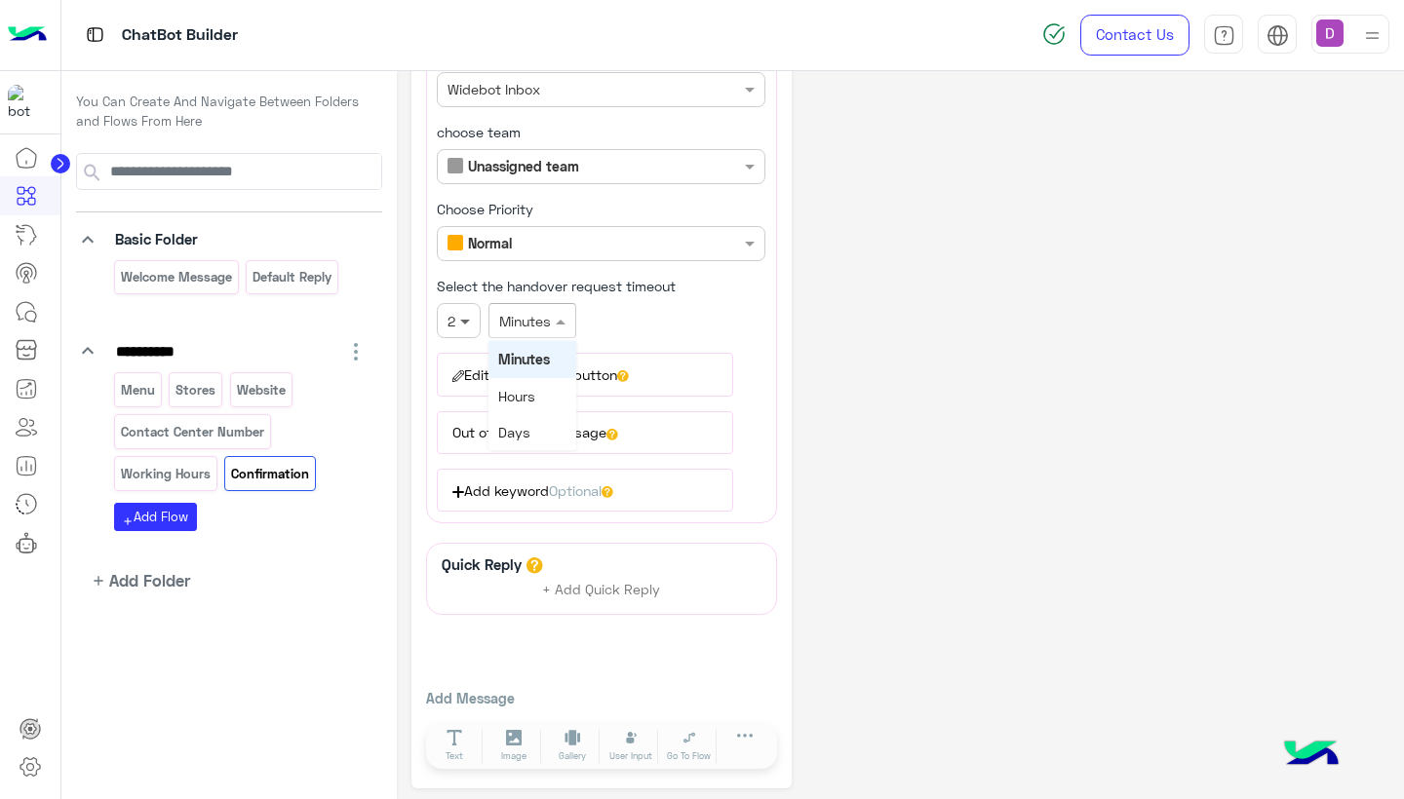
click at [472, 309] on div "**********" at bounding box center [601, 44] width 351 height 958
click at [459, 389] on div "10" at bounding box center [459, 388] width 44 height 36
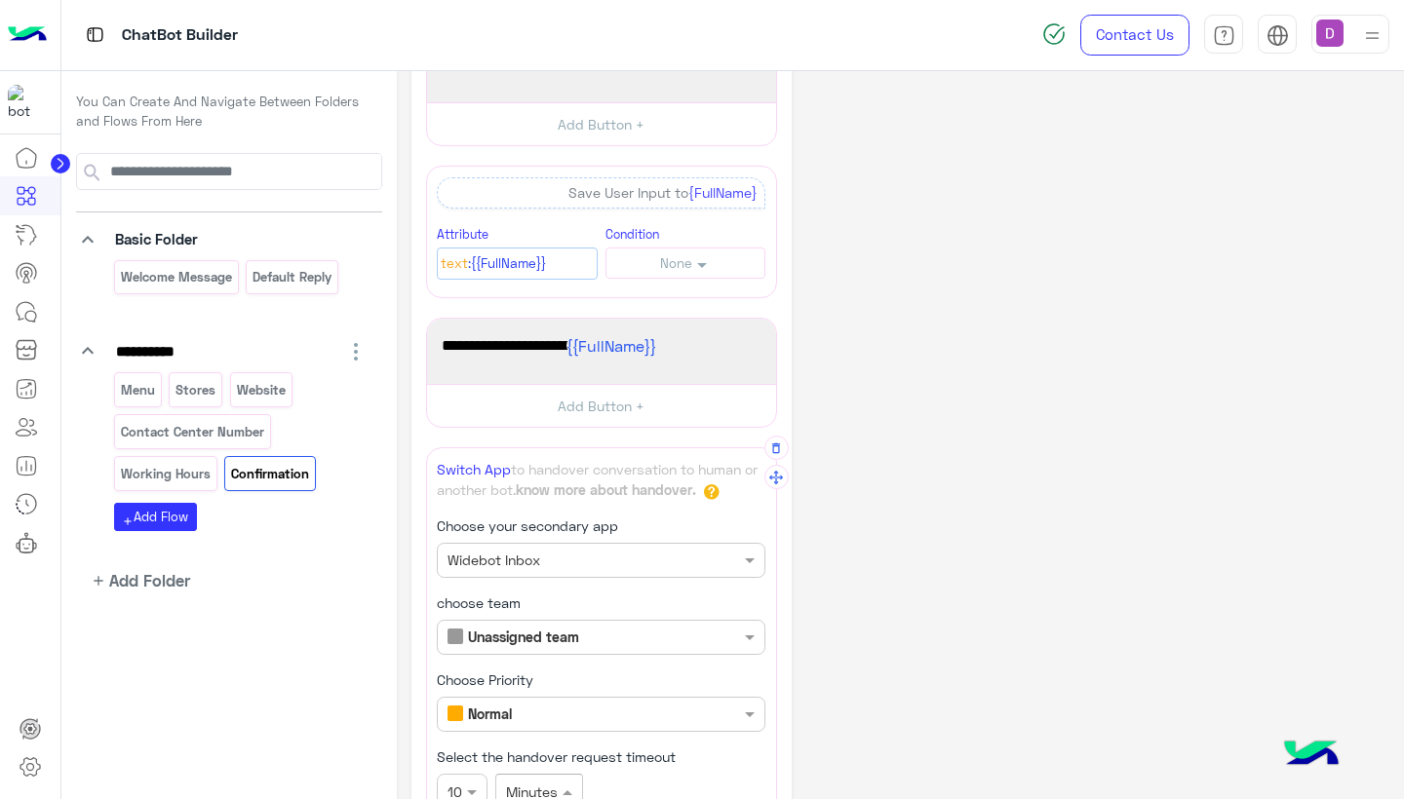
click at [514, 316] on div "**********" at bounding box center [601, 515] width 351 height 958
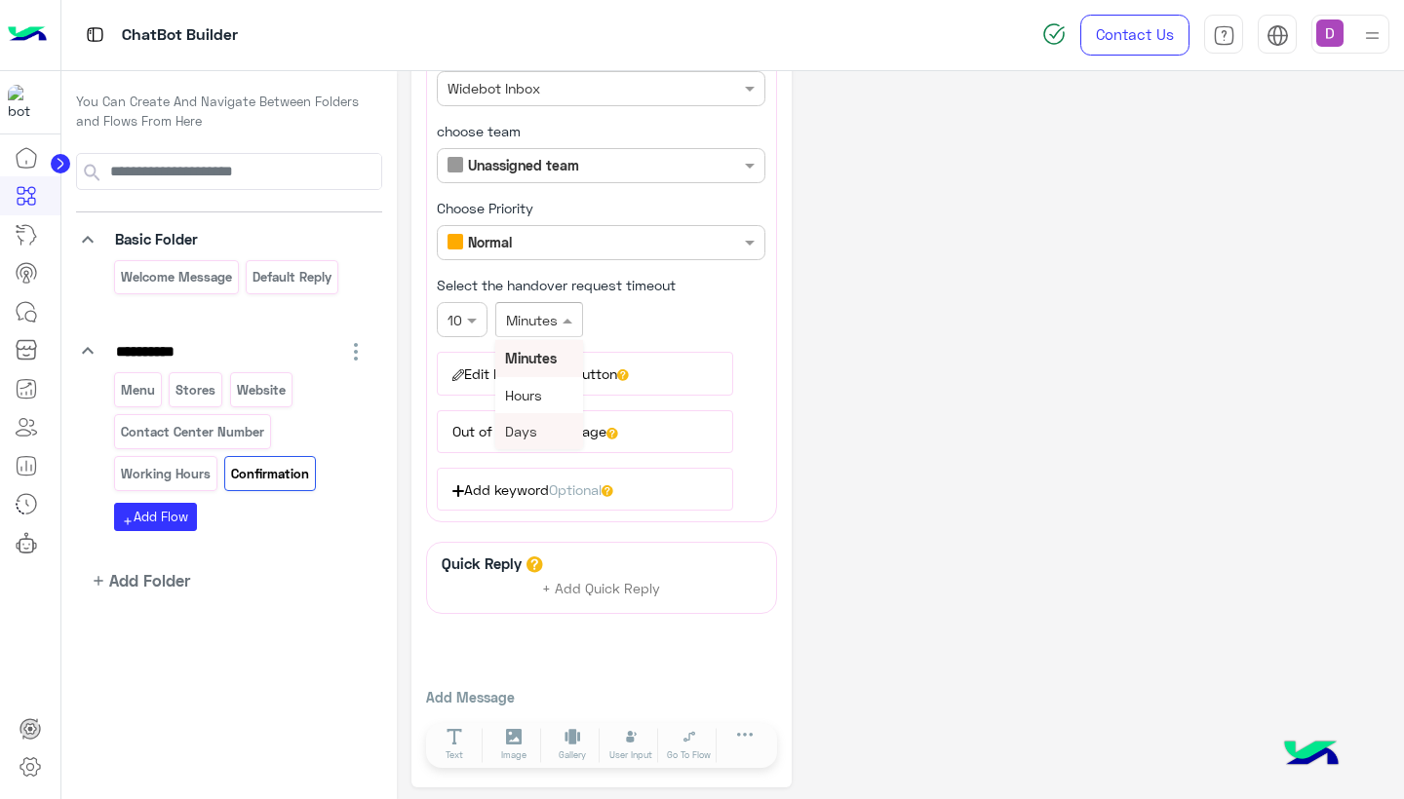
scroll to position [594, 0]
click at [543, 409] on div "Hours" at bounding box center [539, 396] width 88 height 36
click at [518, 324] on input "text" at bounding box center [518, 321] width 24 height 20
click at [539, 426] on div "Days" at bounding box center [539, 432] width 88 height 36
click at [472, 315] on div "**********" at bounding box center [601, 44] width 351 height 958
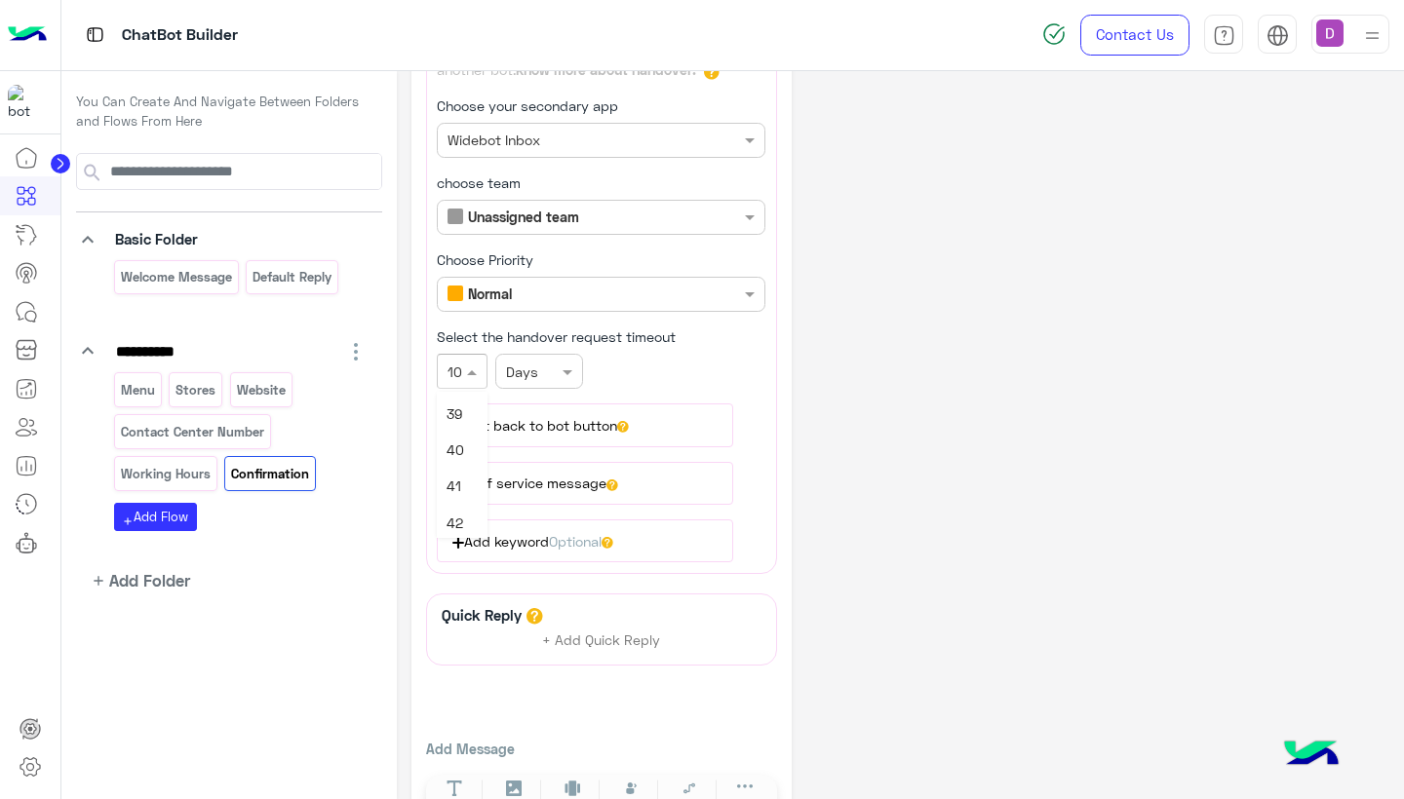
scroll to position [1441, 0]
click at [461, 527] on span "44" at bounding box center [456, 535] width 18 height 17
click at [607, 218] on div "**********" at bounding box center [601, 95] width 351 height 958
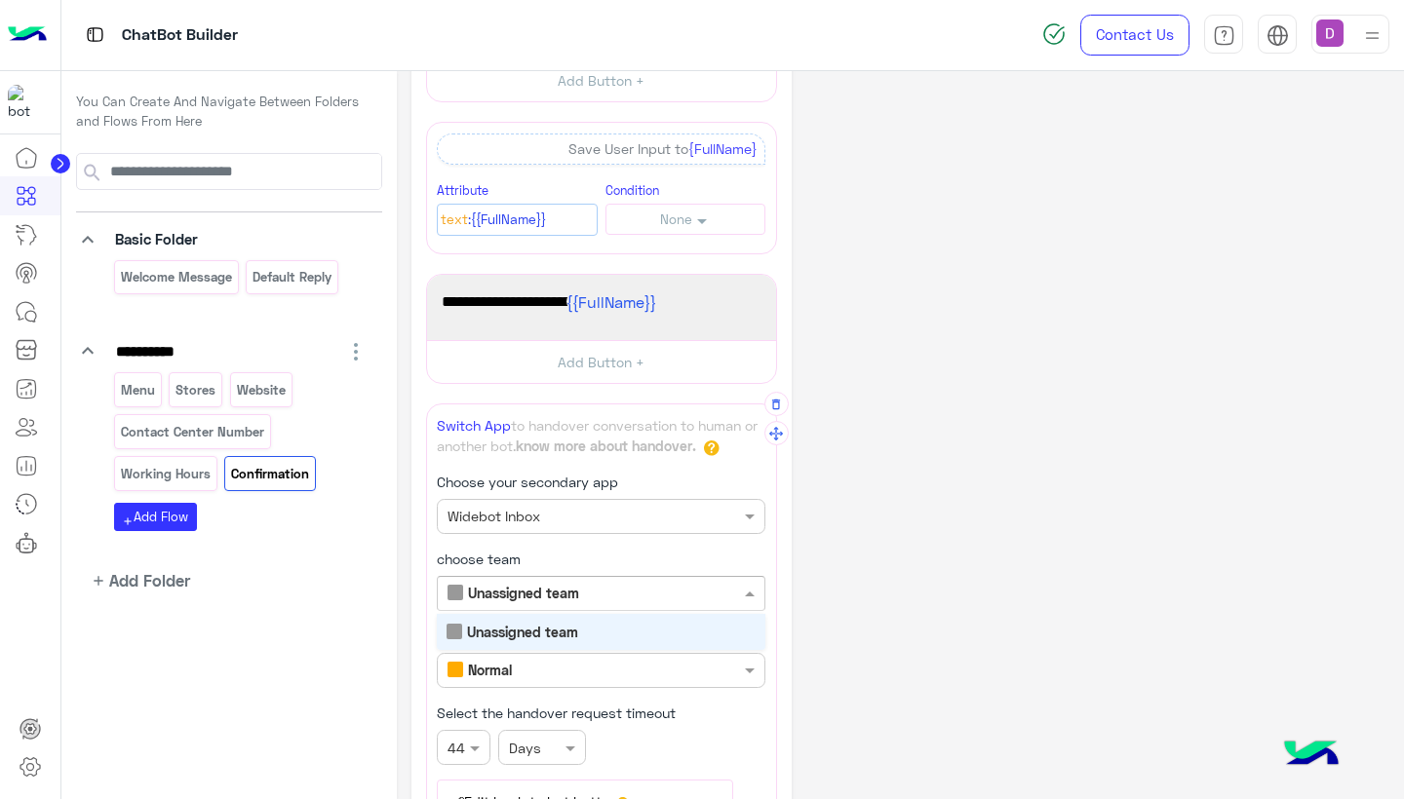
scroll to position [170, 0]
click at [587, 622] on div "Unassigned team" at bounding box center [601, 629] width 329 height 36
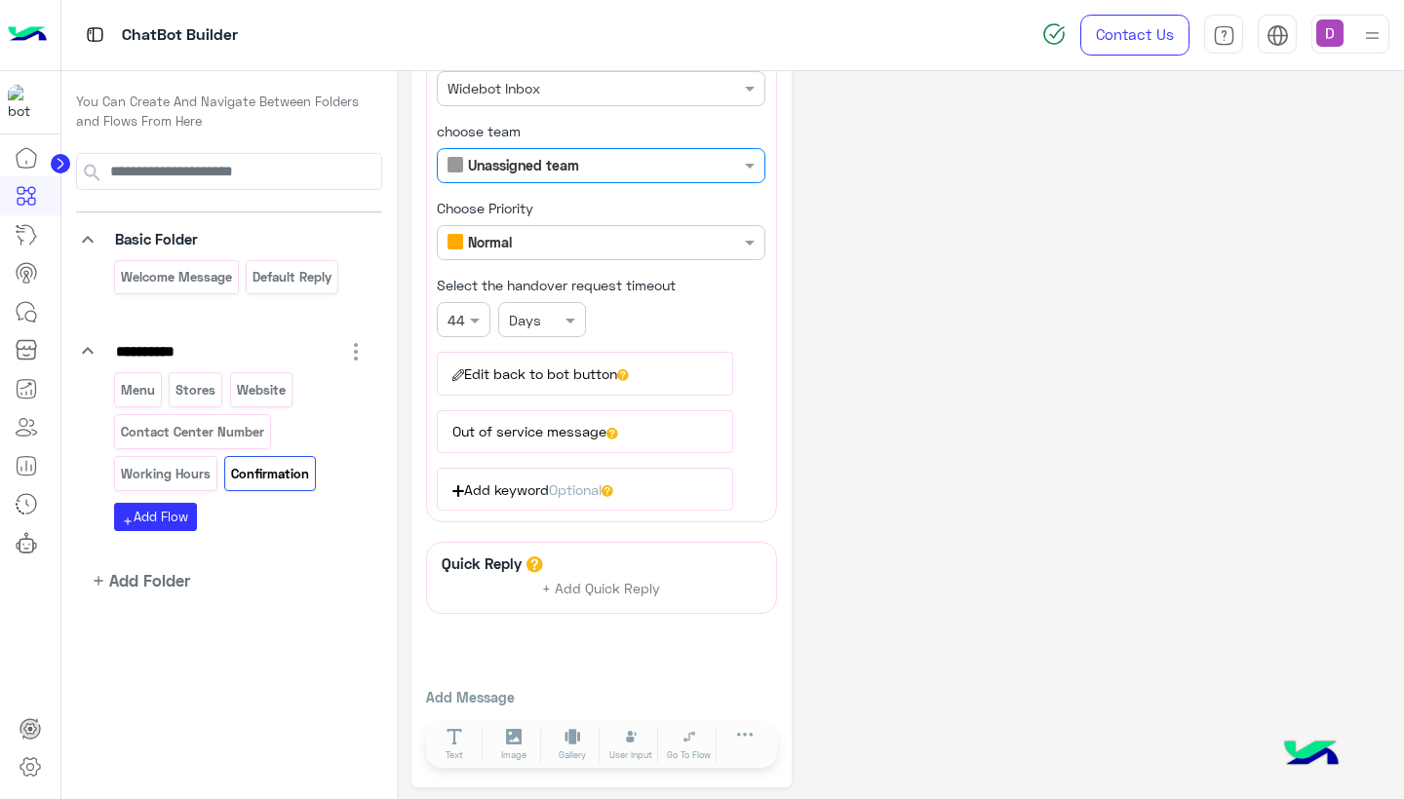
scroll to position [594, 0]
click at [31, 771] on icon at bounding box center [29, 767] width 7 height 7
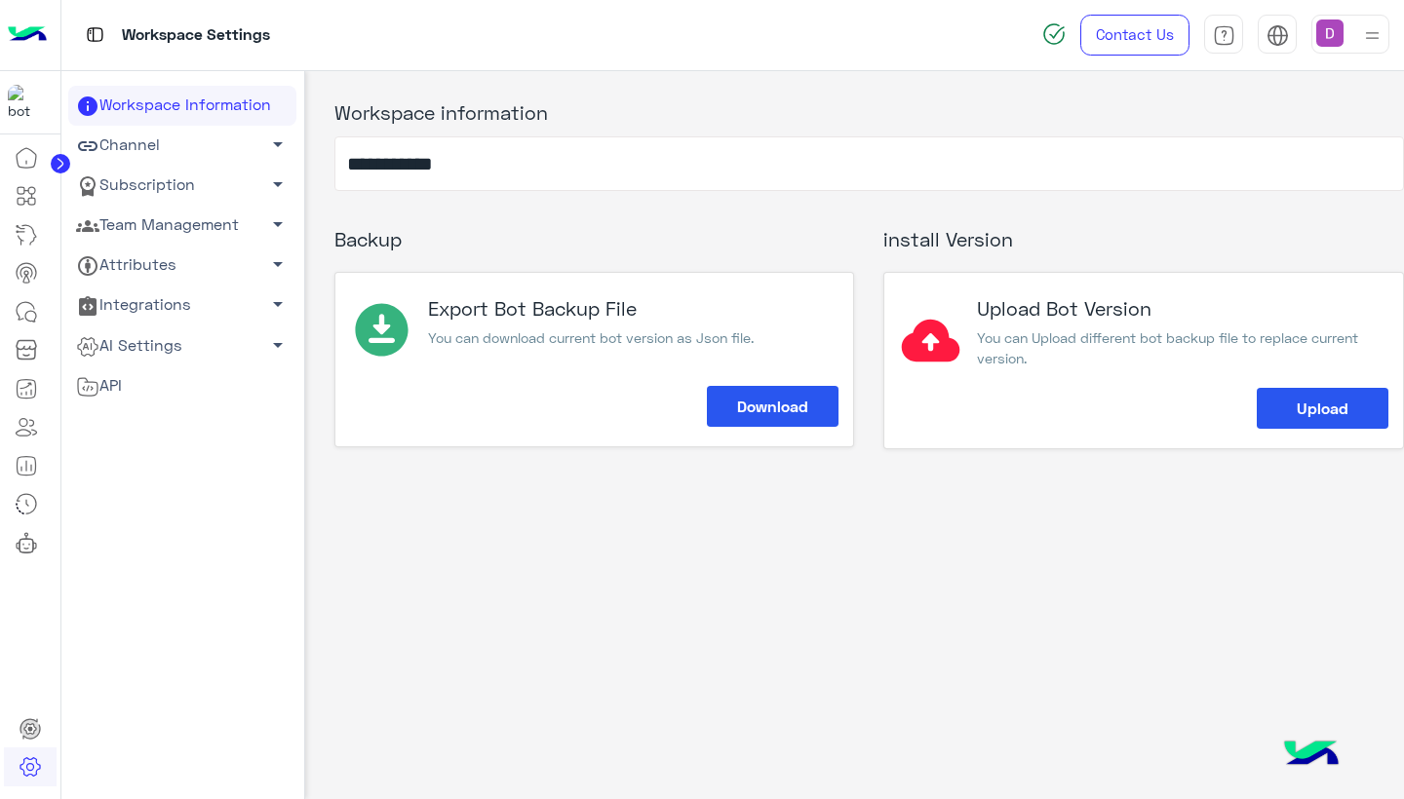
click at [180, 212] on link "Team Management arrow_drop_down" at bounding box center [182, 226] width 228 height 40
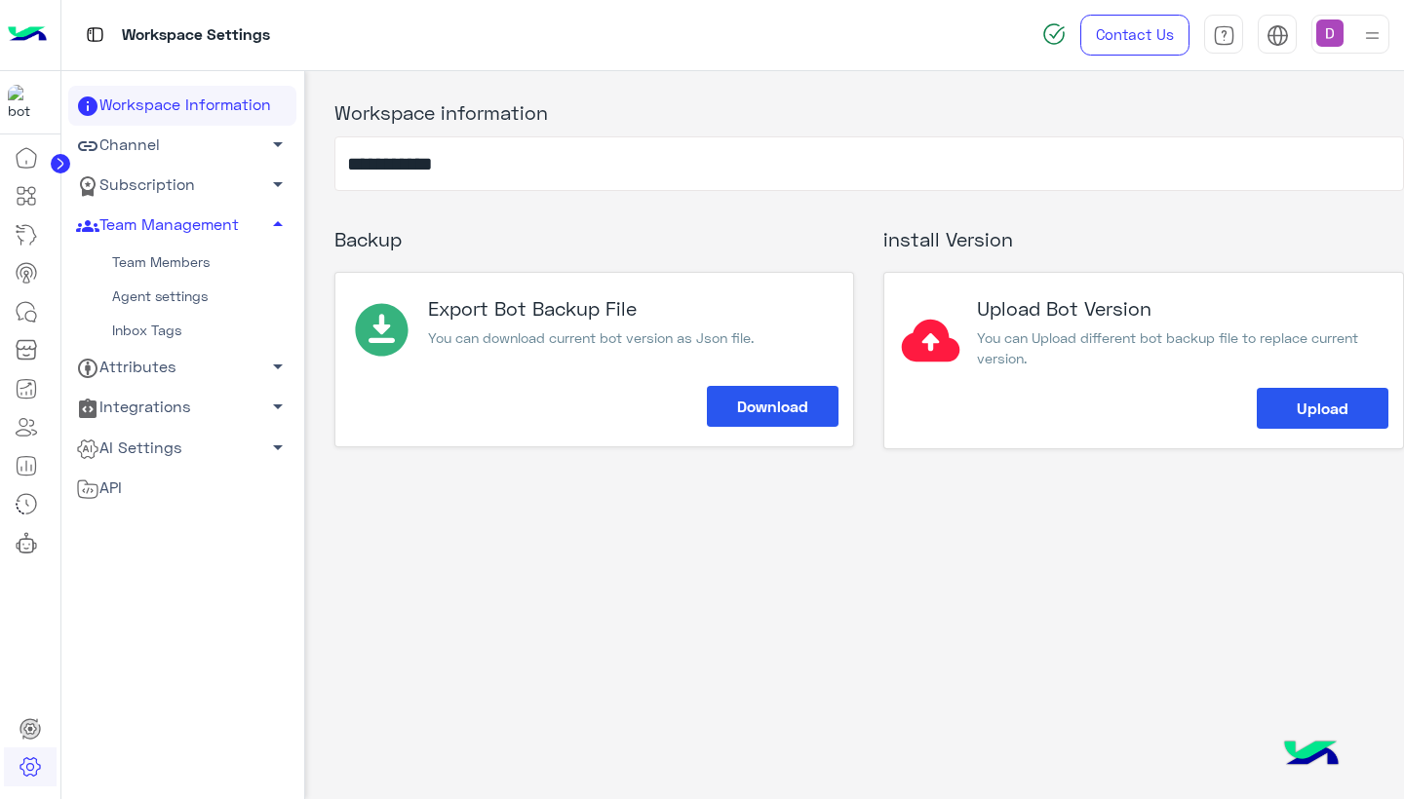
click at [184, 267] on link "Team Members" at bounding box center [182, 263] width 228 height 34
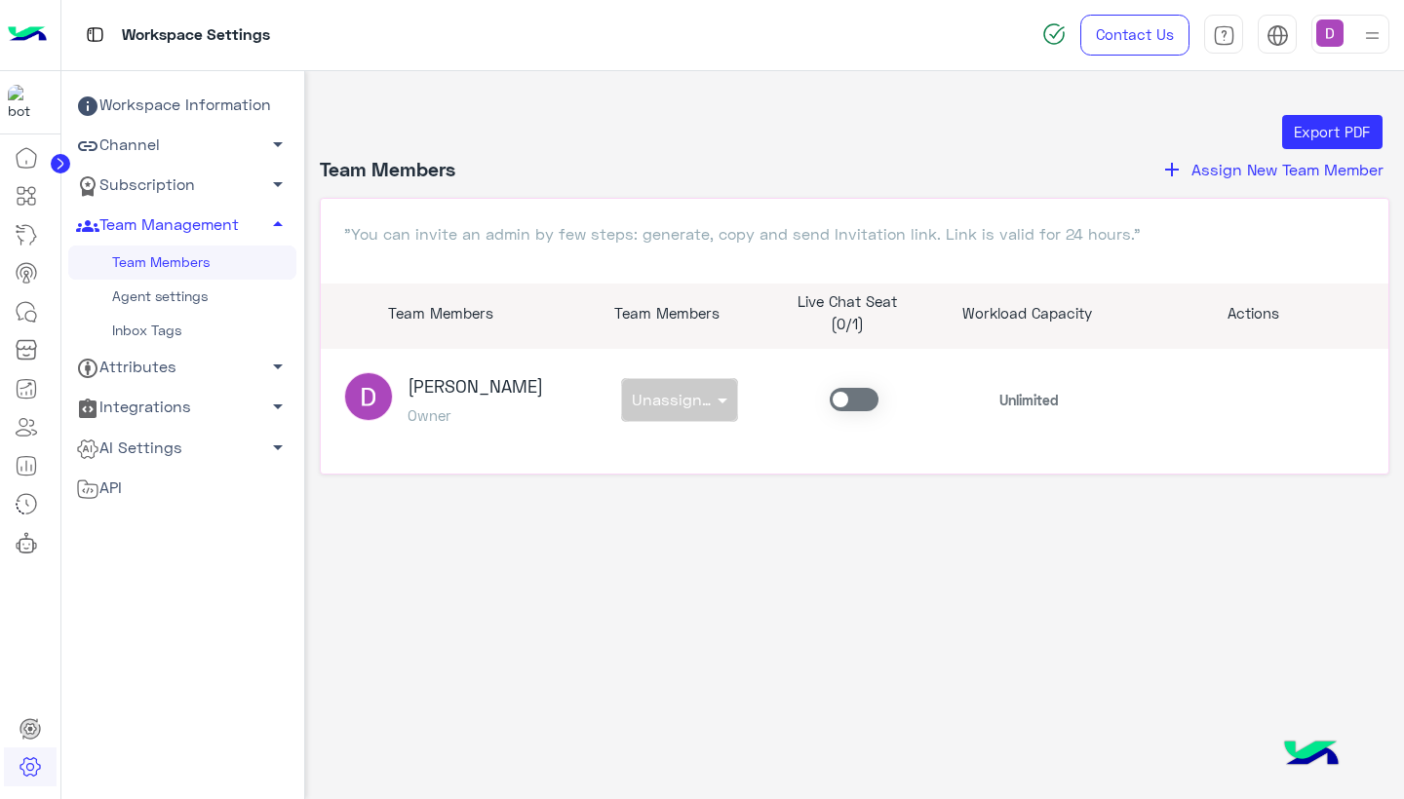
click at [694, 404] on div "non × Unassigned team" at bounding box center [679, 400] width 175 height 44
click at [857, 400] on span at bounding box center [854, 399] width 49 height 23
click at [708, 408] on div "× Unassigned team" at bounding box center [672, 399] width 81 height 19
click at [683, 500] on div "Export PDF Team Members add Assign New Team Member "You can invite an admin by …" at bounding box center [855, 317] width 1070 height 405
click at [676, 563] on div "Export PDF Team Members add Assign New Team Member "You can invite an admin by …" at bounding box center [855, 431] width 1100 height 720
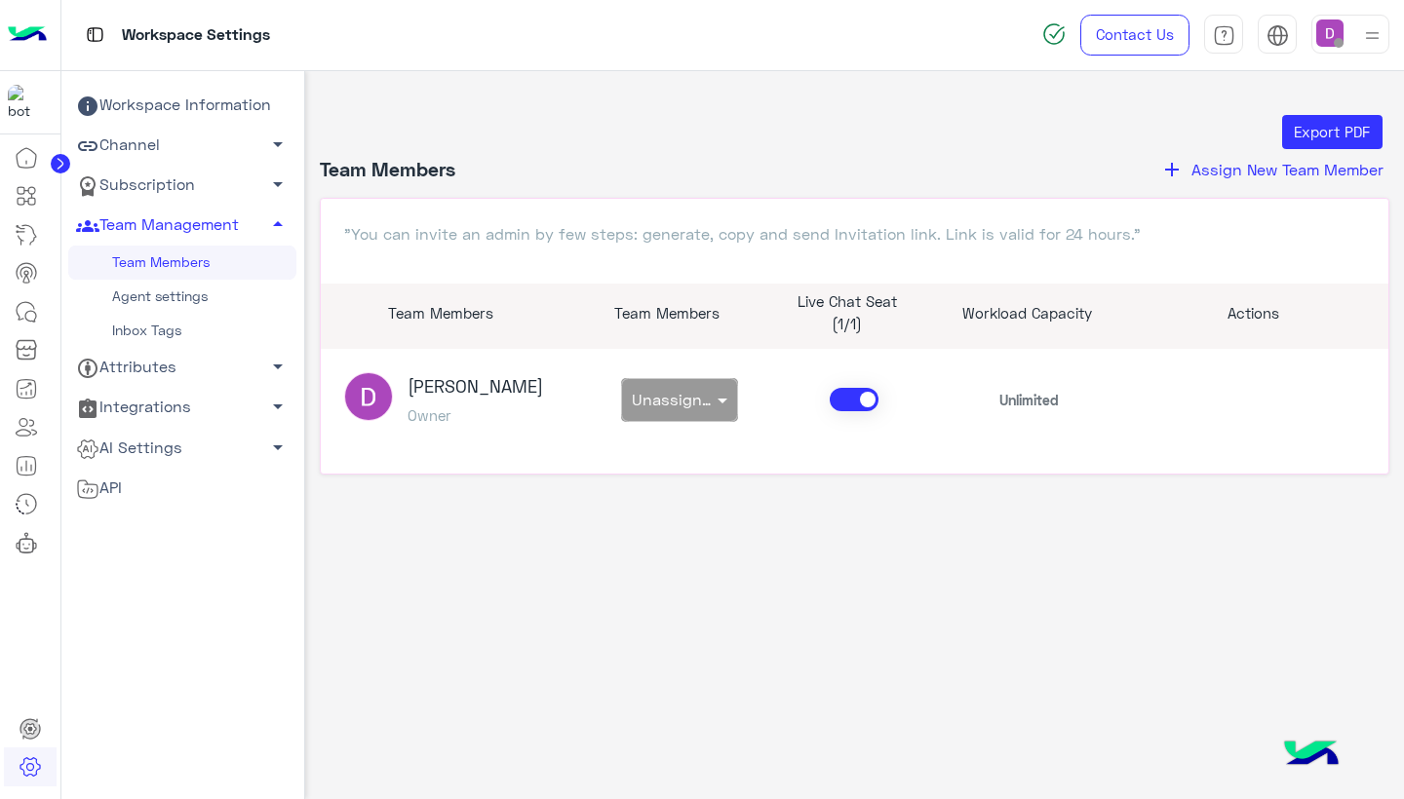
click at [534, 518] on div "Export PDF Team Members add Assign New Team Member "You can invite an admin by …" at bounding box center [855, 317] width 1070 height 405
click at [23, 309] on icon at bounding box center [26, 311] width 23 height 23
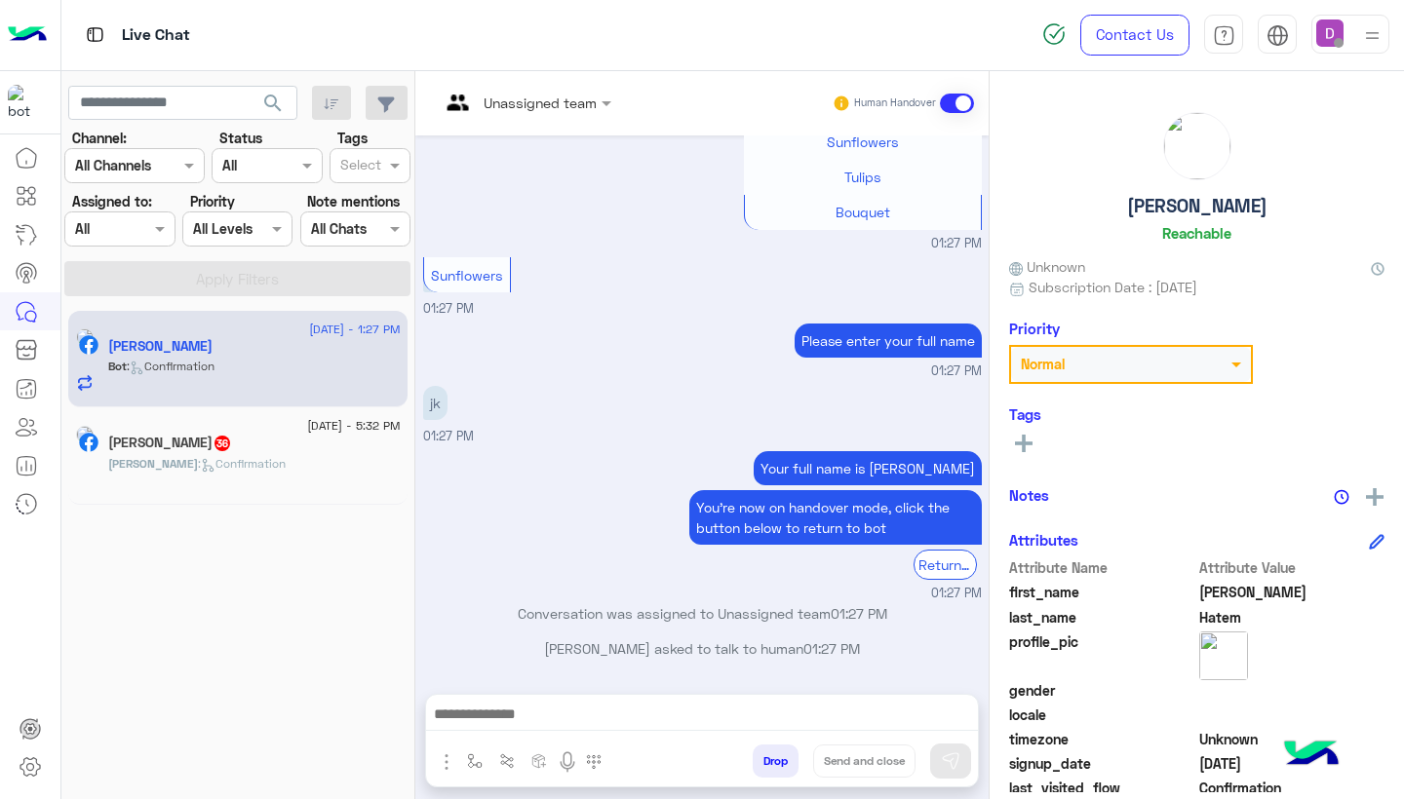
scroll to position [1295, 0]
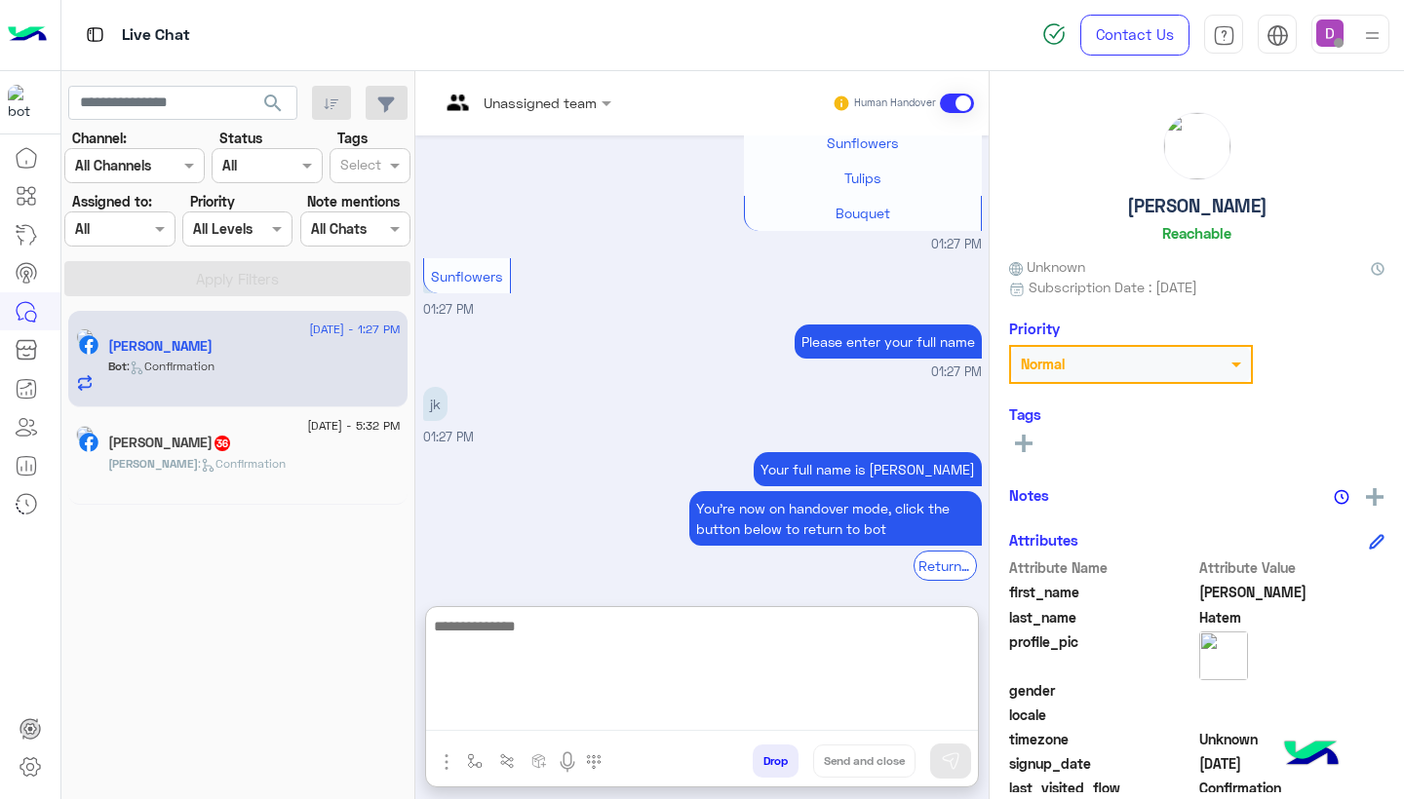
click at [613, 704] on textarea at bounding box center [702, 672] width 552 height 117
type textarea "***"
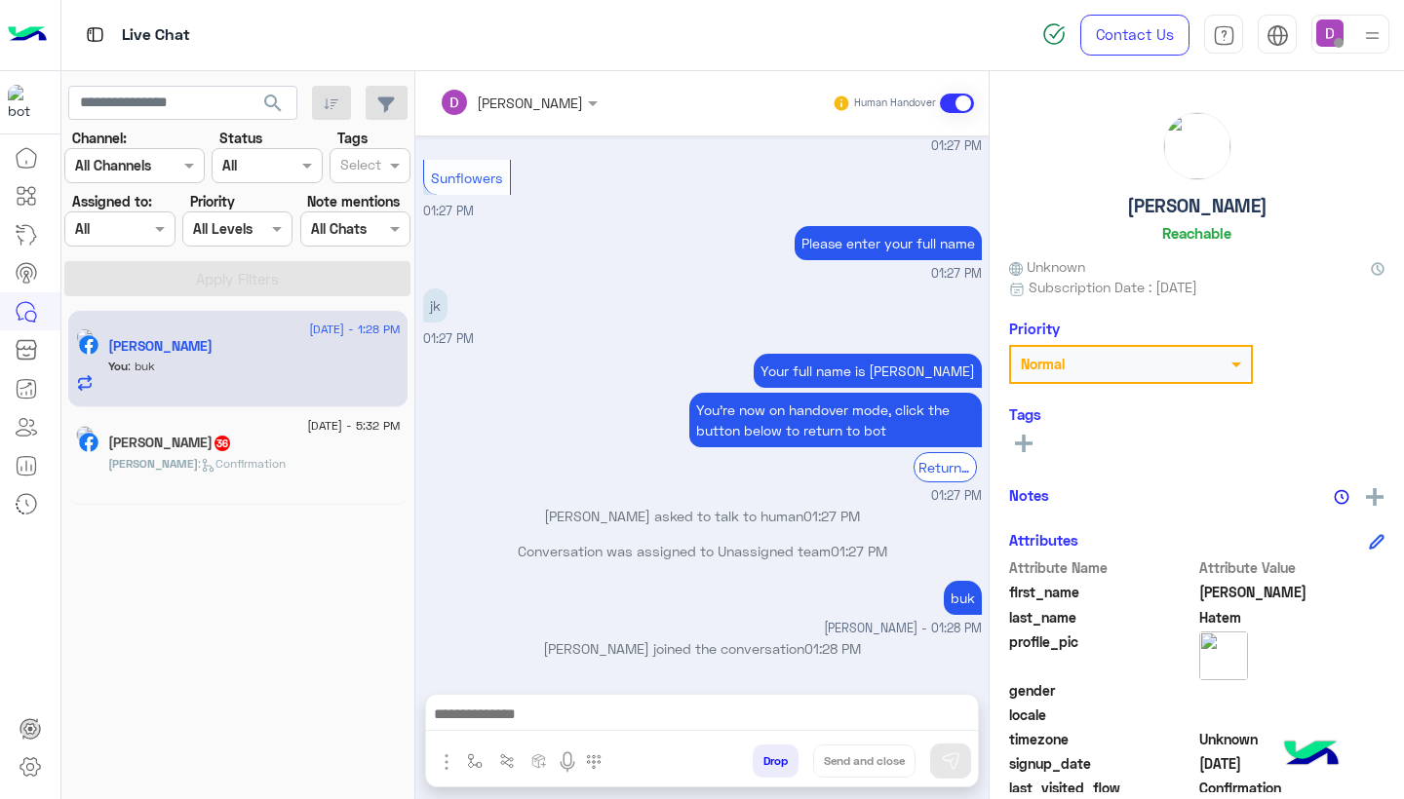
scroll to position [1391, 0]
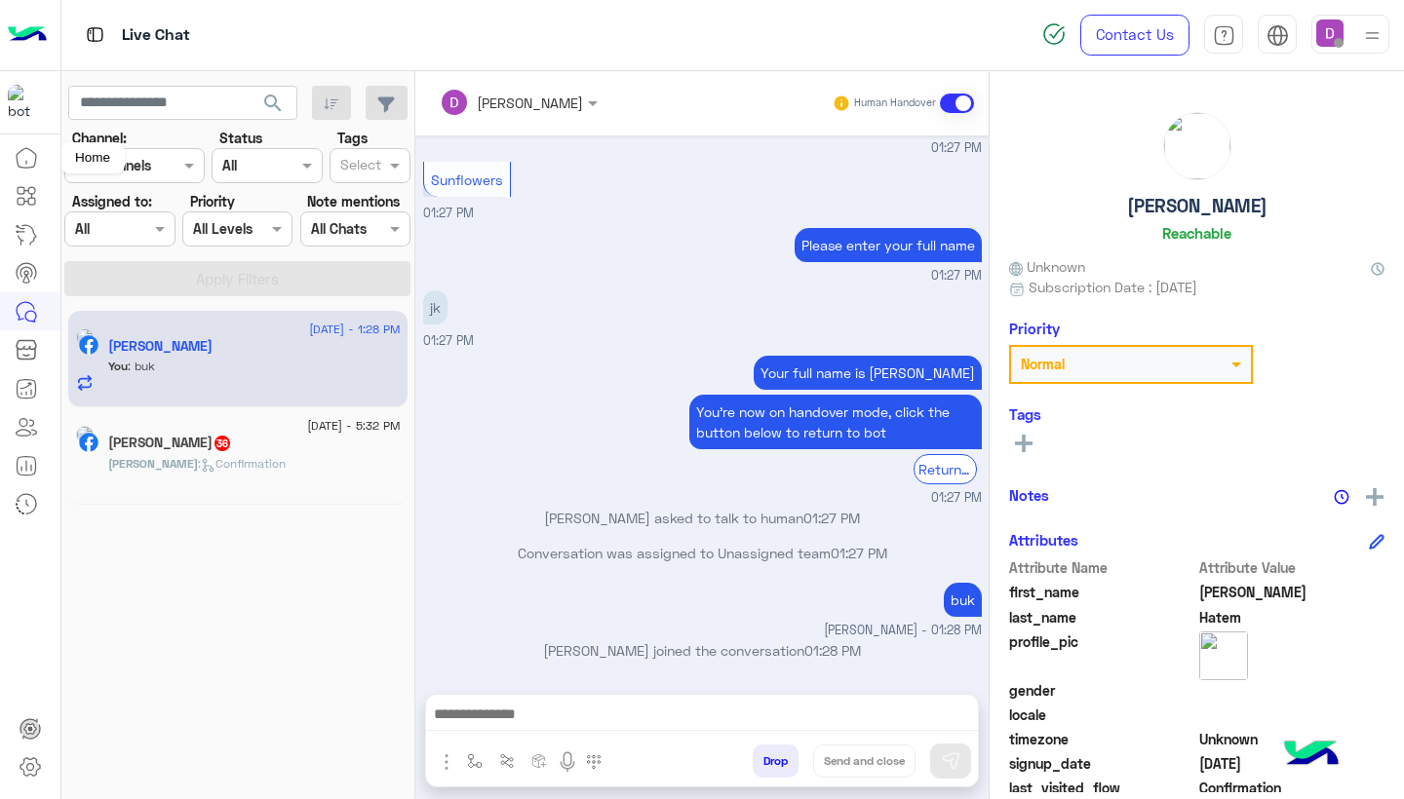
click at [29, 151] on icon at bounding box center [26, 157] width 23 height 23
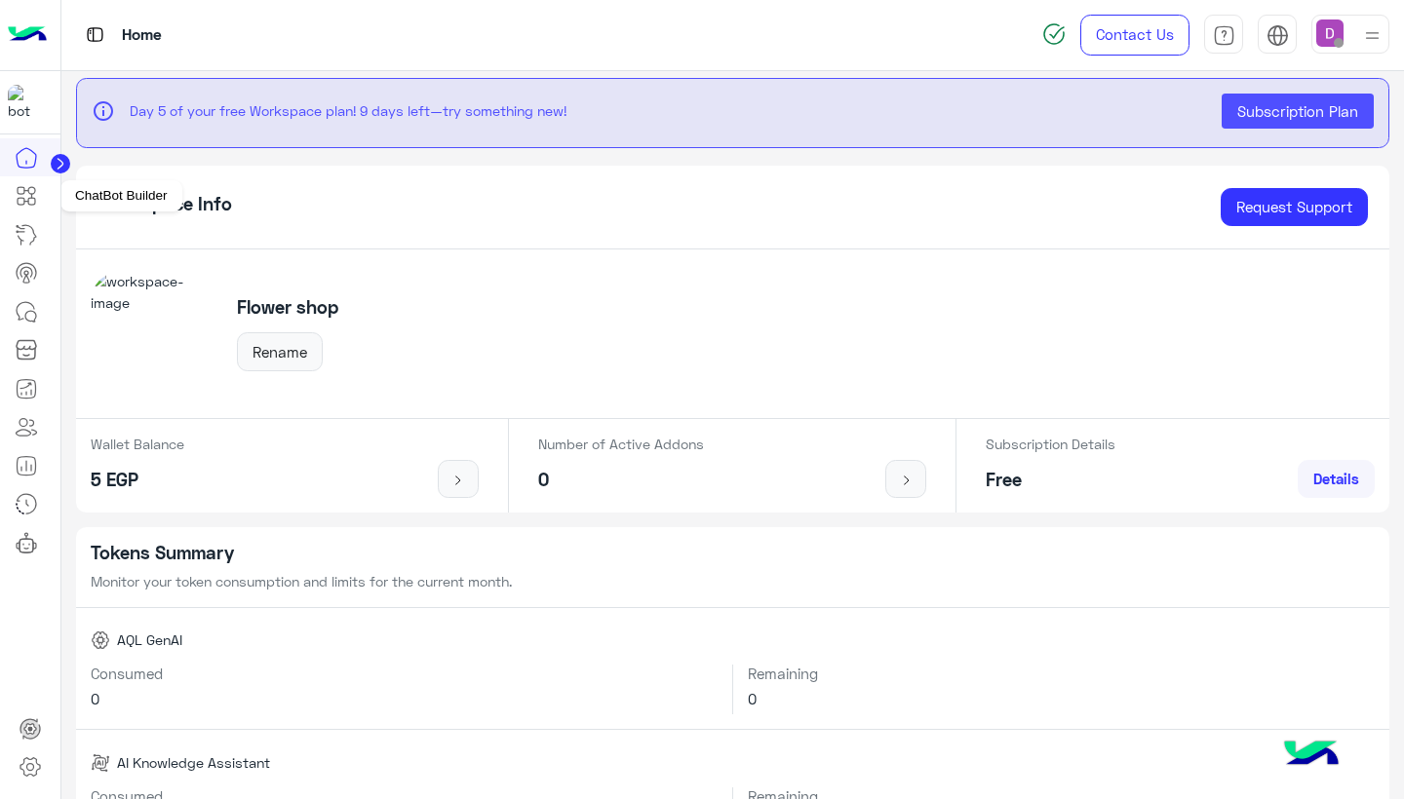
click at [23, 196] on icon at bounding box center [26, 195] width 23 height 23
